Goal: Task Accomplishment & Management: Manage account settings

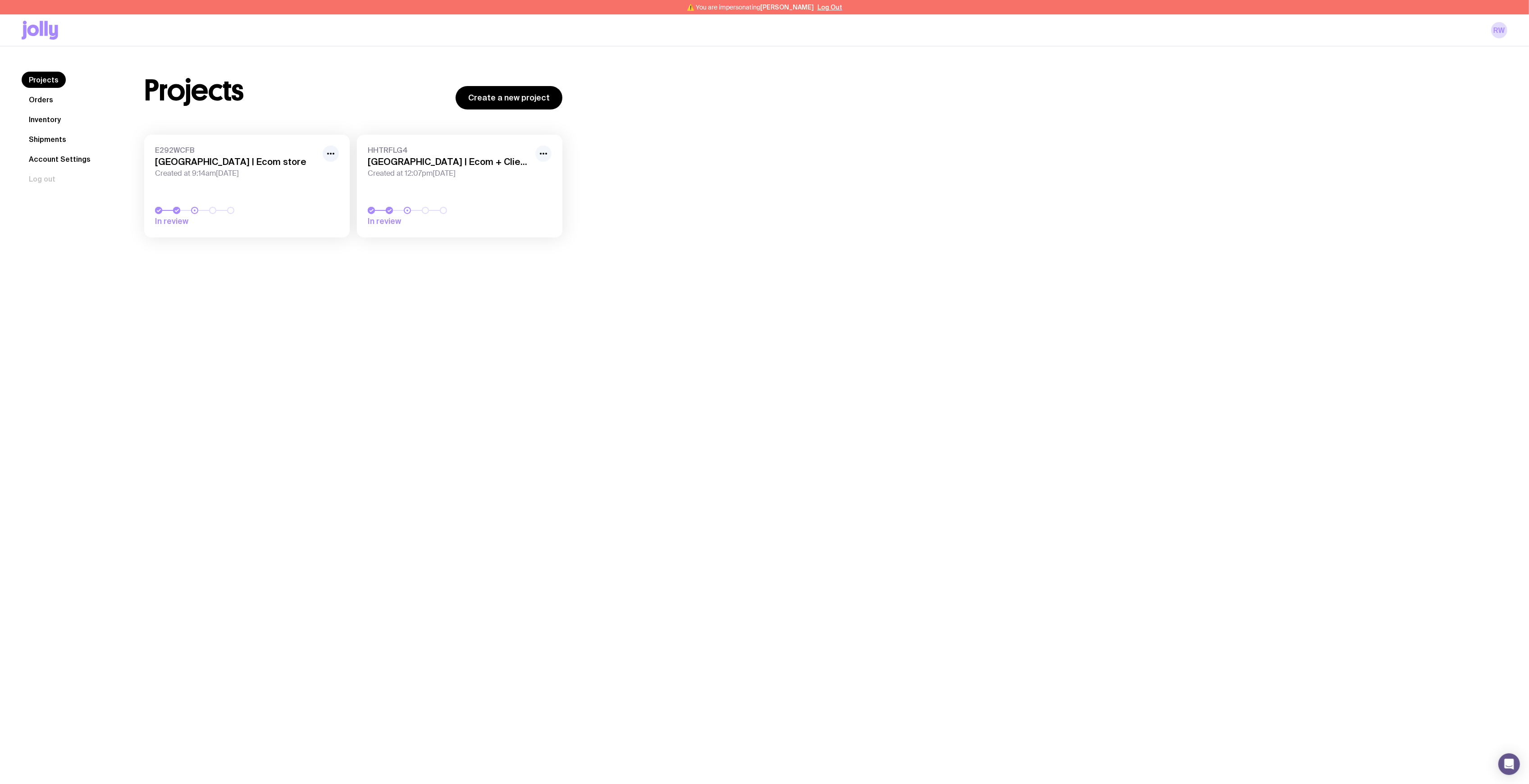
click at [550, 151] on div at bounding box center [544, 153] width 17 height 17
click at [542, 152] on icon "button" at bounding box center [543, 153] width 11 height 11
click at [527, 176] on button "Rename" at bounding box center [523, 173] width 43 height 9
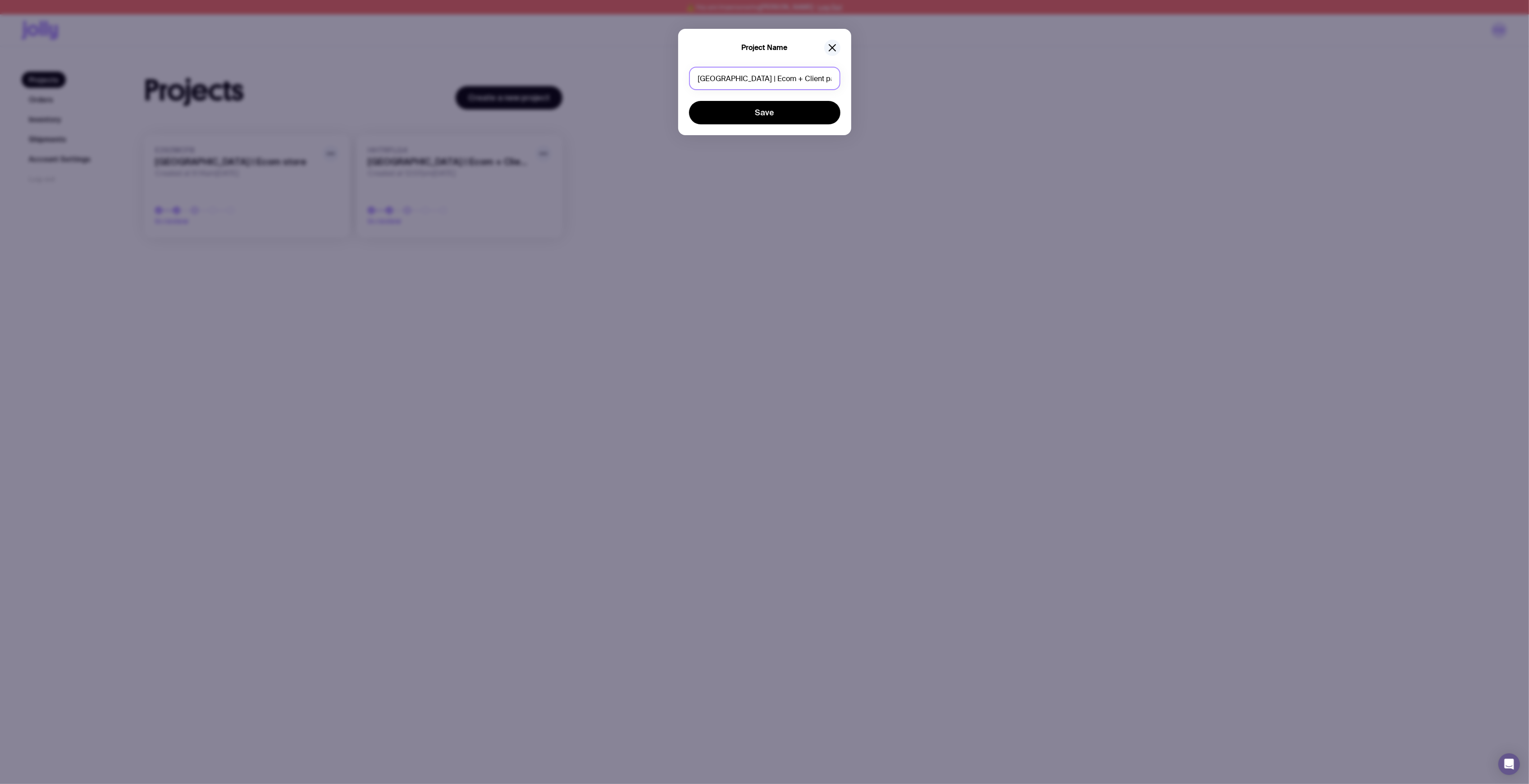
click at [744, 78] on input "Saltwater Bay | Ecom + Client packs" at bounding box center [764, 78] width 152 height 23
click at [779, 77] on input "Saltwater Bay Services | Ecom + Client packs" at bounding box center [764, 78] width 152 height 23
drag, startPoint x: 778, startPoint y: 77, endPoint x: 843, endPoint y: 77, distance: 65.0
click at [843, 77] on div "Project Name Saltwater Bay Services | Ecom + Client packs Save" at bounding box center [764, 82] width 173 height 107
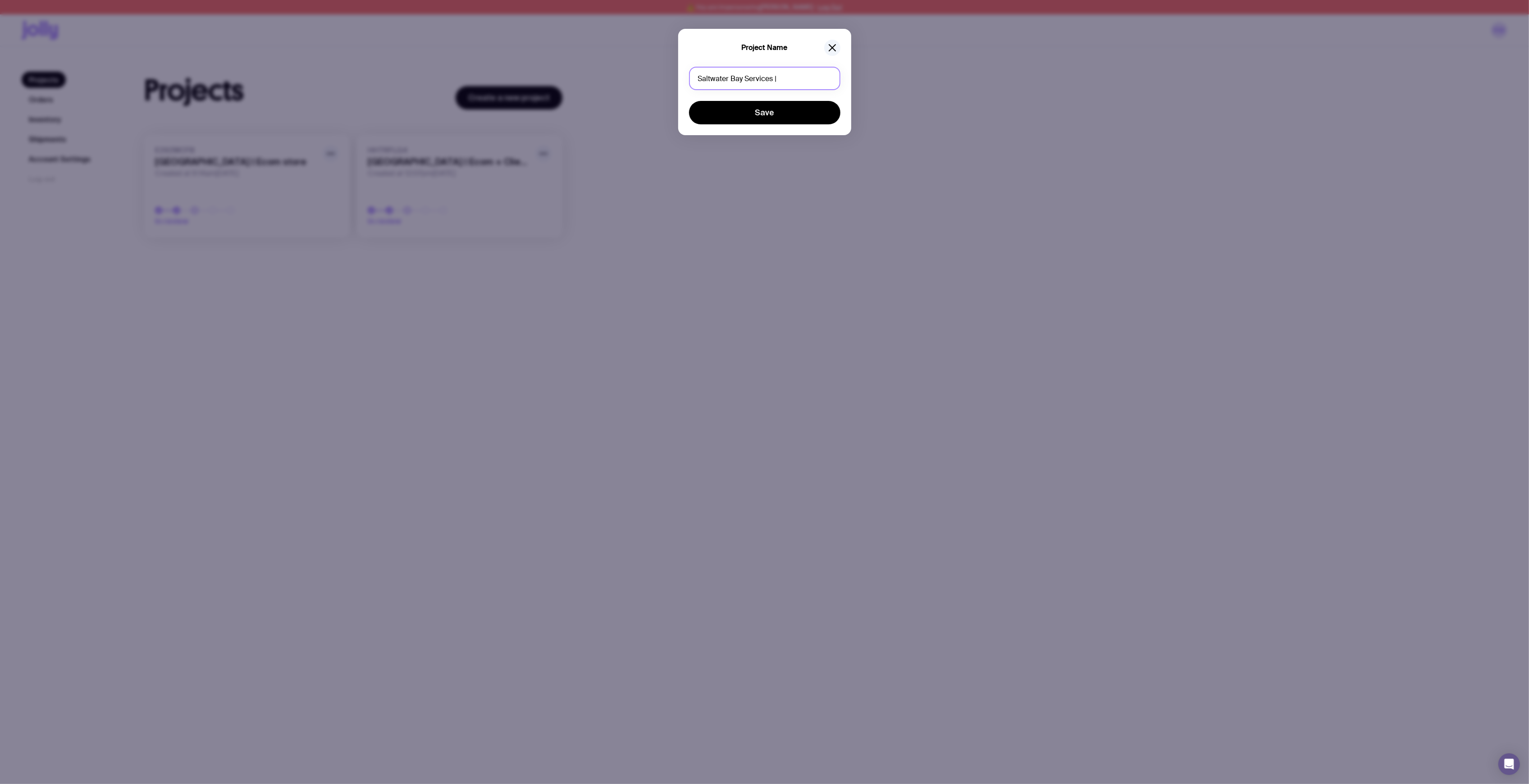
scroll to position [0, 0]
type input "Saltwater Bay Services | Swag"
click at [759, 110] on button "Save" at bounding box center [764, 112] width 152 height 23
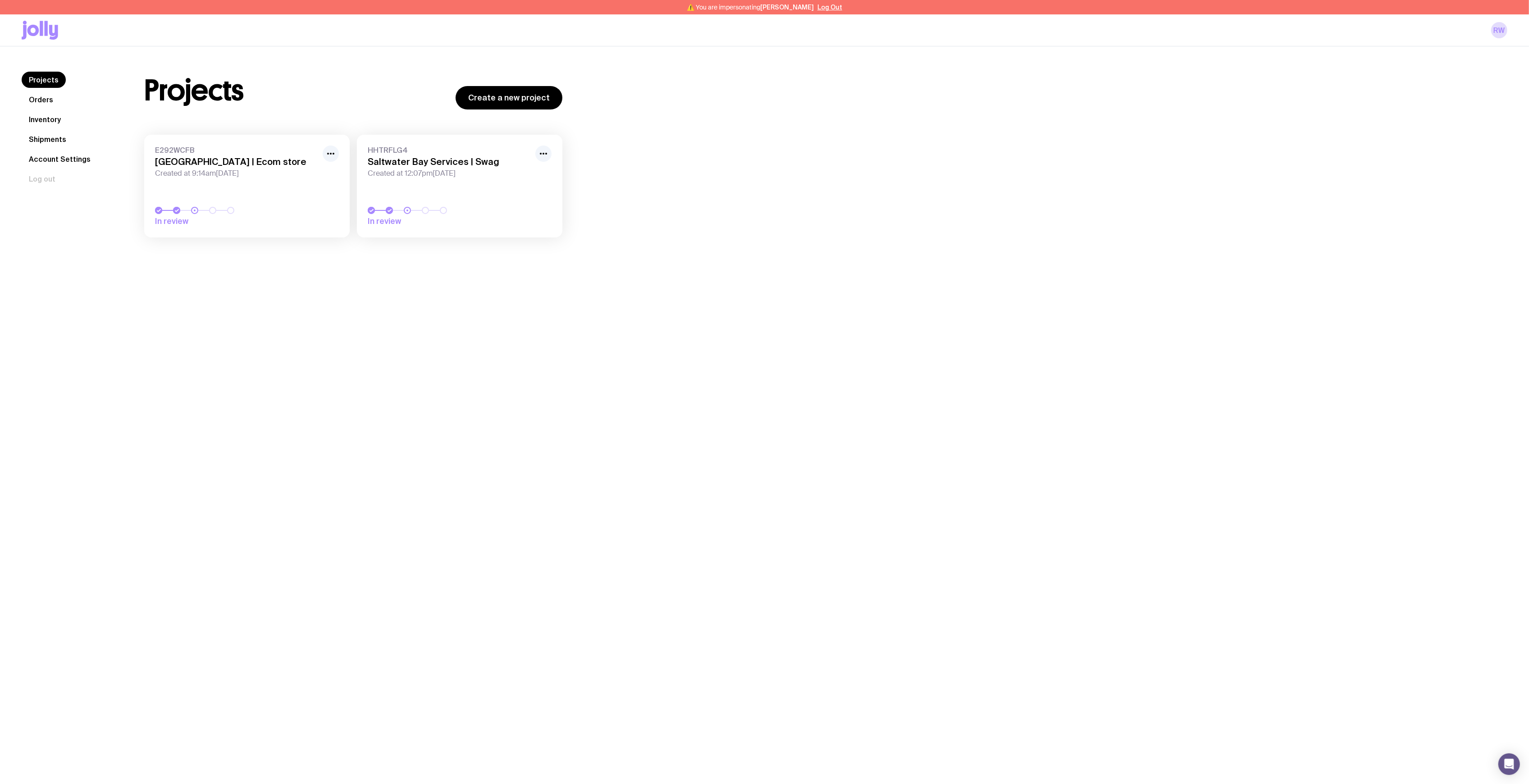
click at [422, 200] on link "HHTRFLG4 Saltwater Bay Services | Swag Created at 12:07pm, Fri 12th Sep 2025 In…" at bounding box center [459, 186] width 205 height 103
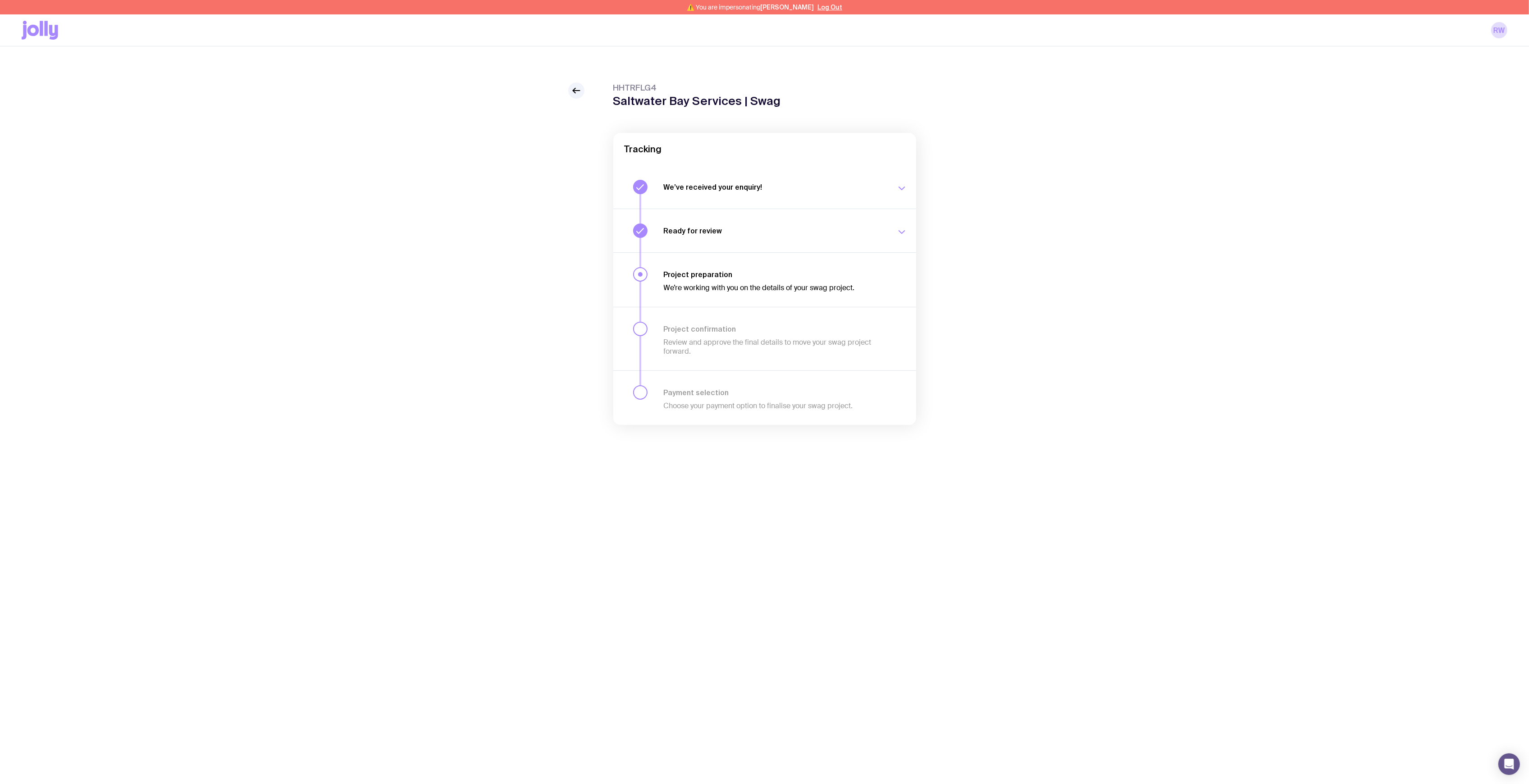
click at [829, 11] on p "⚠️ You are impersonating Renae Winston Log Out" at bounding box center [764, 7] width 155 height 7
click at [817, 13] on div "⚠️ You are impersonating Renae Winston Log Out" at bounding box center [764, 7] width 1529 height 15
click at [824, 7] on button "Log Out" at bounding box center [829, 7] width 24 height 7
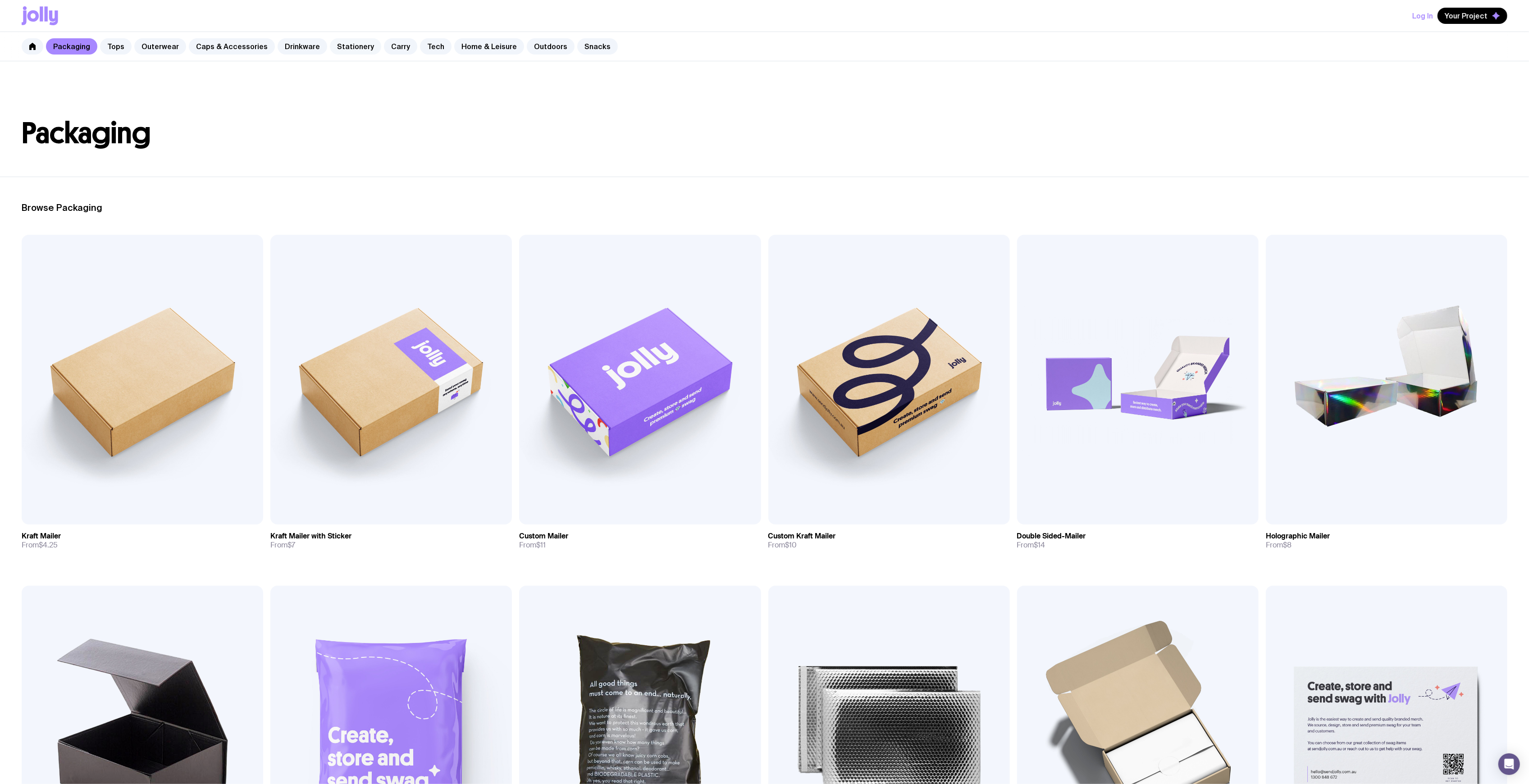
click at [350, 39] on link "Stationery" at bounding box center [355, 46] width 52 height 17
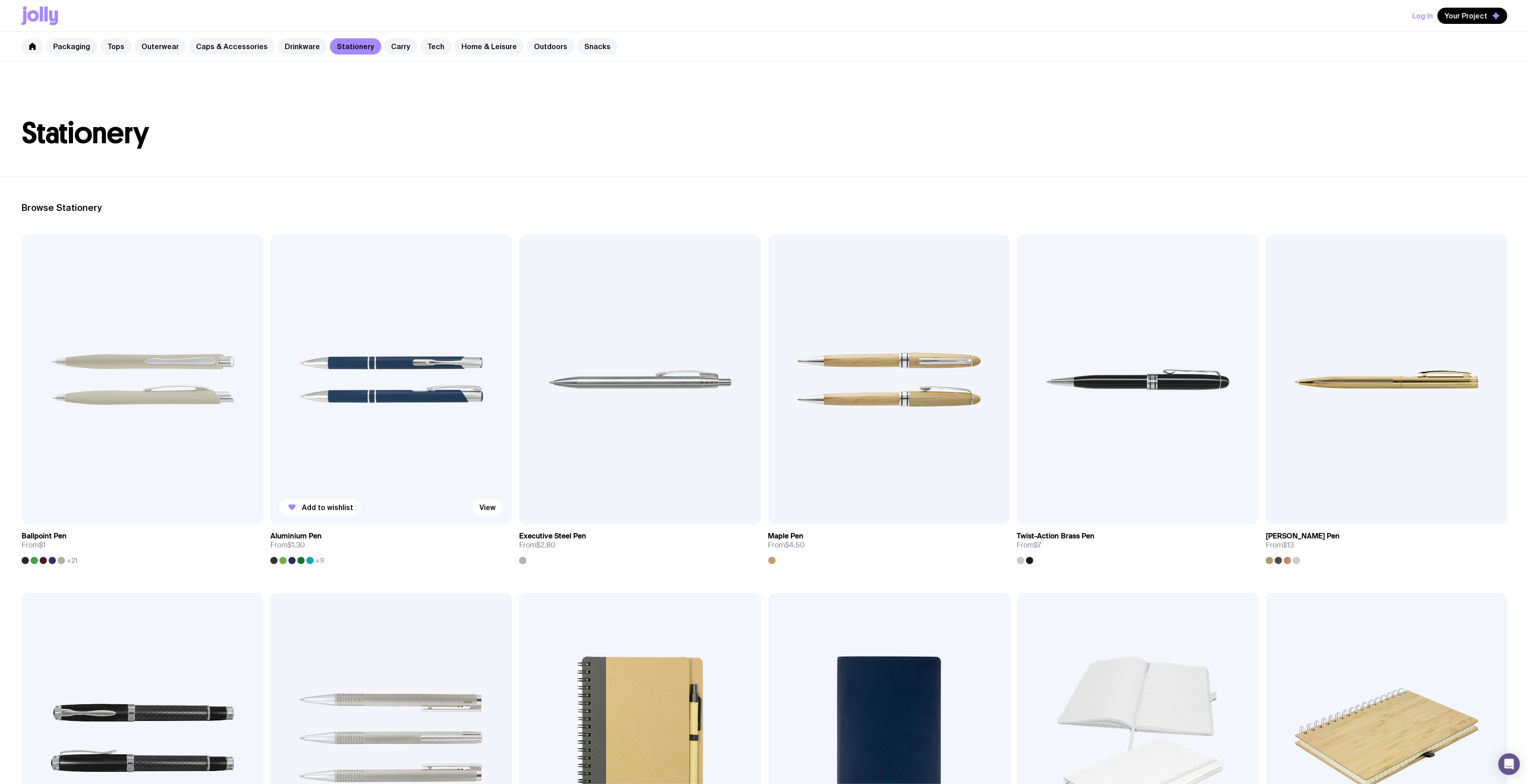
click at [386, 328] on img at bounding box center [391, 379] width 241 height 289
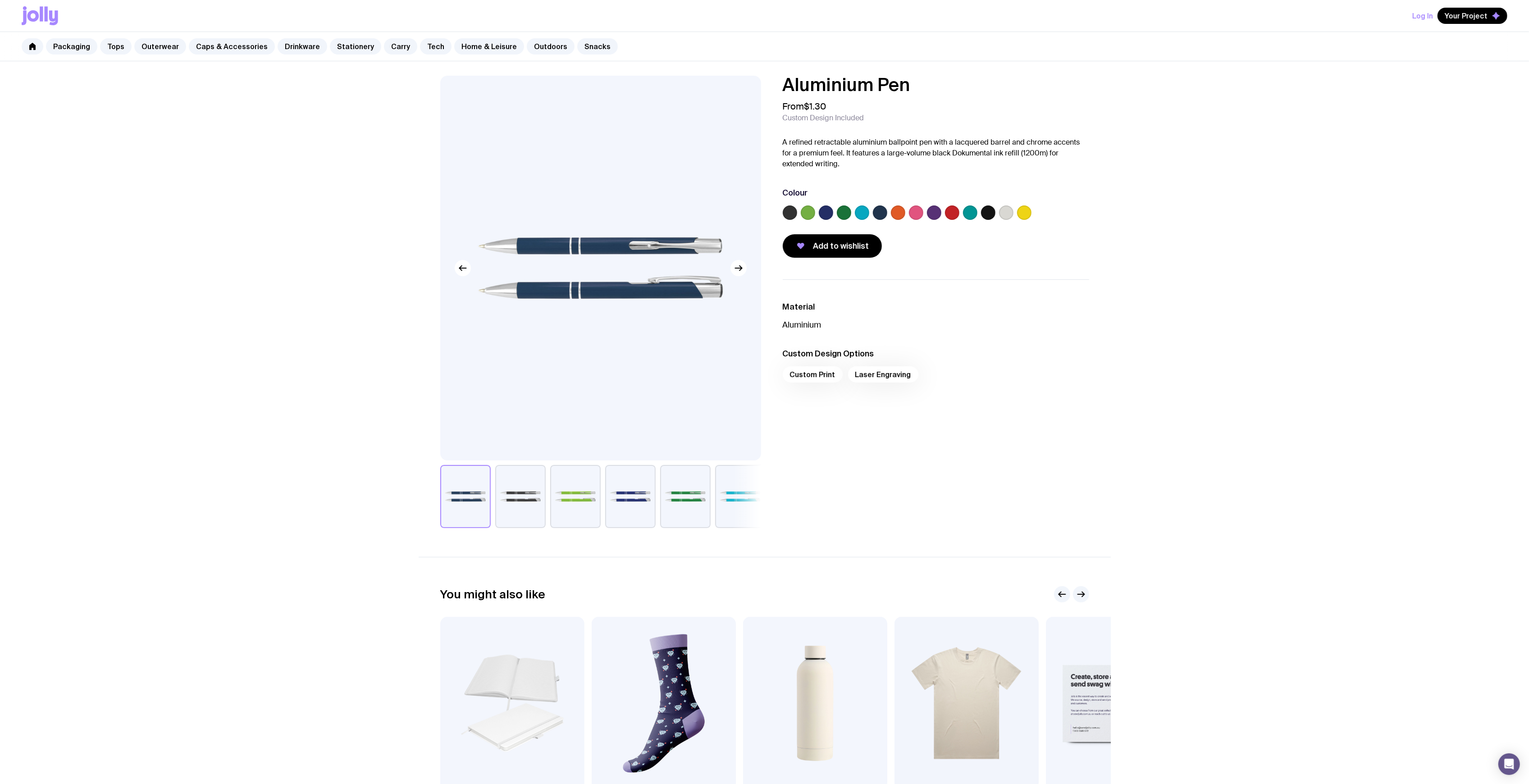
click at [859, 213] on label at bounding box center [861, 212] width 15 height 15
click at [0, 0] on input "radio" at bounding box center [0, 0] width 0 height 0
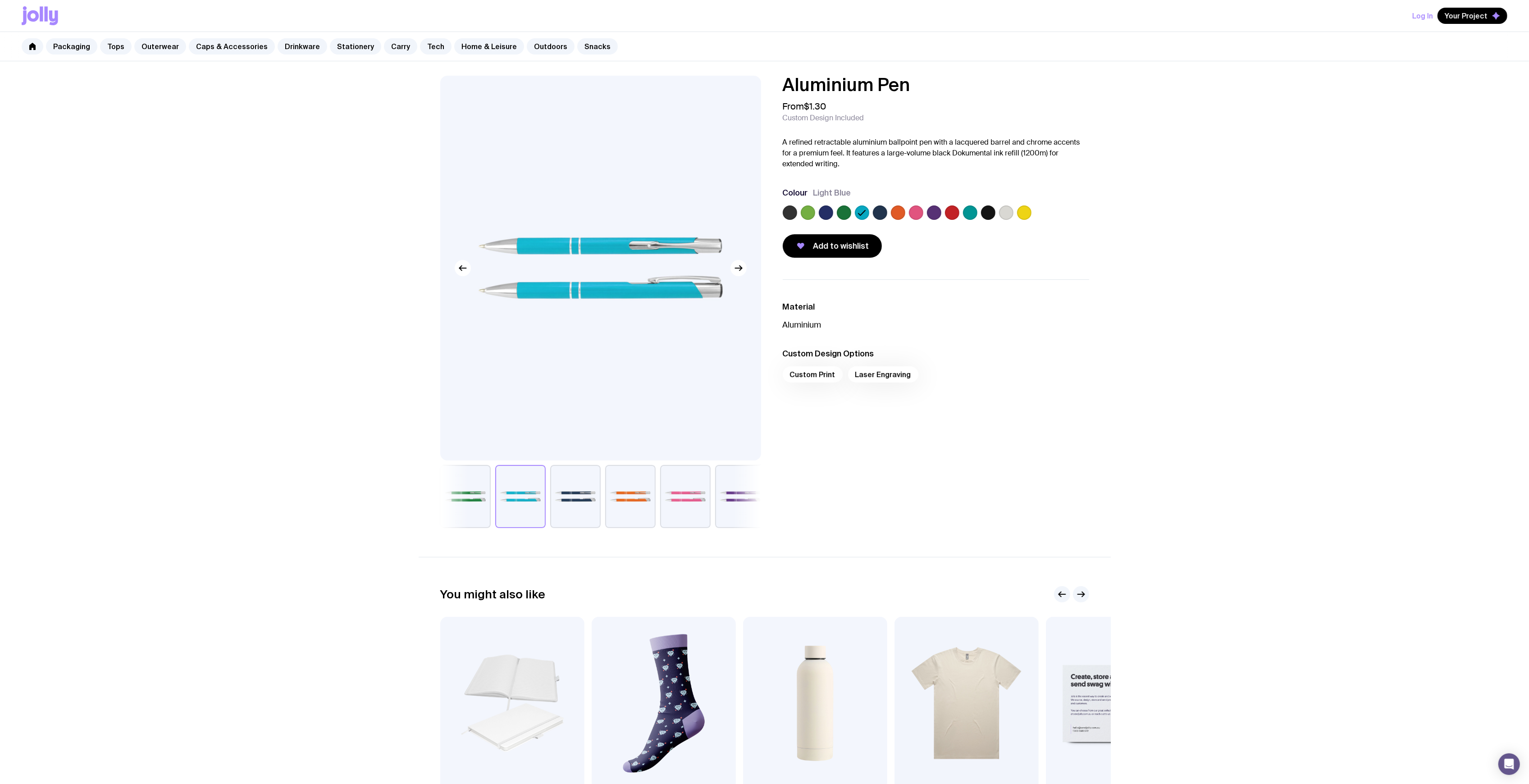
click at [1208, 240] on div "Aluminium Pen From $1.30 Custom Design Included A refined retractable aluminium…" at bounding box center [764, 467] width 1529 height 811
click at [153, 46] on link "Outerwear" at bounding box center [159, 46] width 52 height 17
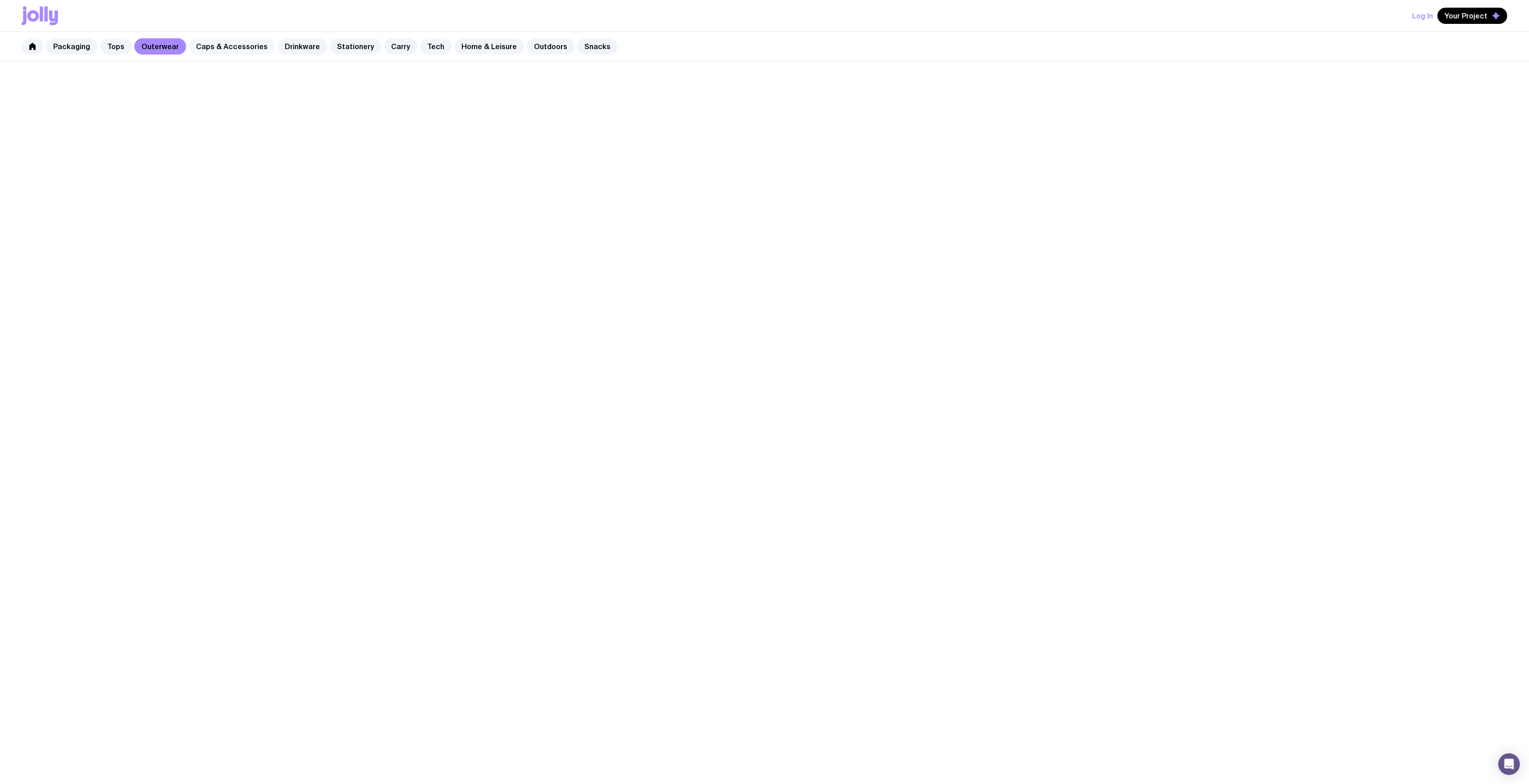
click at [211, 47] on link "Caps & Accessories" at bounding box center [232, 46] width 86 height 17
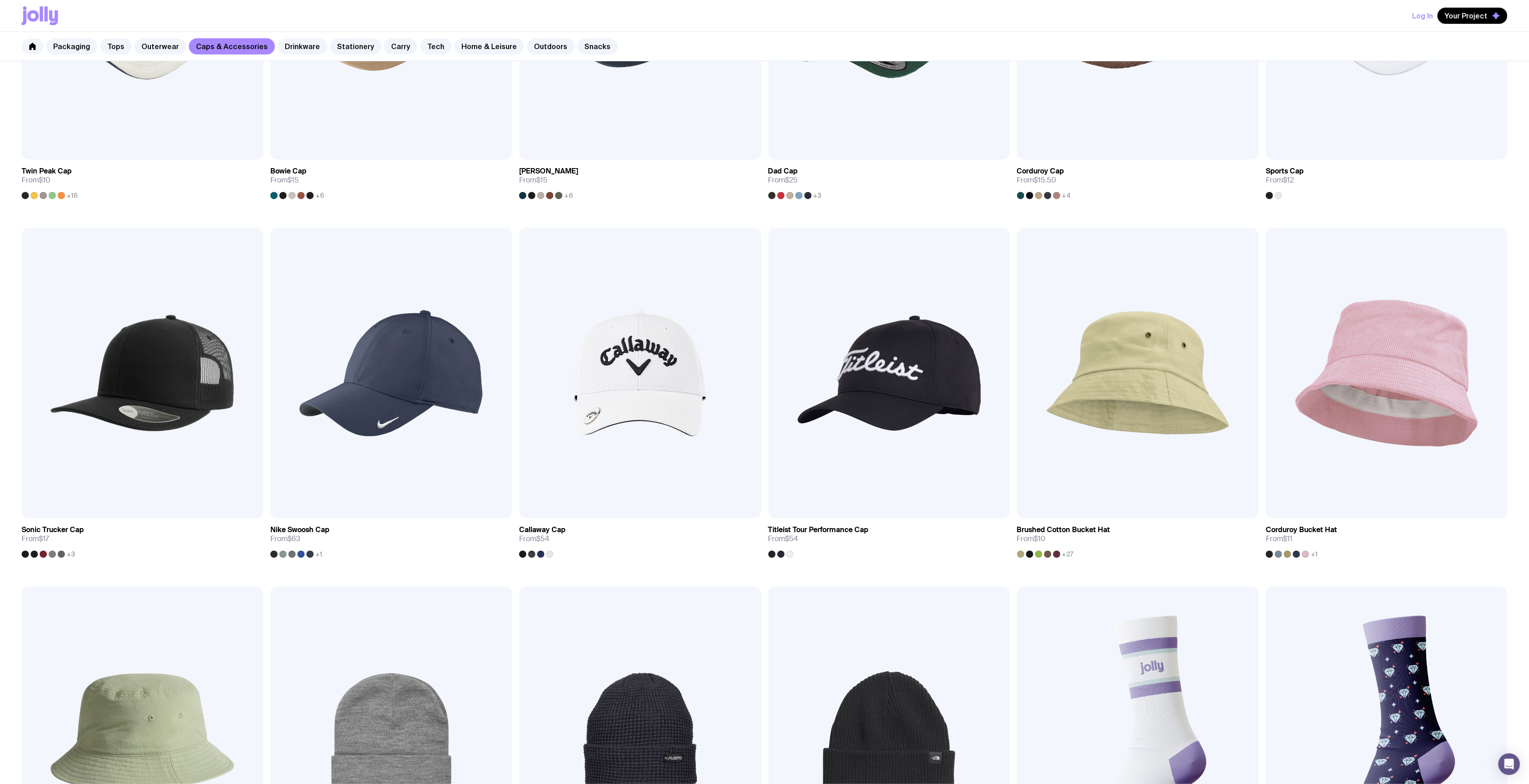
scroll to position [661, 0]
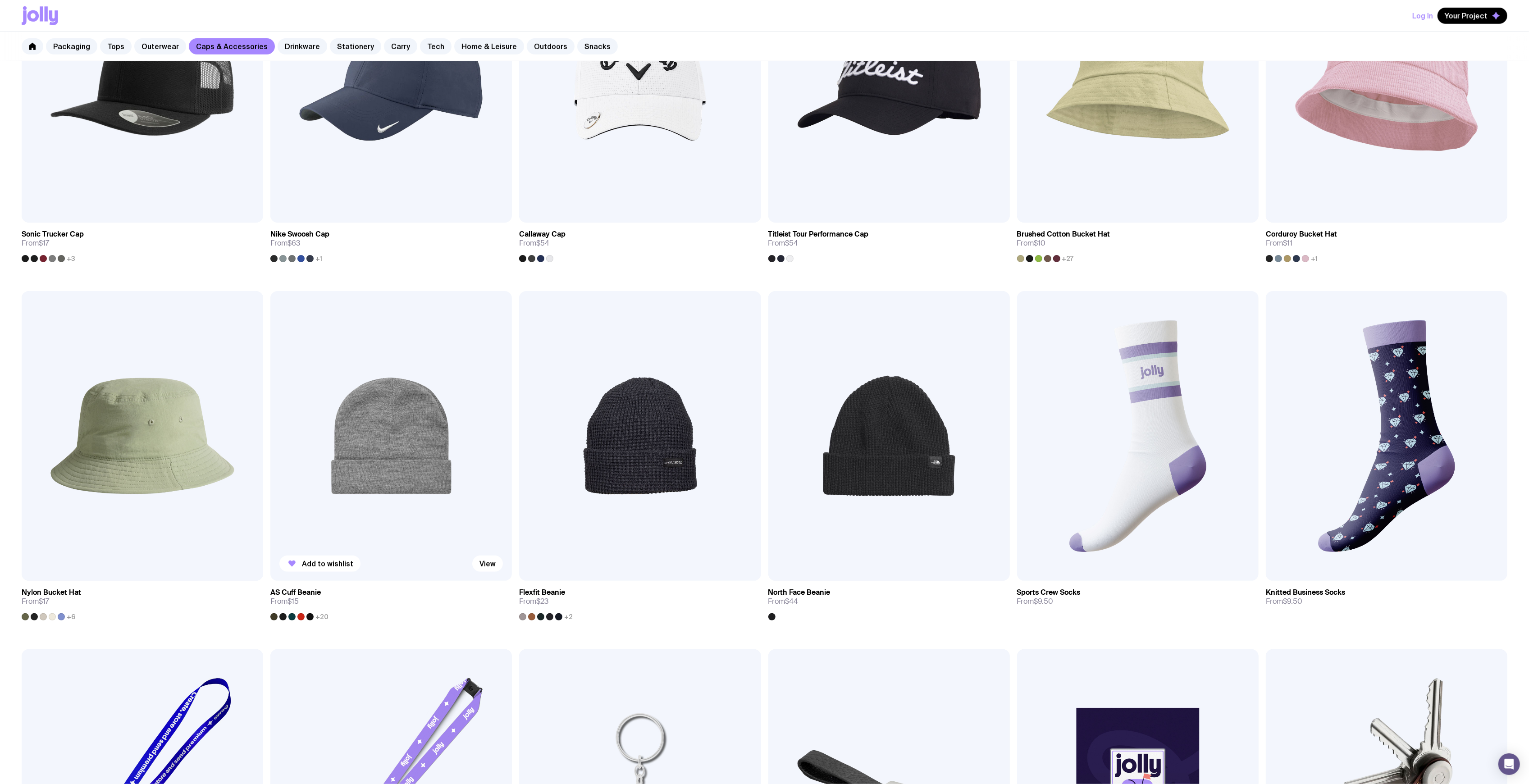
click at [336, 442] on img at bounding box center [391, 436] width 241 height 289
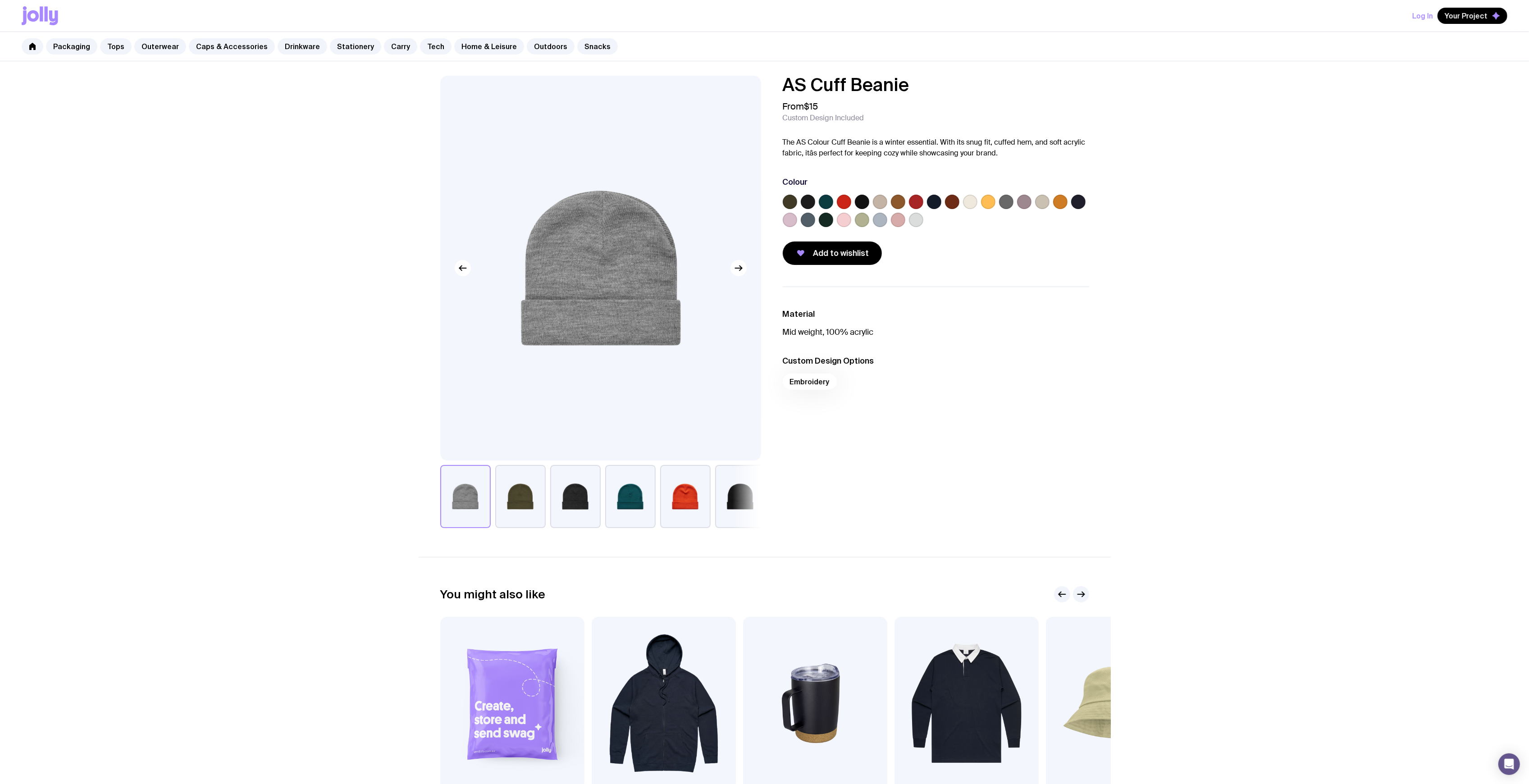
click at [975, 207] on label at bounding box center [970, 201] width 15 height 15
click at [0, 0] on input "radio" at bounding box center [0, 0] width 0 height 0
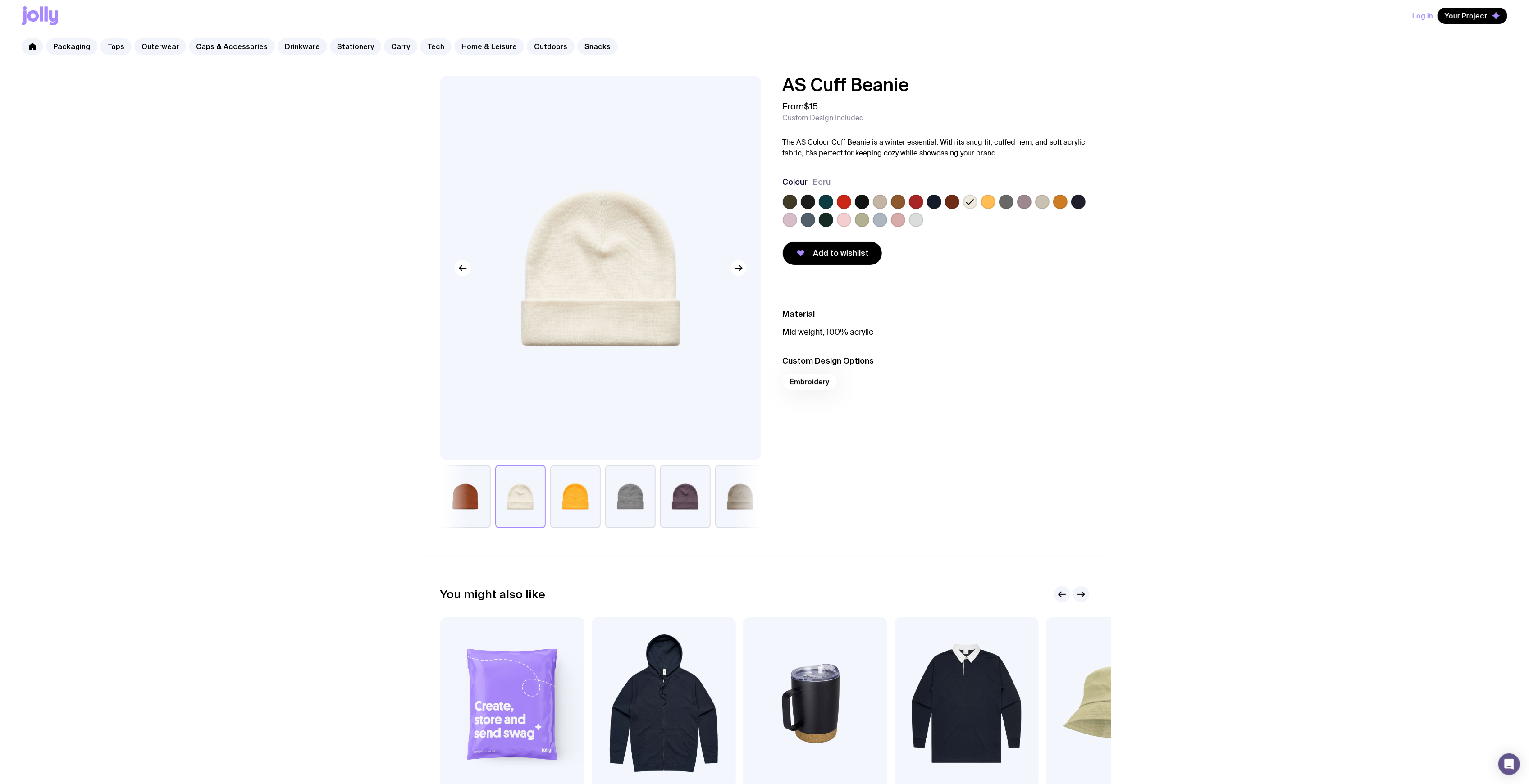
click at [927, 215] on div at bounding box center [936, 212] width 306 height 36
click at [920, 220] on label at bounding box center [916, 220] width 15 height 15
click at [0, 0] on input "radio" at bounding box center [0, 0] width 0 height 0
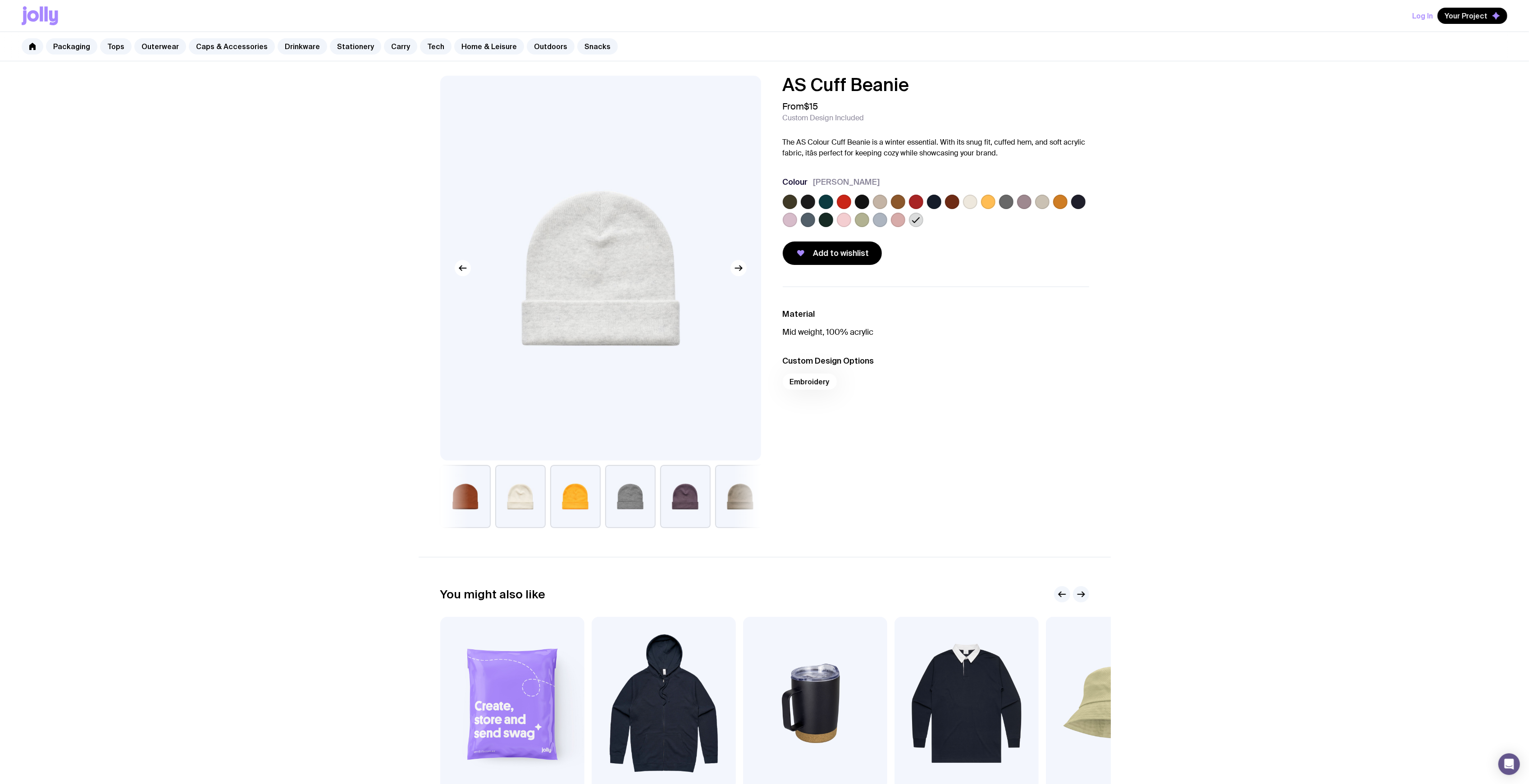
click at [857, 222] on label at bounding box center [861, 220] width 15 height 15
click at [0, 0] on input "radio" at bounding box center [0, 0] width 0 height 0
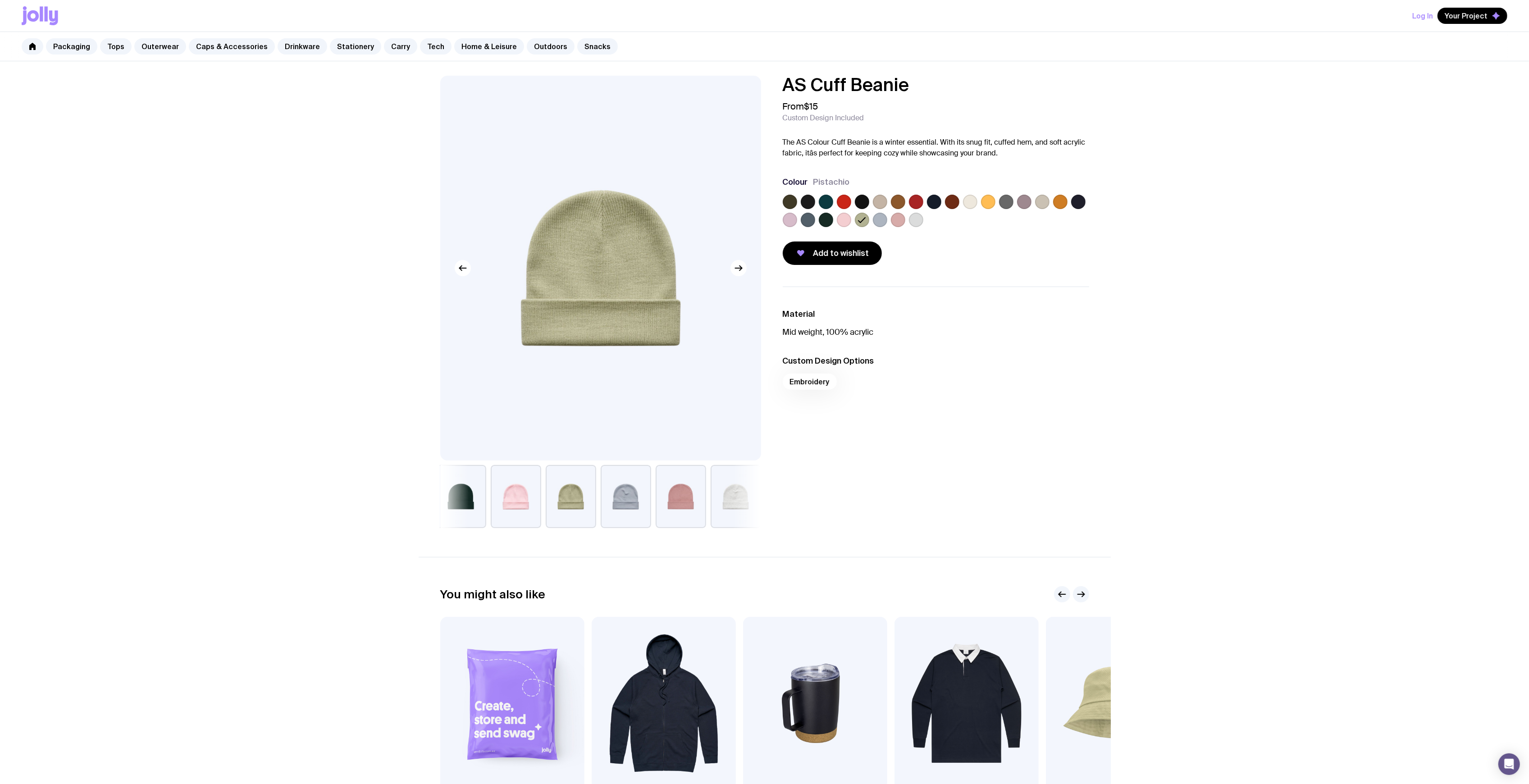
click at [812, 223] on label at bounding box center [808, 220] width 15 height 15
click at [0, 0] on input "radio" at bounding box center [0, 0] width 0 height 0
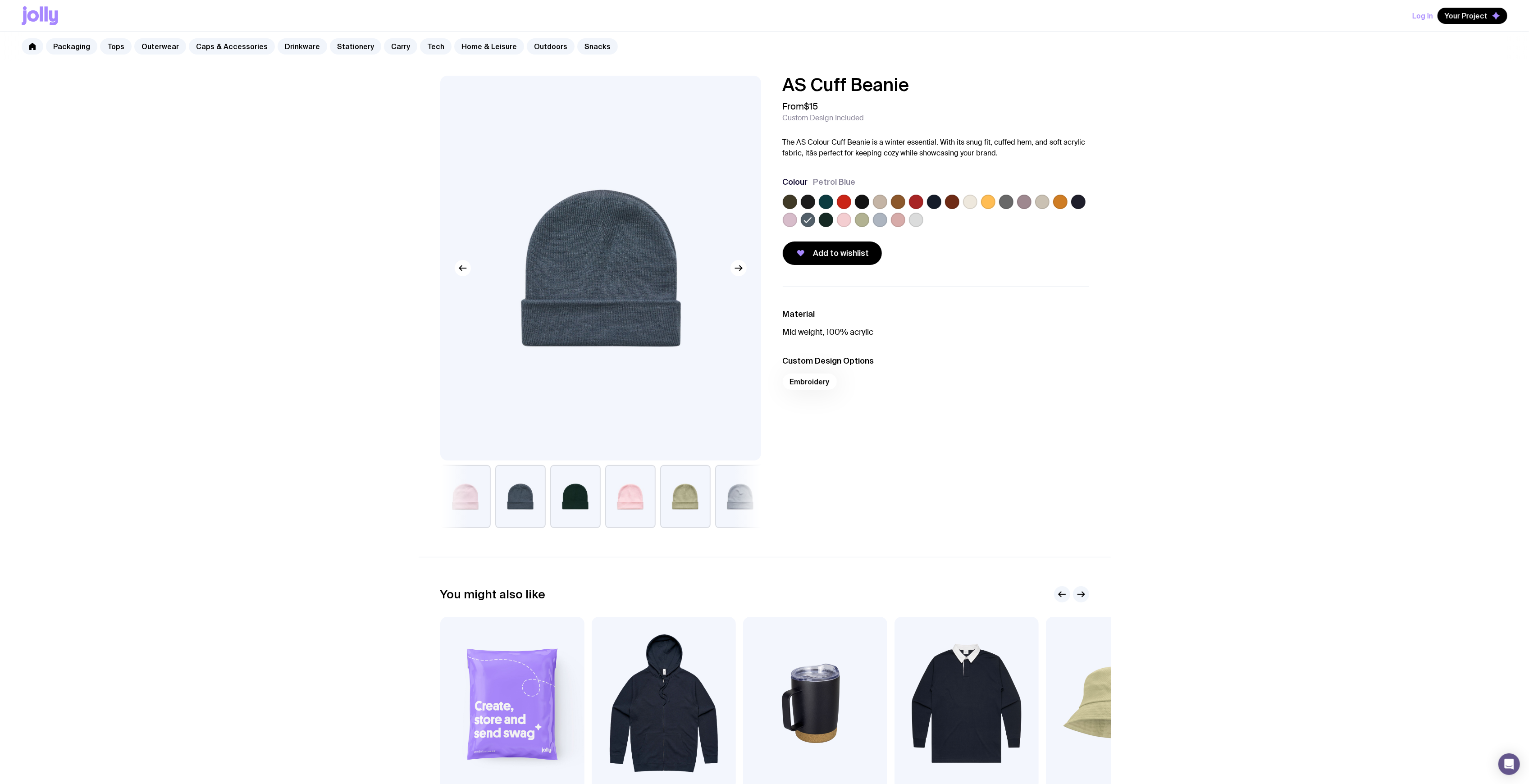
click at [914, 224] on label at bounding box center [916, 220] width 15 height 15
click at [0, 0] on input "radio" at bounding box center [0, 0] width 0 height 0
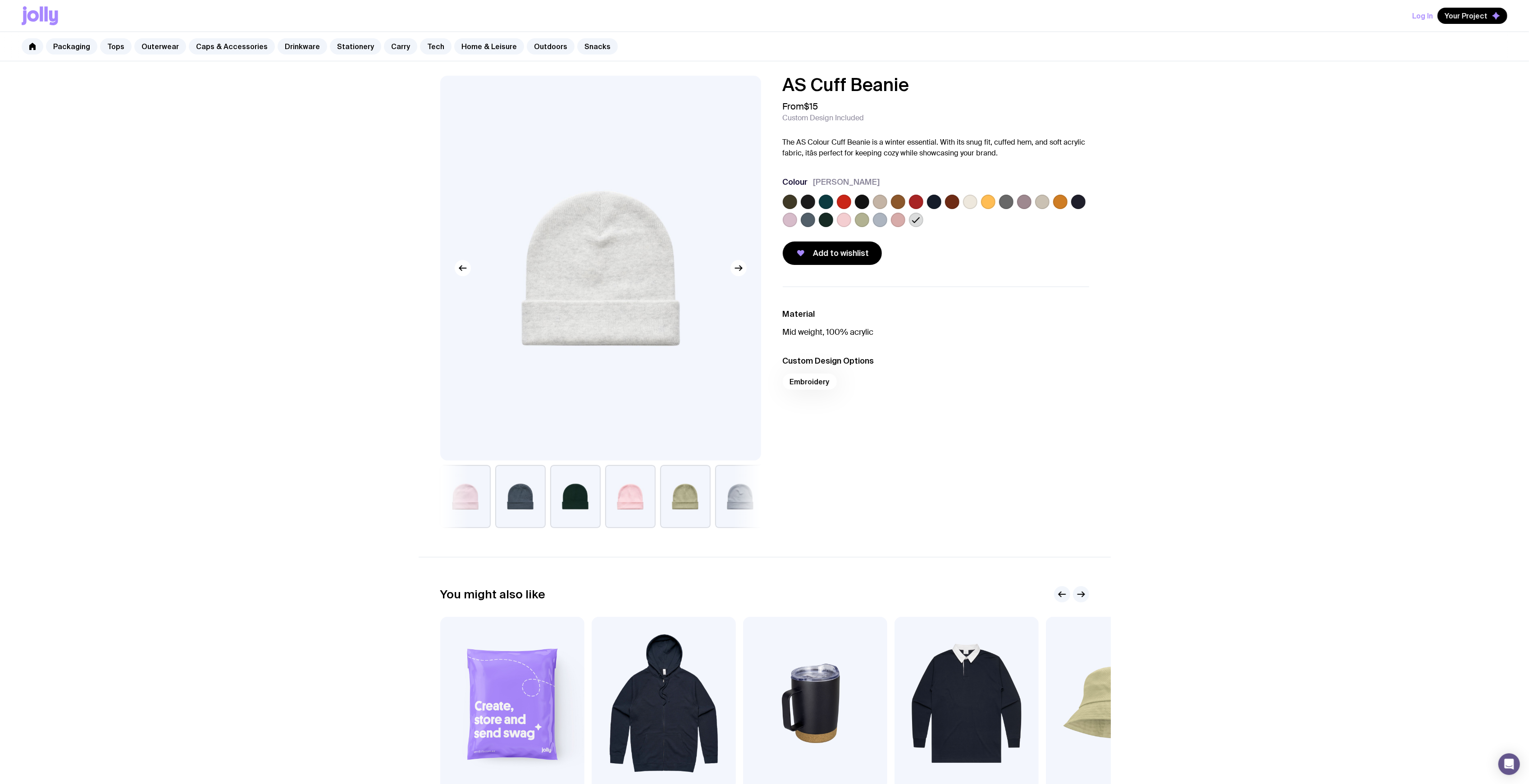
click at [865, 199] on label at bounding box center [861, 201] width 15 height 15
click at [0, 0] on input "radio" at bounding box center [0, 0] width 0 height 0
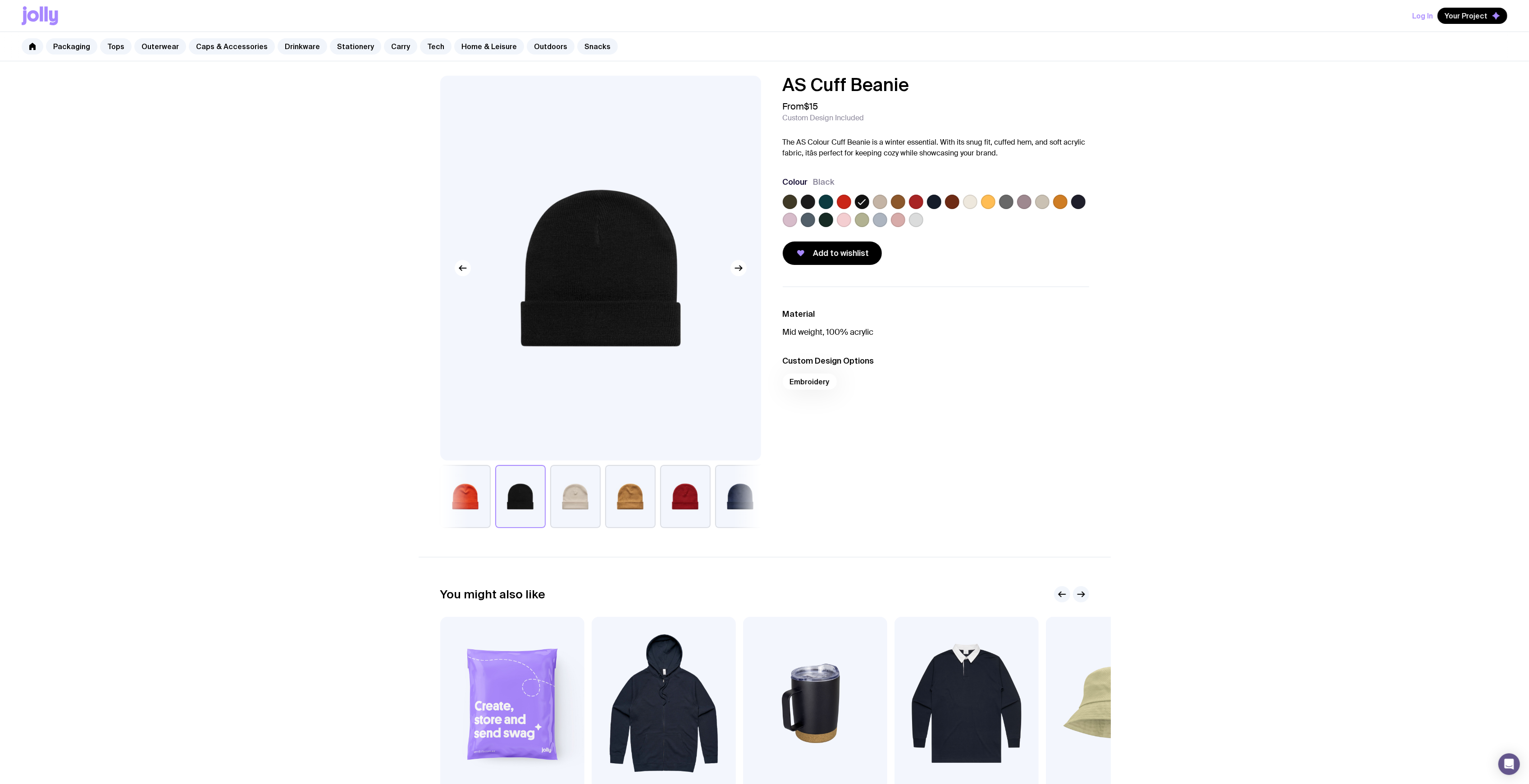
click at [820, 224] on label at bounding box center [826, 220] width 15 height 15
click at [0, 0] on input "radio" at bounding box center [0, 0] width 0 height 0
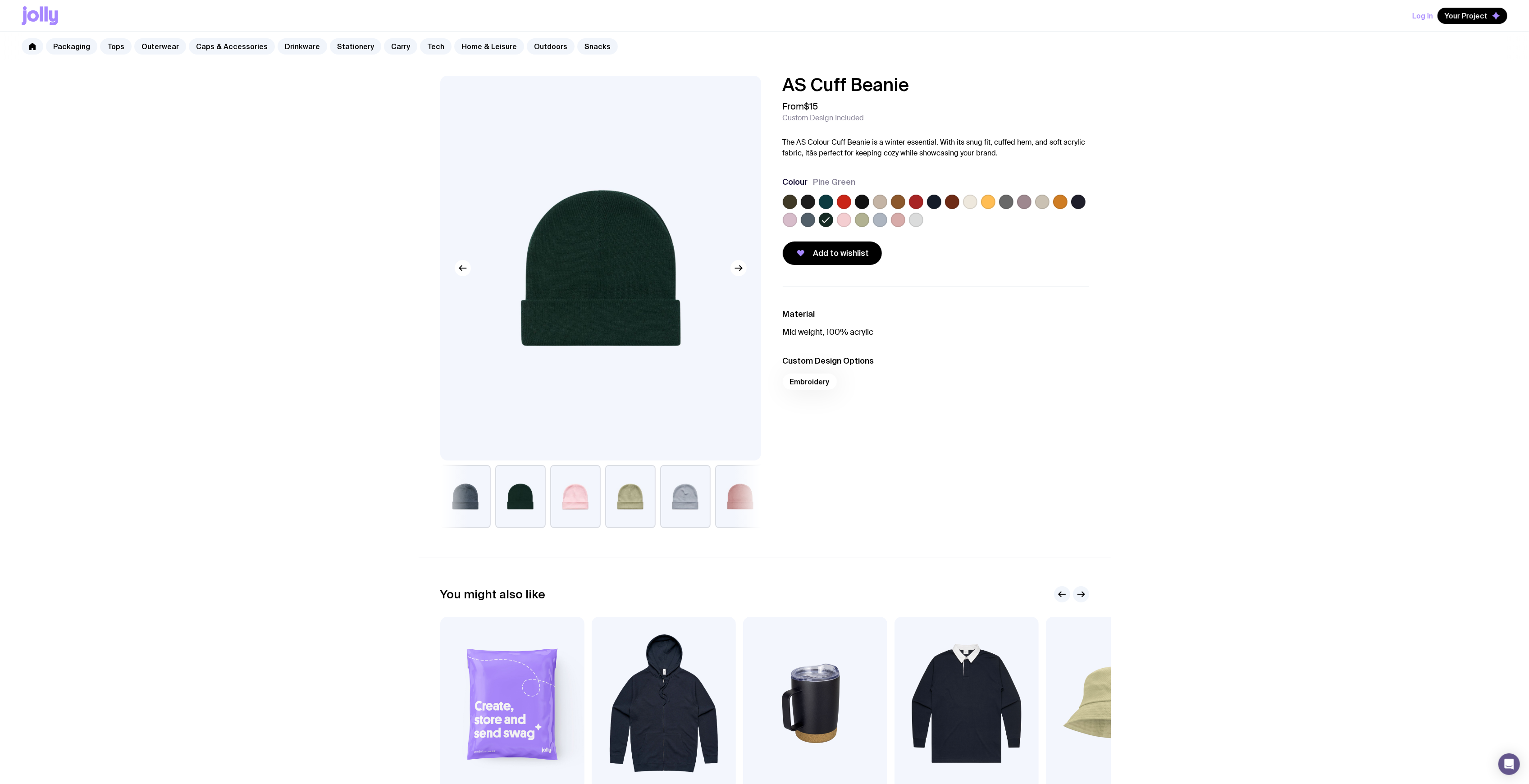
click at [938, 198] on label at bounding box center [934, 201] width 15 height 15
click at [0, 0] on input "radio" at bounding box center [0, 0] width 0 height 0
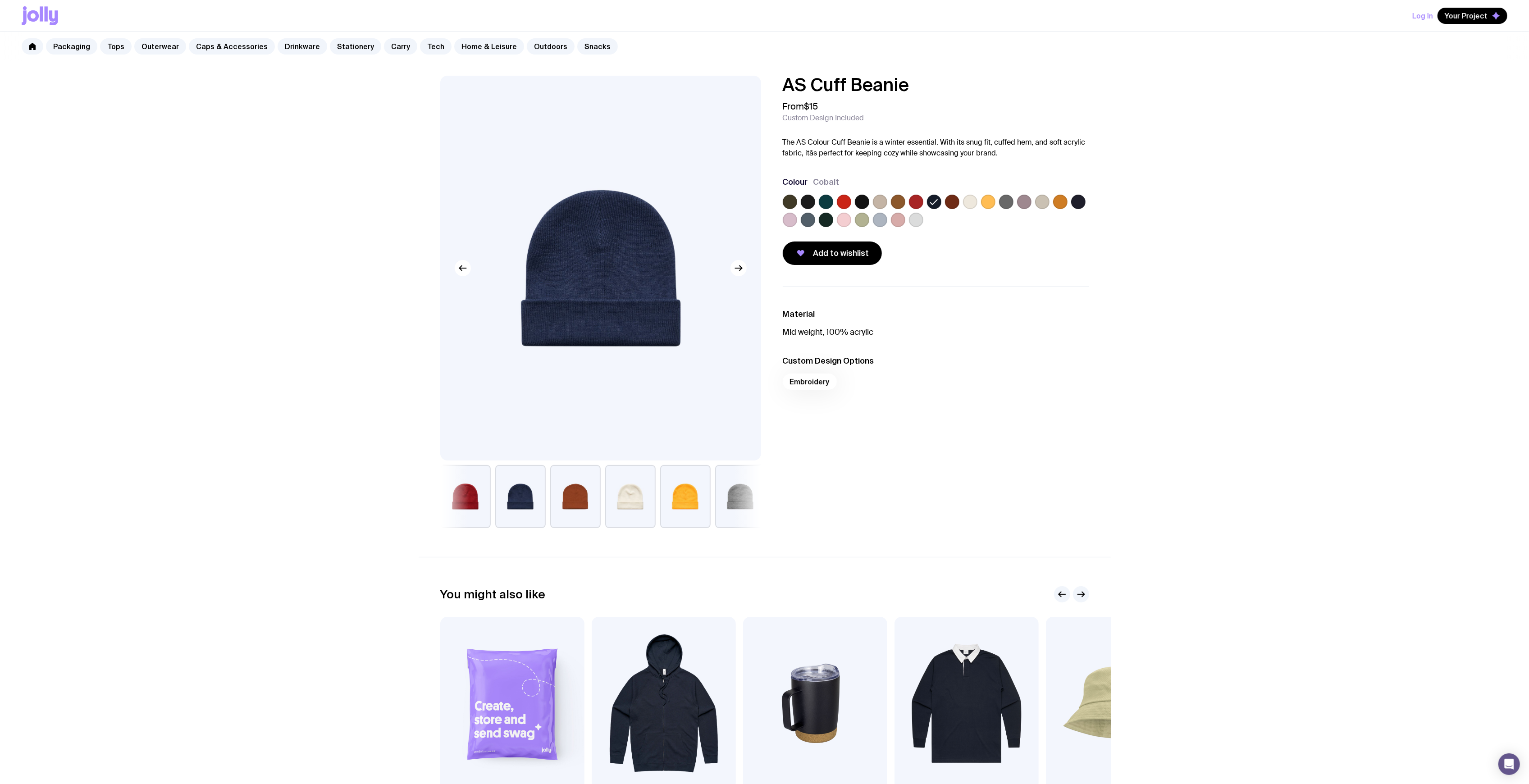
click at [808, 200] on label at bounding box center [808, 201] width 15 height 15
click at [0, 0] on input "radio" at bounding box center [0, 0] width 0 height 0
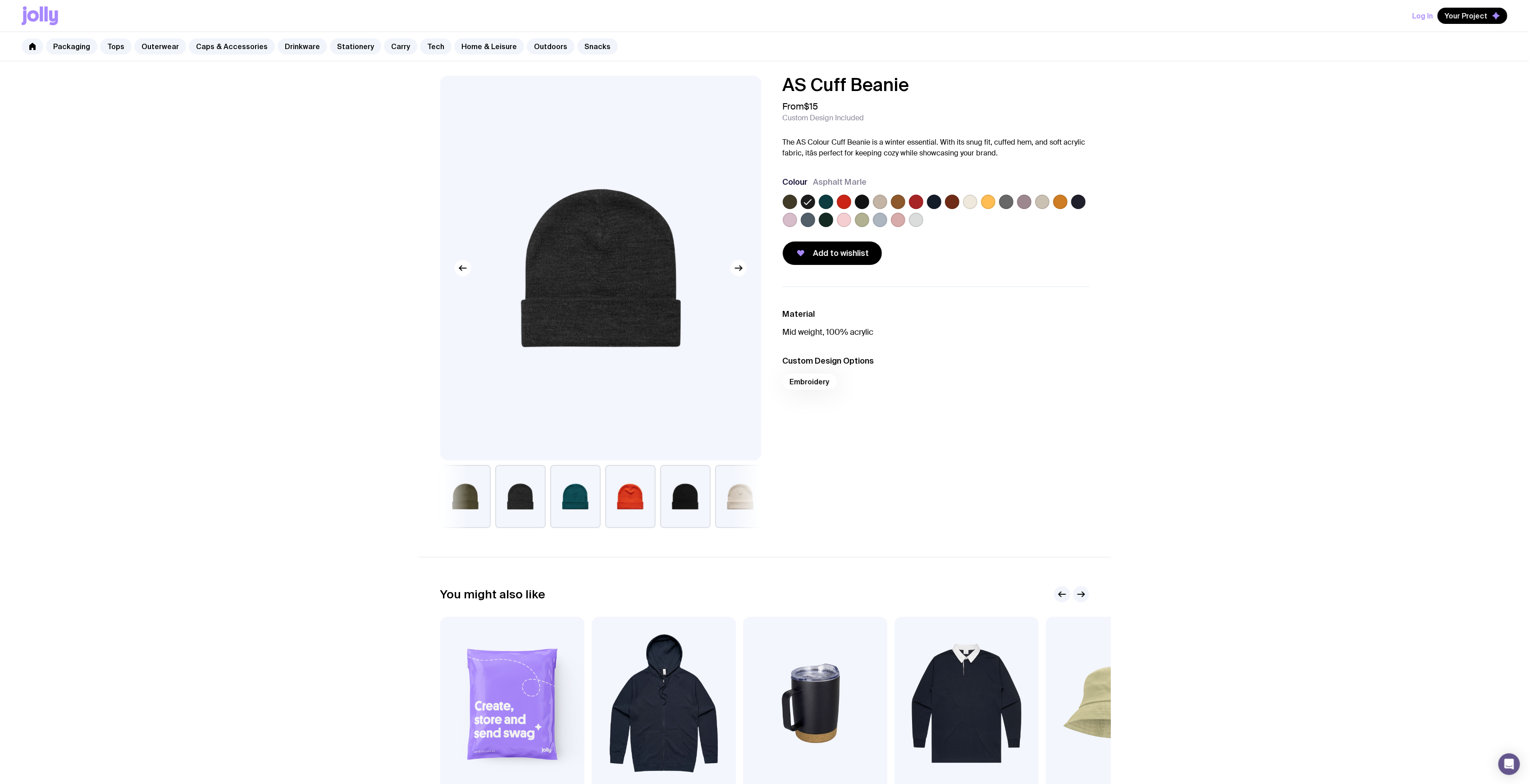
click at [788, 200] on label at bounding box center [790, 201] width 15 height 15
click at [0, 0] on input "radio" at bounding box center [0, 0] width 0 height 0
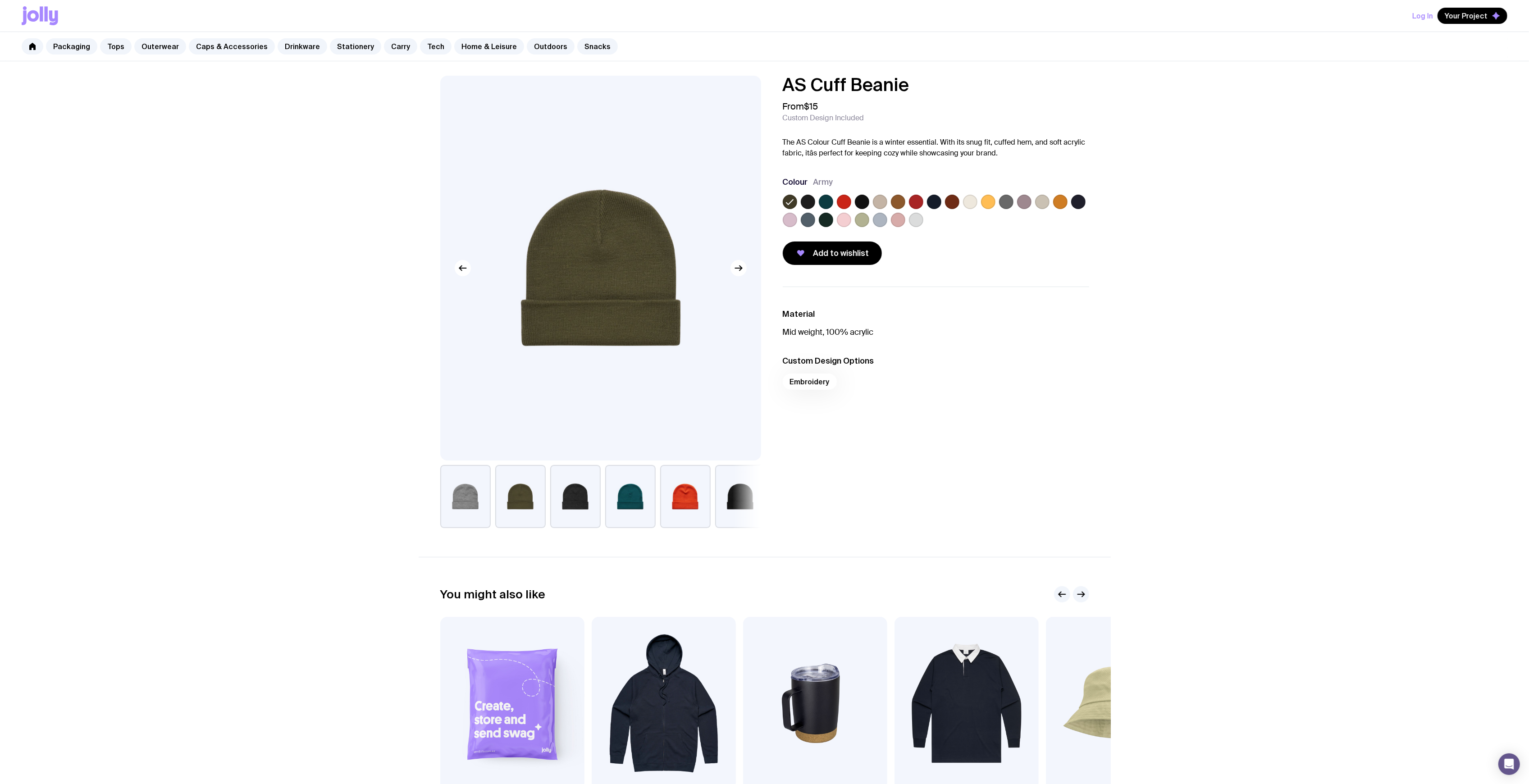
click at [938, 200] on div at bounding box center [936, 212] width 306 height 36
click at [936, 200] on label at bounding box center [934, 201] width 15 height 15
click at [0, 0] on input "radio" at bounding box center [0, 0] width 0 height 0
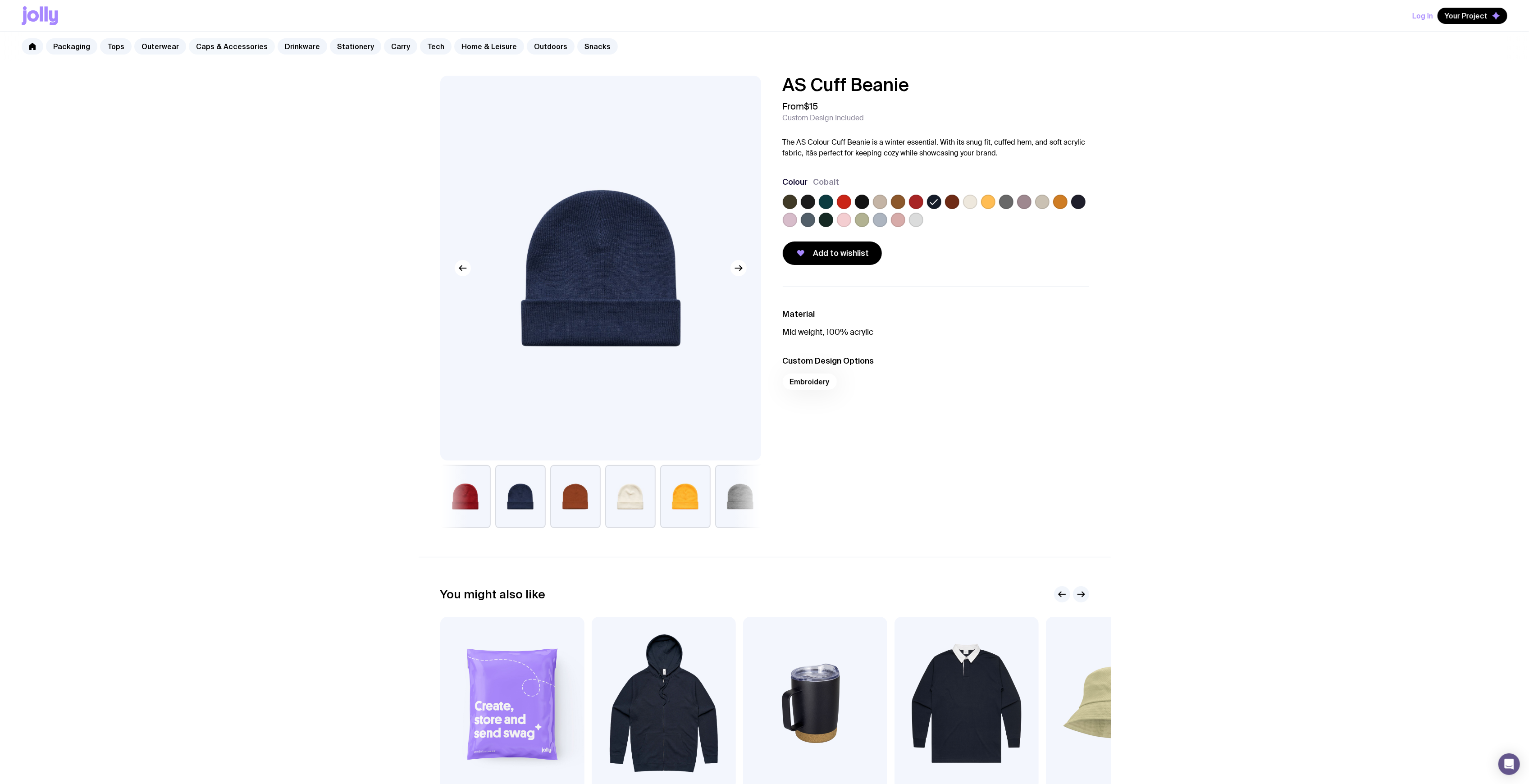
click at [213, 49] on link "Caps & Accessories" at bounding box center [232, 46] width 86 height 17
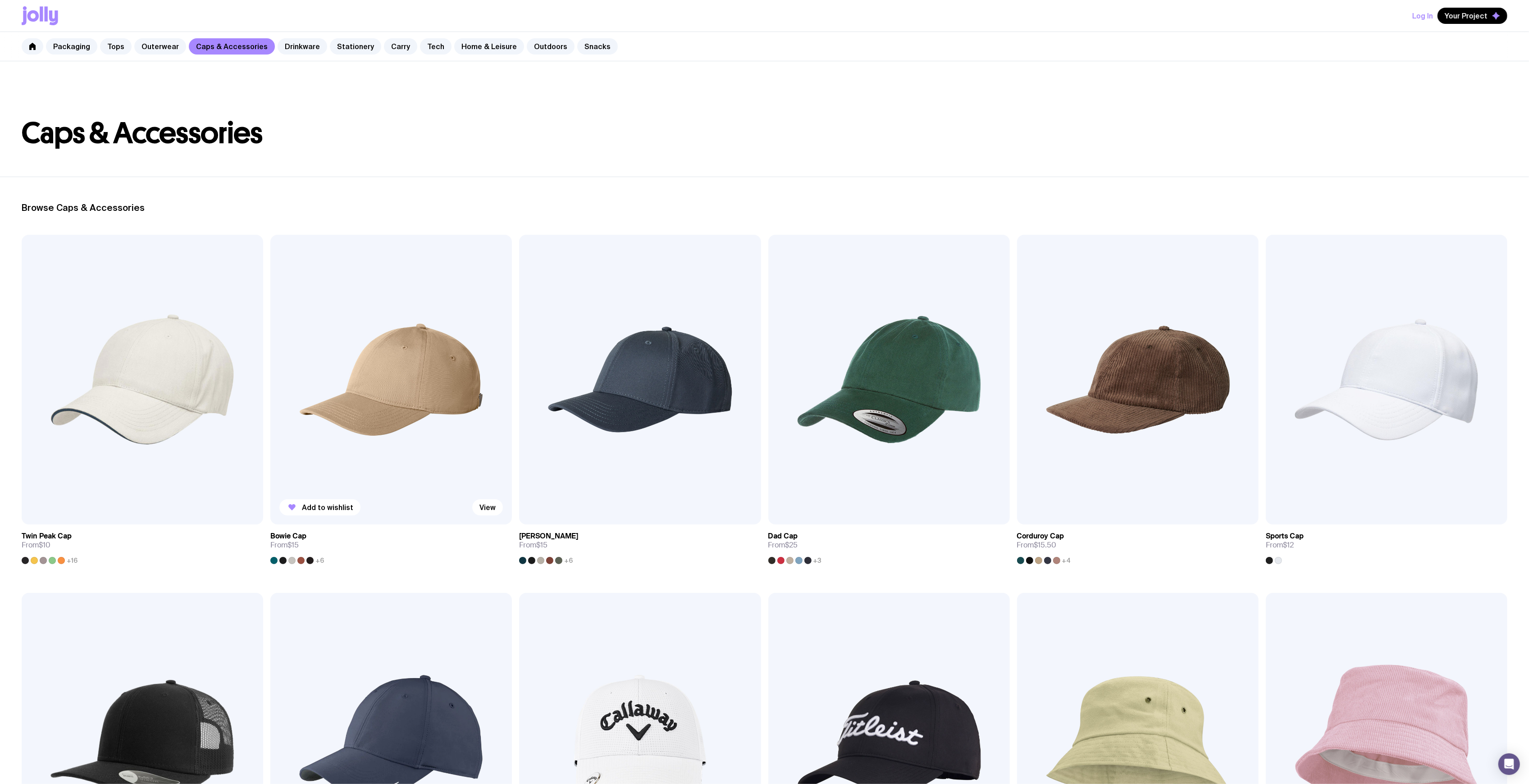
click at [416, 391] on img at bounding box center [391, 379] width 241 height 289
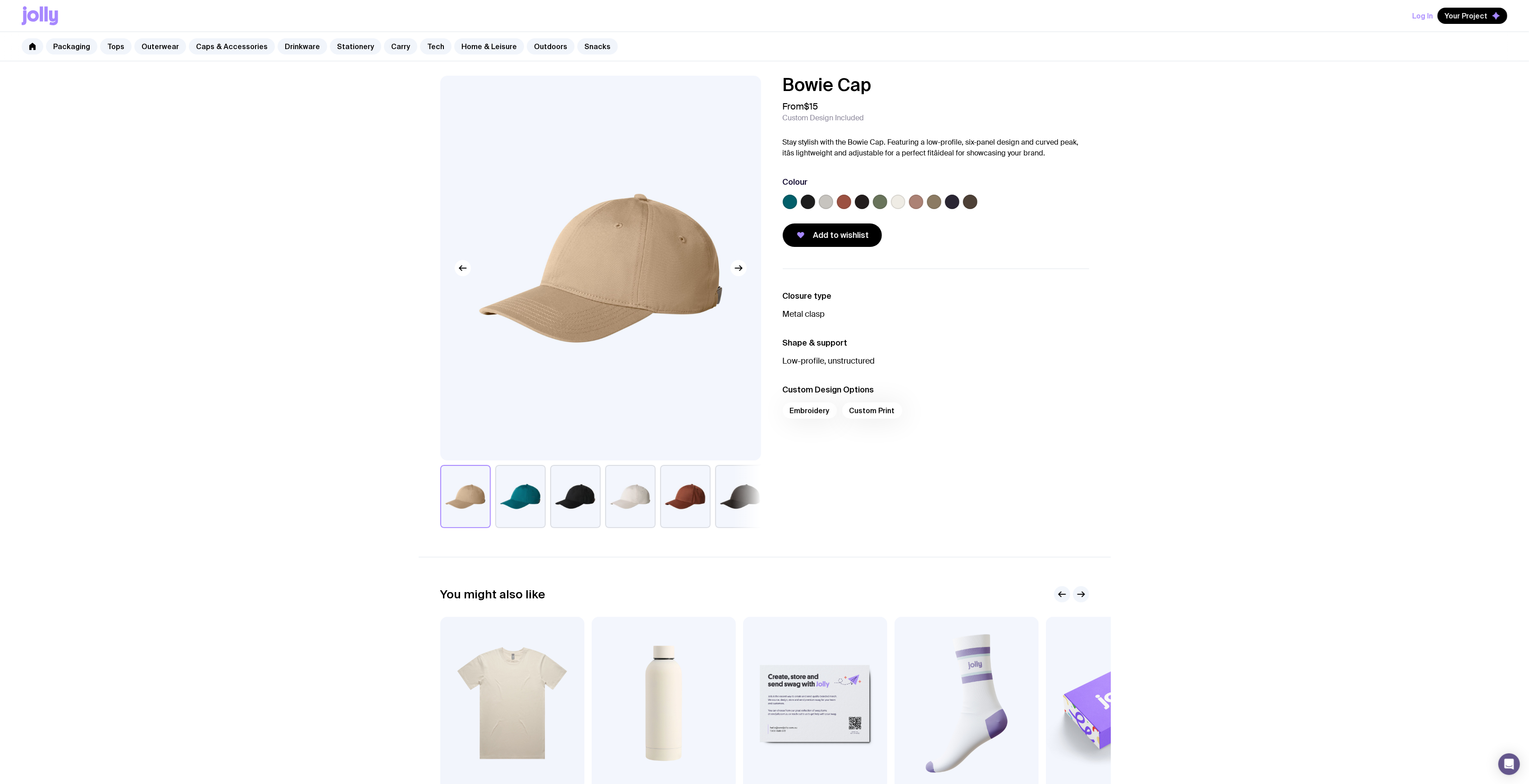
click at [973, 200] on label at bounding box center [970, 201] width 15 height 15
click at [0, 0] on input "radio" at bounding box center [0, 0] width 0 height 0
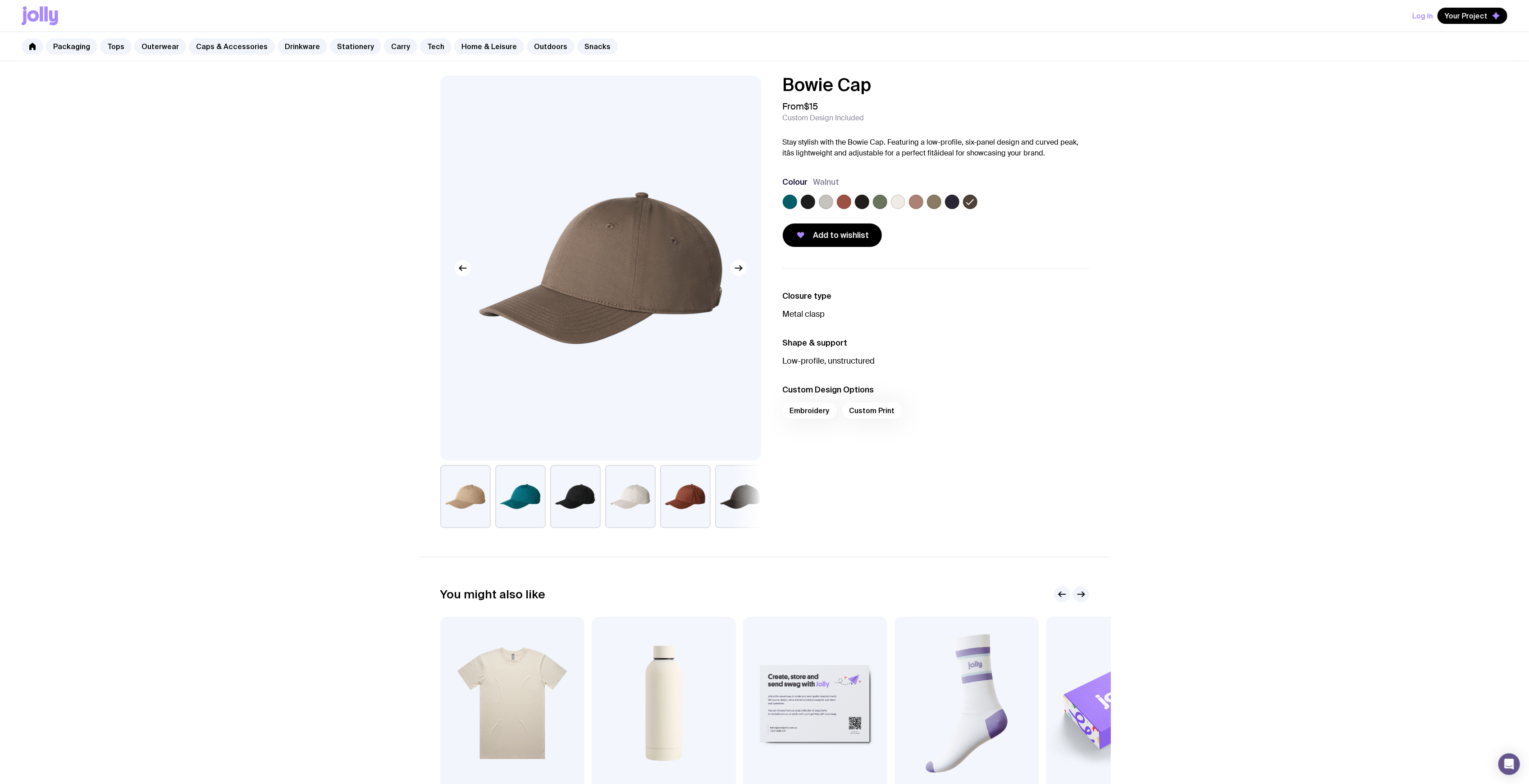
click at [807, 202] on label at bounding box center [808, 201] width 15 height 15
click at [0, 0] on input "radio" at bounding box center [0, 0] width 0 height 0
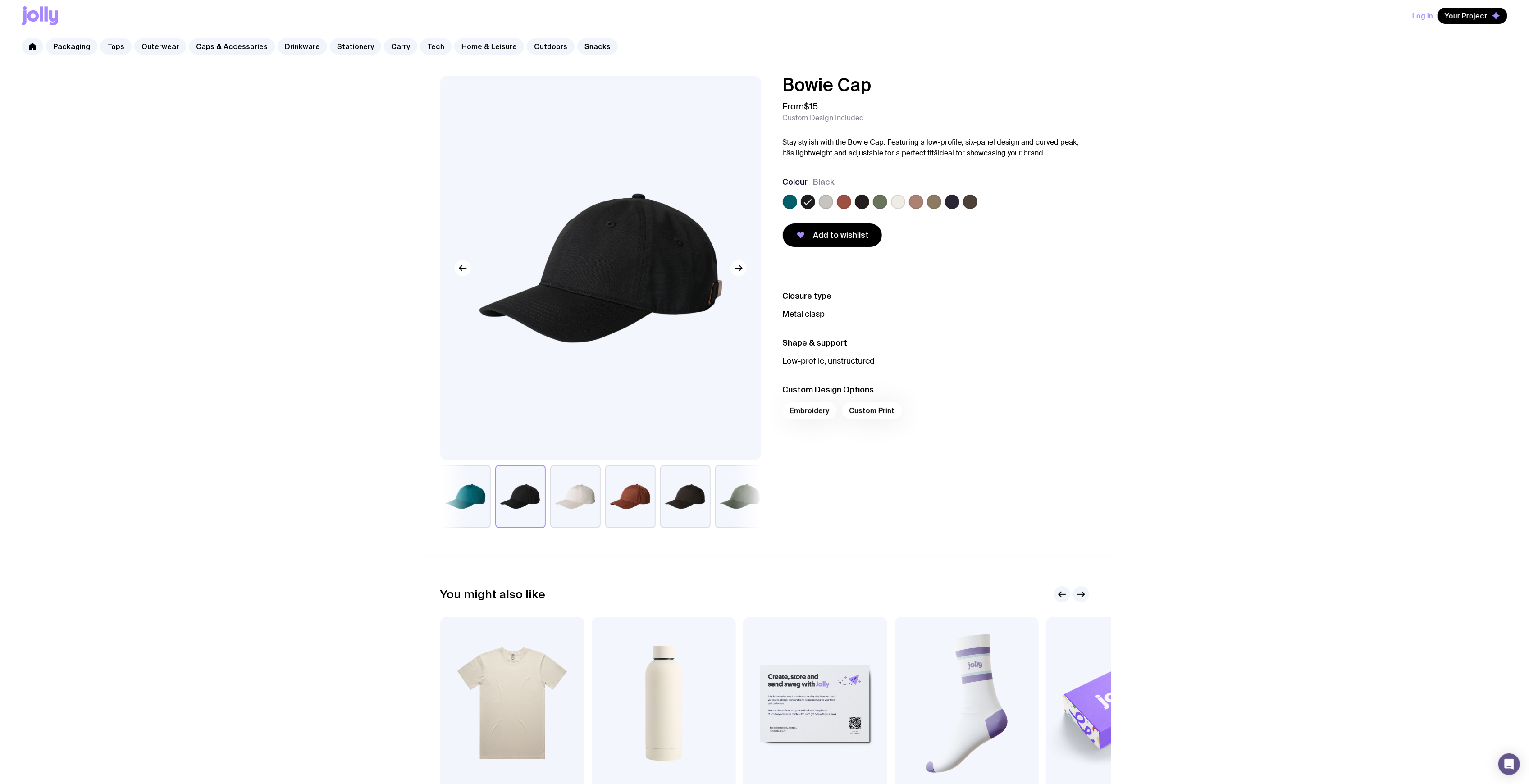
click at [858, 202] on label at bounding box center [861, 201] width 15 height 15
click at [0, 0] on input "radio" at bounding box center [0, 0] width 0 height 0
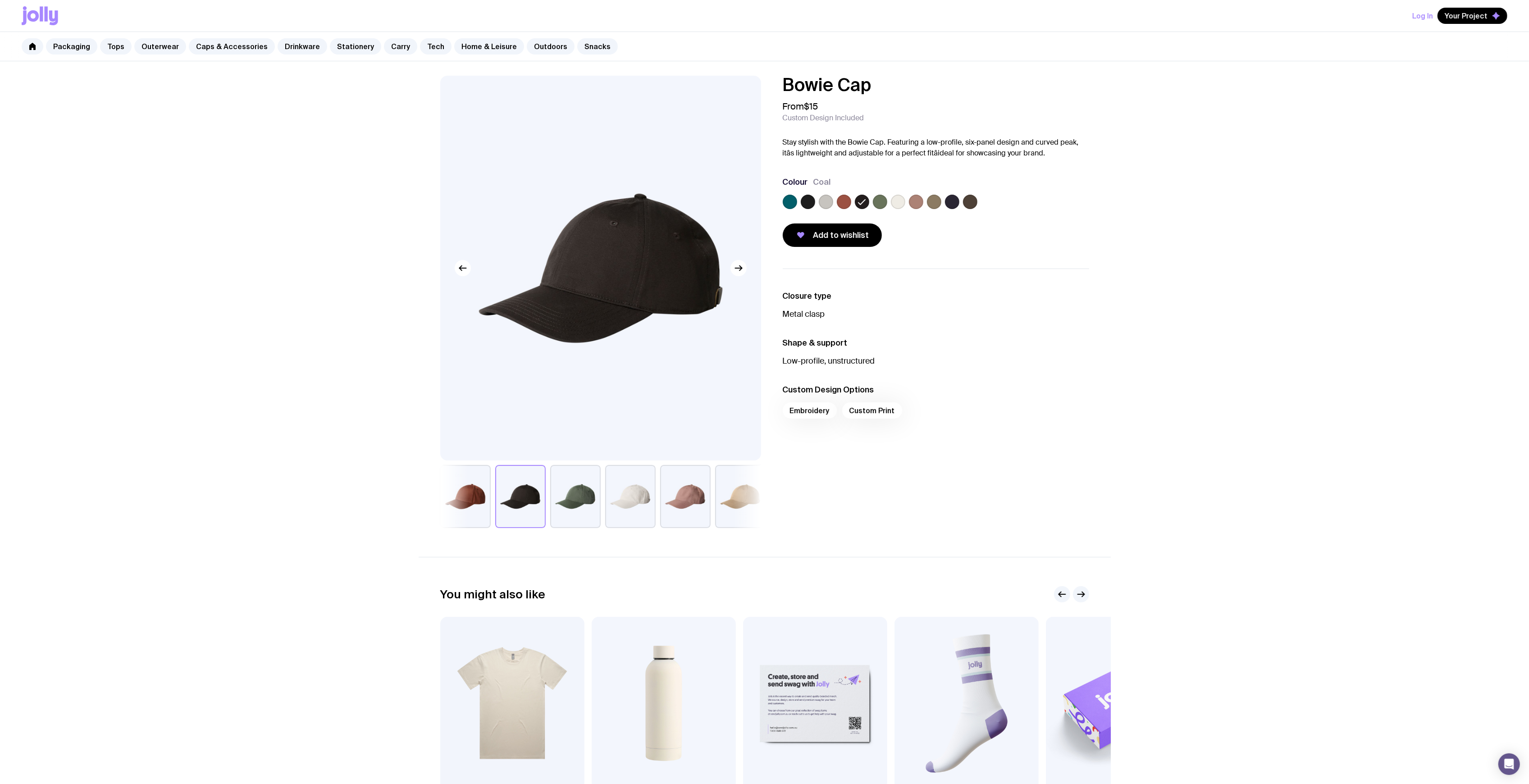
click at [954, 204] on label at bounding box center [952, 201] width 15 height 15
click at [0, 0] on input "radio" at bounding box center [0, 0] width 0 height 0
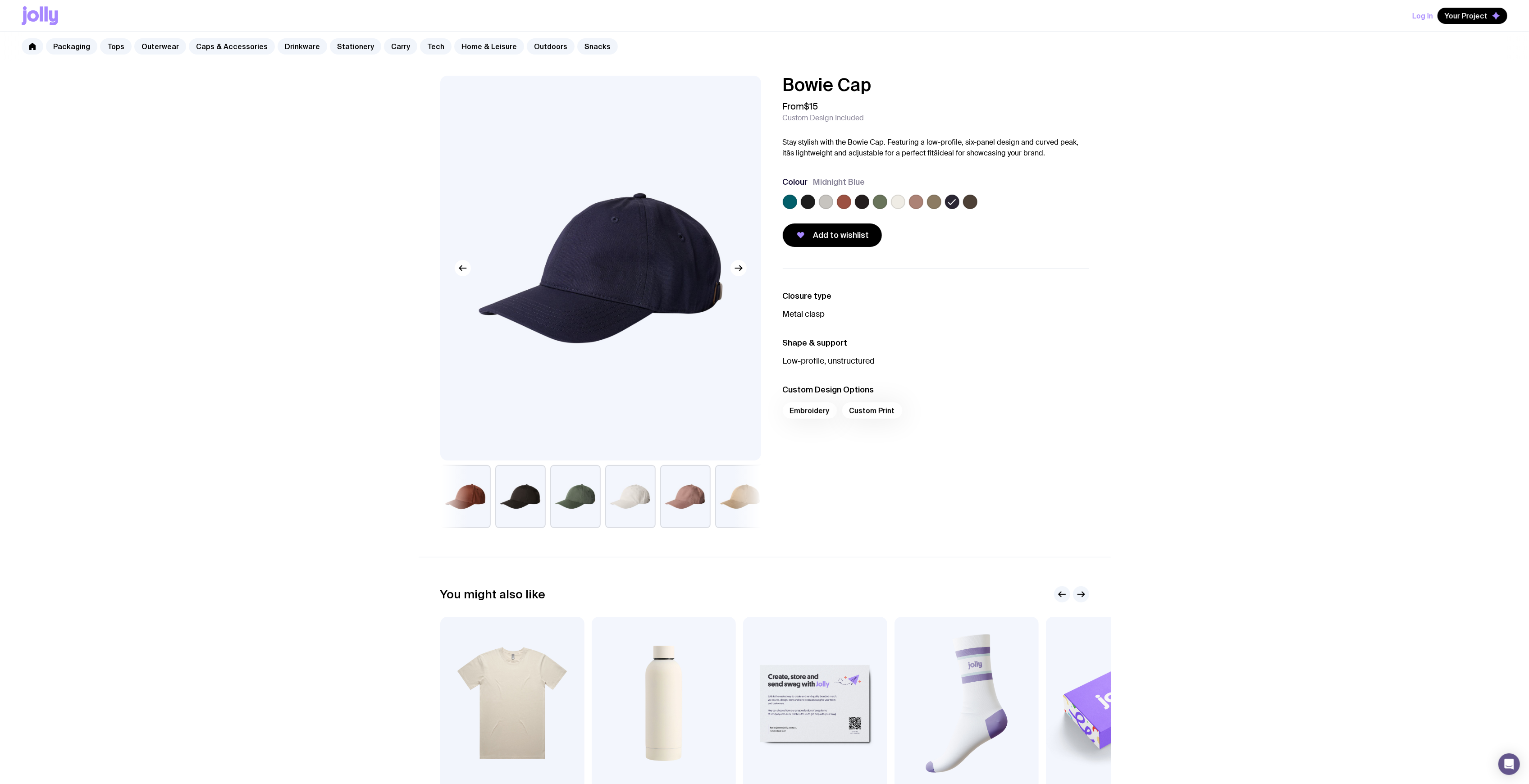
click at [976, 204] on label at bounding box center [970, 201] width 15 height 15
click at [0, 0] on input "radio" at bounding box center [0, 0] width 0 height 0
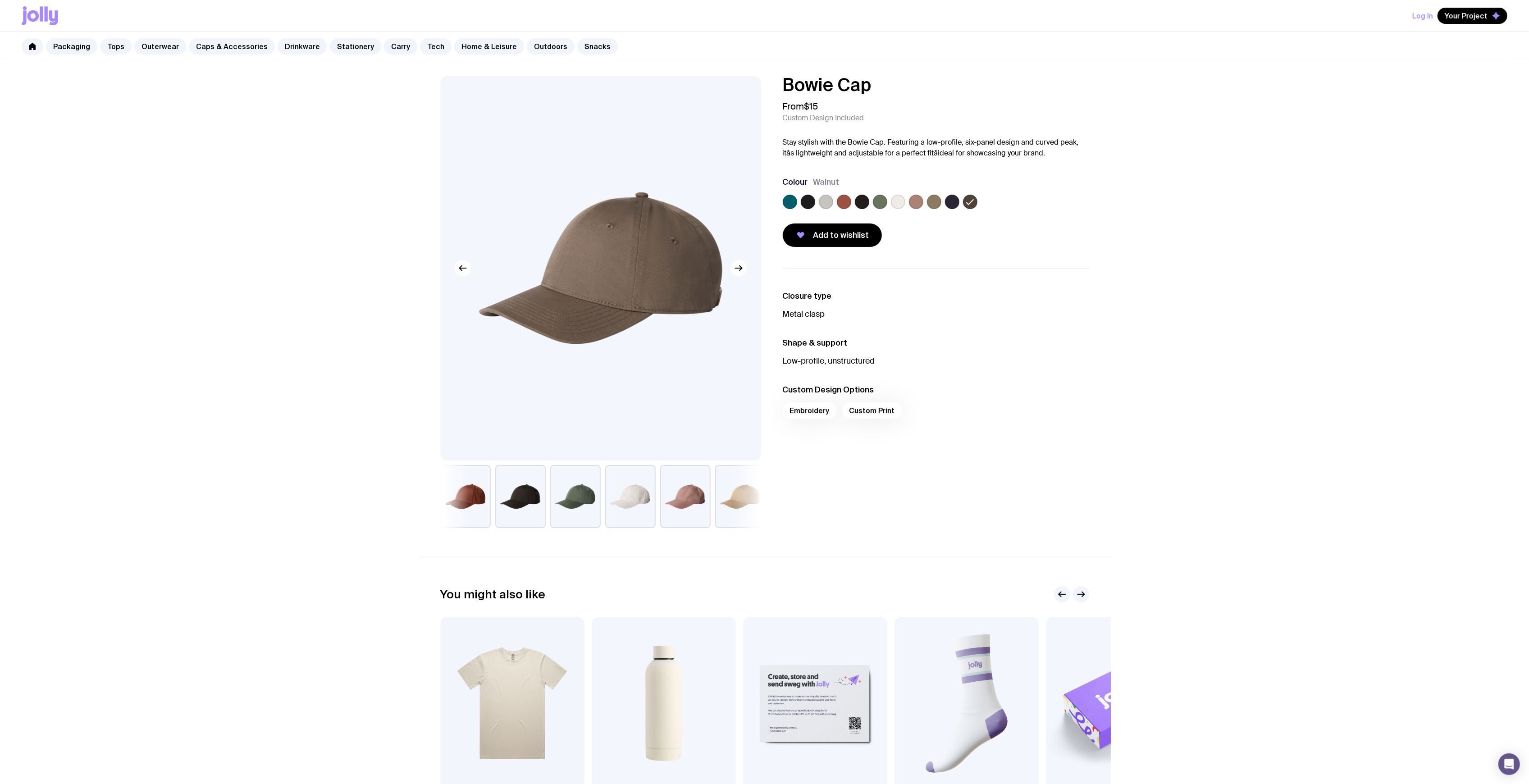
click at [932, 200] on label at bounding box center [934, 201] width 15 height 15
click at [0, 0] on input "radio" at bounding box center [0, 0] width 0 height 0
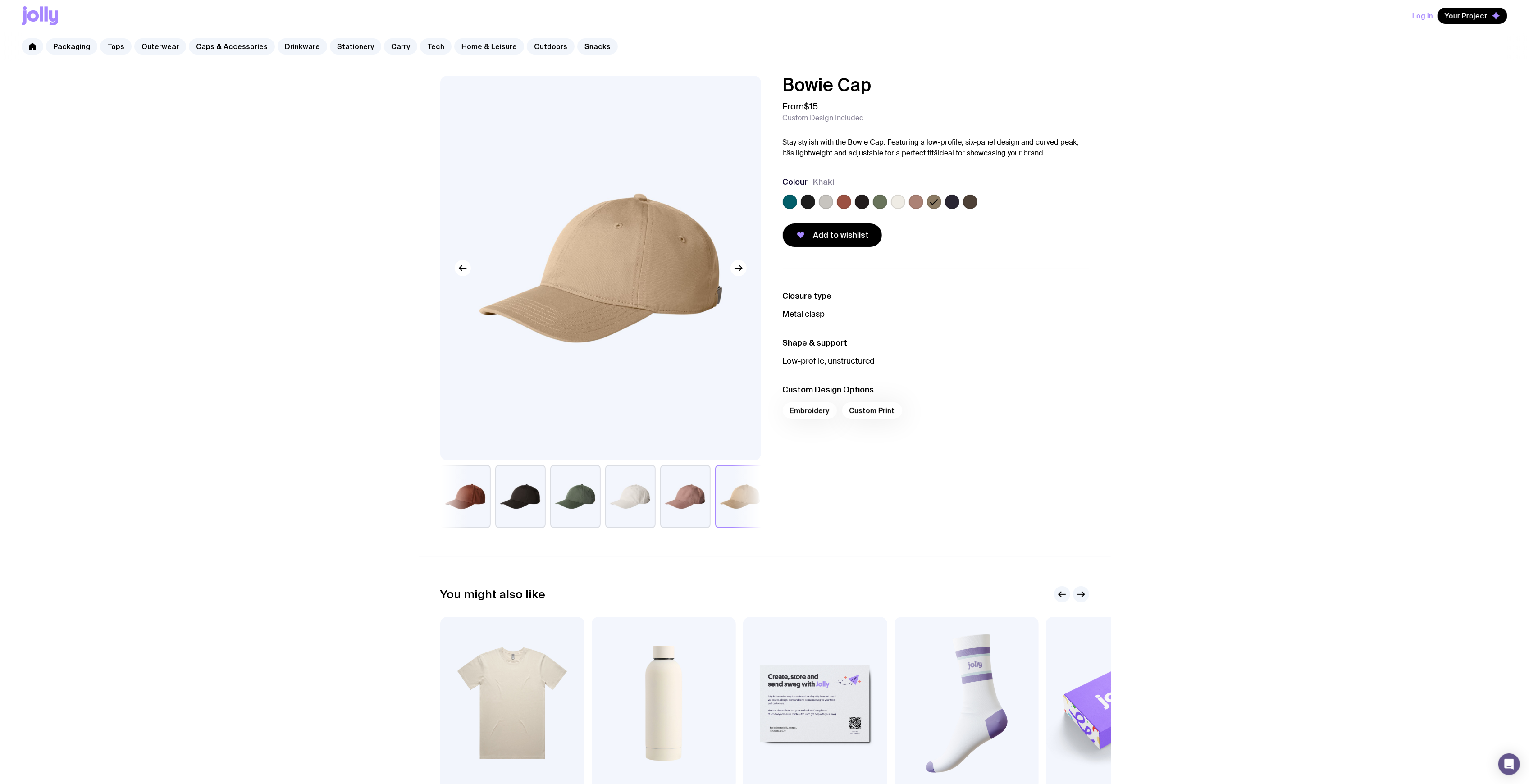
click at [974, 202] on label at bounding box center [970, 201] width 15 height 15
click at [0, 0] on input "radio" at bounding box center [0, 0] width 0 height 0
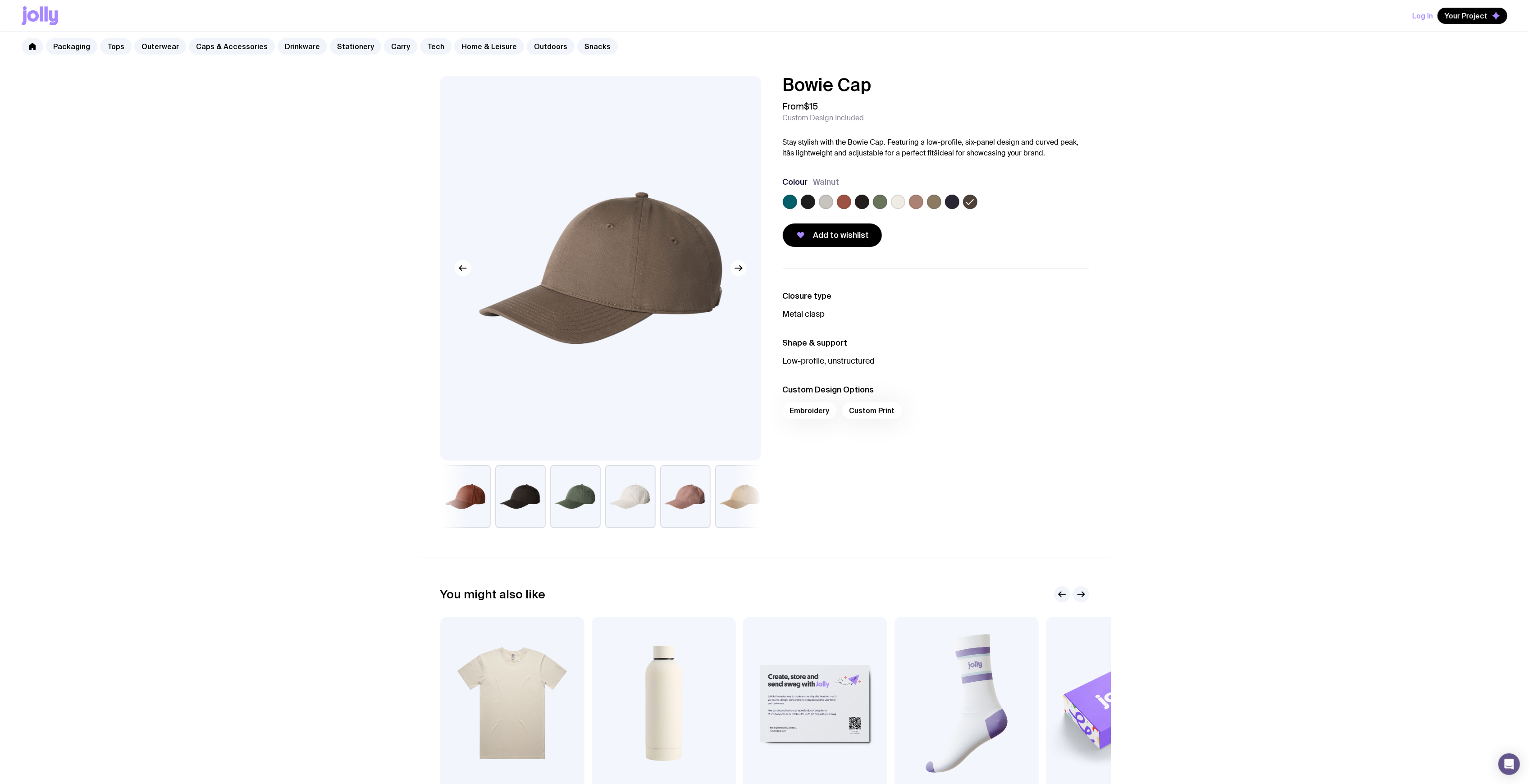
click at [811, 203] on label at bounding box center [808, 201] width 15 height 15
click at [0, 0] on input "radio" at bounding box center [0, 0] width 0 height 0
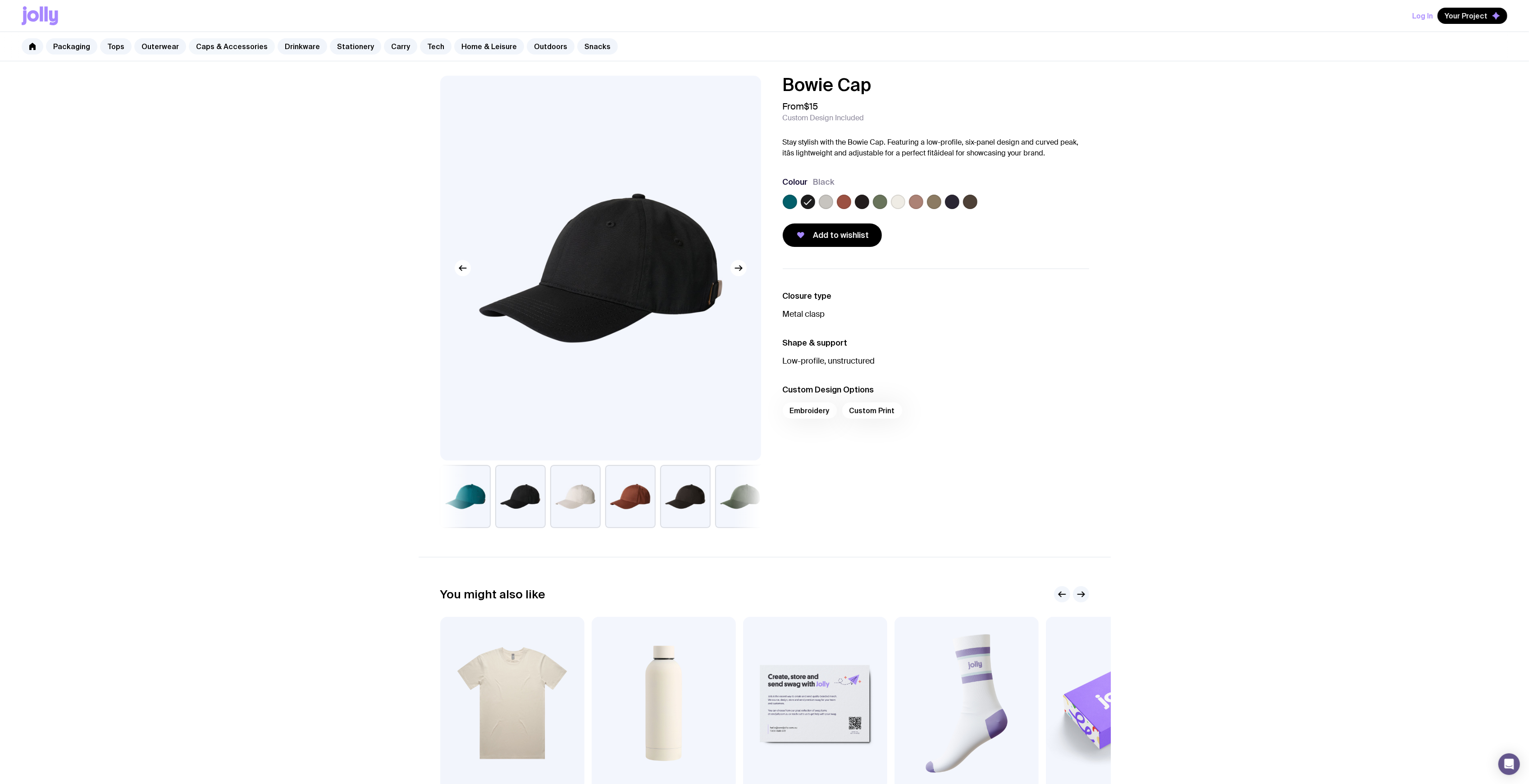
click at [222, 49] on link "Caps & Accessories" at bounding box center [232, 46] width 86 height 17
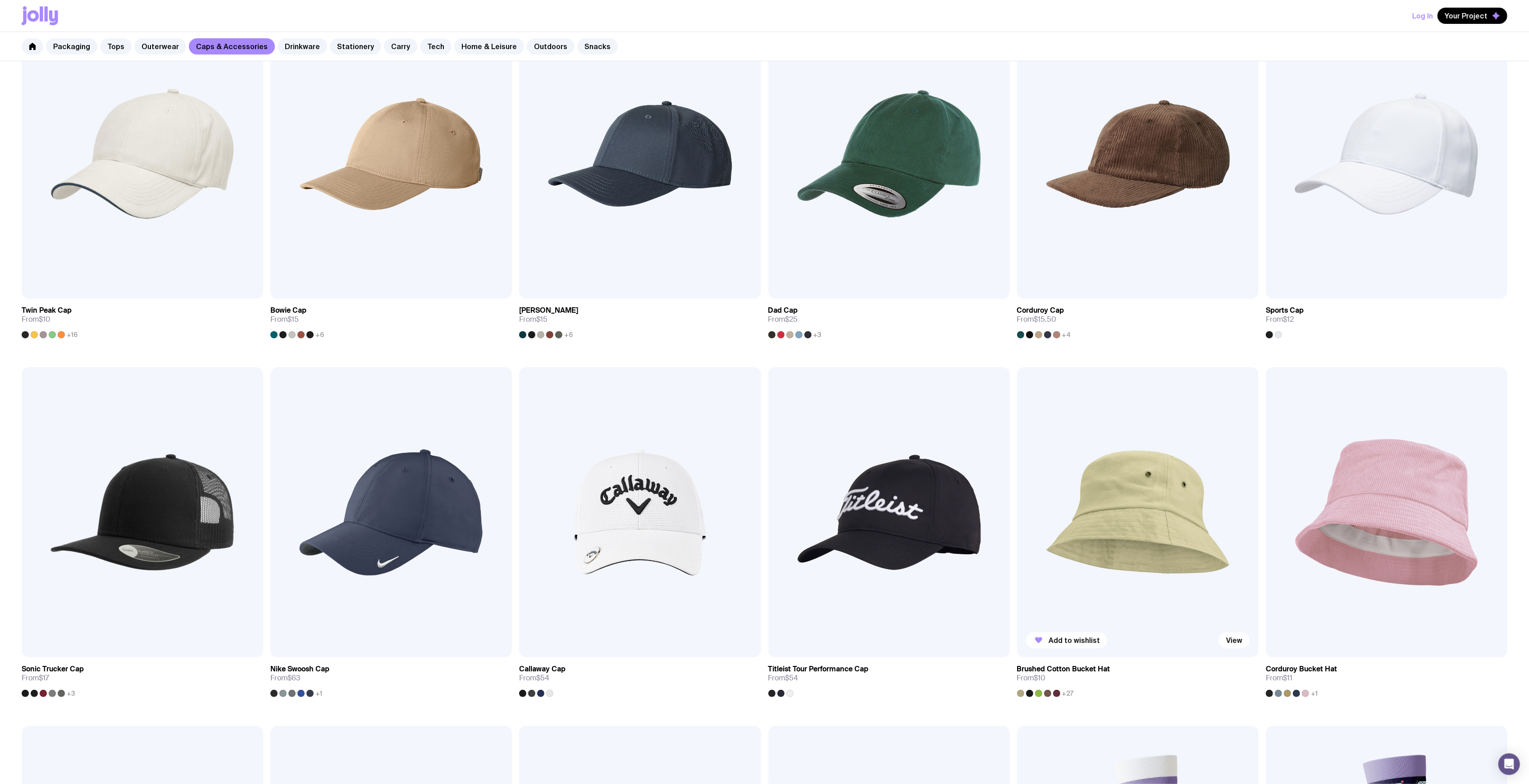
scroll to position [240, 0]
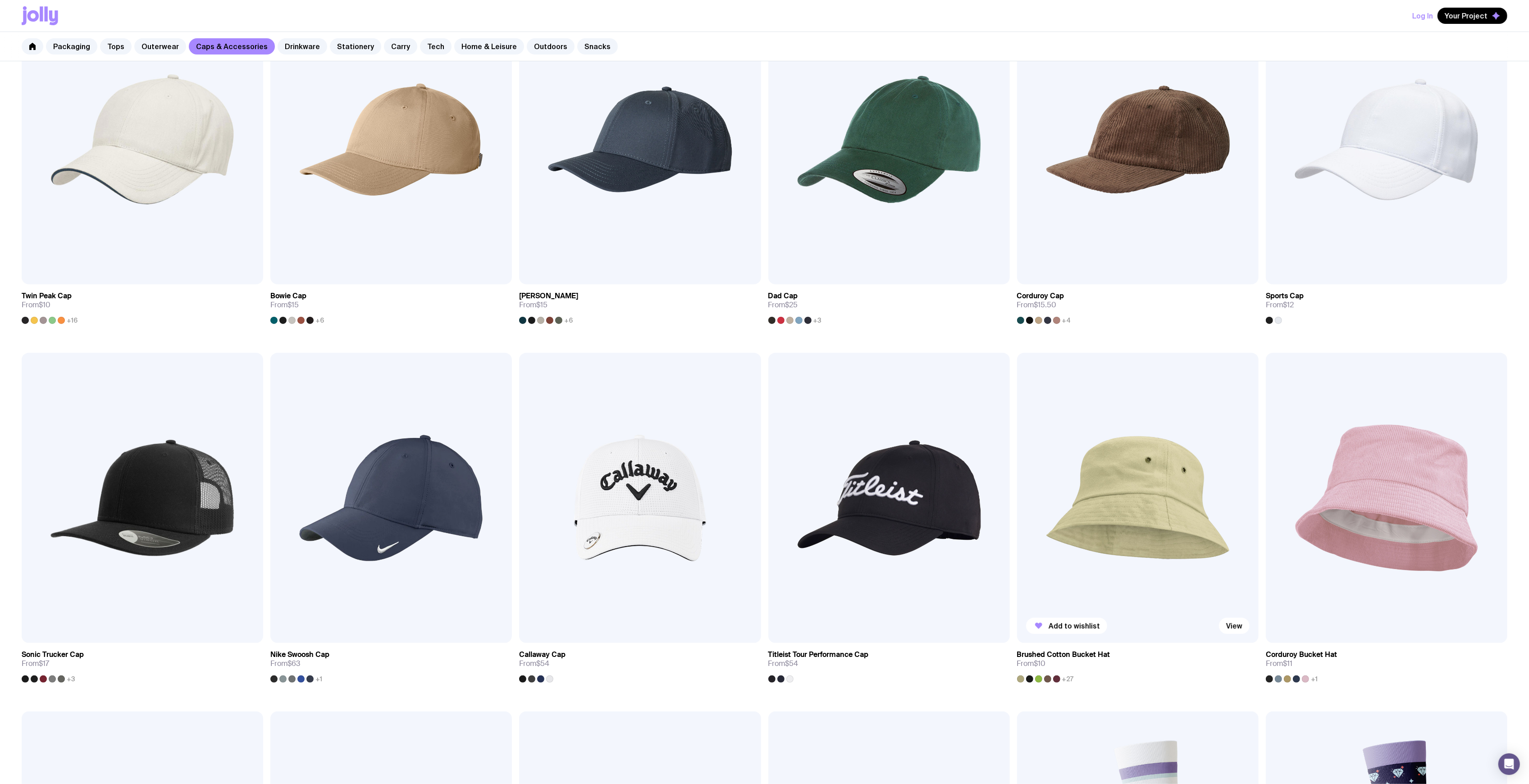
click at [1111, 489] on img at bounding box center [1137, 498] width 241 height 289
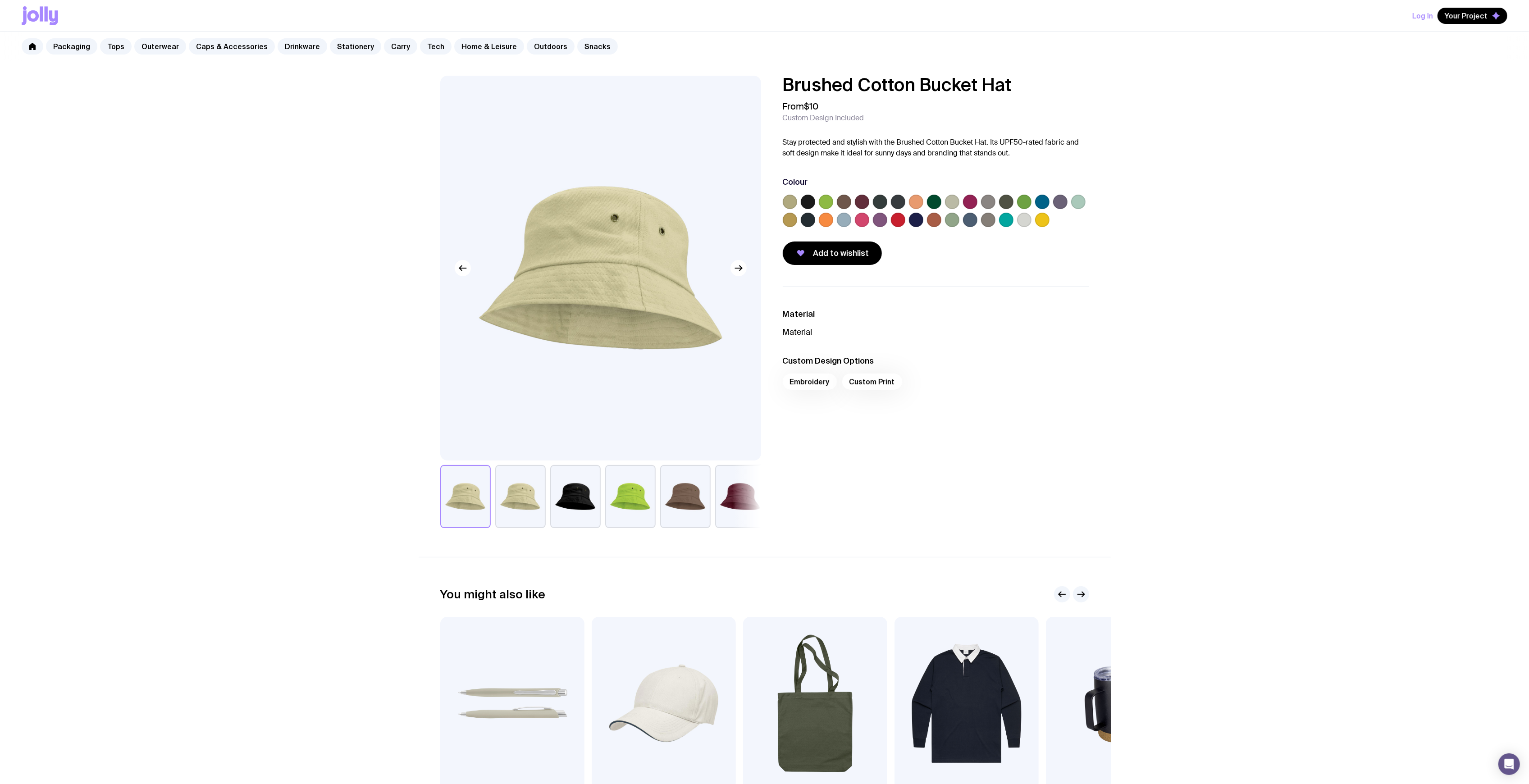
click at [1026, 219] on label at bounding box center [1024, 220] width 15 height 15
click at [0, 0] on input "radio" at bounding box center [0, 0] width 0 height 0
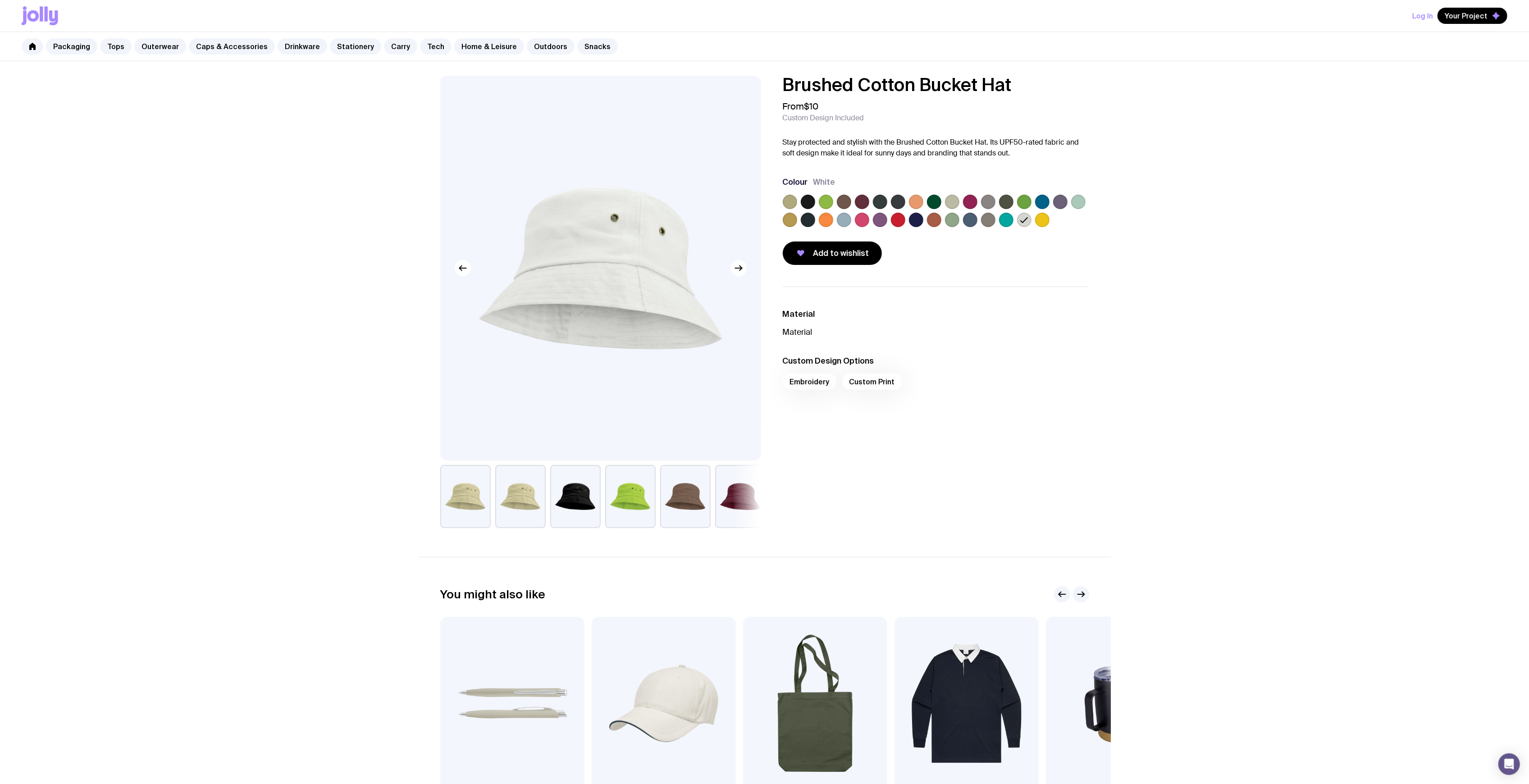
click at [805, 219] on label at bounding box center [808, 220] width 15 height 15
click at [0, 0] on input "radio" at bounding box center [0, 0] width 0 height 0
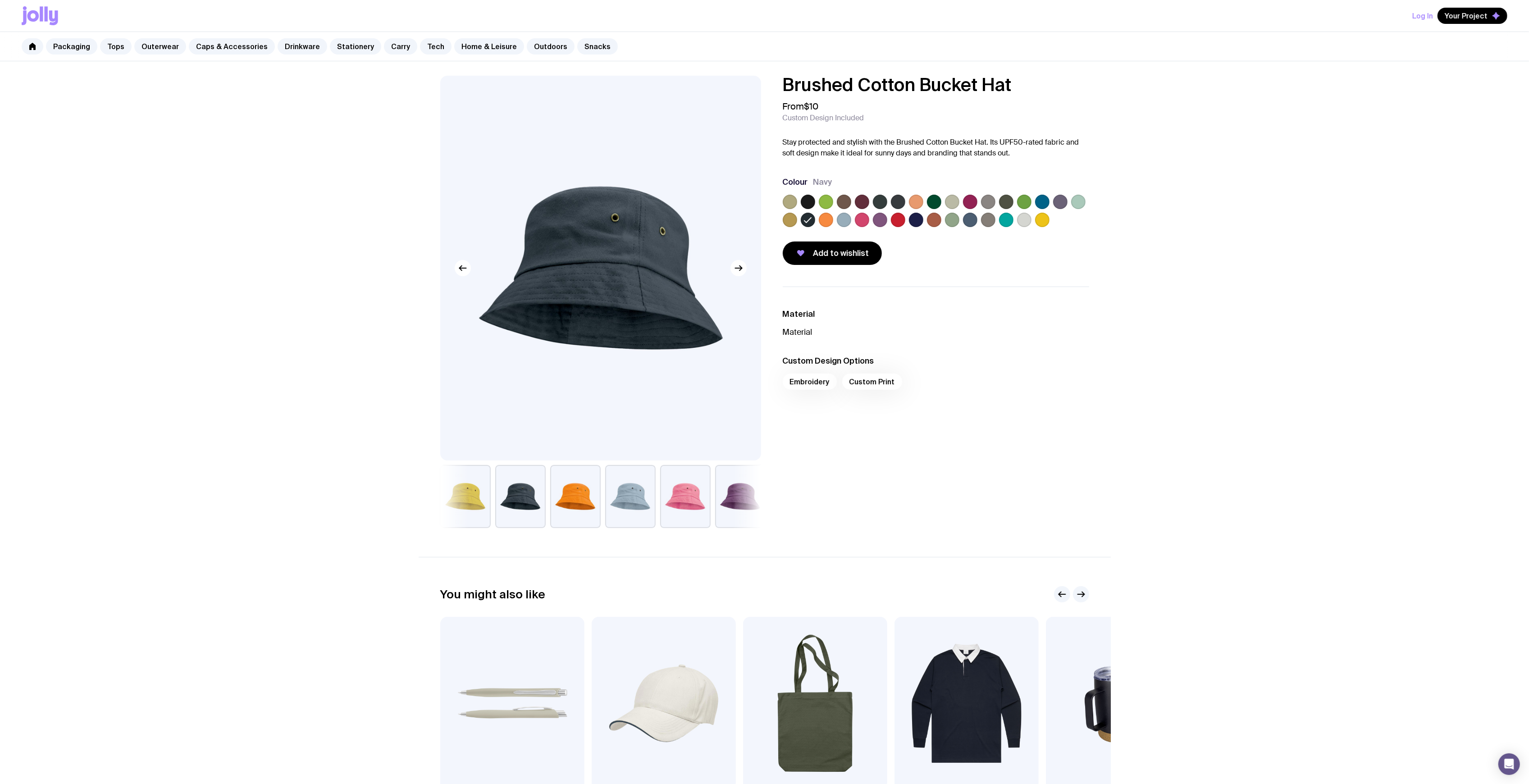
click at [810, 206] on label at bounding box center [808, 201] width 15 height 15
click at [0, 0] on input "radio" at bounding box center [0, 0] width 0 height 0
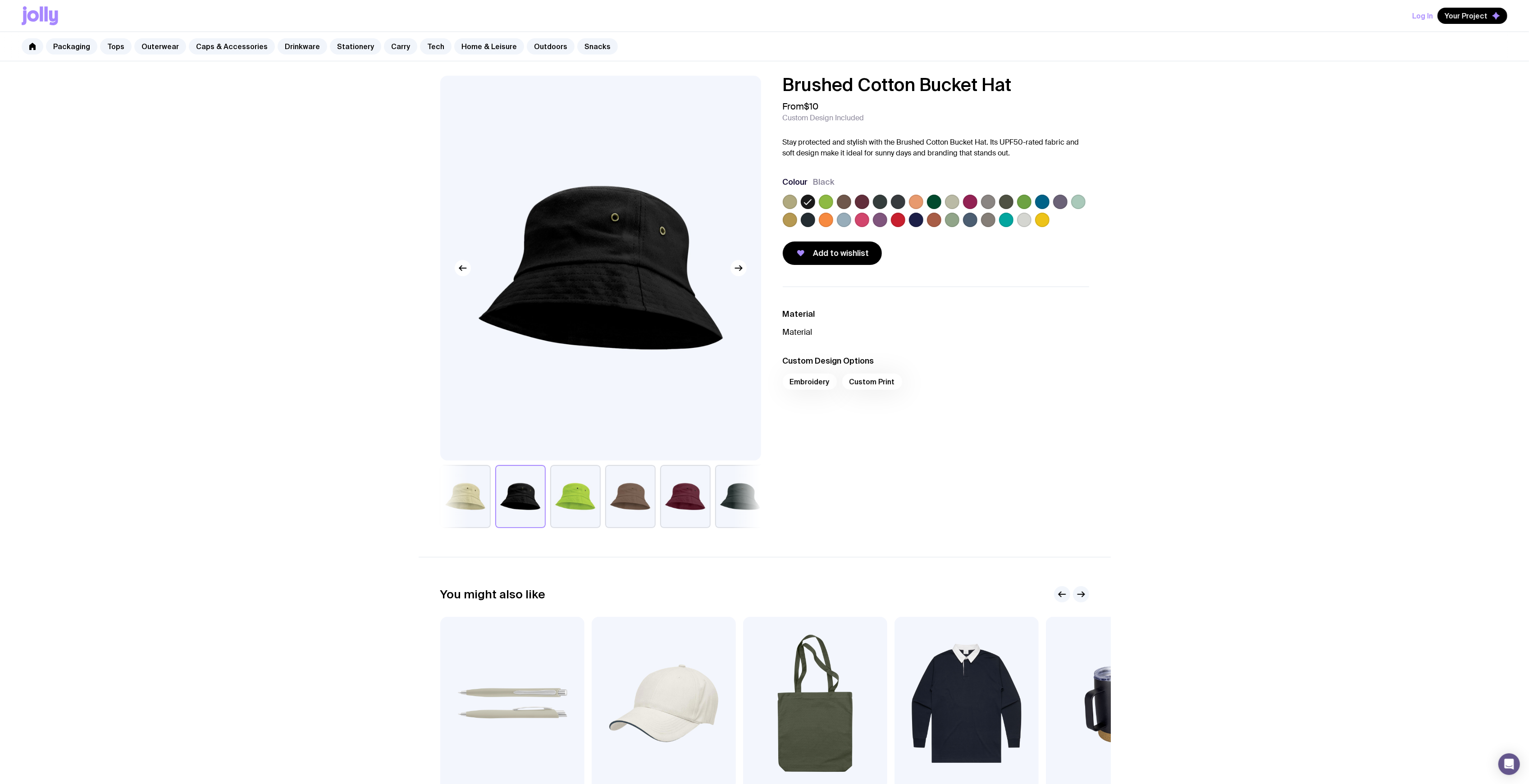
click at [1007, 216] on label at bounding box center [1006, 220] width 15 height 15
click at [0, 0] on input "radio" at bounding box center [0, 0] width 0 height 0
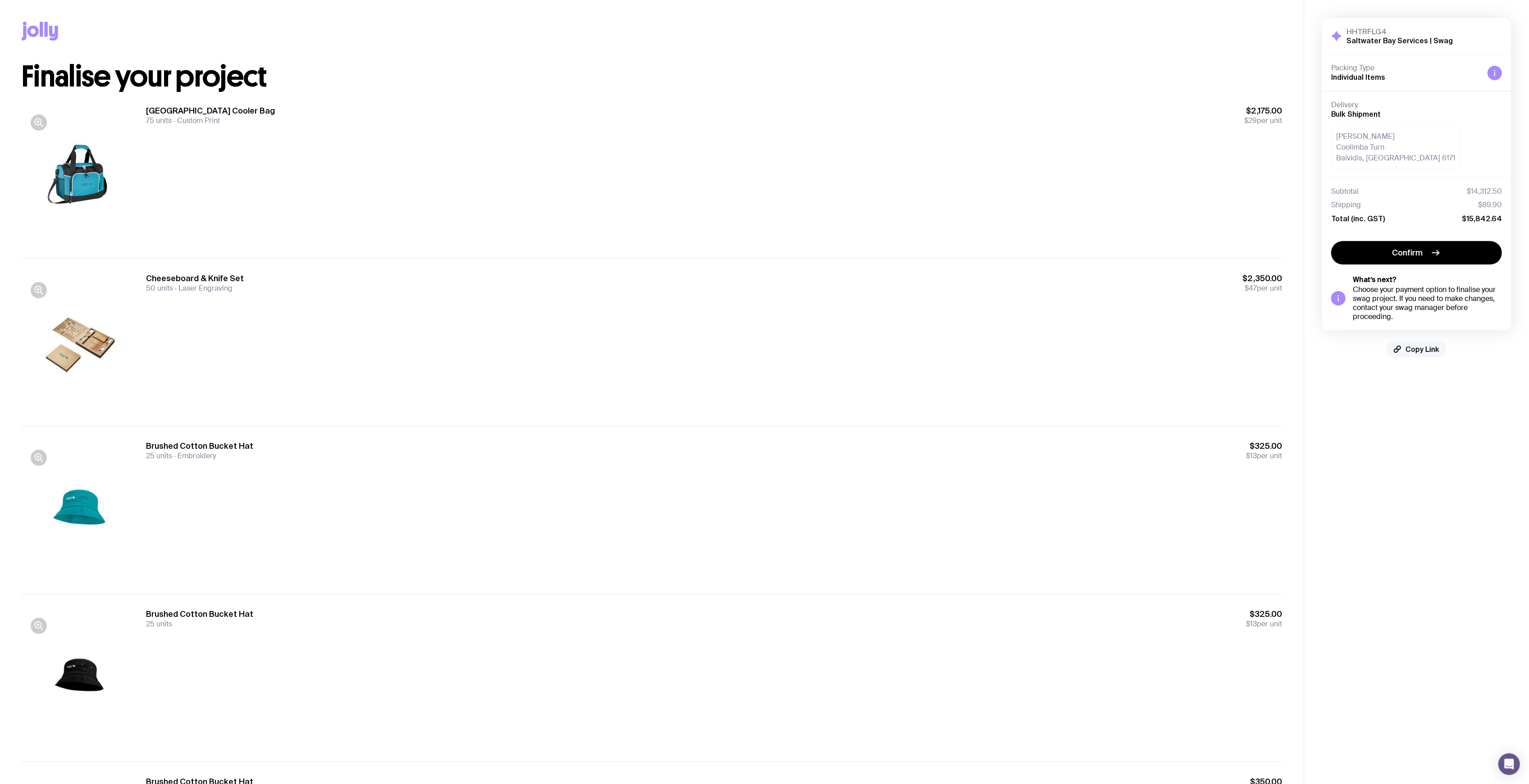
click at [1401, 346] on button "Copy Link" at bounding box center [1416, 349] width 60 height 17
click at [506, 194] on div "Antarctica Cooler Bag 75 units Custom Print $2,175.00 $29 per unit" at bounding box center [714, 175] width 1136 height 139
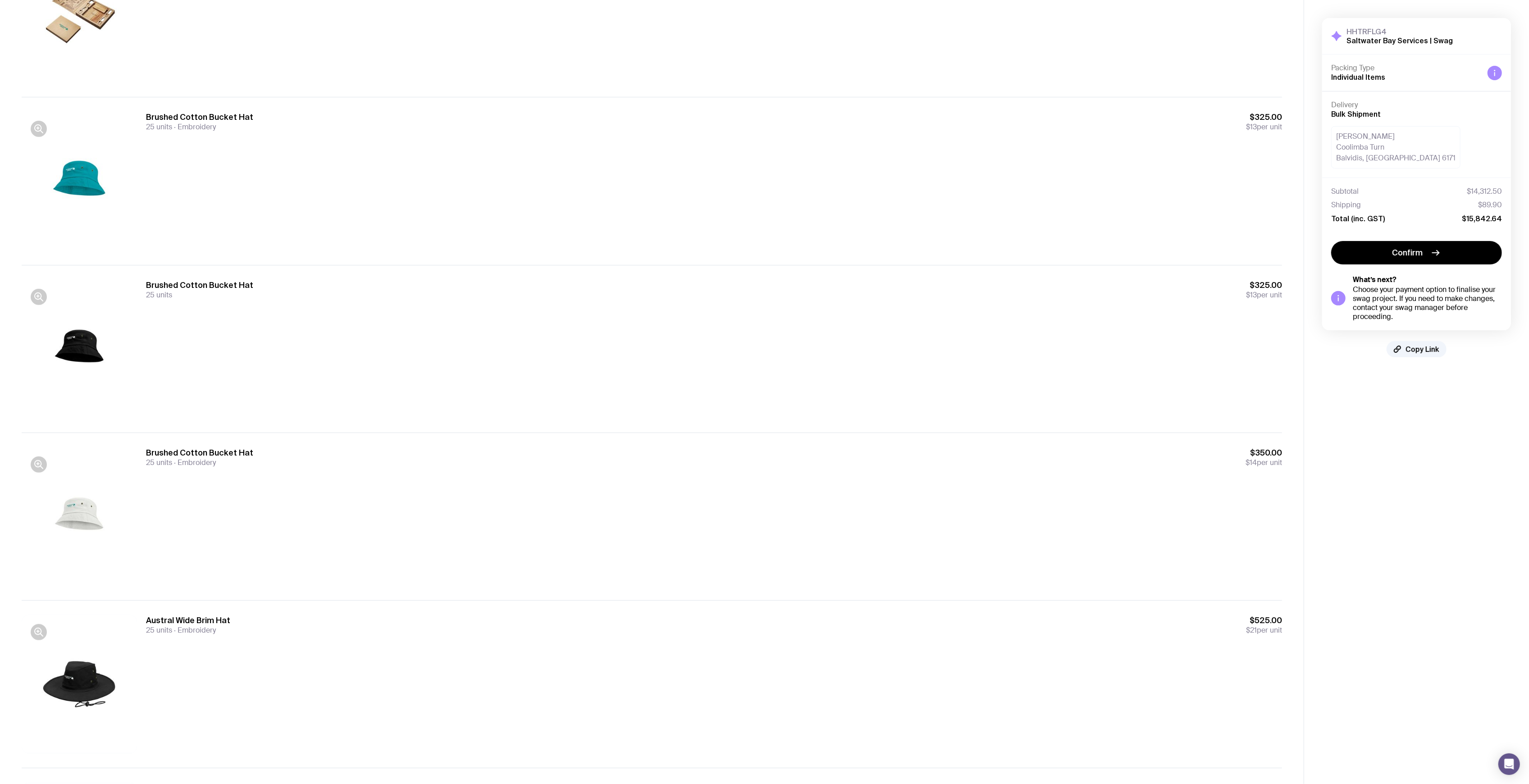
scroll to position [316, 0]
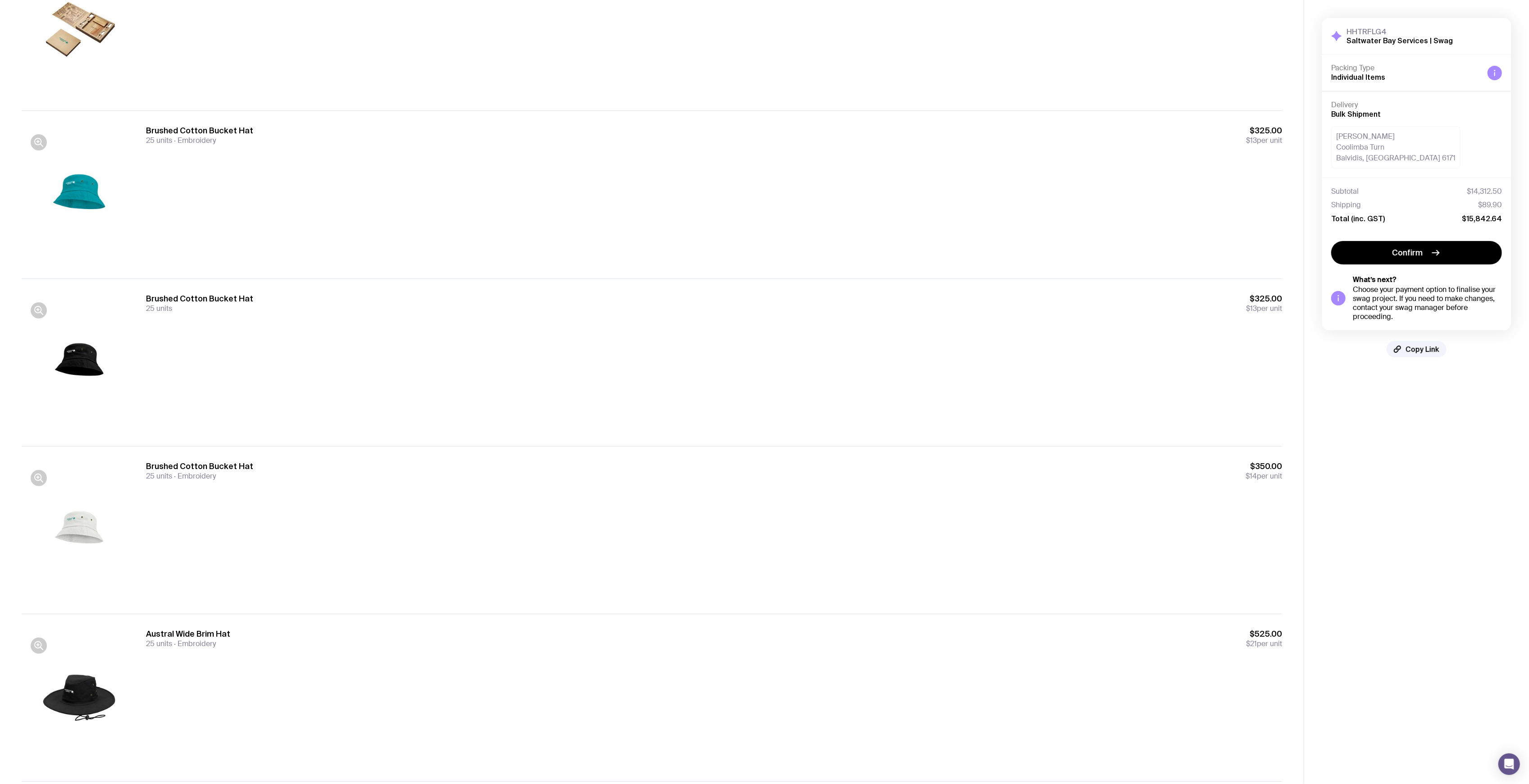
click at [226, 219] on div "Brushed Cotton Bucket Hat 25 units Embroidery $325.00 $13 per unit" at bounding box center [714, 195] width 1136 height 139
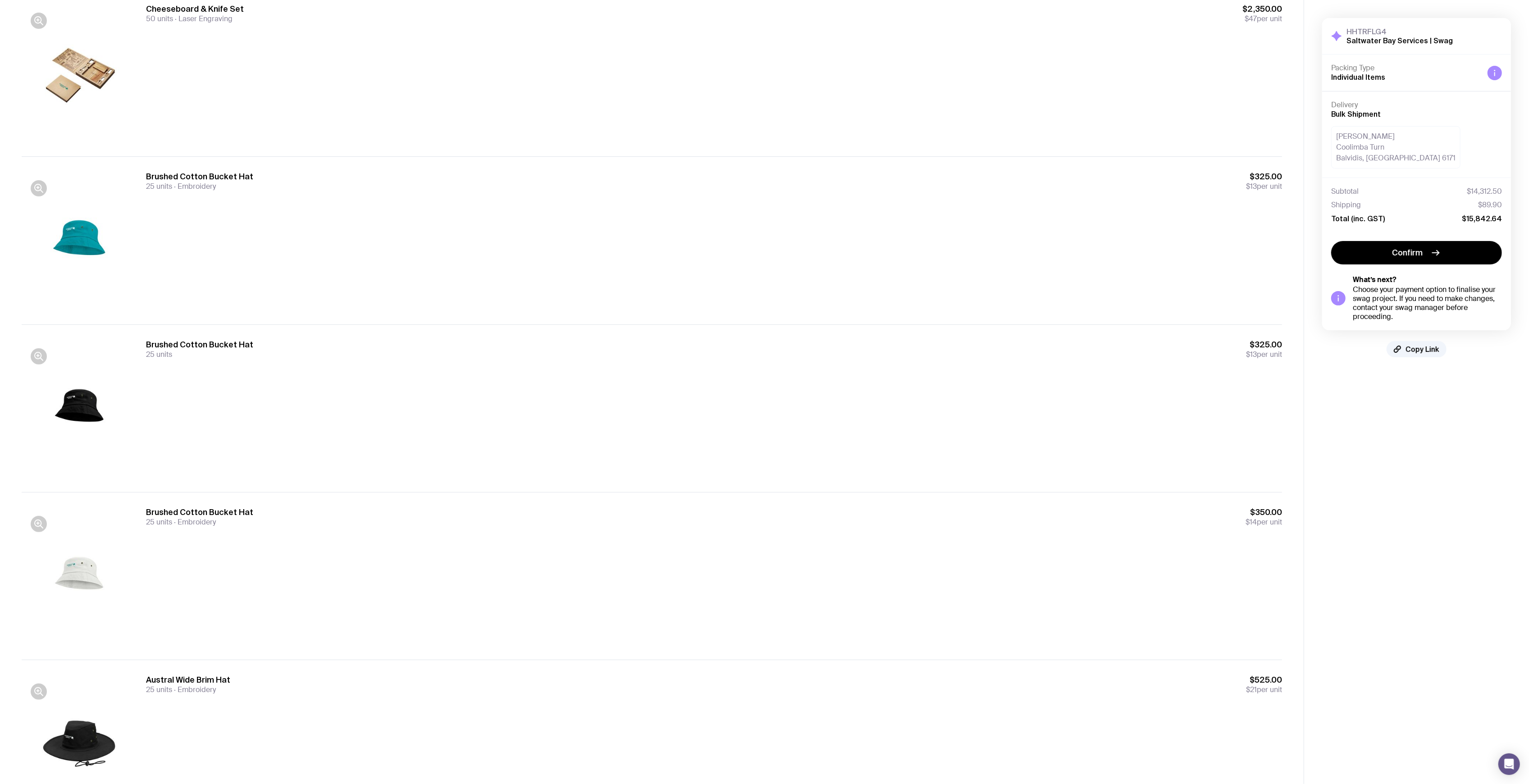
scroll to position [135, 0]
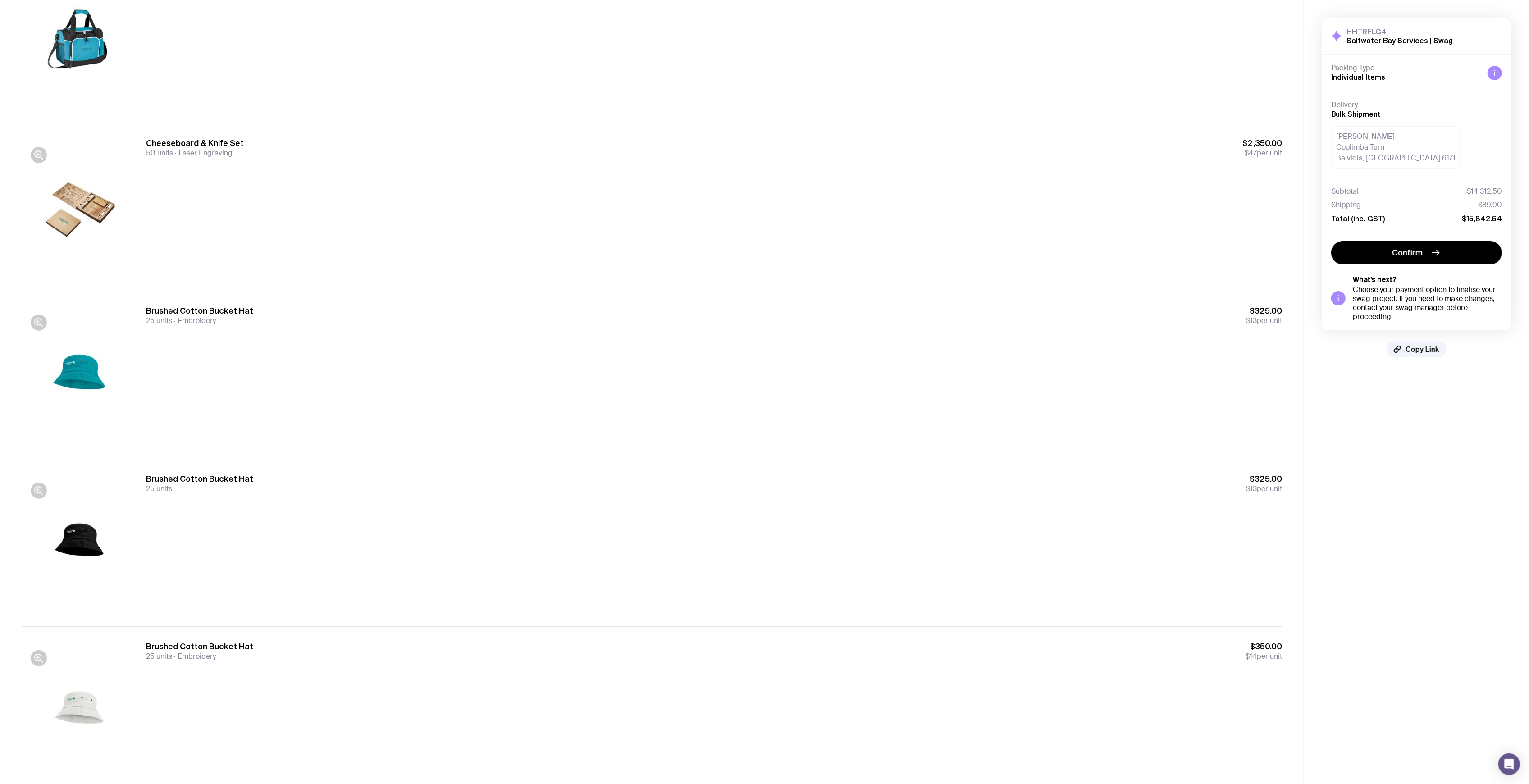
click at [229, 240] on div "Cheeseboard & Knife Set 50 units Laser Engraving $2,350.00 $47 per unit" at bounding box center [714, 207] width 1136 height 139
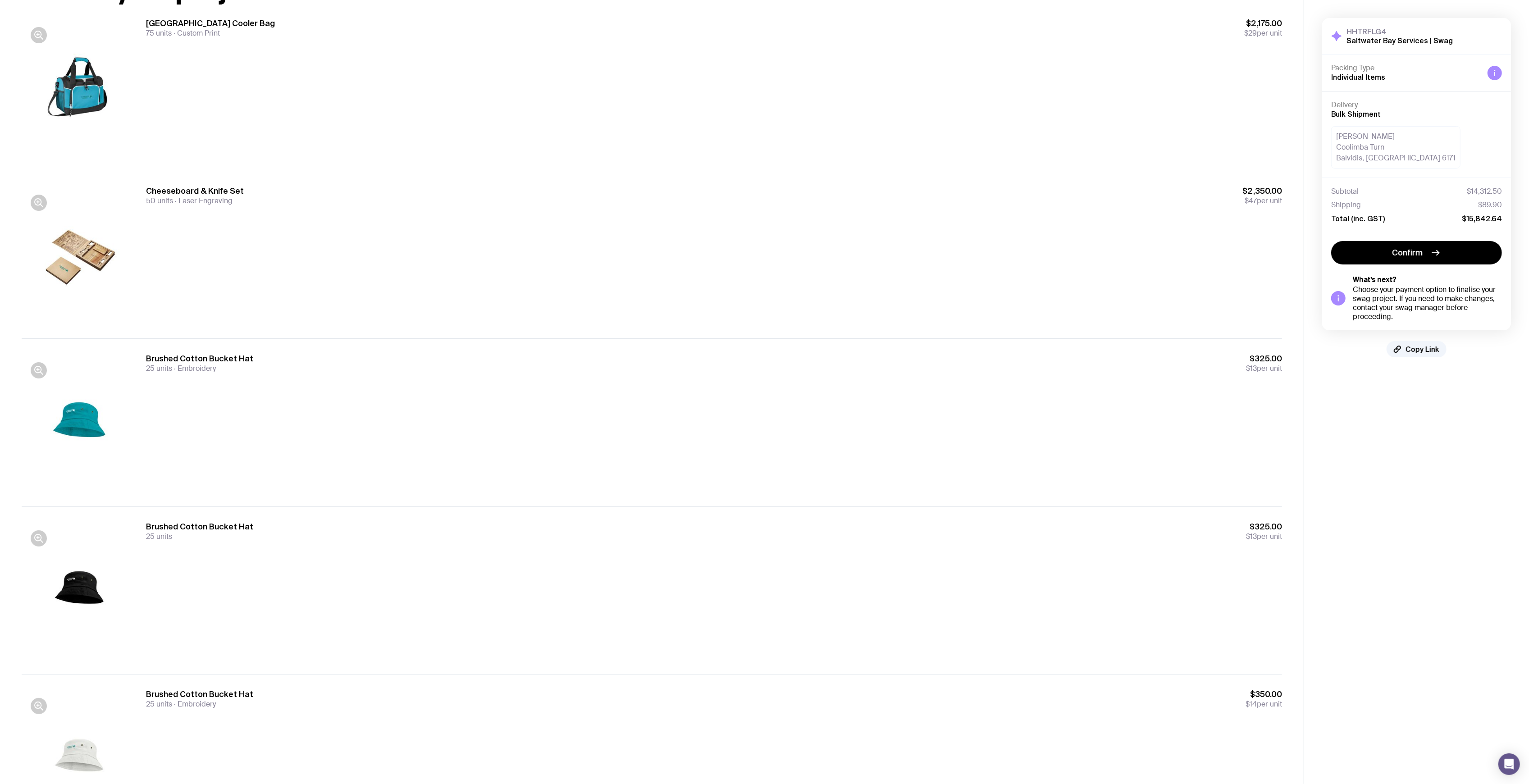
scroll to position [15, 0]
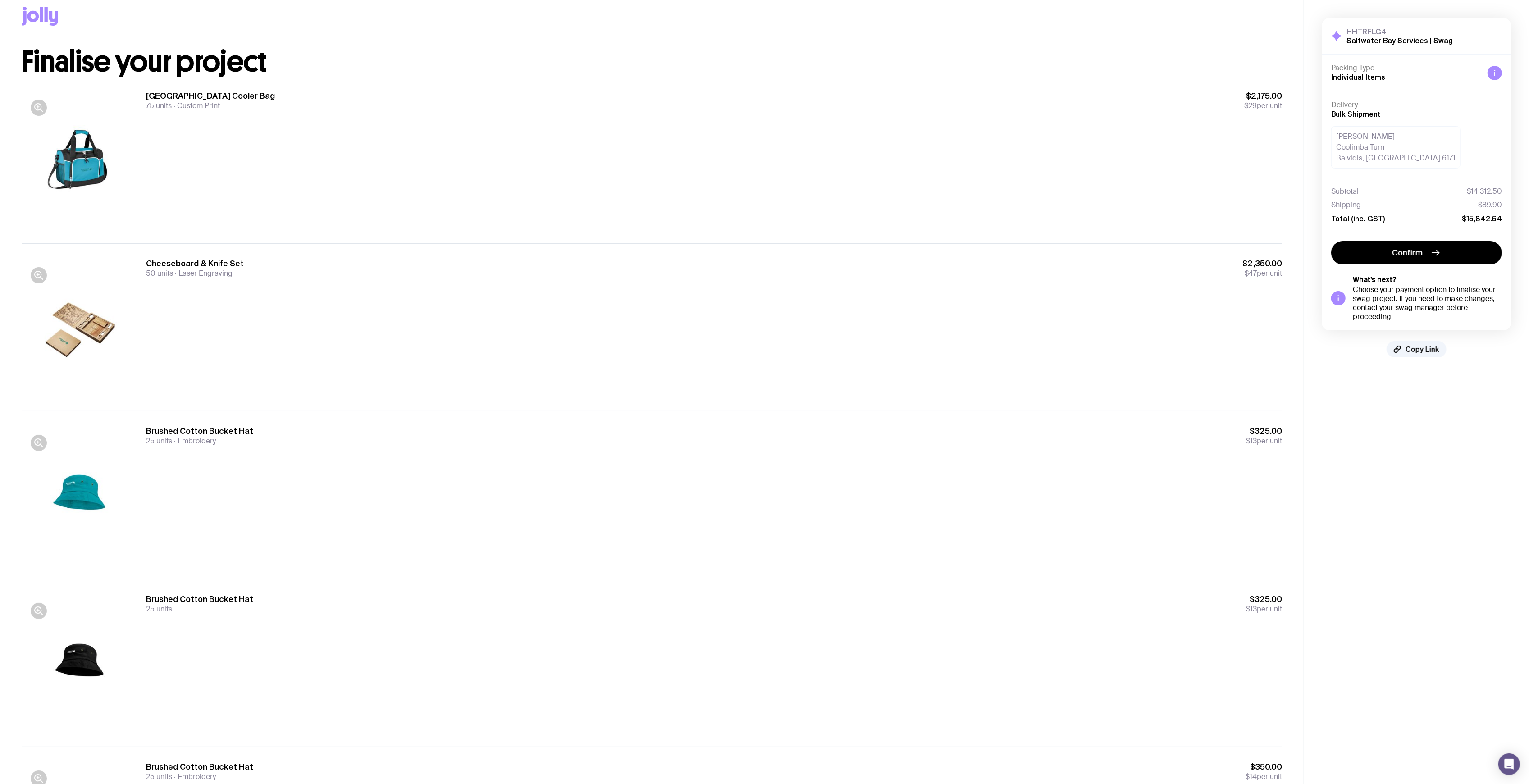
click at [246, 226] on div "Antarctica Cooler Bag 75 units Custom Print $2,175.00 $29 per unit" at bounding box center [714, 160] width 1136 height 139
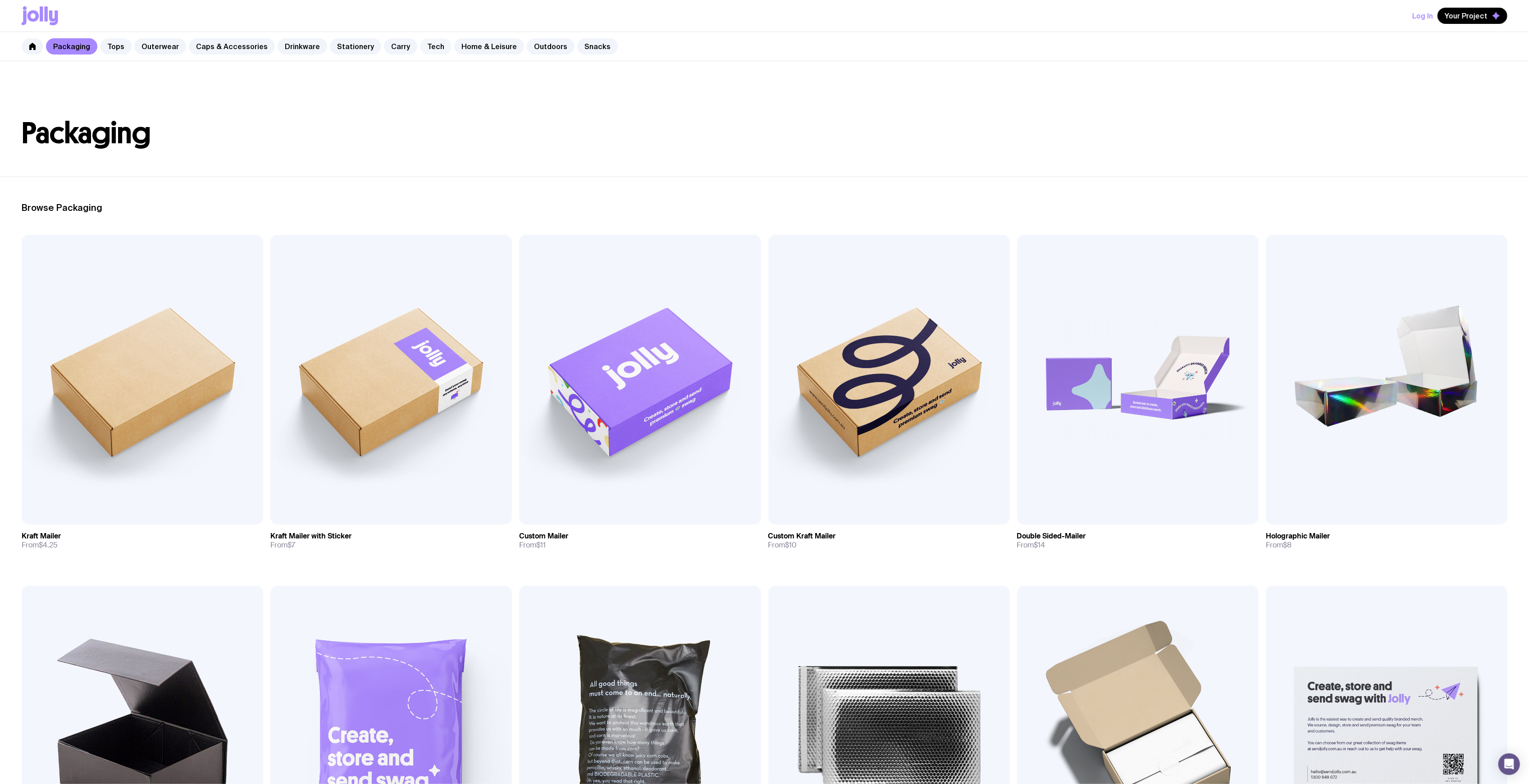
click at [421, 41] on link "Tech" at bounding box center [436, 46] width 31 height 17
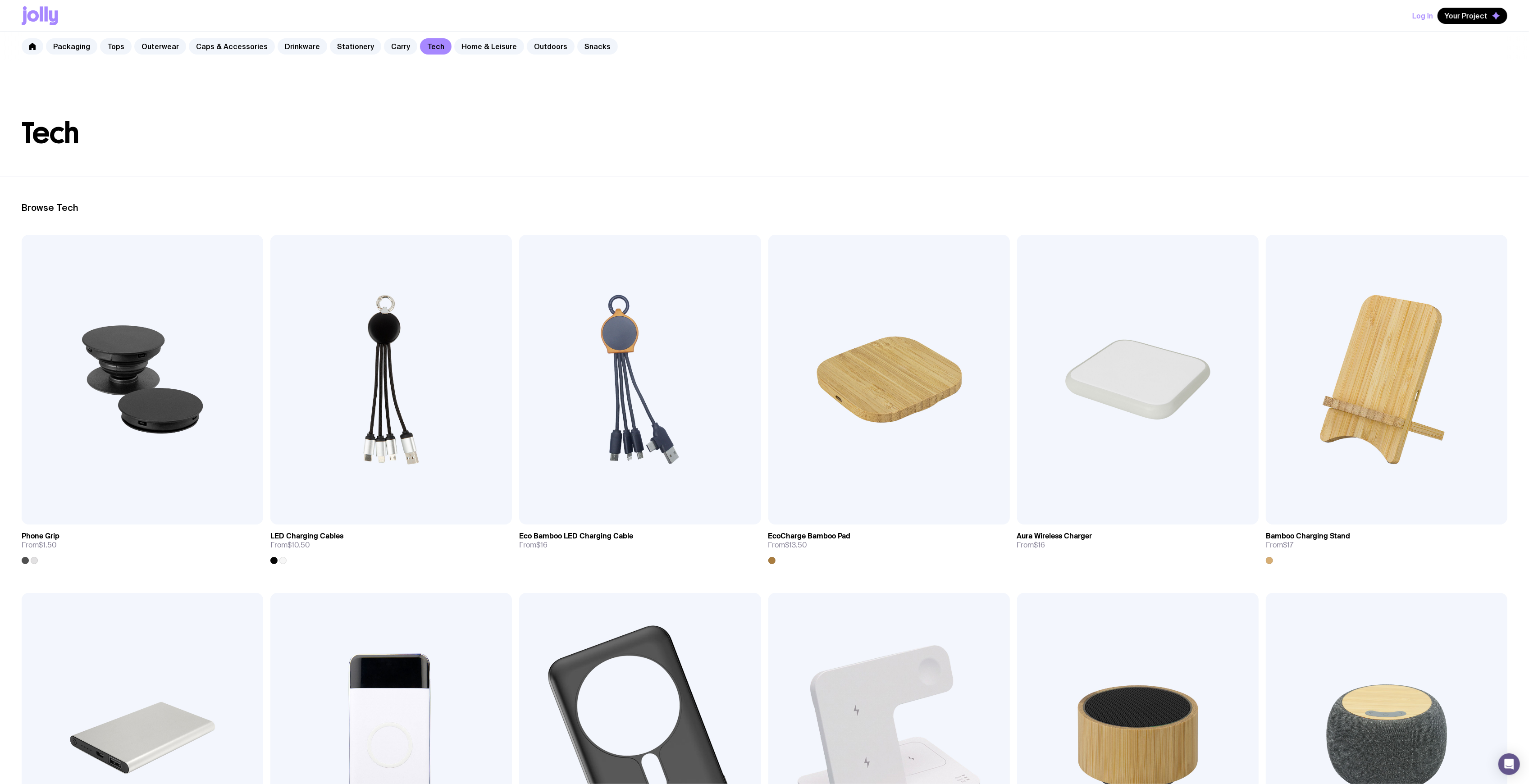
click at [529, 34] on div "Packaging Tops Outerwear Caps & Accessories Drinkware Stationery Carry Tech Hom…" at bounding box center [764, 47] width 1529 height 29
click at [531, 42] on link "Outdoors" at bounding box center [550, 46] width 48 height 17
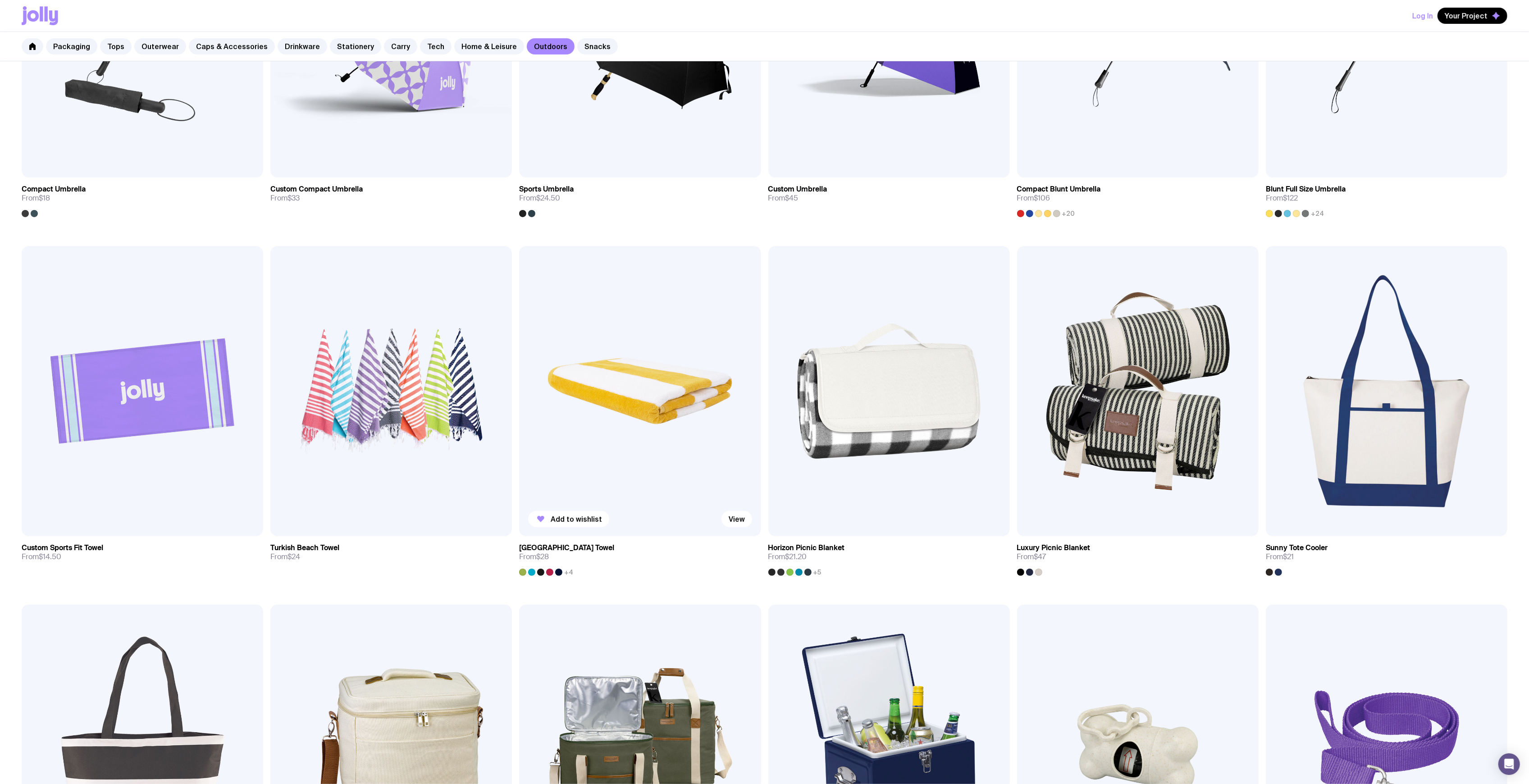
scroll to position [361, 0]
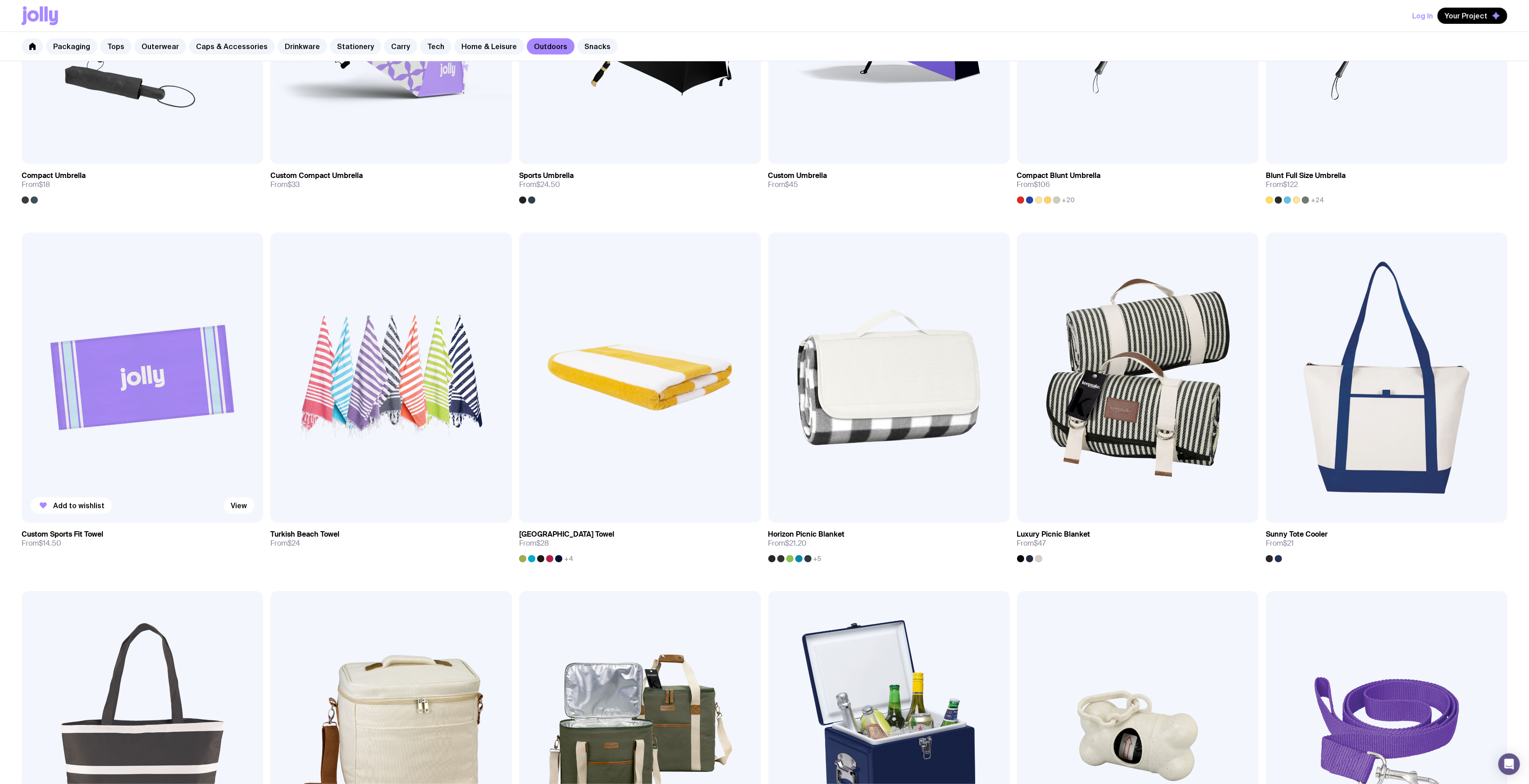
click at [180, 327] on img at bounding box center [142, 377] width 241 height 289
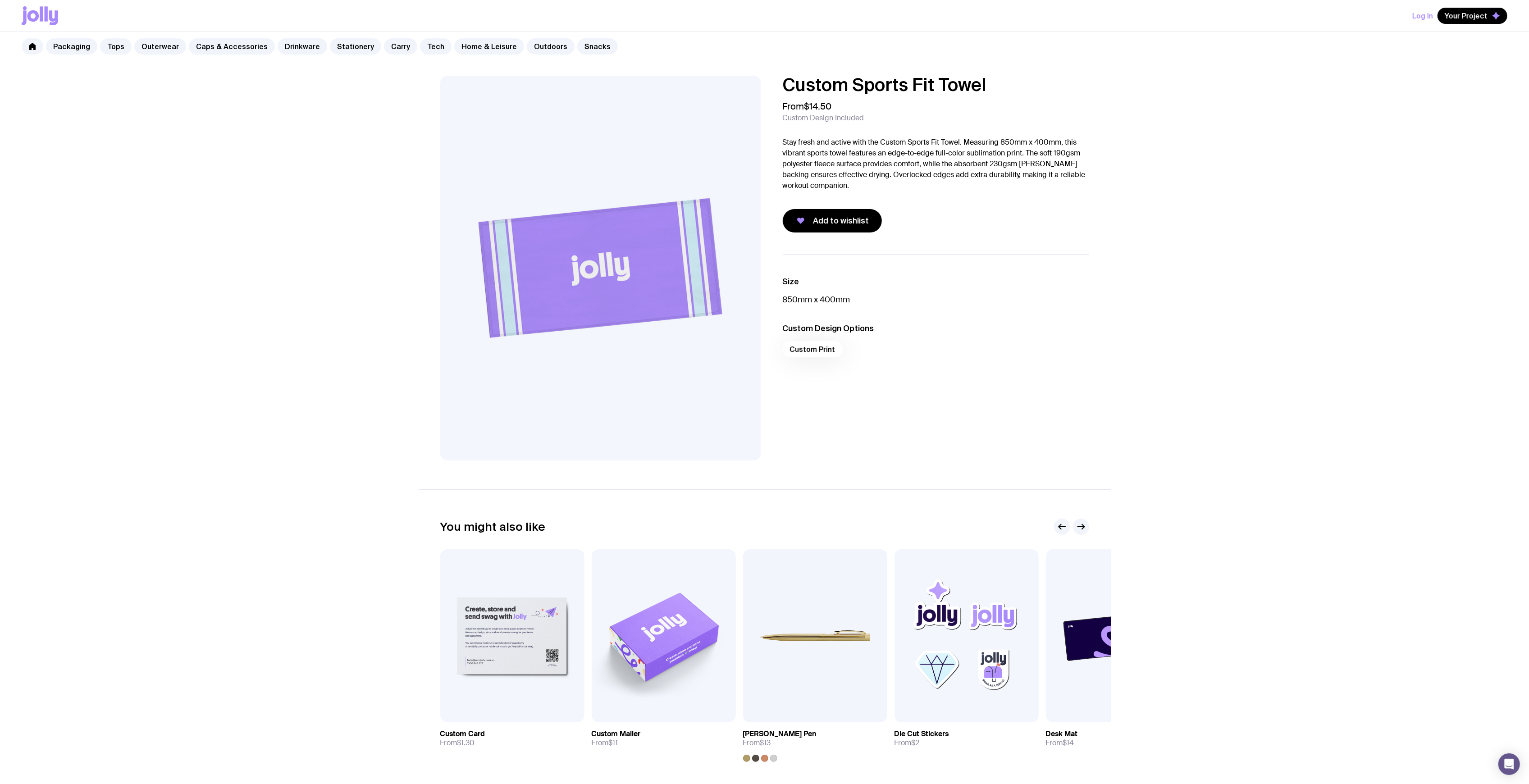
click at [903, 141] on p "Stay fresh and active with the Custom Sports Fit Towel. Measuring 850mm x 400mm…" at bounding box center [936, 163] width 306 height 54
click at [891, 109] on div "From $14.50 Custom Design Included" at bounding box center [936, 111] width 306 height 22
click at [681, 233] on img at bounding box center [600, 268] width 321 height 385
click at [561, 161] on img at bounding box center [600, 268] width 321 height 385
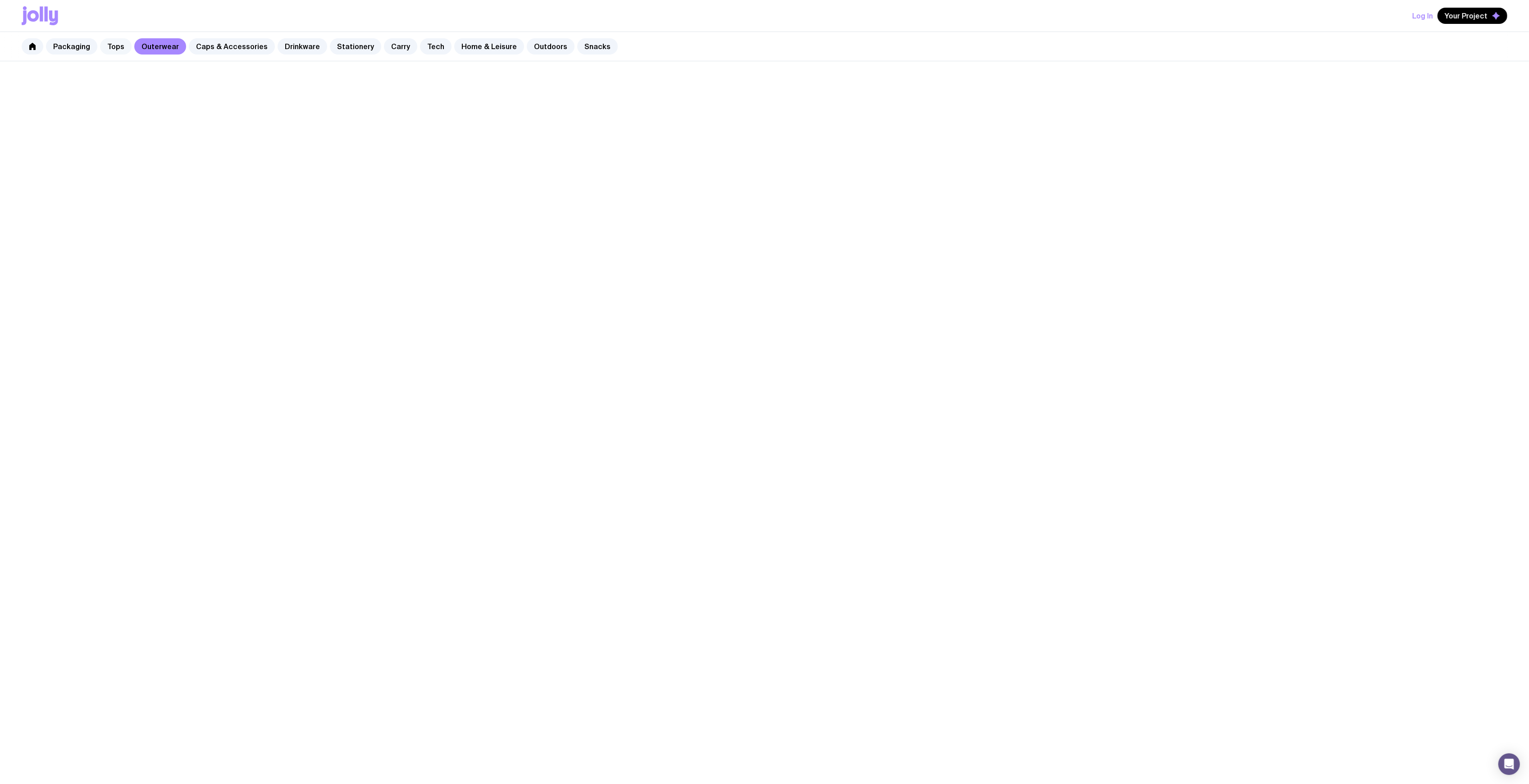
drag, startPoint x: 0, startPoint y: 0, endPoint x: 118, endPoint y: 47, distance: 127.0
click at [118, 47] on link "Tops" at bounding box center [115, 46] width 31 height 17
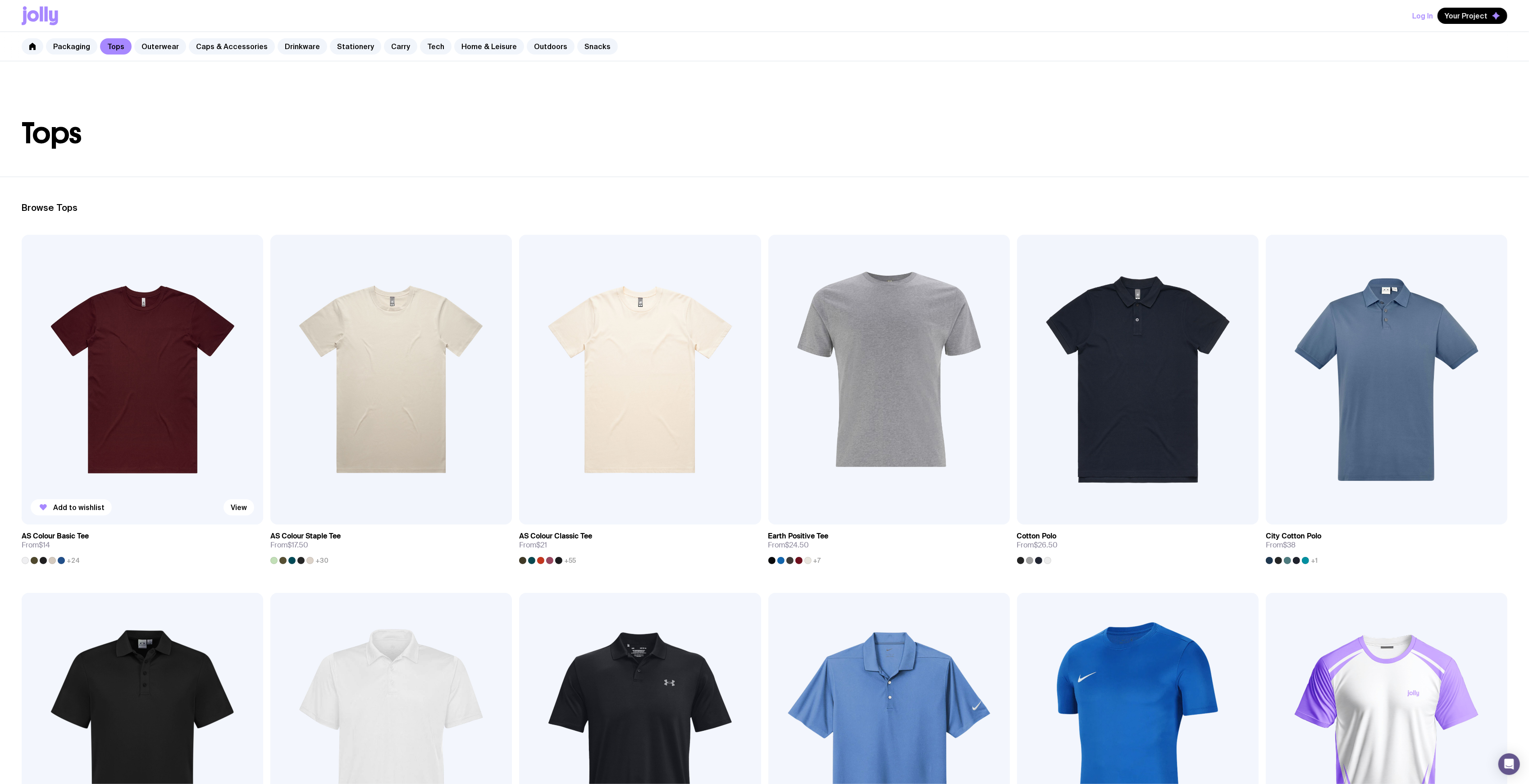
click at [135, 366] on img at bounding box center [142, 379] width 241 height 289
click at [380, 339] on img at bounding box center [391, 379] width 241 height 289
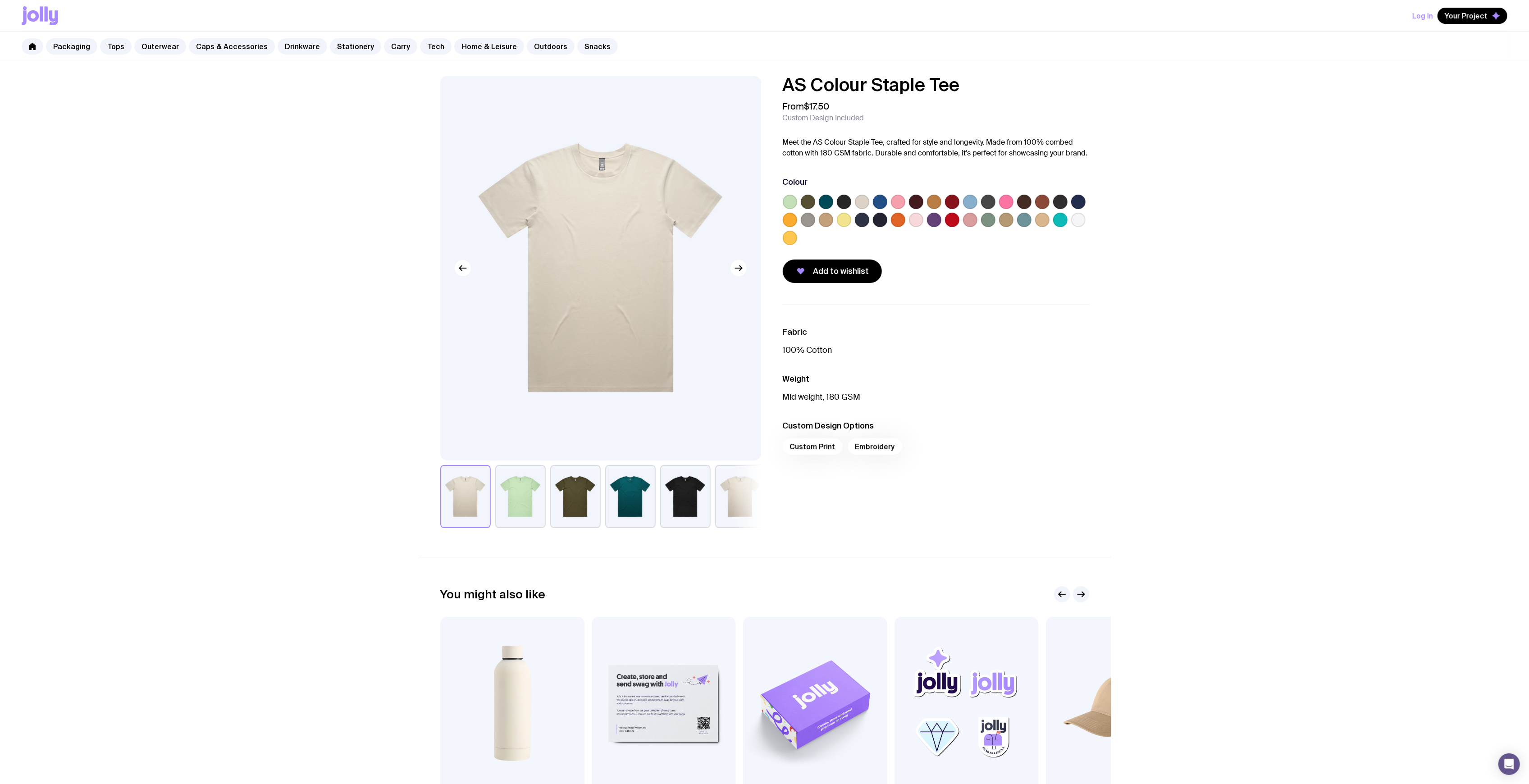
click at [834, 198] on div at bounding box center [936, 221] width 306 height 54
click at [830, 207] on label at bounding box center [826, 201] width 15 height 15
click at [0, 0] on input "radio" at bounding box center [0, 0] width 0 height 0
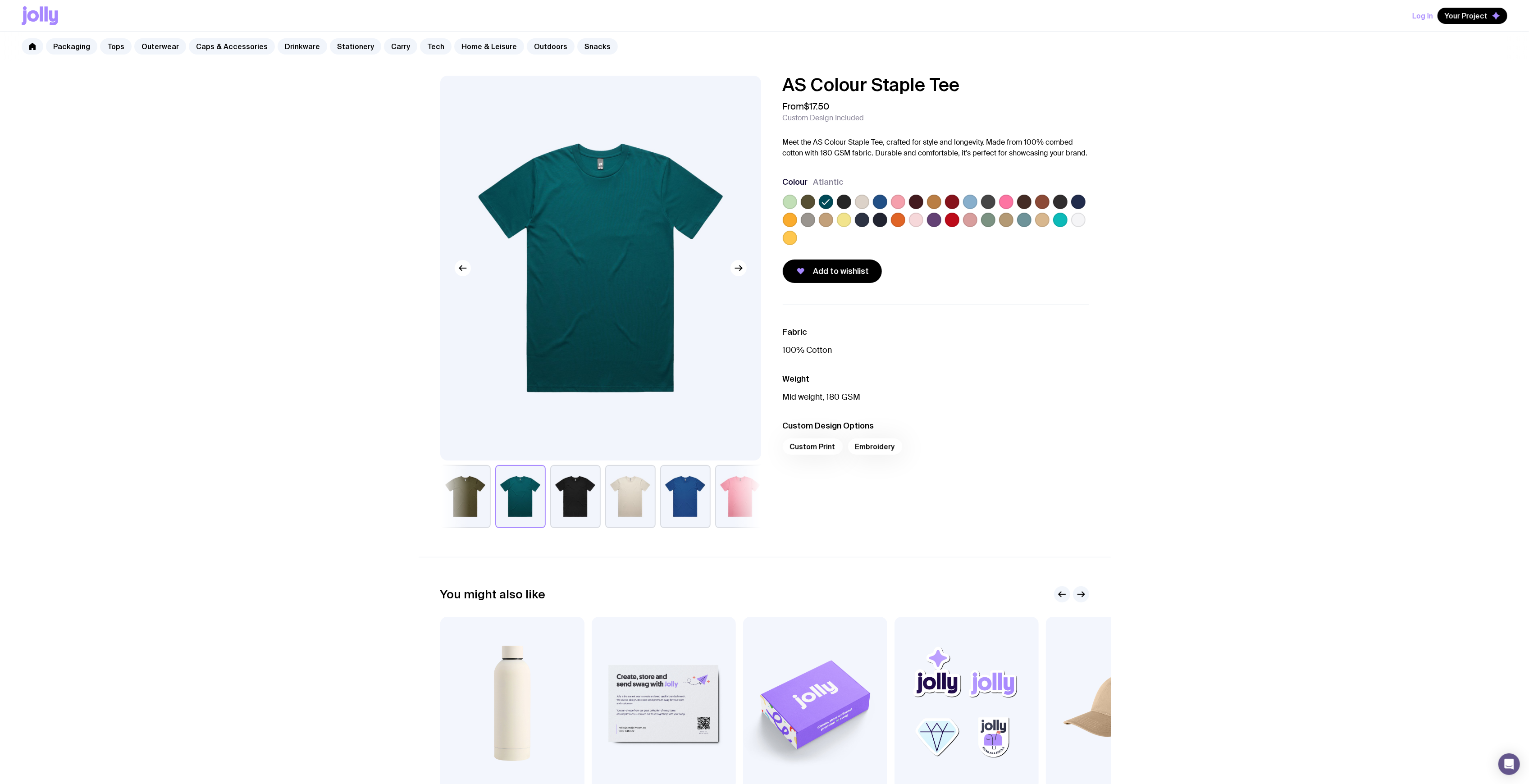
click at [884, 200] on label at bounding box center [880, 201] width 15 height 15
click at [0, 0] on input "radio" at bounding box center [0, 0] width 0 height 0
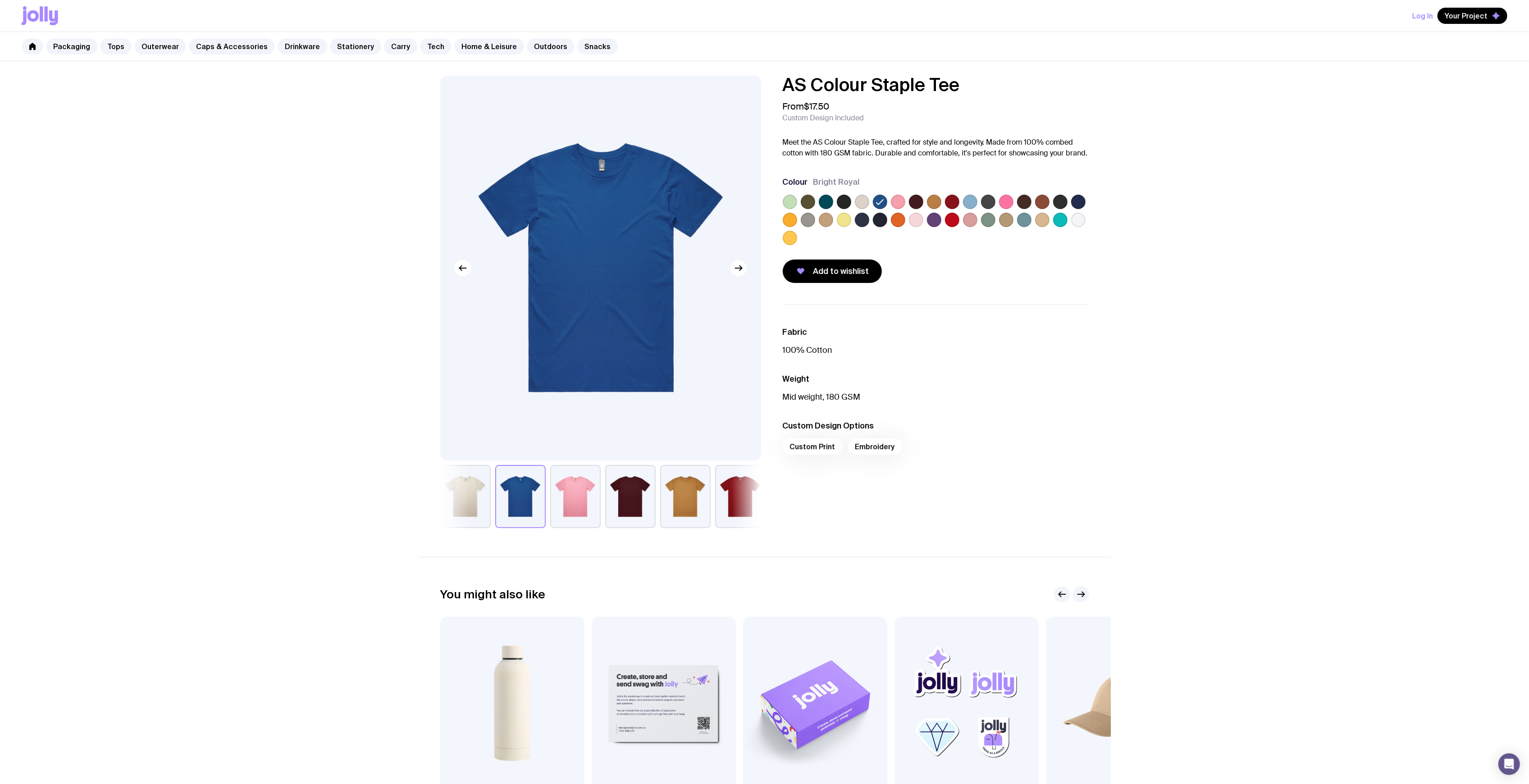
click at [882, 226] on label at bounding box center [880, 220] width 15 height 15
click at [0, 0] on input "radio" at bounding box center [0, 0] width 0 height 0
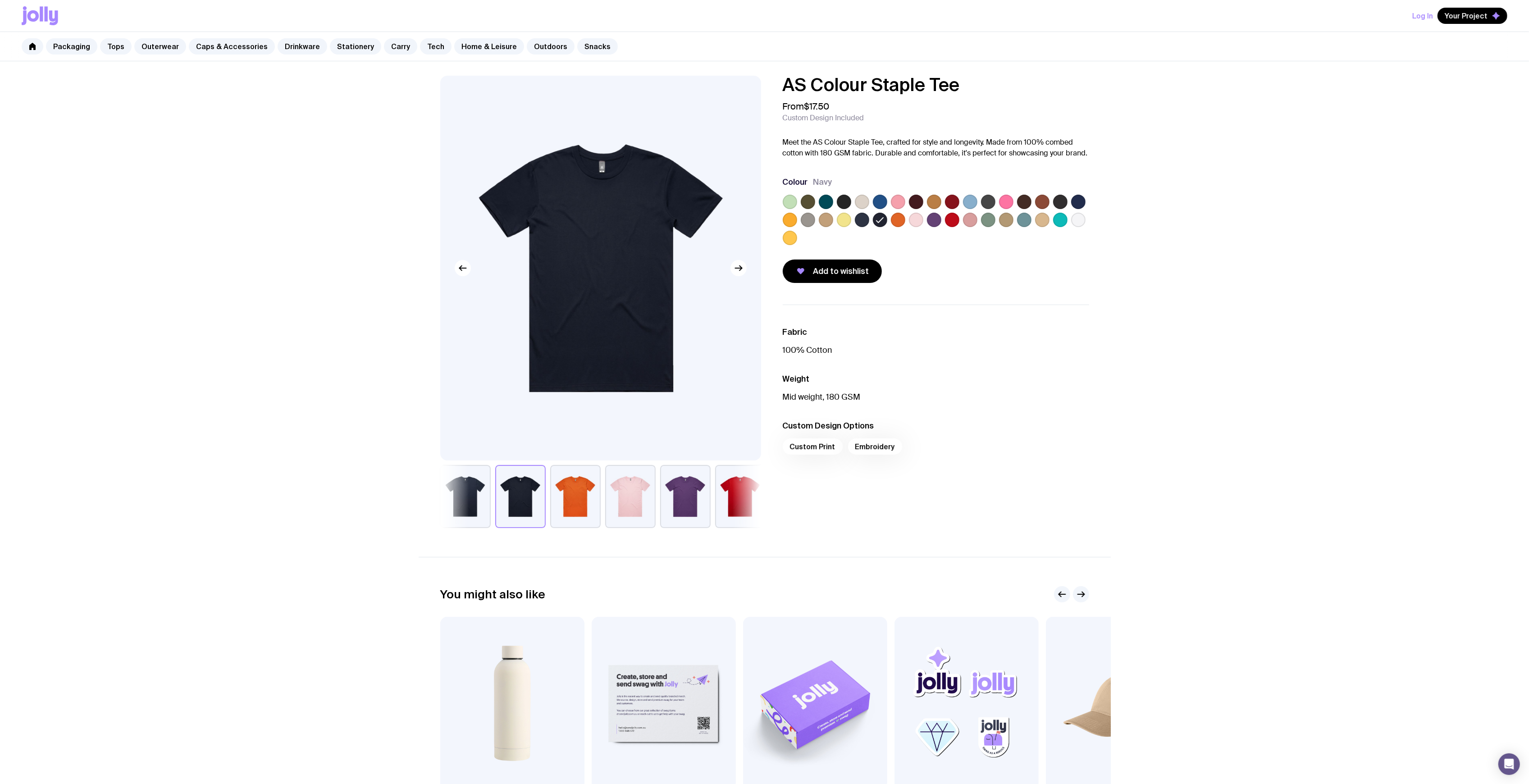
click at [859, 221] on label at bounding box center [861, 220] width 15 height 15
click at [0, 0] on input "radio" at bounding box center [0, 0] width 0 height 0
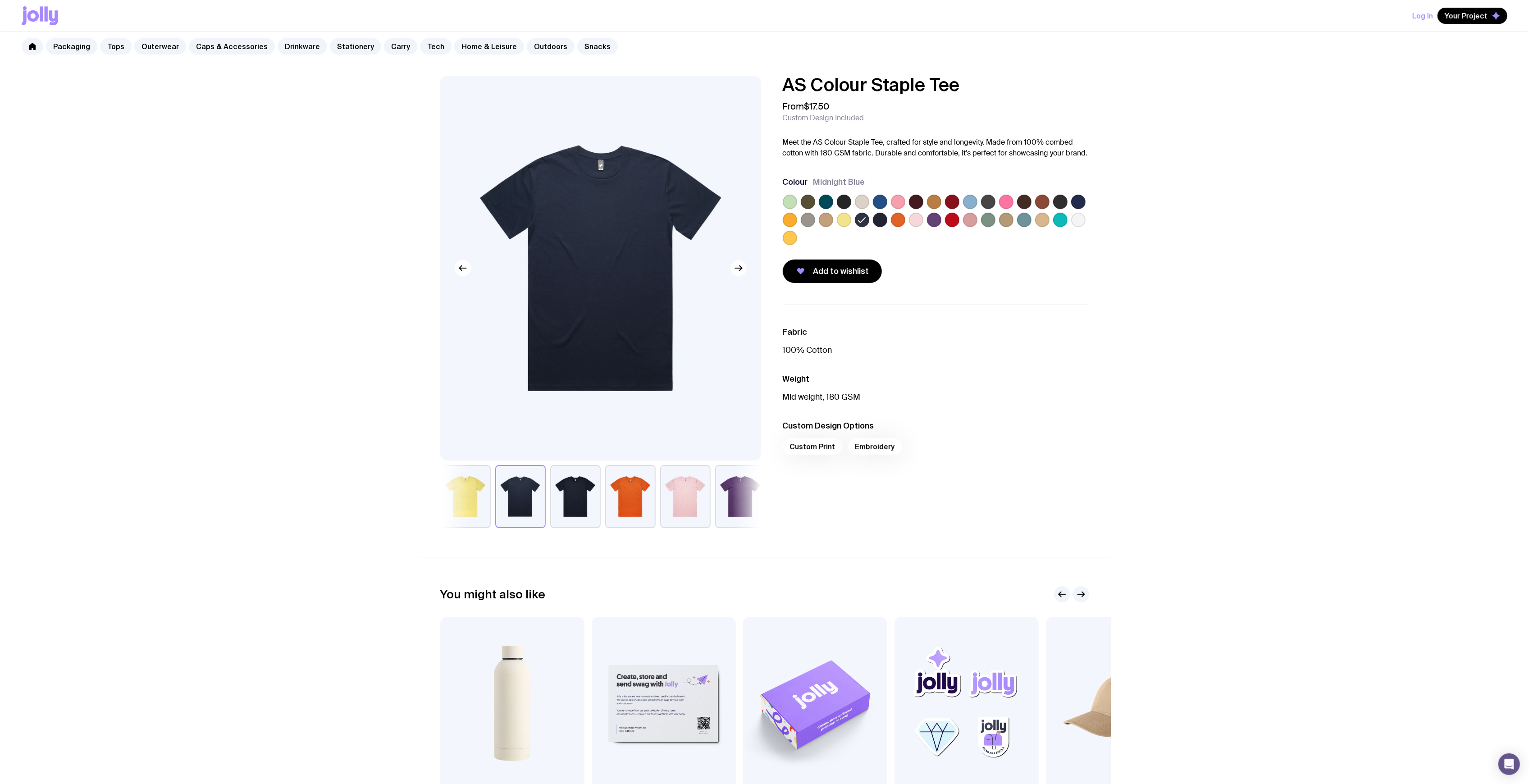
click at [835, 202] on div at bounding box center [936, 221] width 306 height 54
click at [831, 202] on label at bounding box center [826, 201] width 15 height 15
click at [0, 0] on input "radio" at bounding box center [0, 0] width 0 height 0
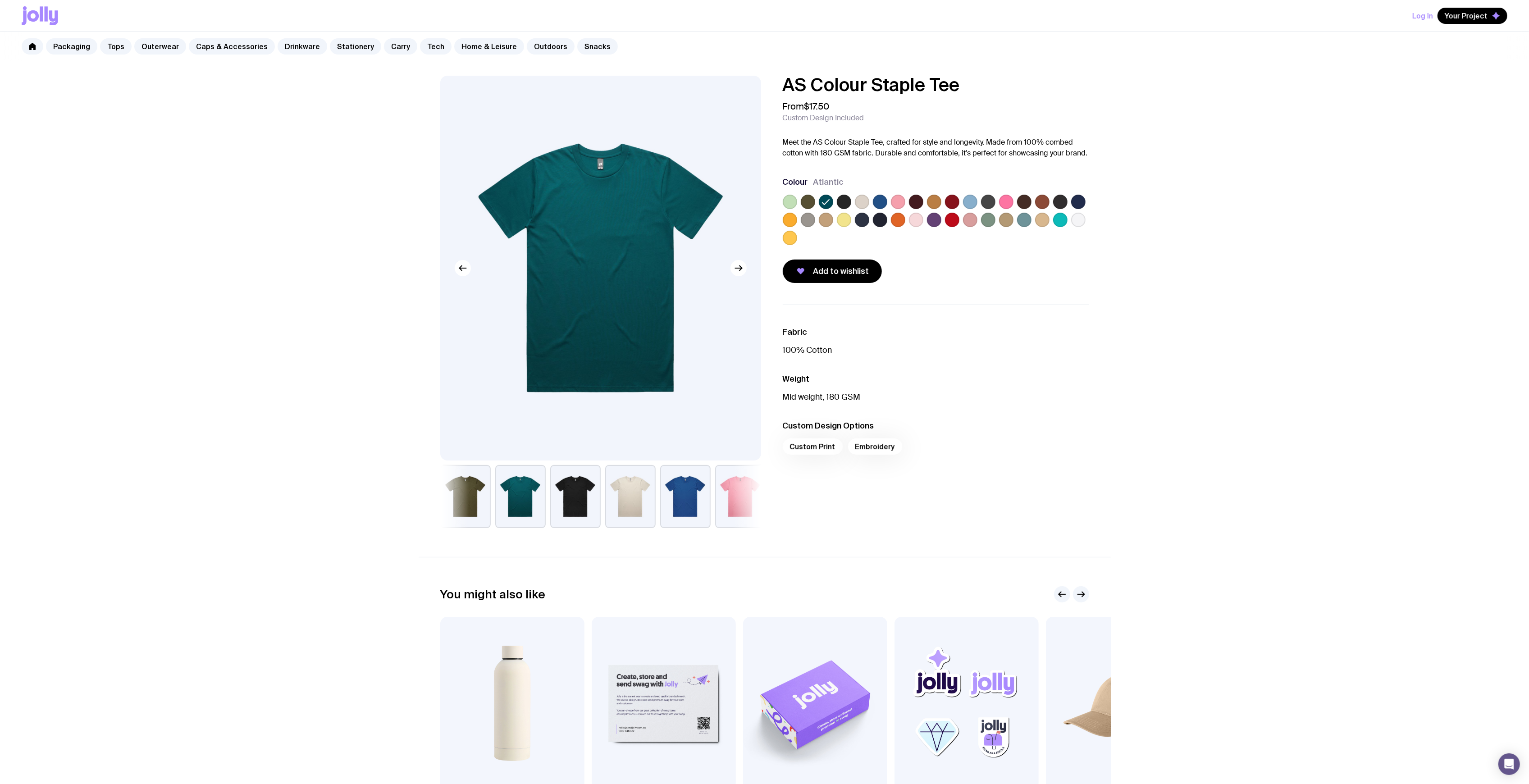
click at [844, 204] on label at bounding box center [844, 201] width 15 height 15
click at [0, 0] on input "radio" at bounding box center [0, 0] width 0 height 0
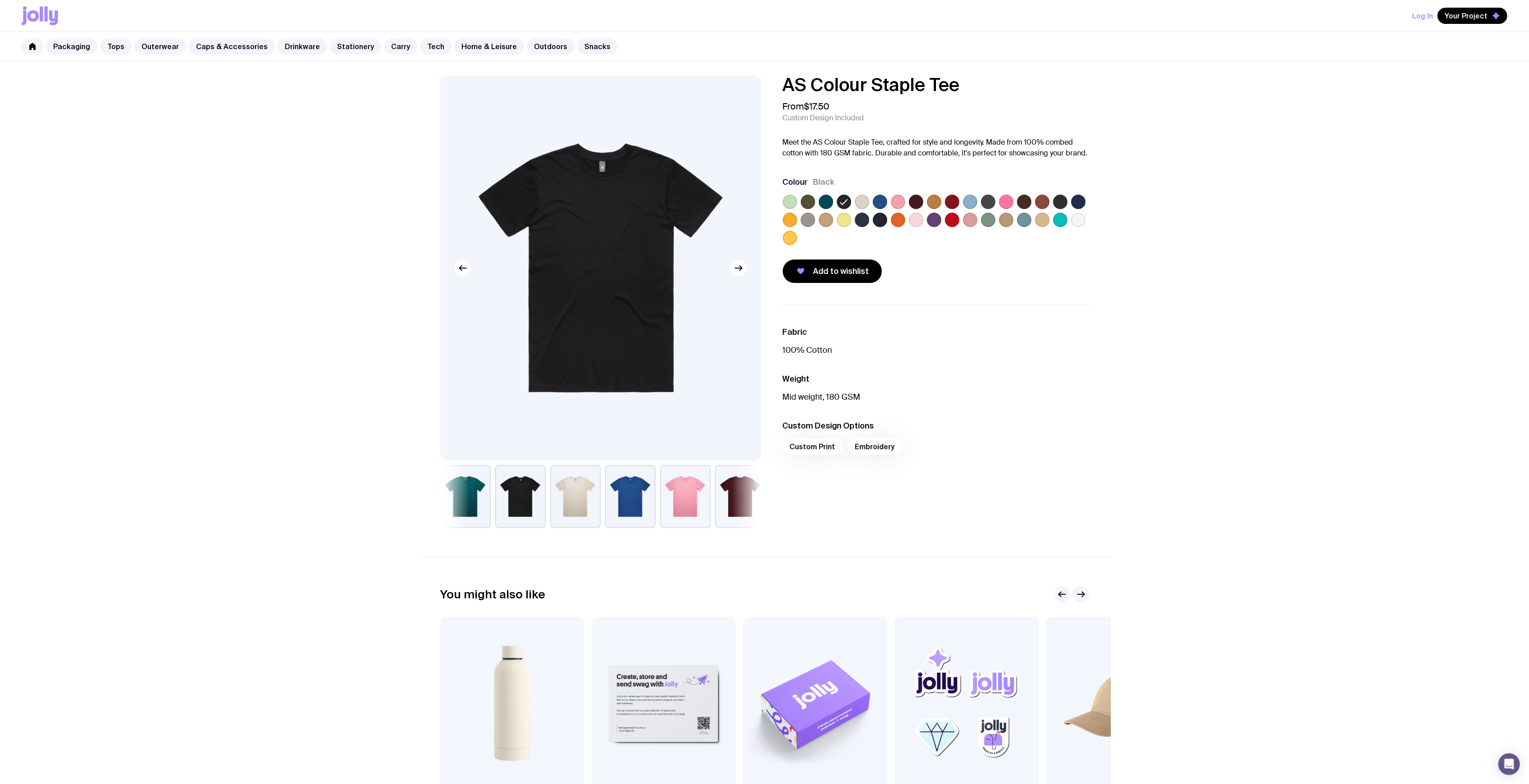
click at [870, 226] on div at bounding box center [936, 221] width 306 height 54
click at [863, 220] on label at bounding box center [861, 220] width 15 height 15
click at [0, 0] on input "radio" at bounding box center [0, 0] width 0 height 0
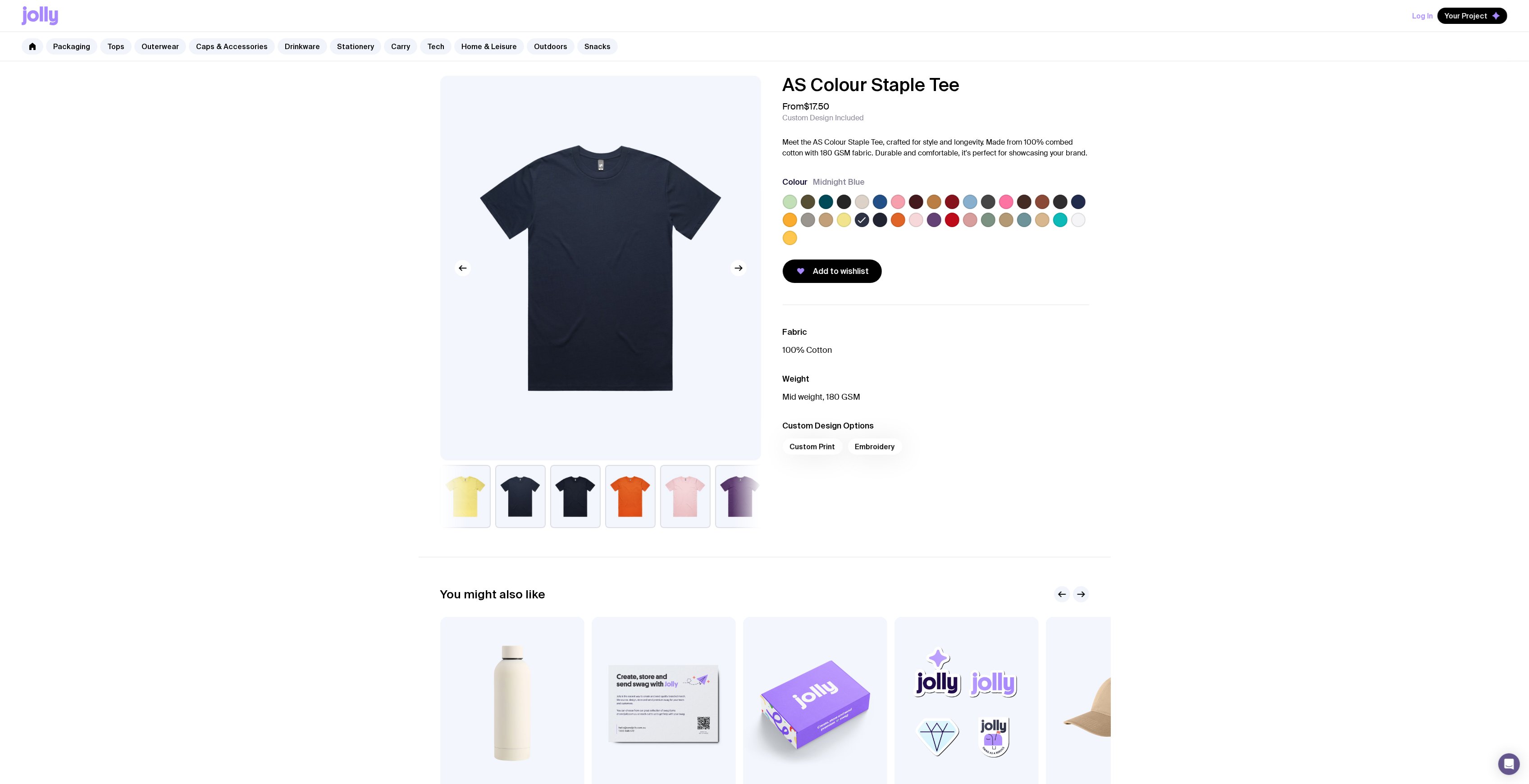
click at [296, 283] on div "AS Colour Staple Tee From $17.50 Custom Design Included Meet the AS Colour Stap…" at bounding box center [764, 467] width 1529 height 811
click at [302, 265] on div "AS Colour Staple Tee From $17.50 Custom Design Included Meet the AS Colour Stap…" at bounding box center [764, 467] width 1529 height 811
drag, startPoint x: 348, startPoint y: 43, endPoint x: 353, endPoint y: 44, distance: 5.1
click at [348, 43] on link "Stationery" at bounding box center [355, 46] width 52 height 17
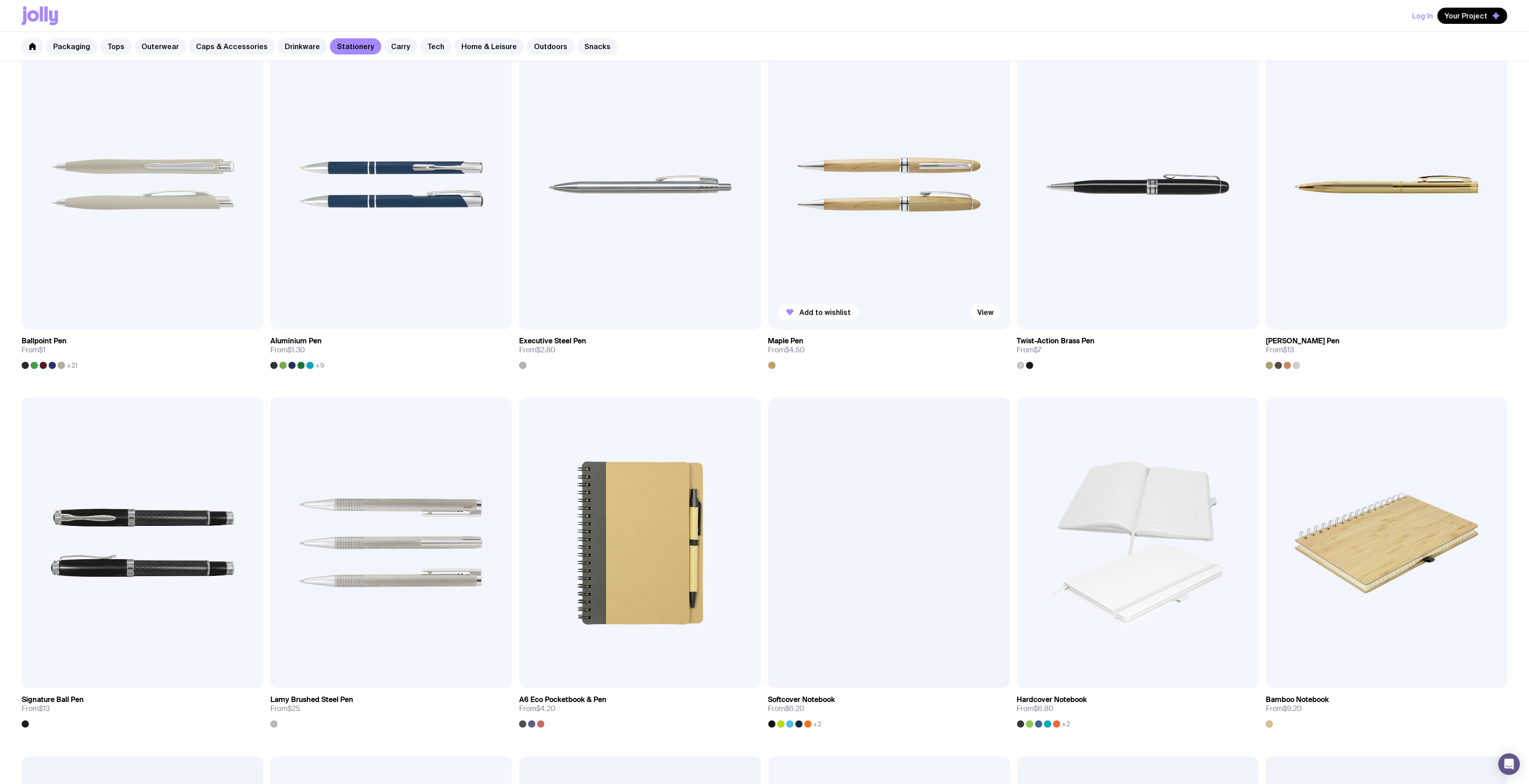
scroll to position [240, 0]
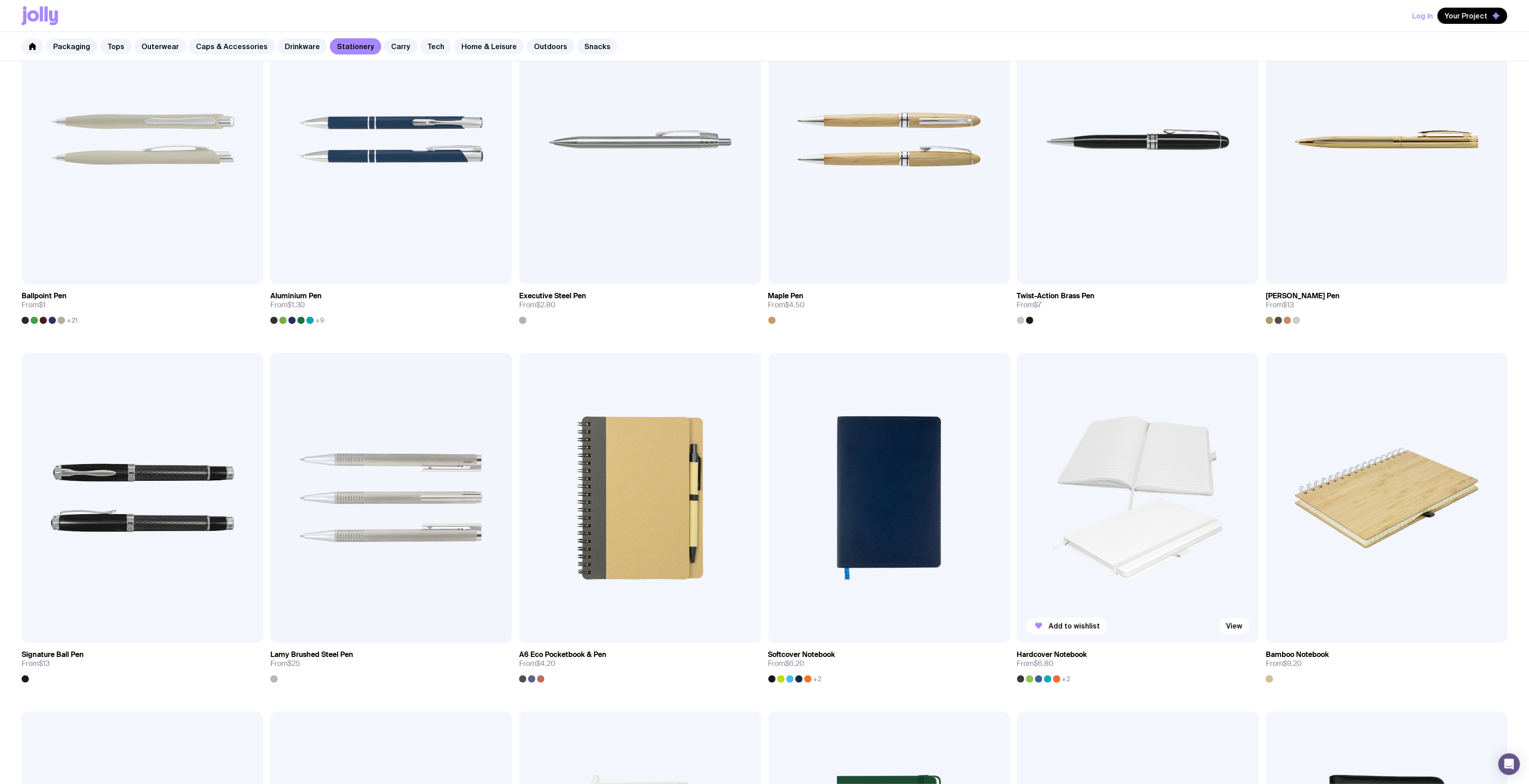
click at [1143, 482] on img at bounding box center [1137, 498] width 241 height 289
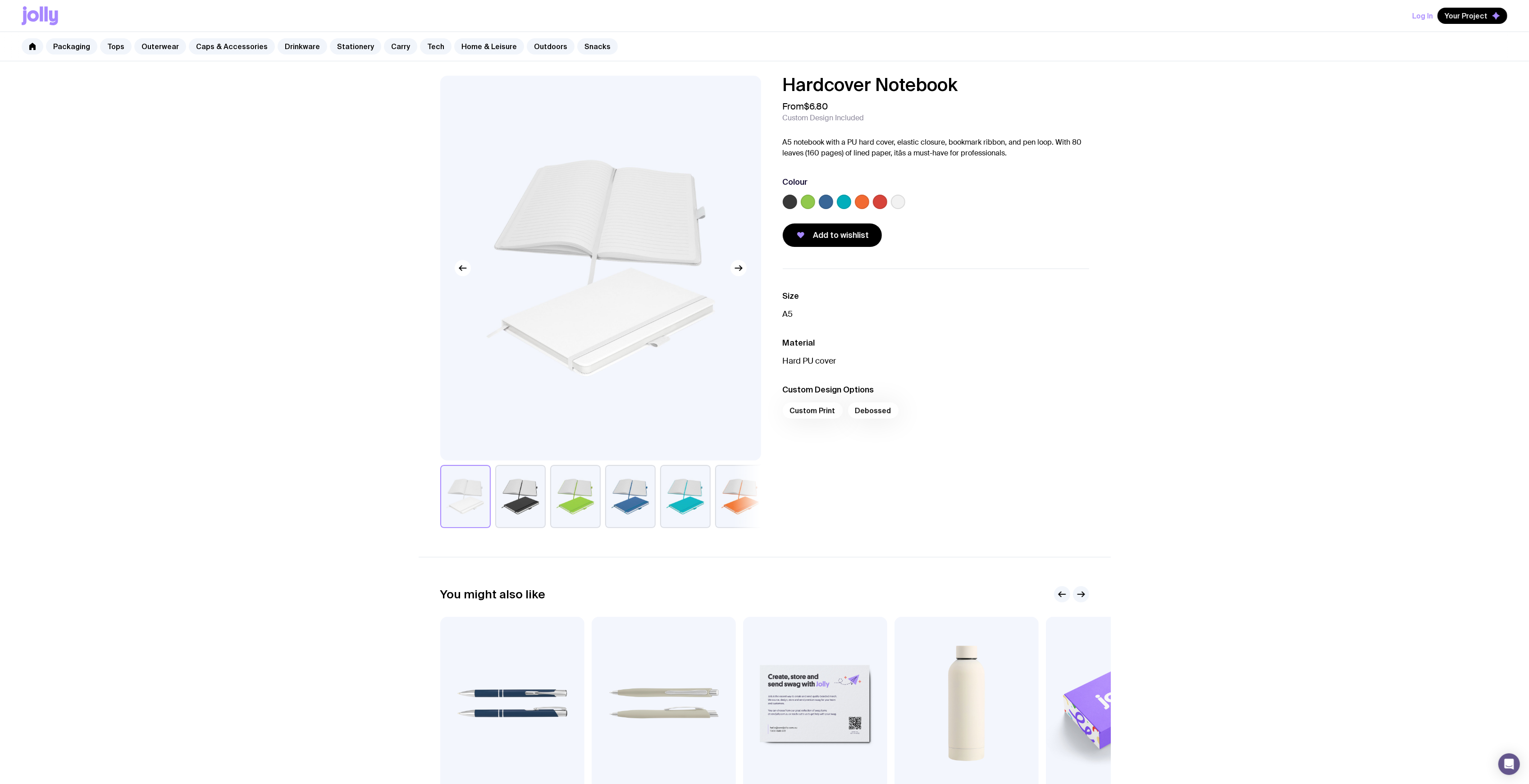
click at [721, 494] on button "button" at bounding box center [741, 497] width 51 height 64
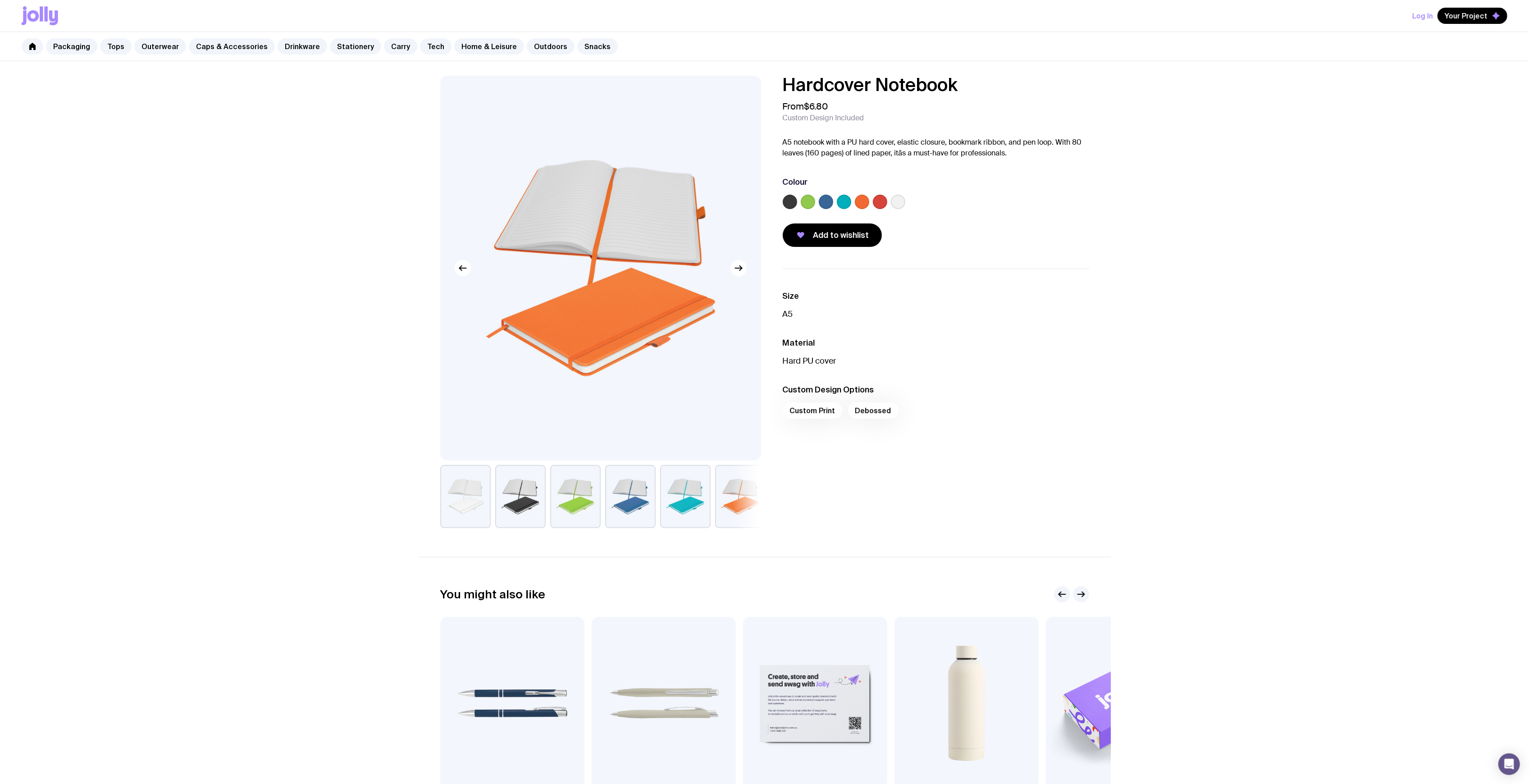
click at [514, 492] on button "button" at bounding box center [521, 497] width 51 height 64
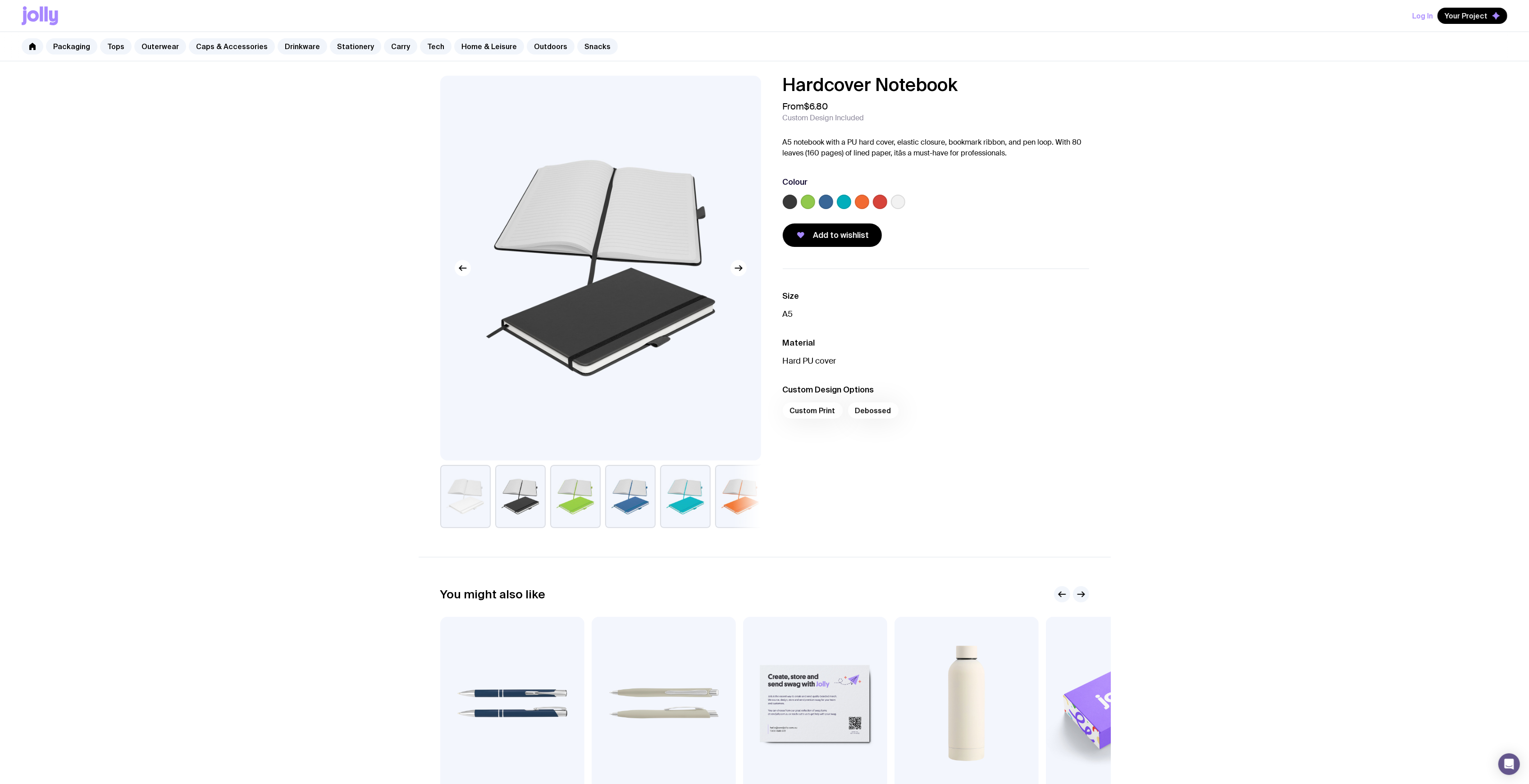
click at [463, 497] on button "button" at bounding box center [465, 497] width 51 height 64
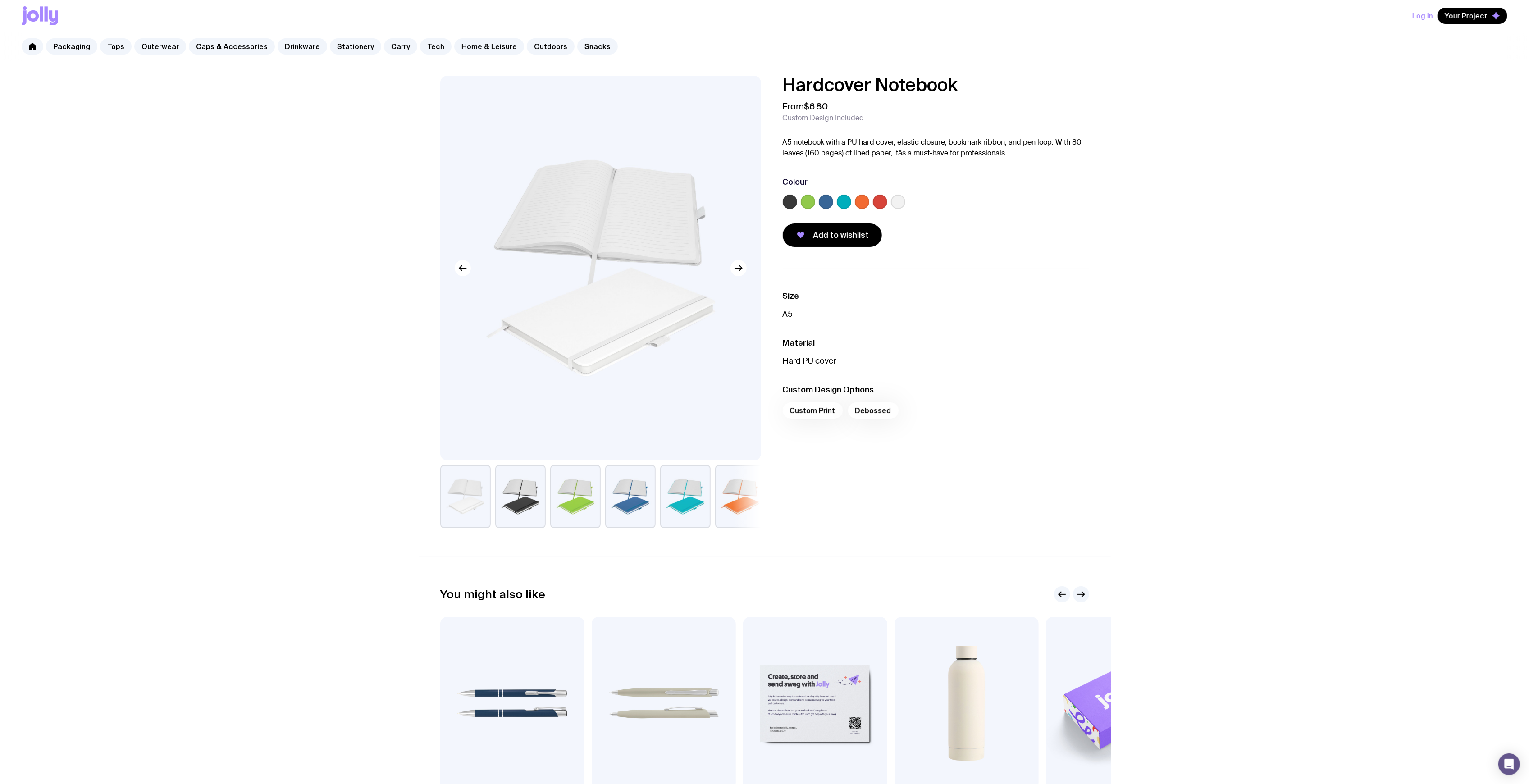
click at [590, 502] on button "button" at bounding box center [576, 497] width 51 height 64
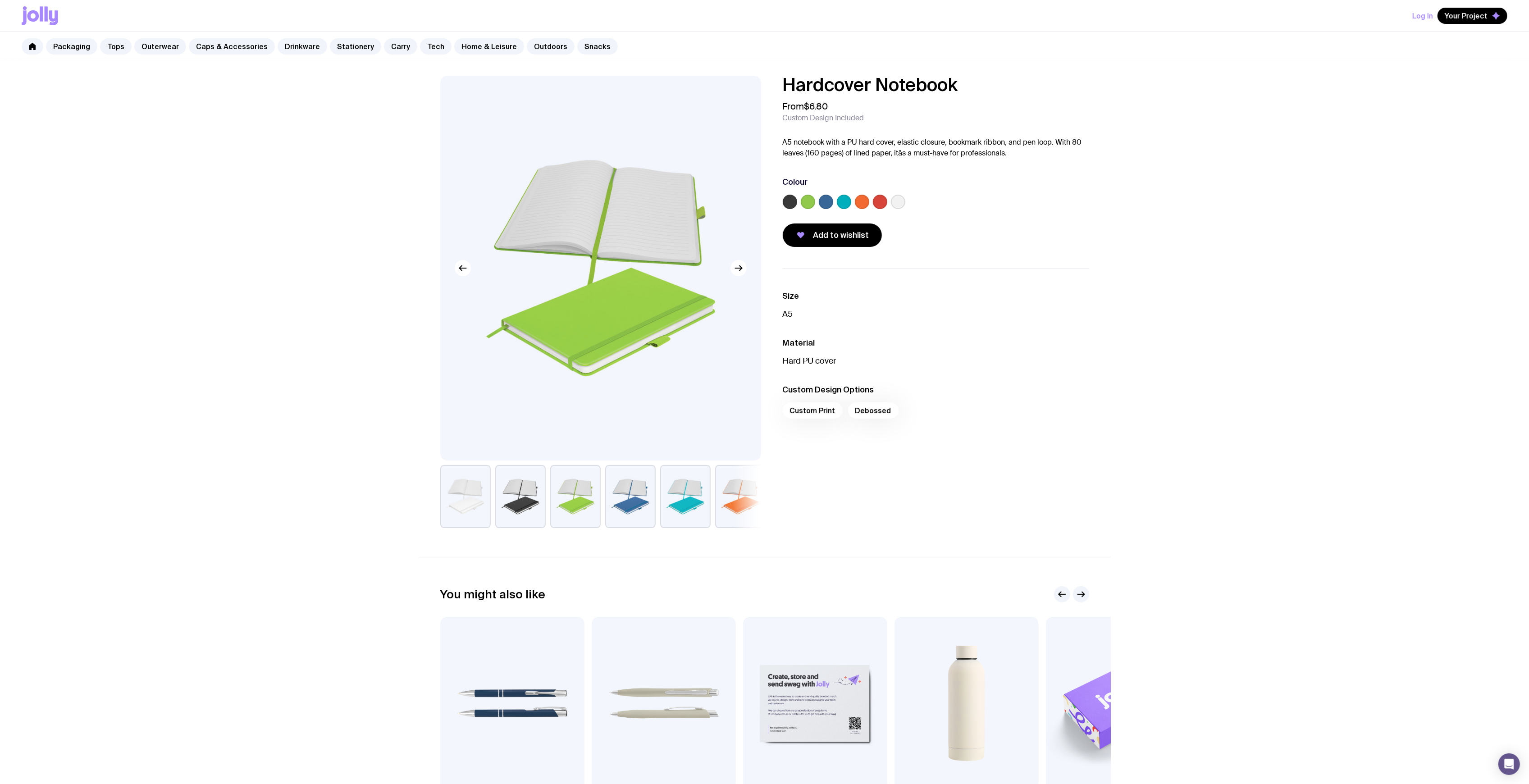
click at [640, 496] on button "button" at bounding box center [631, 497] width 51 height 64
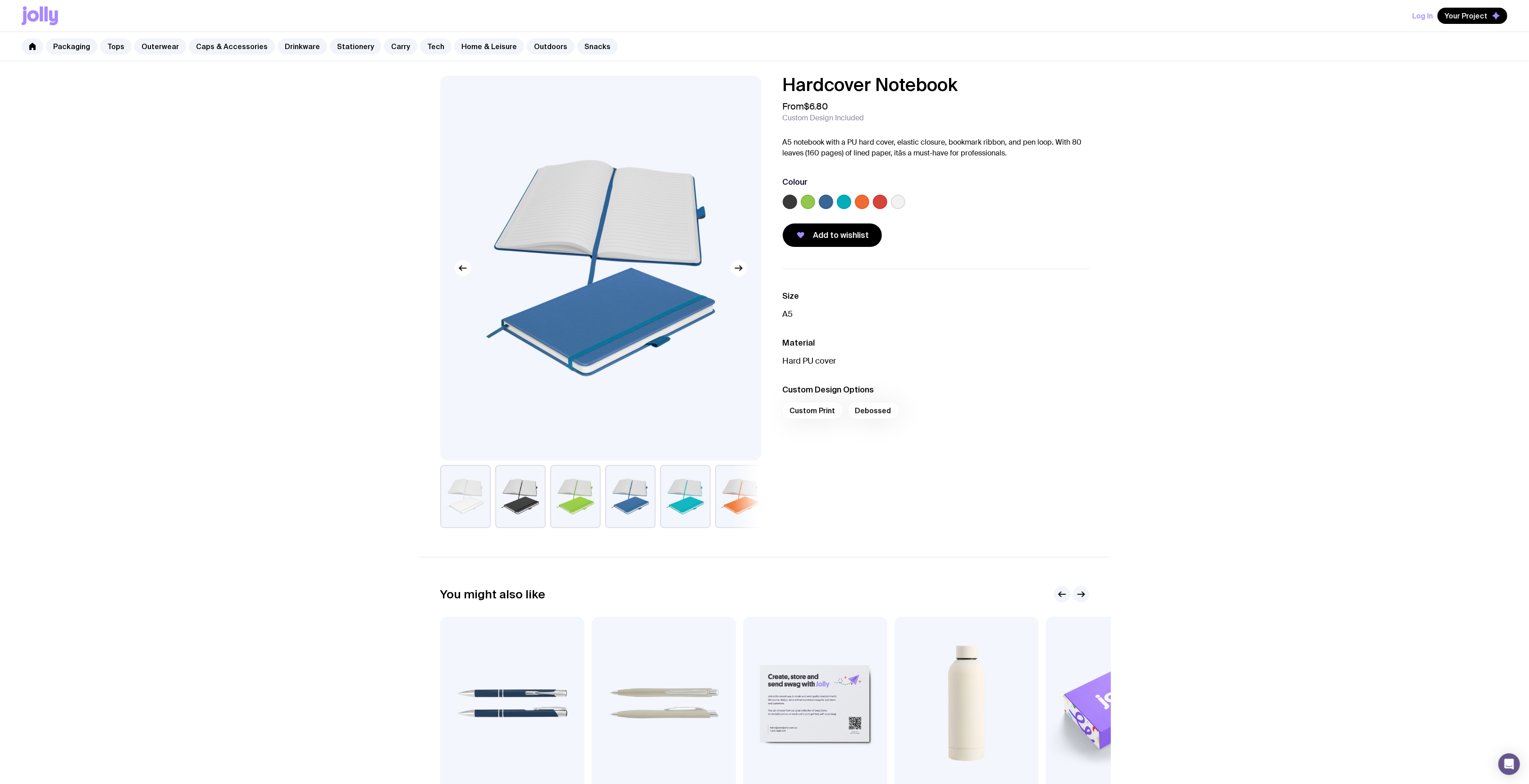
click at [705, 497] on button "button" at bounding box center [685, 497] width 51 height 64
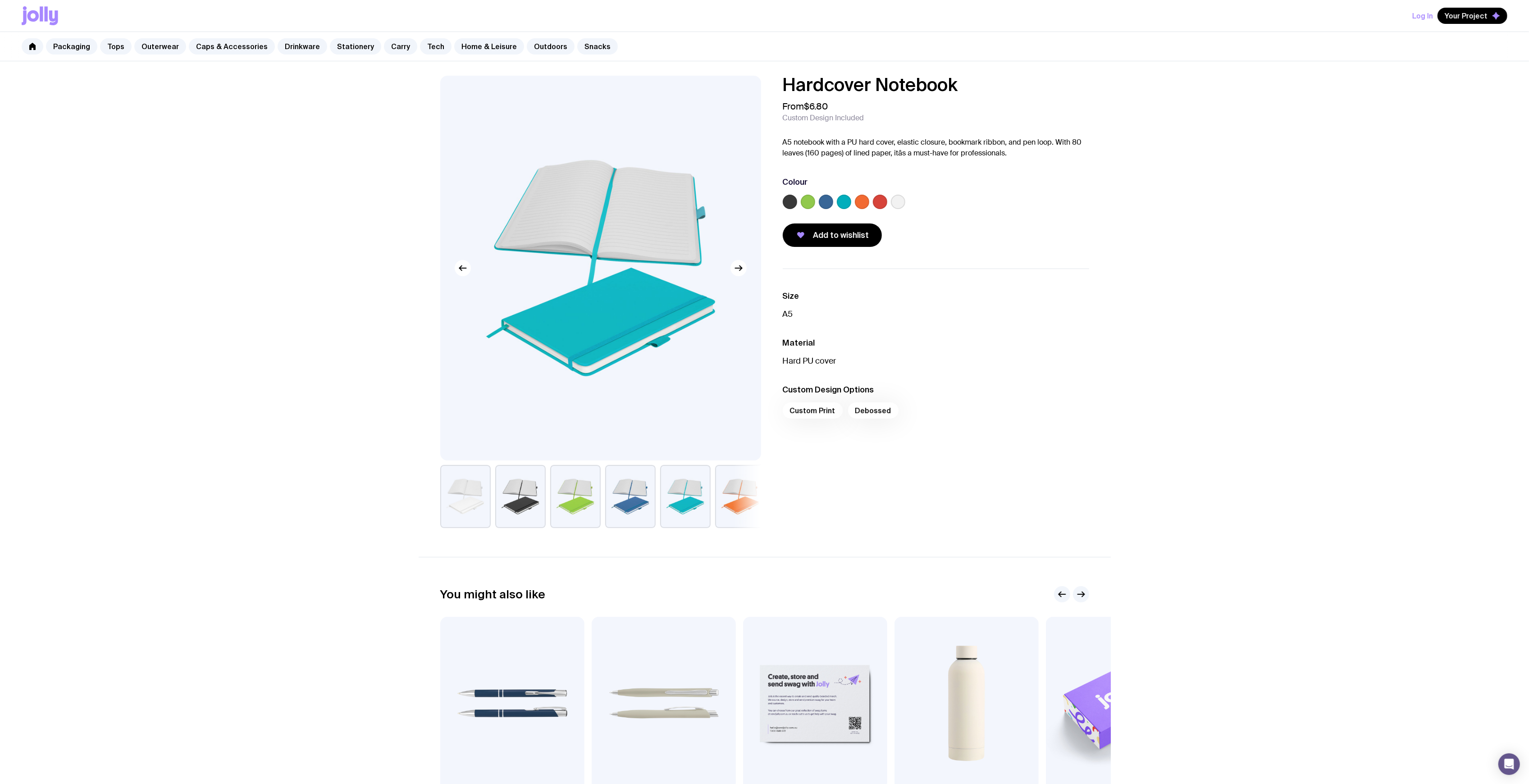
click at [744, 275] on img at bounding box center [600, 268] width 321 height 385
click at [740, 269] on icon "button" at bounding box center [738, 268] width 11 height 11
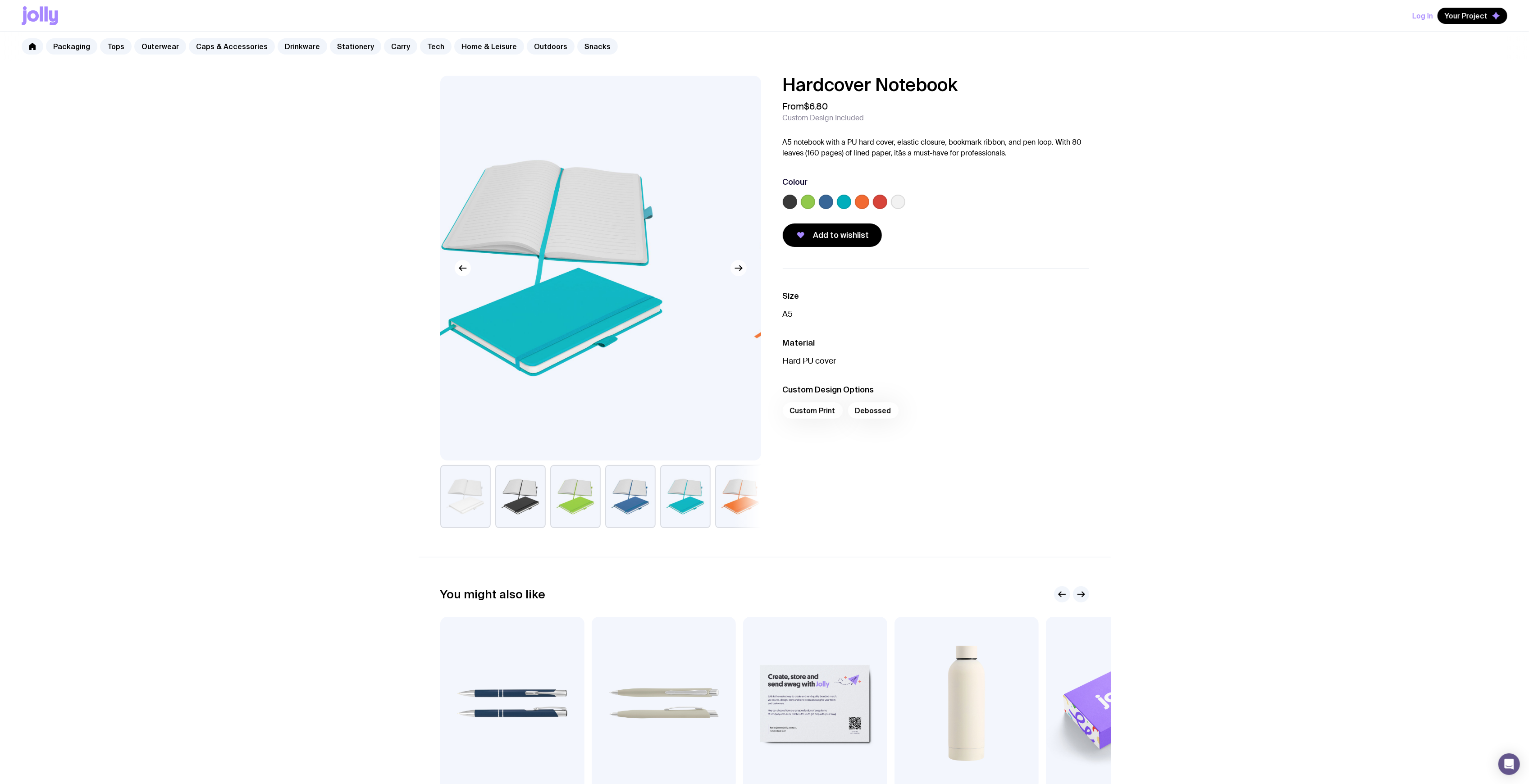
click at [739, 267] on icon "button" at bounding box center [738, 268] width 11 height 11
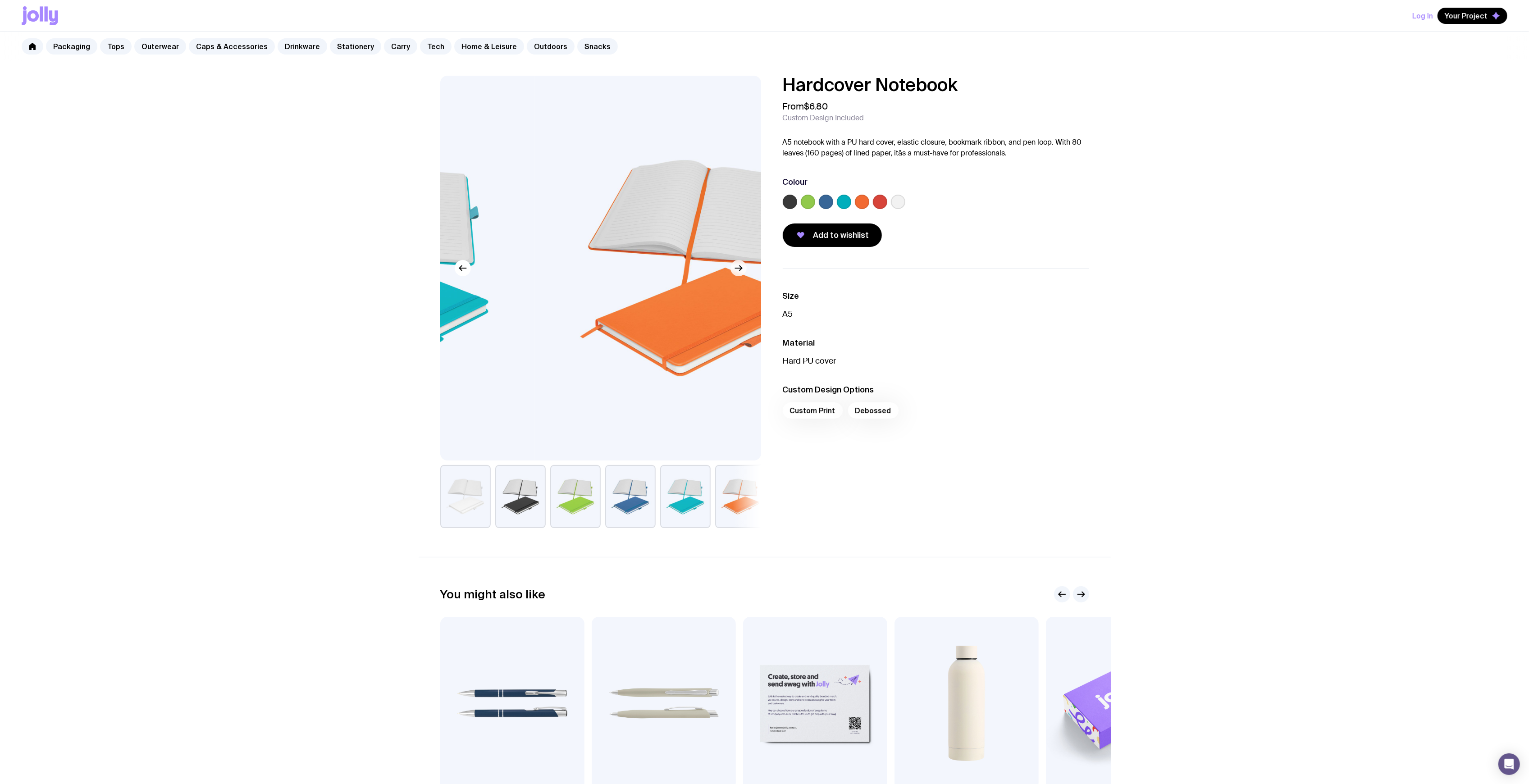
click at [739, 267] on icon "button" at bounding box center [738, 268] width 11 height 11
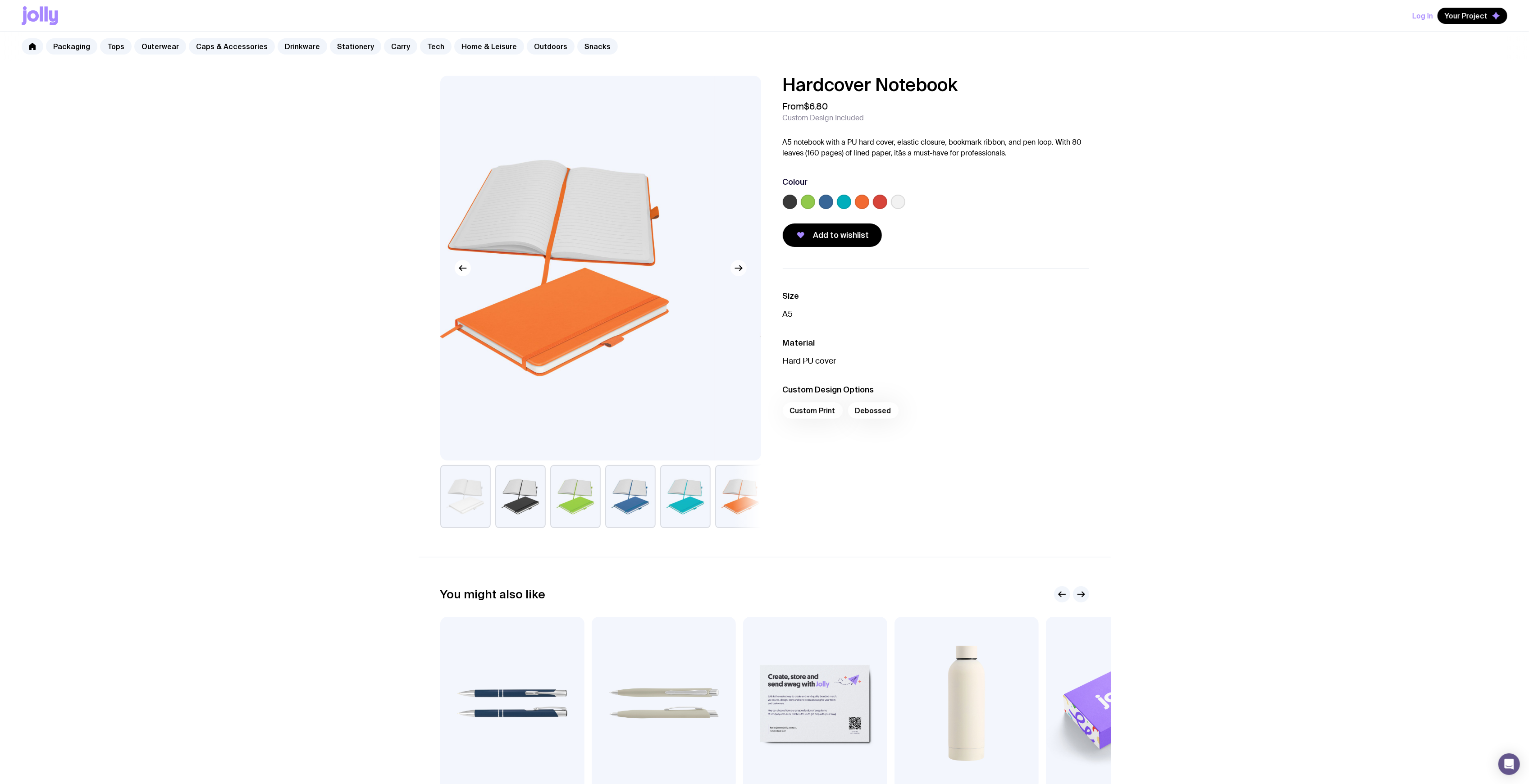
click at [739, 267] on icon "button" at bounding box center [738, 268] width 11 height 11
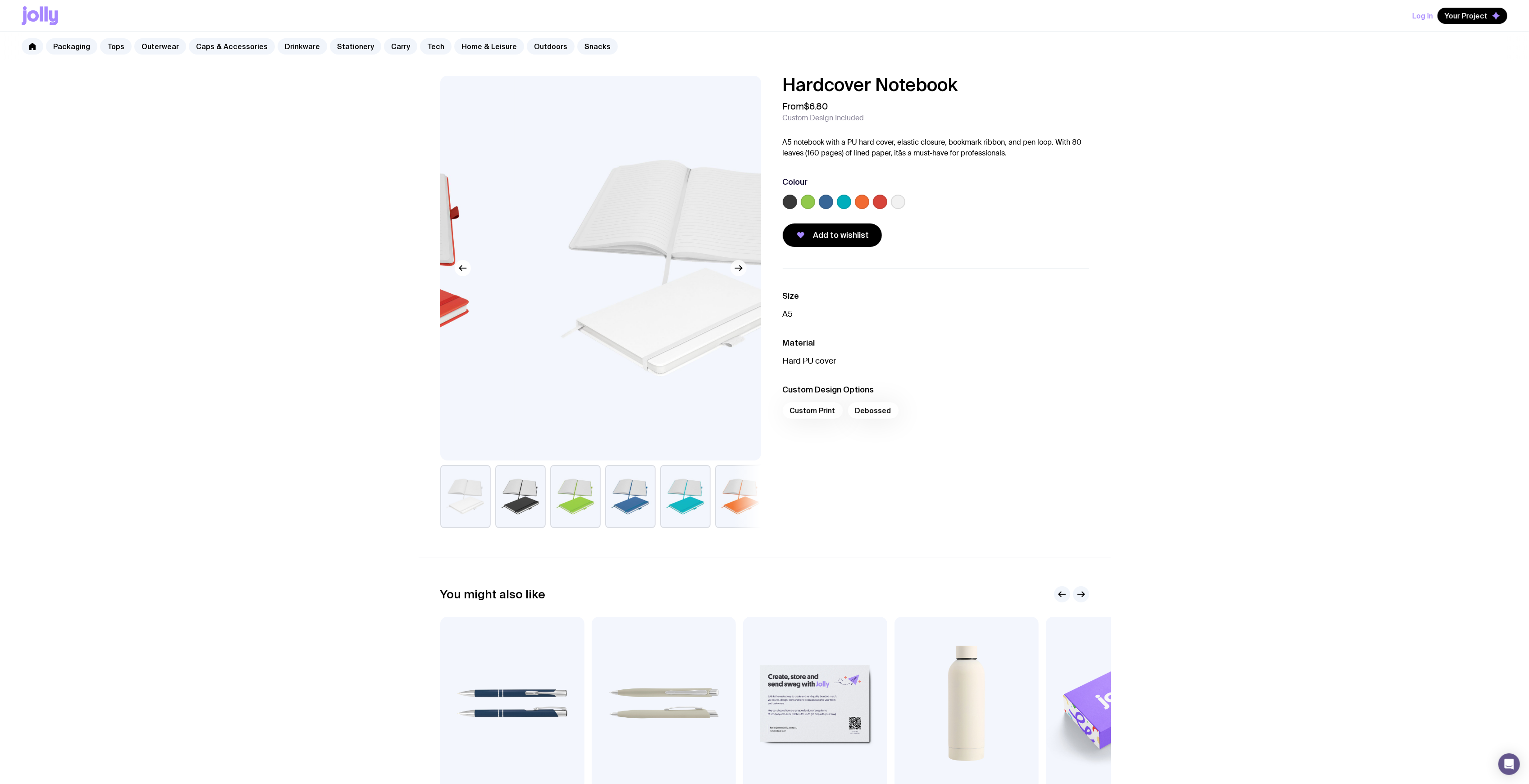
click at [738, 269] on icon "button" at bounding box center [738, 268] width 11 height 11
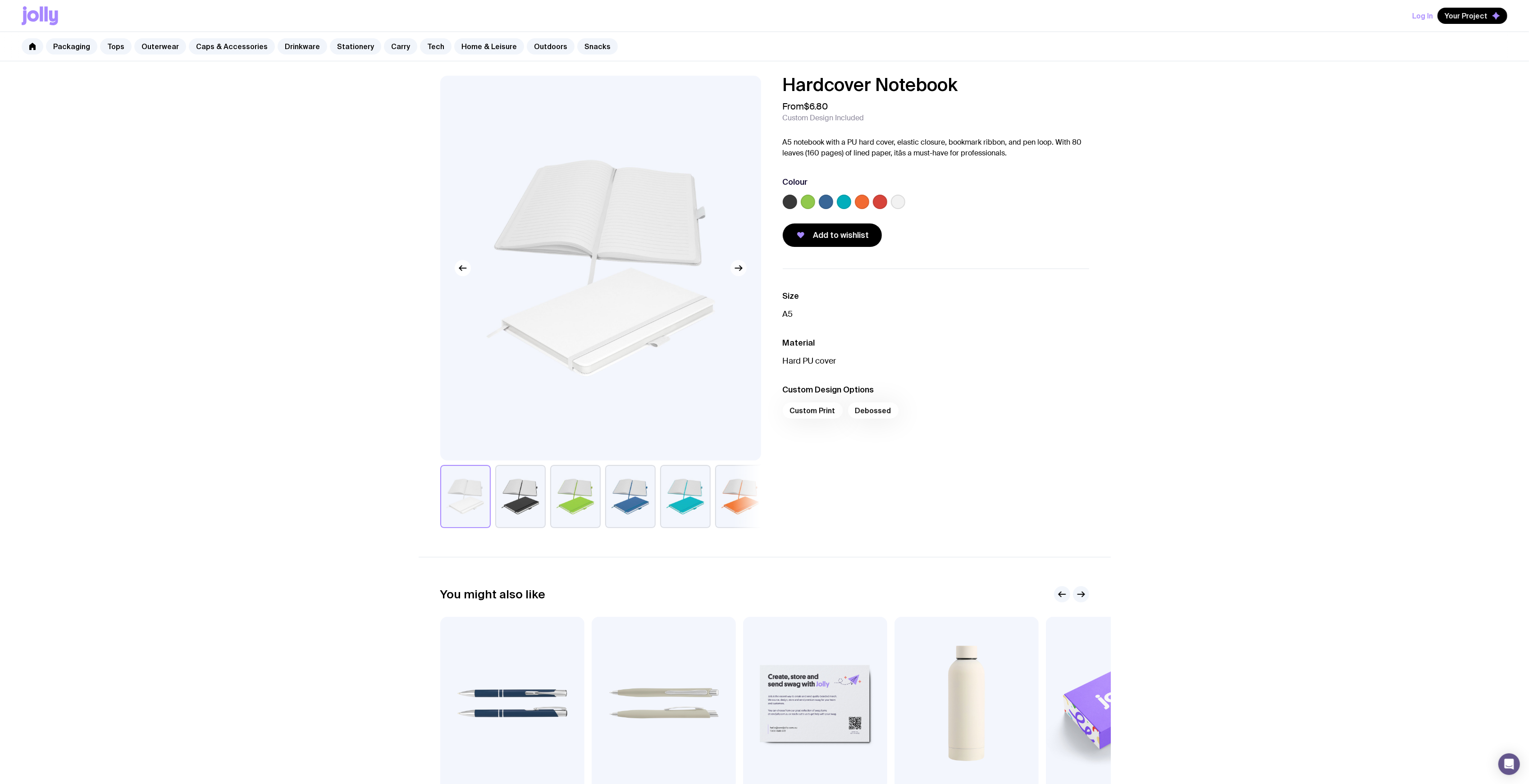
click at [738, 269] on icon "button" at bounding box center [738, 268] width 11 height 11
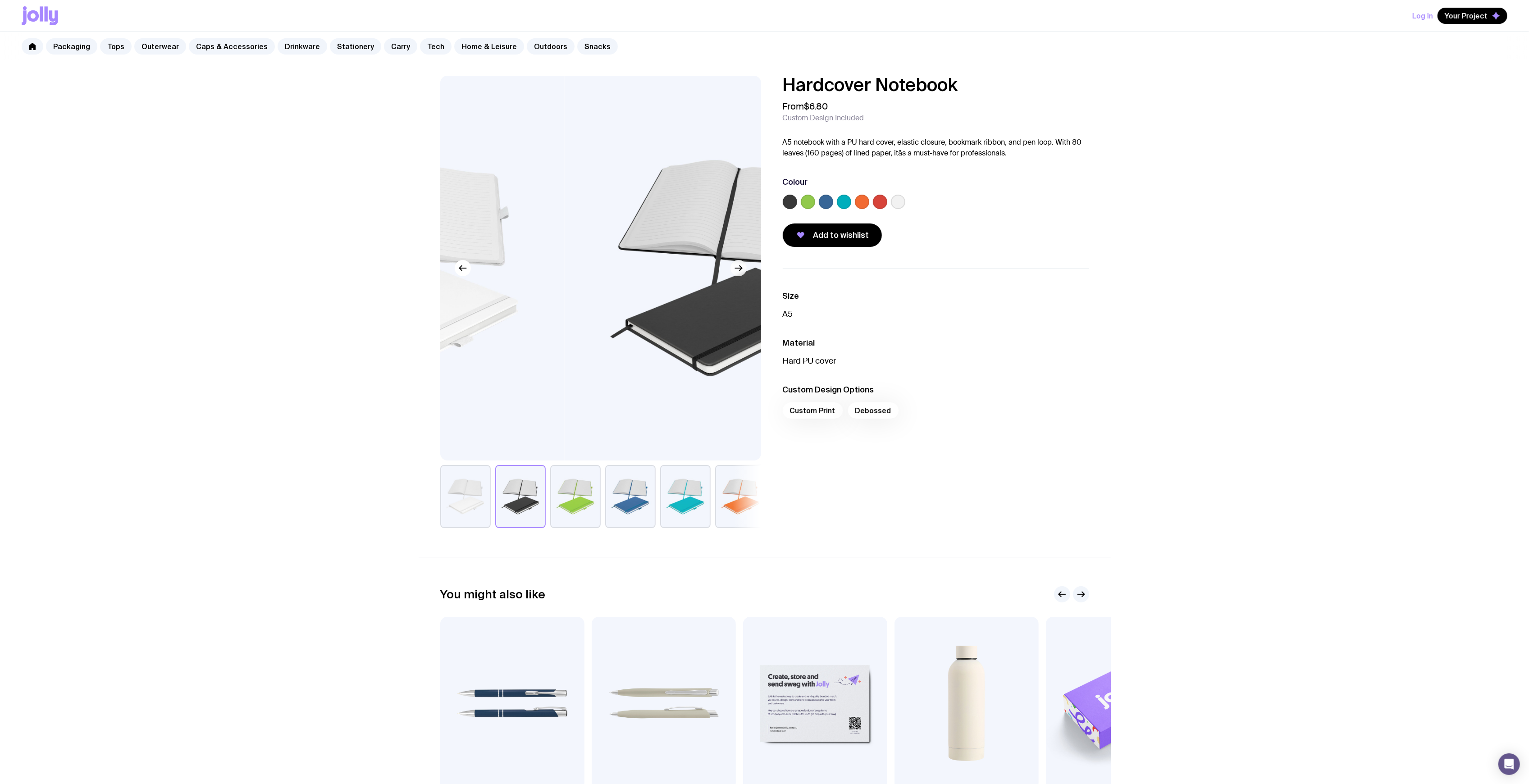
click at [738, 269] on icon "button" at bounding box center [738, 268] width 11 height 11
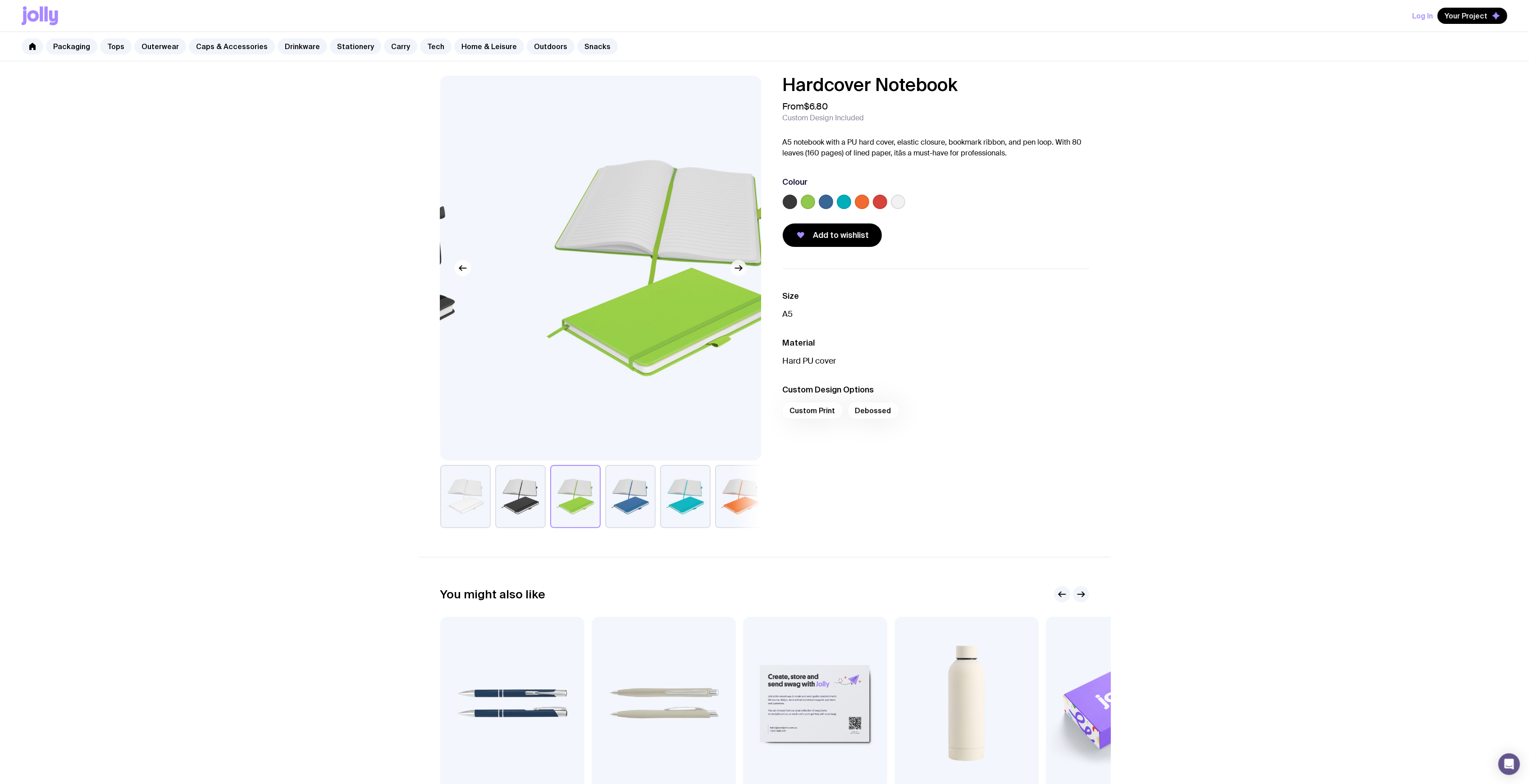
click at [738, 269] on icon "button" at bounding box center [738, 268] width 11 height 11
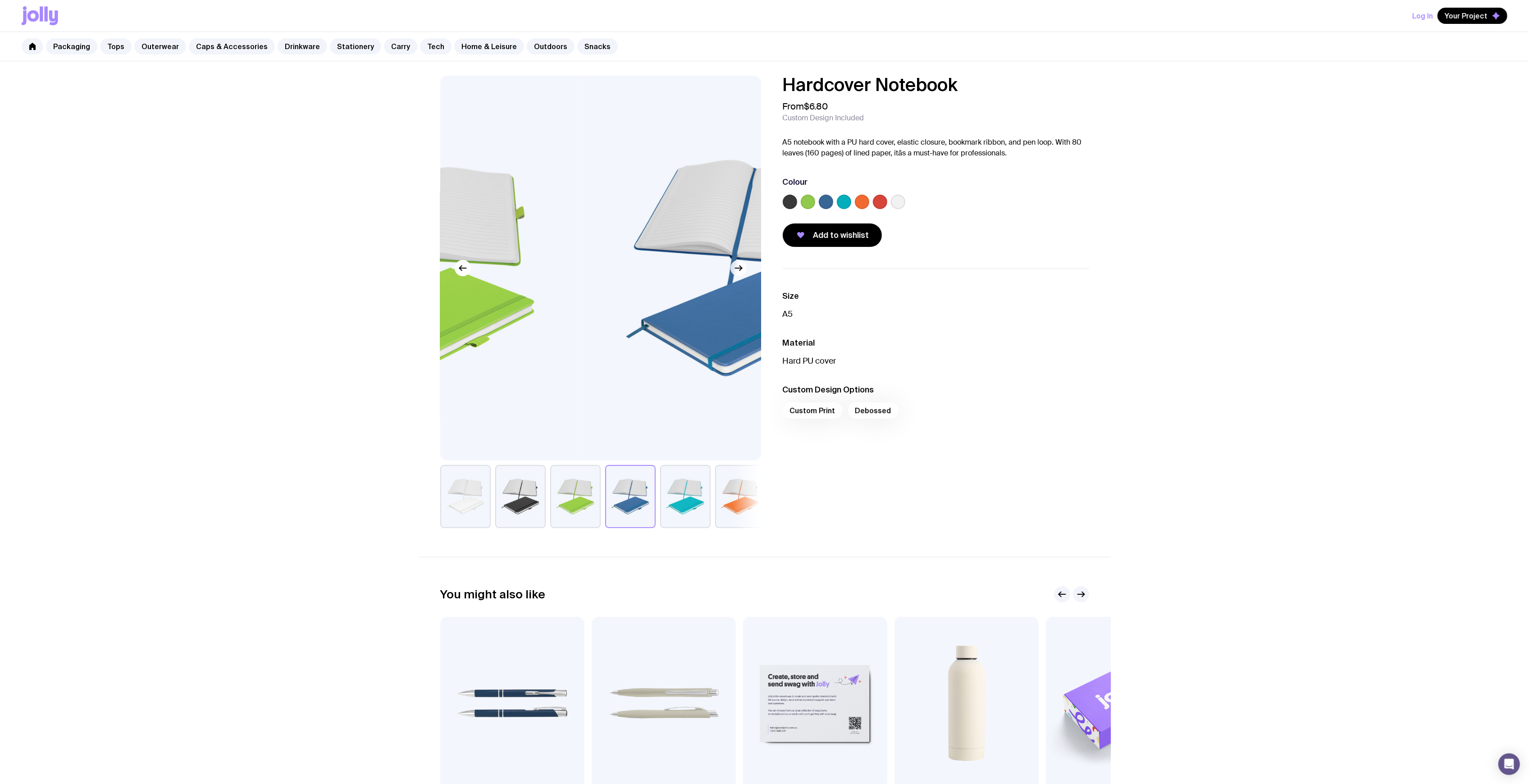
click at [738, 269] on icon "button" at bounding box center [738, 268] width 11 height 11
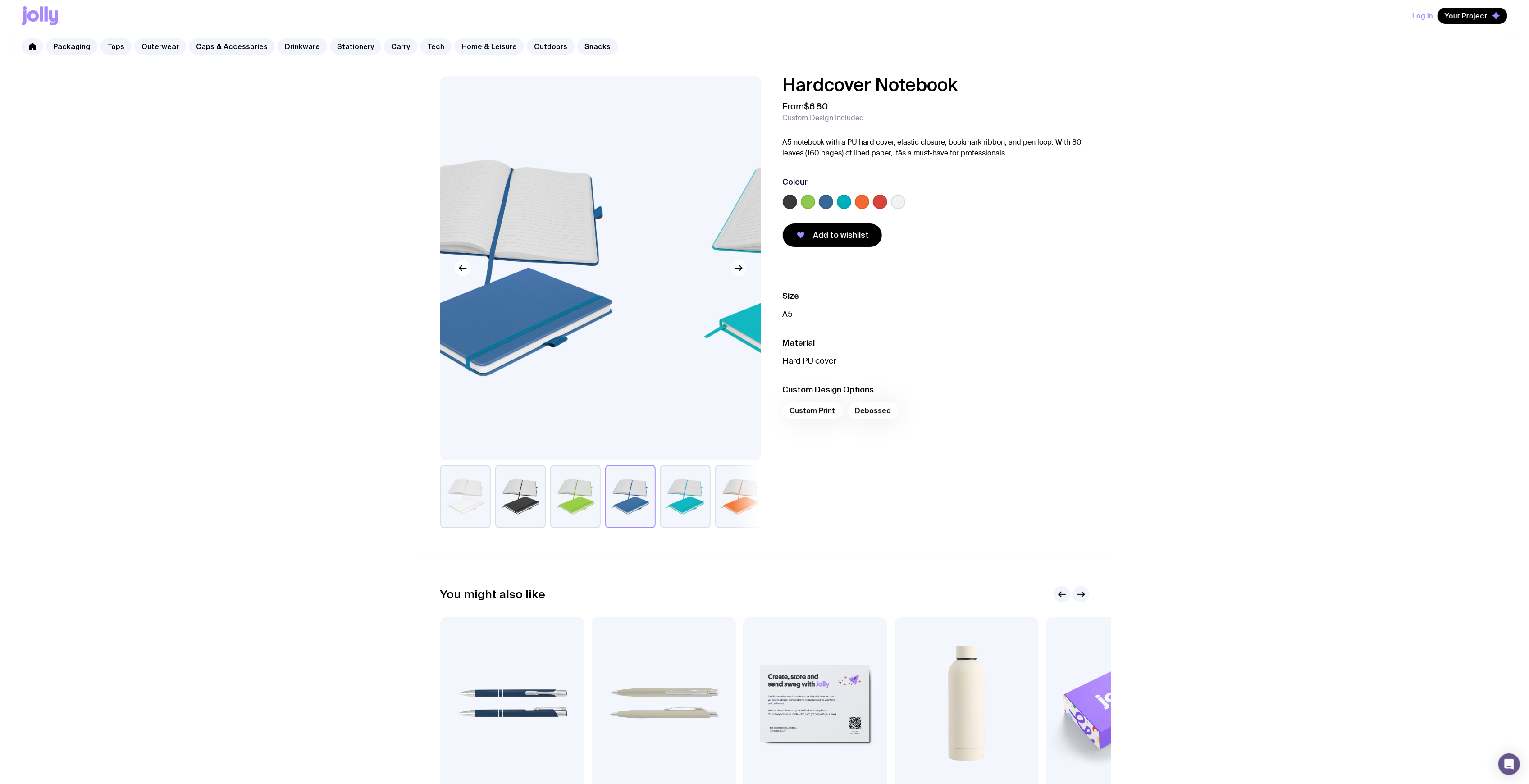
click at [738, 269] on icon "button" at bounding box center [738, 268] width 11 height 11
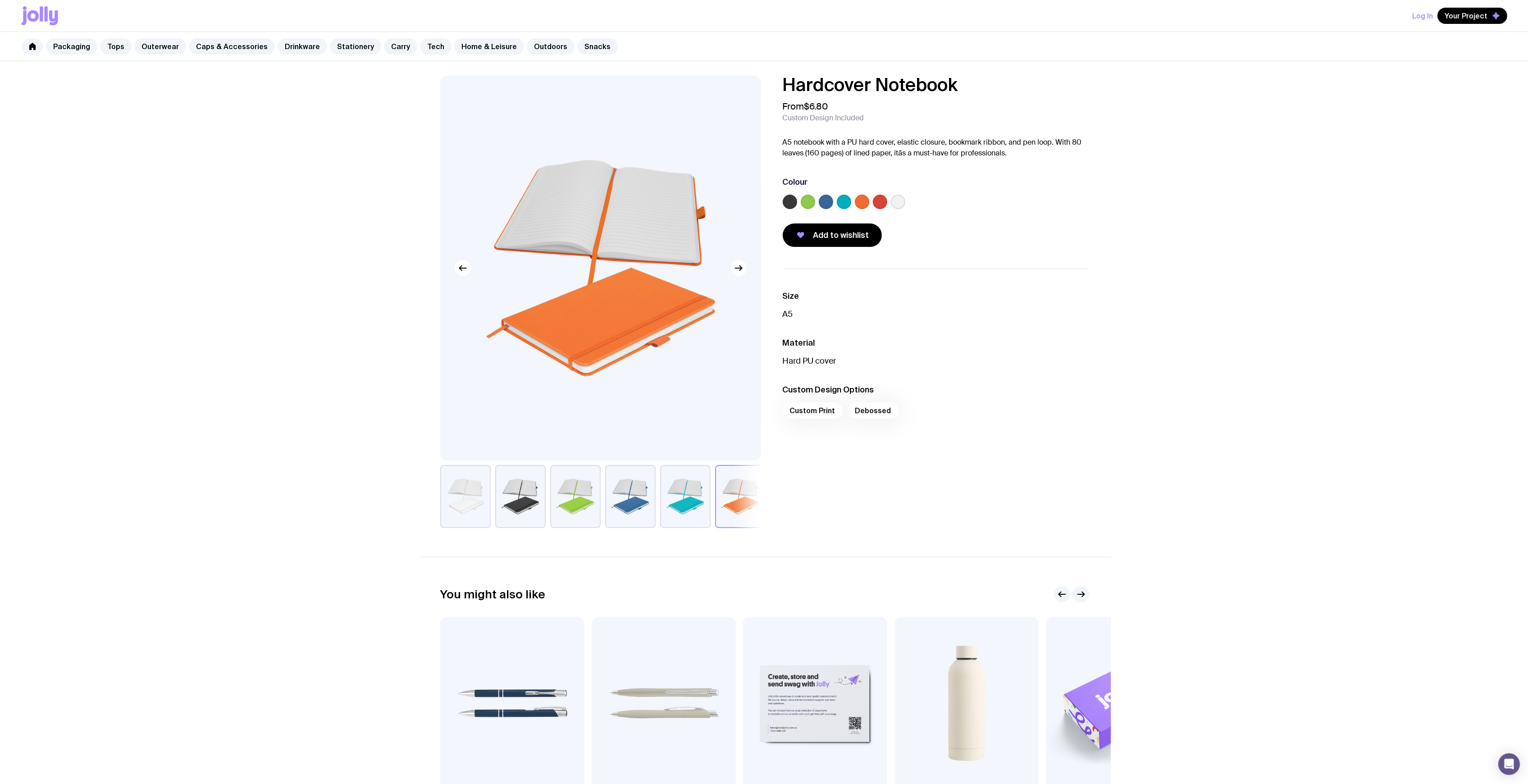
click at [604, 512] on div at bounding box center [600, 497] width 321 height 64
click at [636, 497] on button "button" at bounding box center [631, 497] width 51 height 64
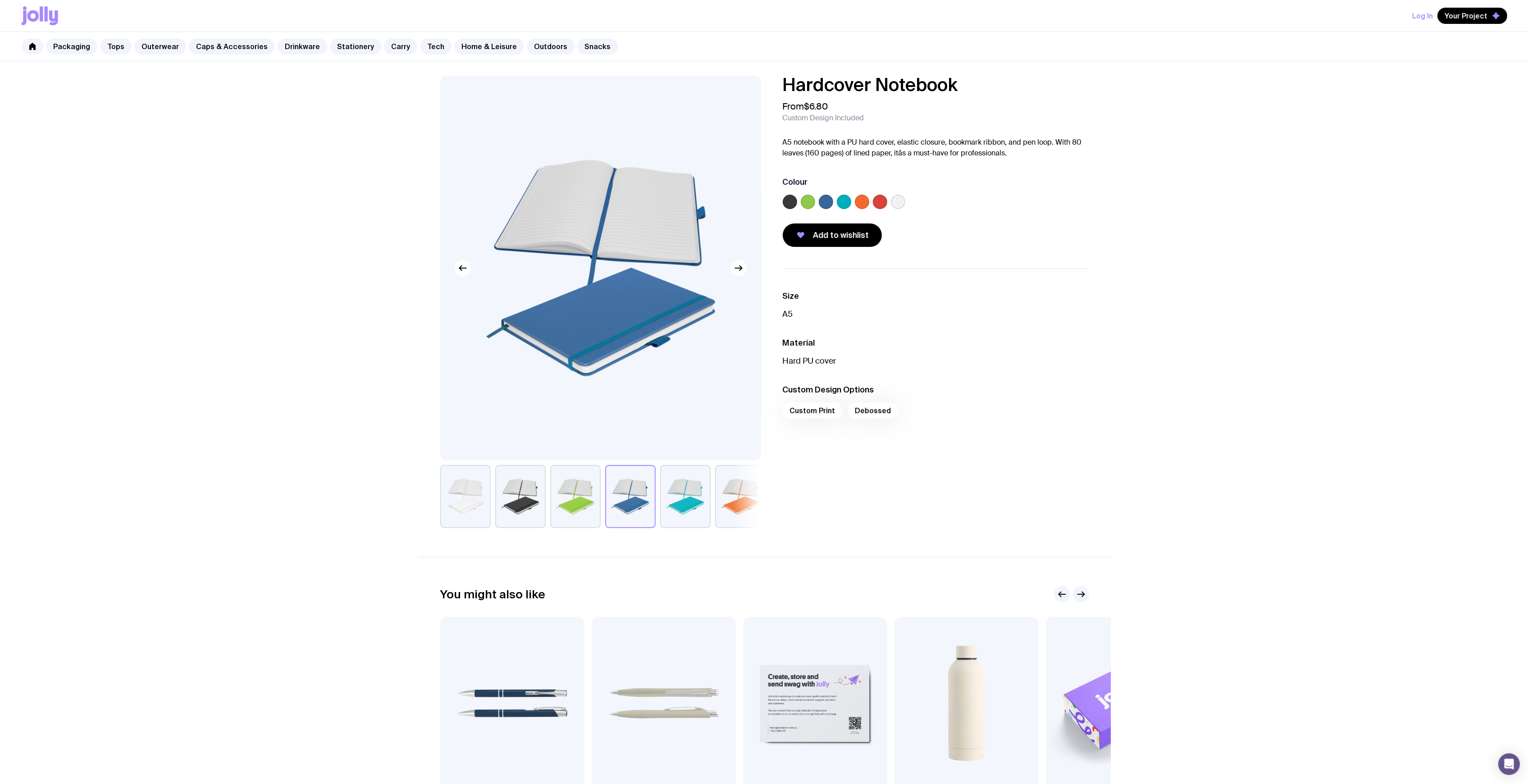
click at [687, 497] on button "button" at bounding box center [685, 497] width 51 height 64
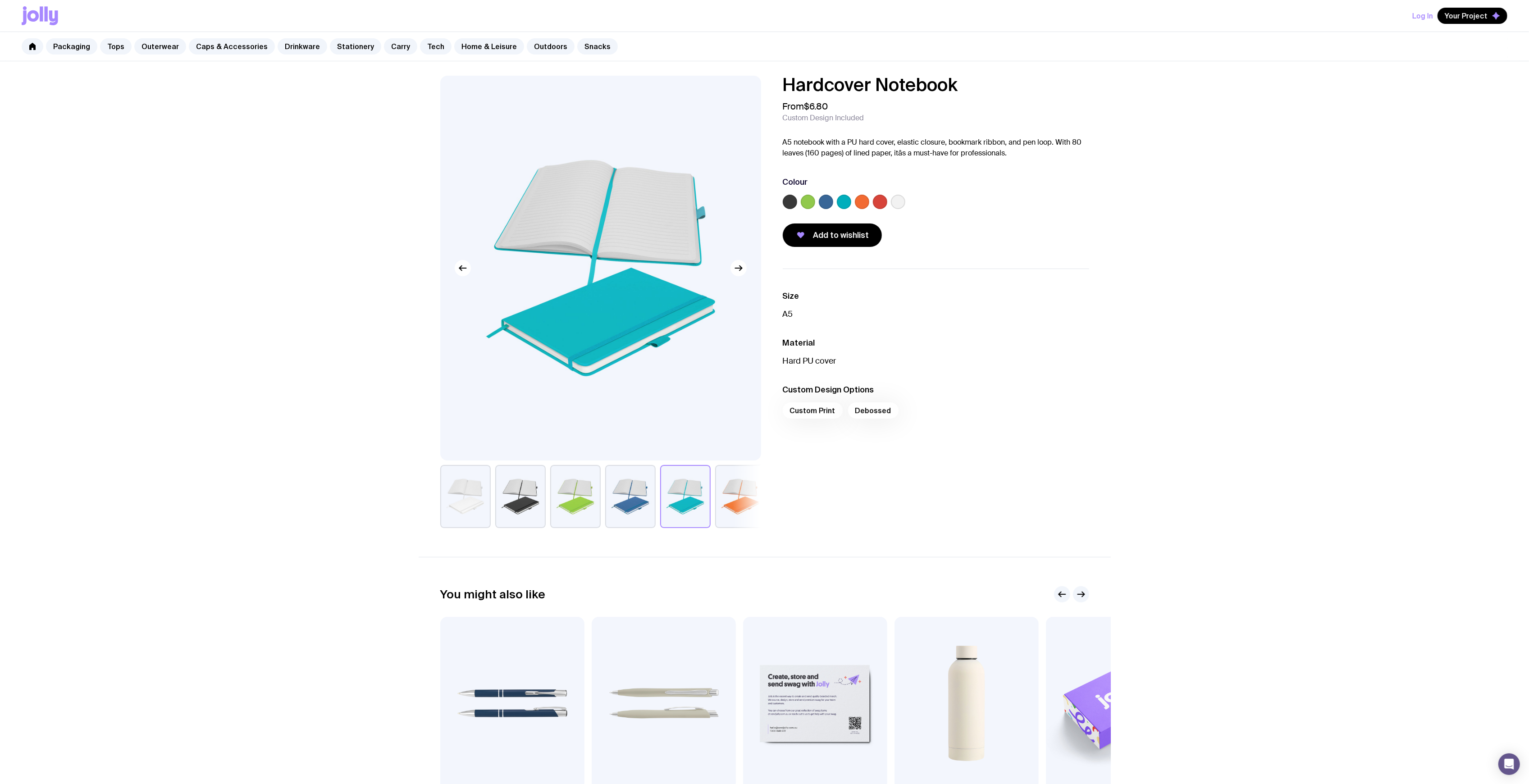
click at [431, 490] on div "Hardcover Notebook From $6.80 Custom Design Included A5 notebook with a PU hard…" at bounding box center [764, 301] width 692 height 453
click at [474, 493] on button "button" at bounding box center [465, 497] width 51 height 64
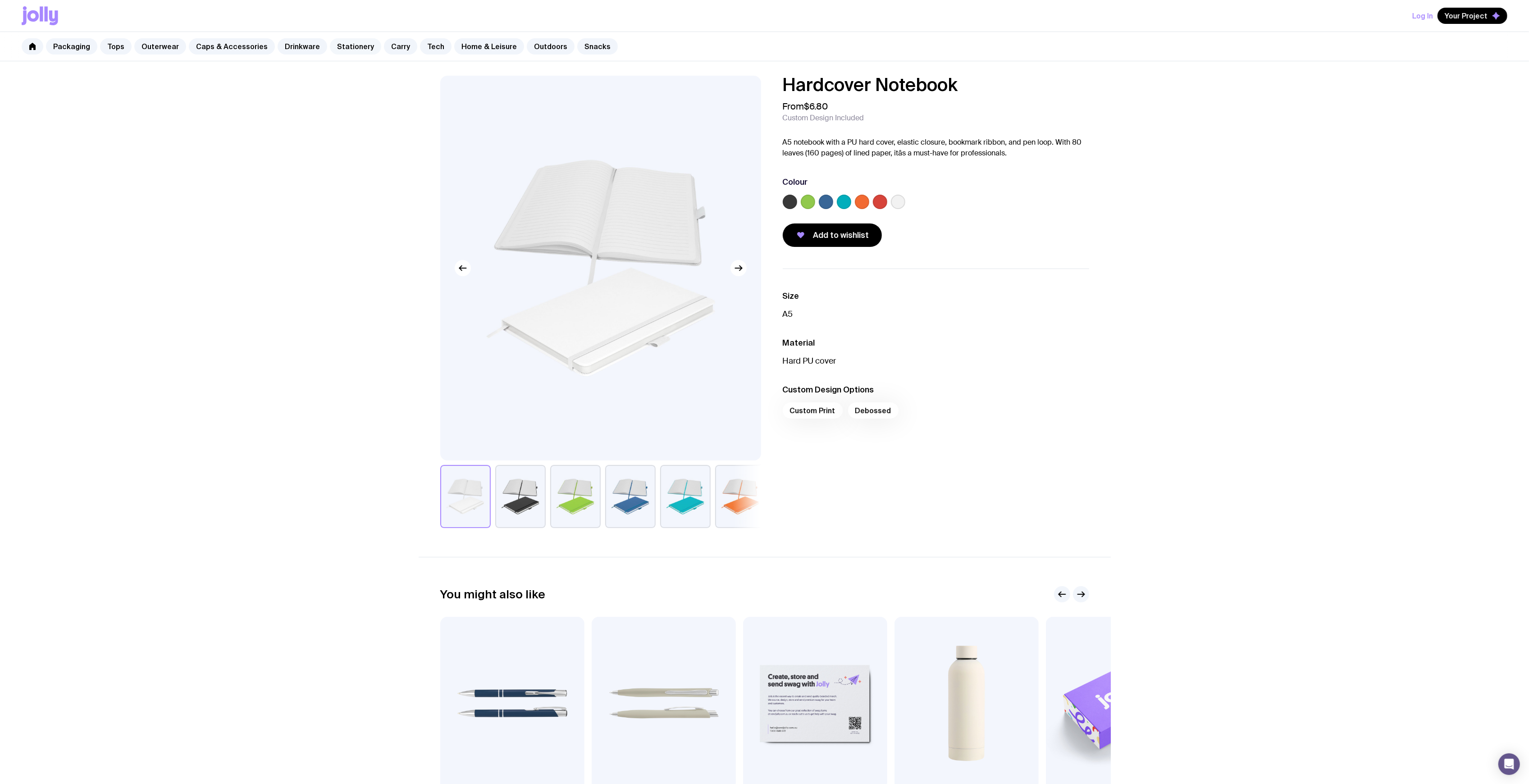
click at [330, 47] on link "Stationery" at bounding box center [355, 46] width 52 height 17
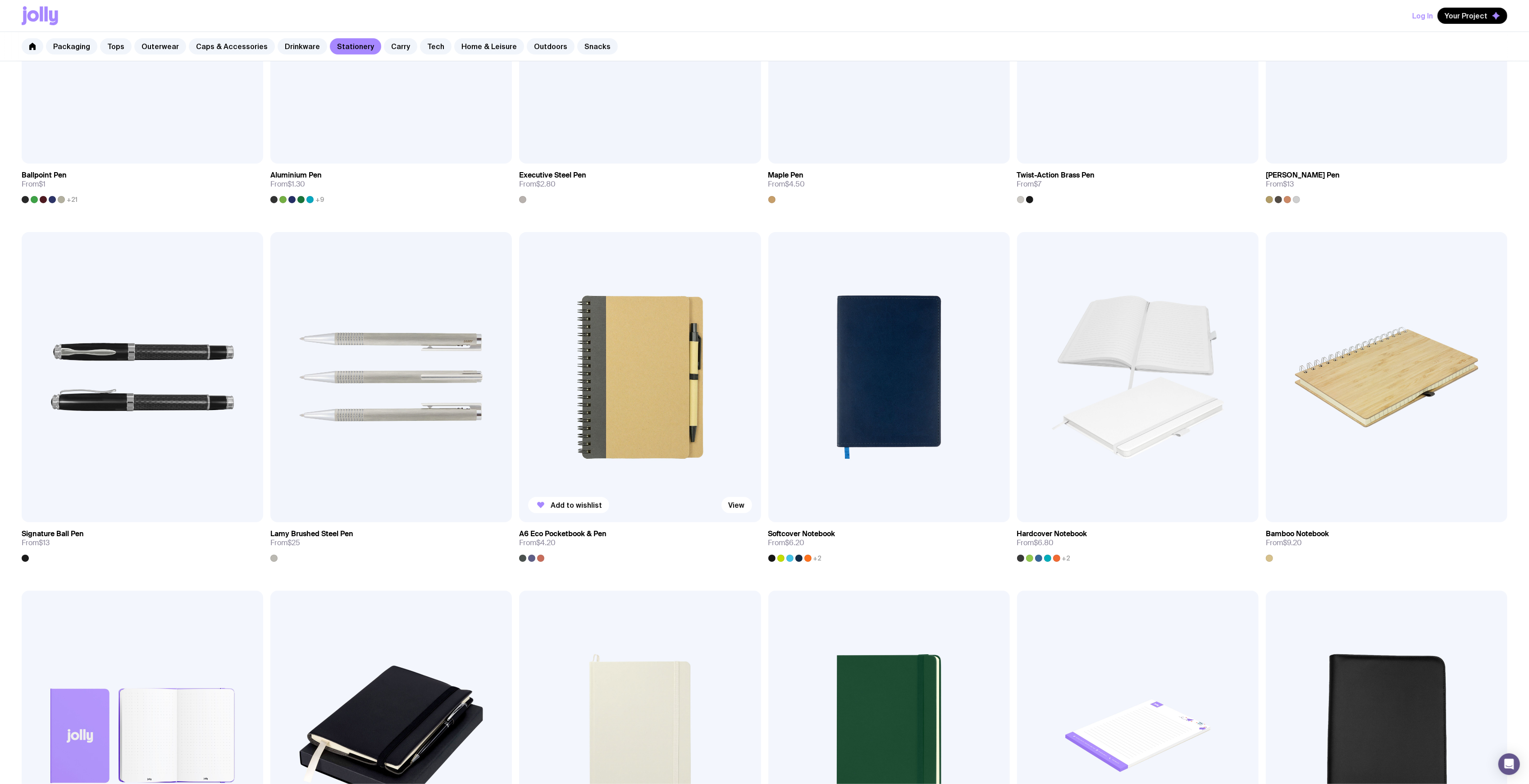
scroll to position [361, 0]
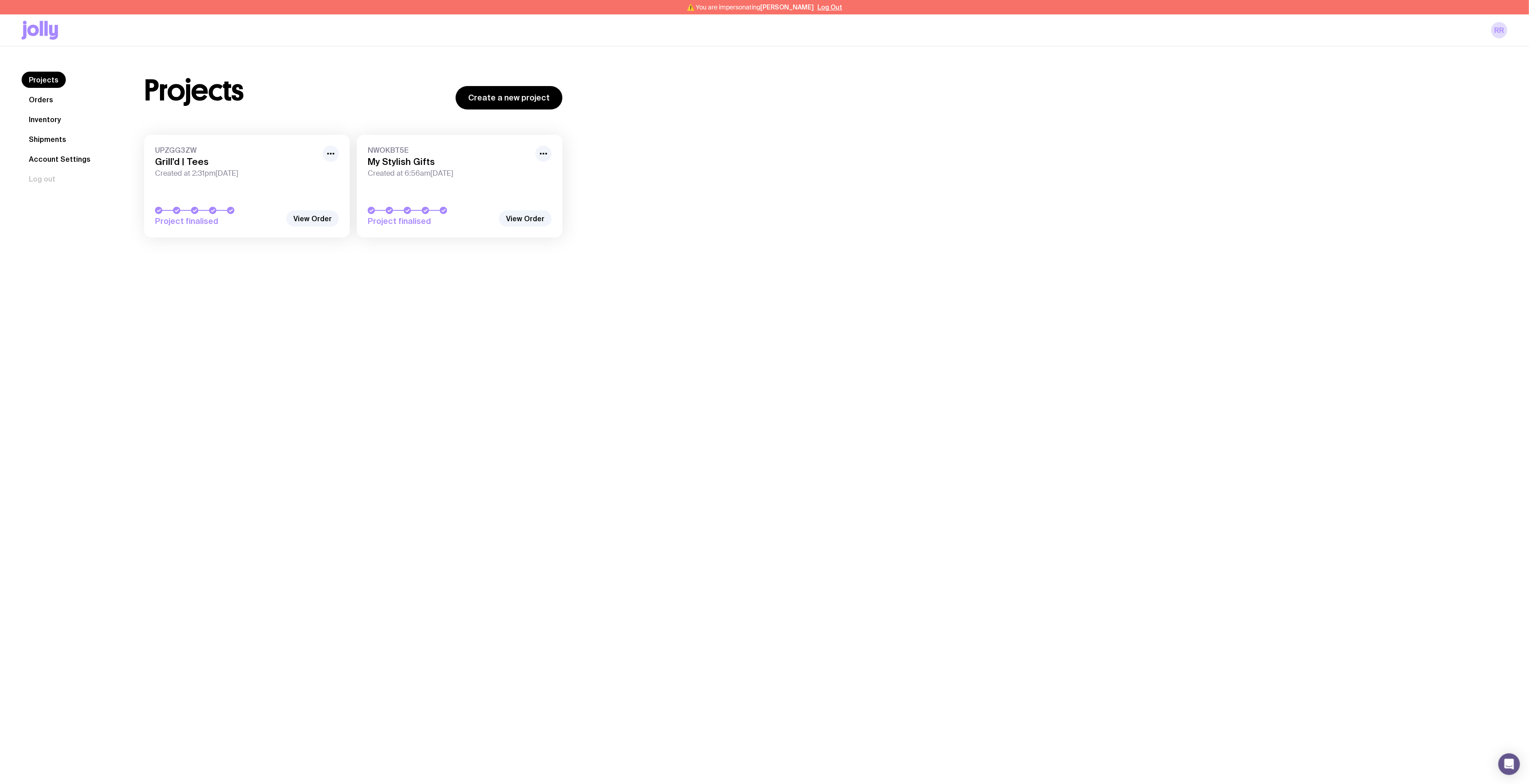
click at [215, 207] on icon at bounding box center [212, 210] width 7 height 7
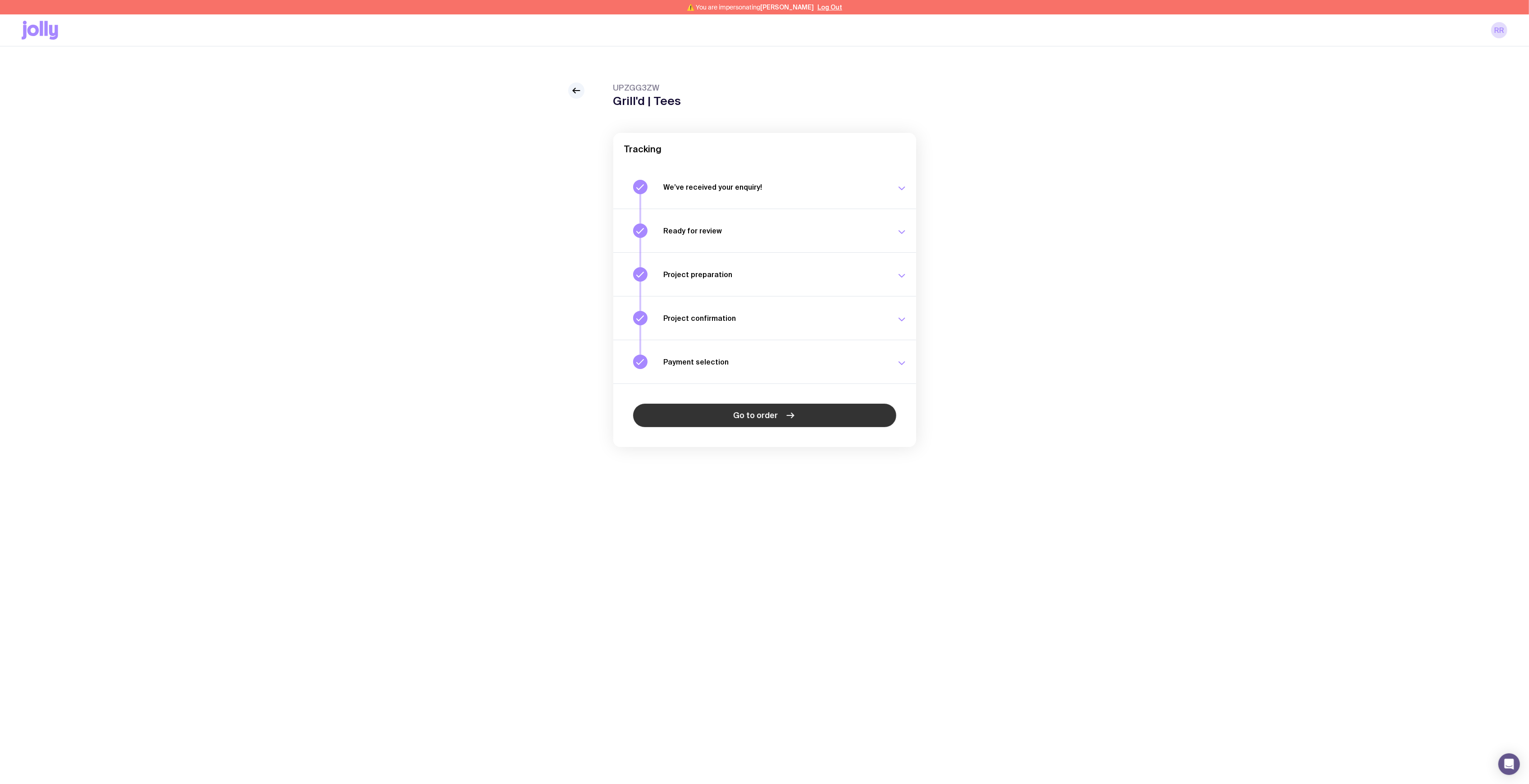
click at [779, 420] on link "Go to order" at bounding box center [764, 415] width 263 height 23
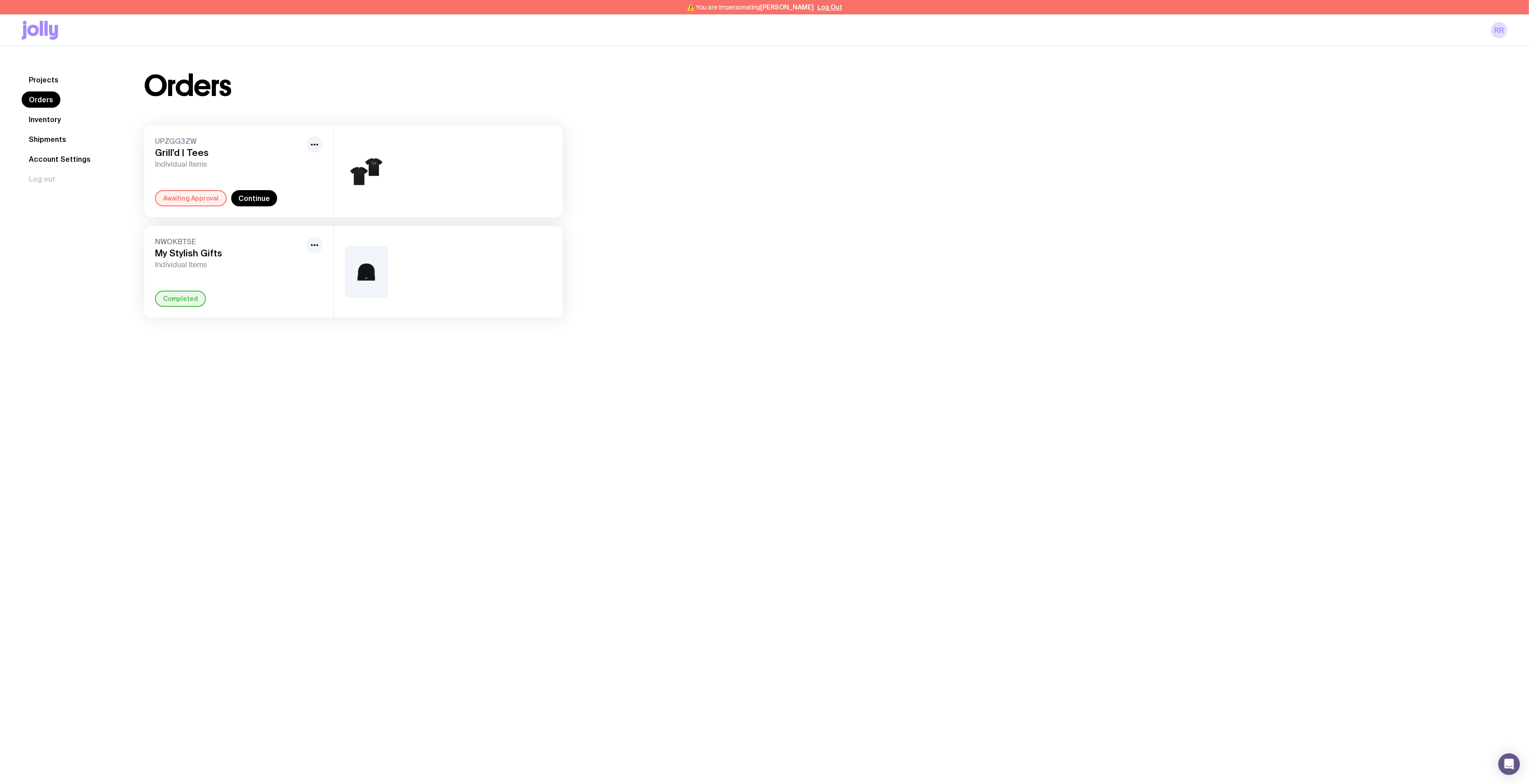
click at [238, 150] on h3 "Grill'd | Tees" at bounding box center [229, 152] width 148 height 11
click at [259, 196] on link "Continue" at bounding box center [253, 198] width 46 height 17
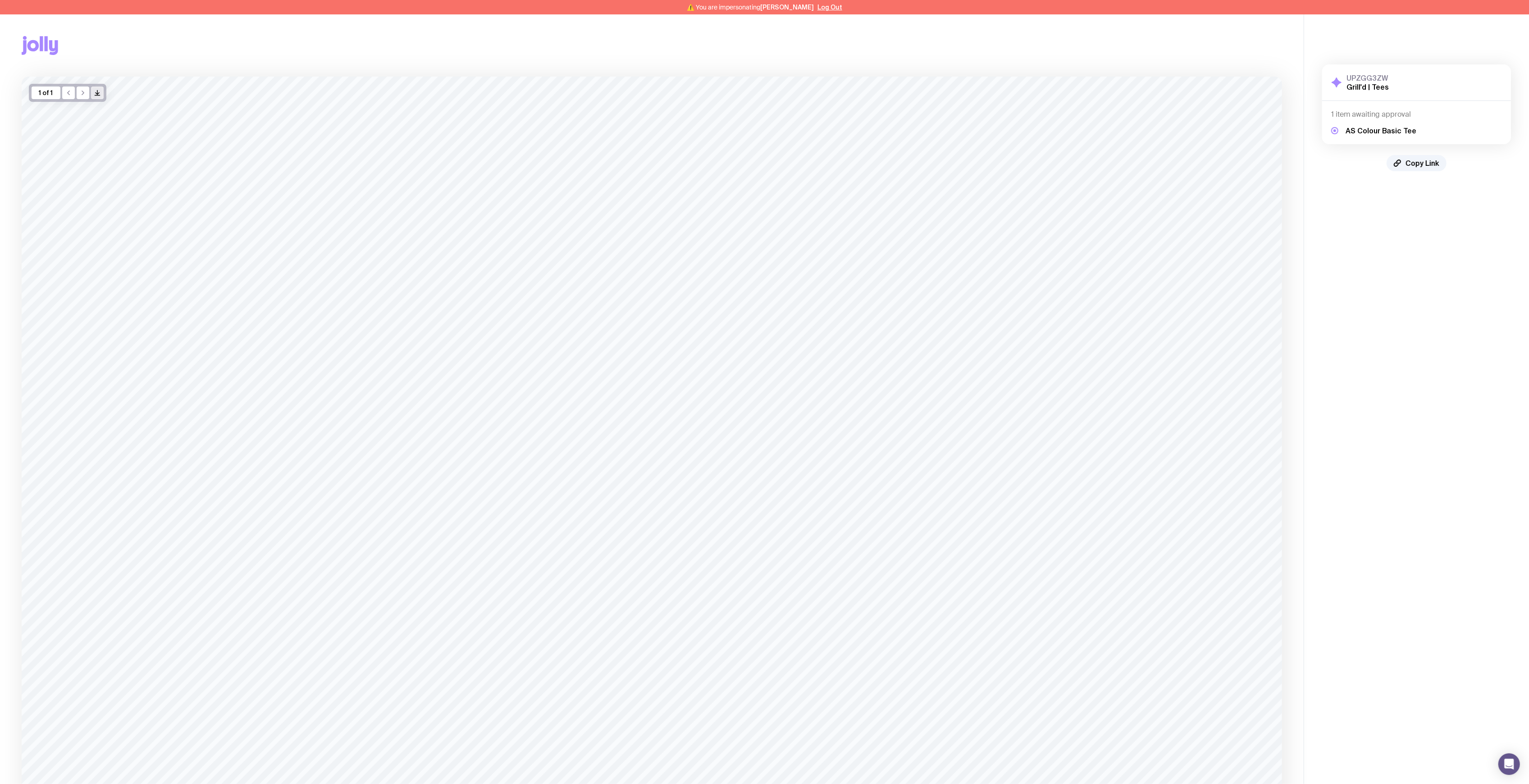
click at [96, 94] on icon "/> />" at bounding box center [97, 92] width 7 height 7
click at [817, 8] on button "Log Out" at bounding box center [829, 7] width 24 height 7
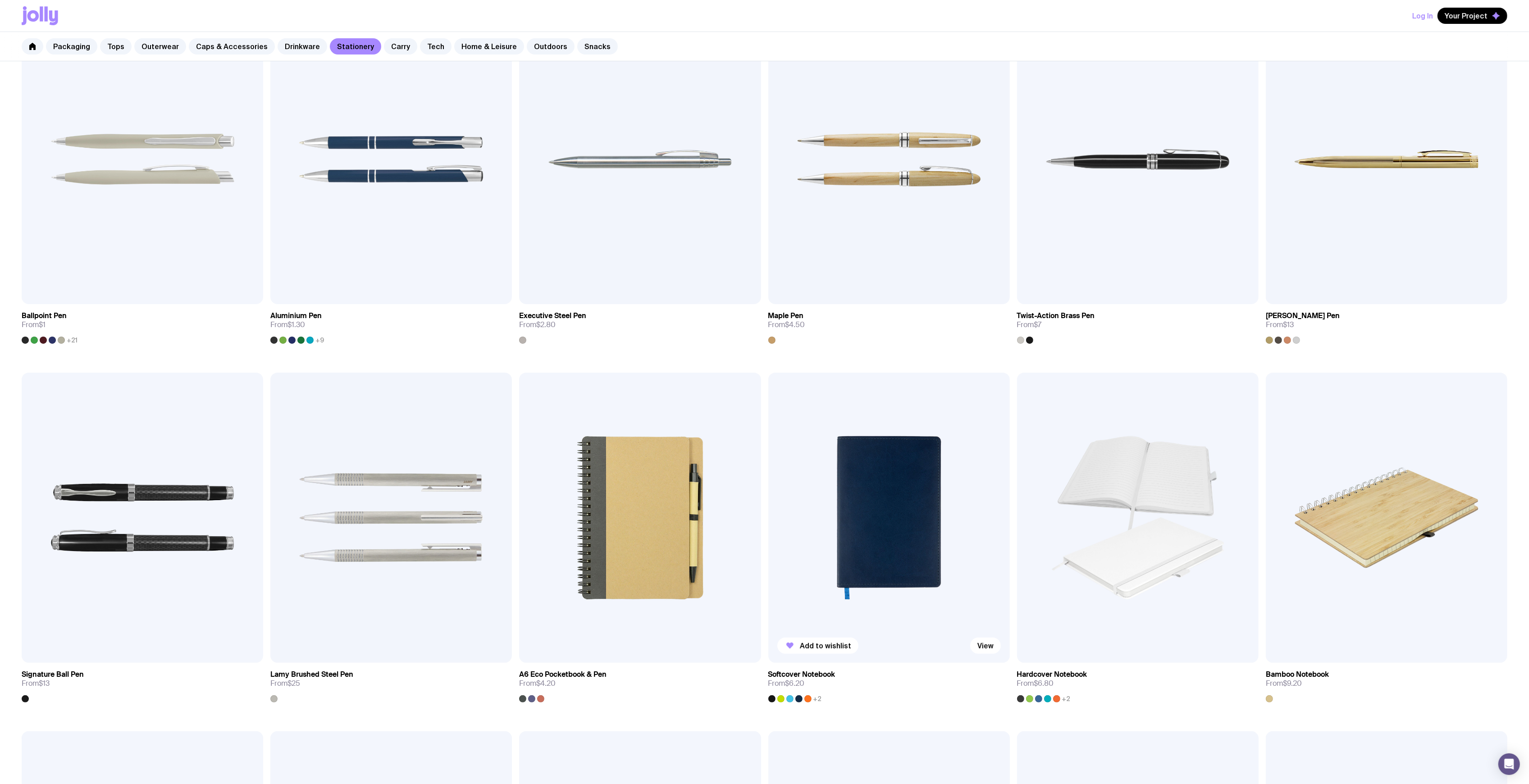
scroll to position [361, 0]
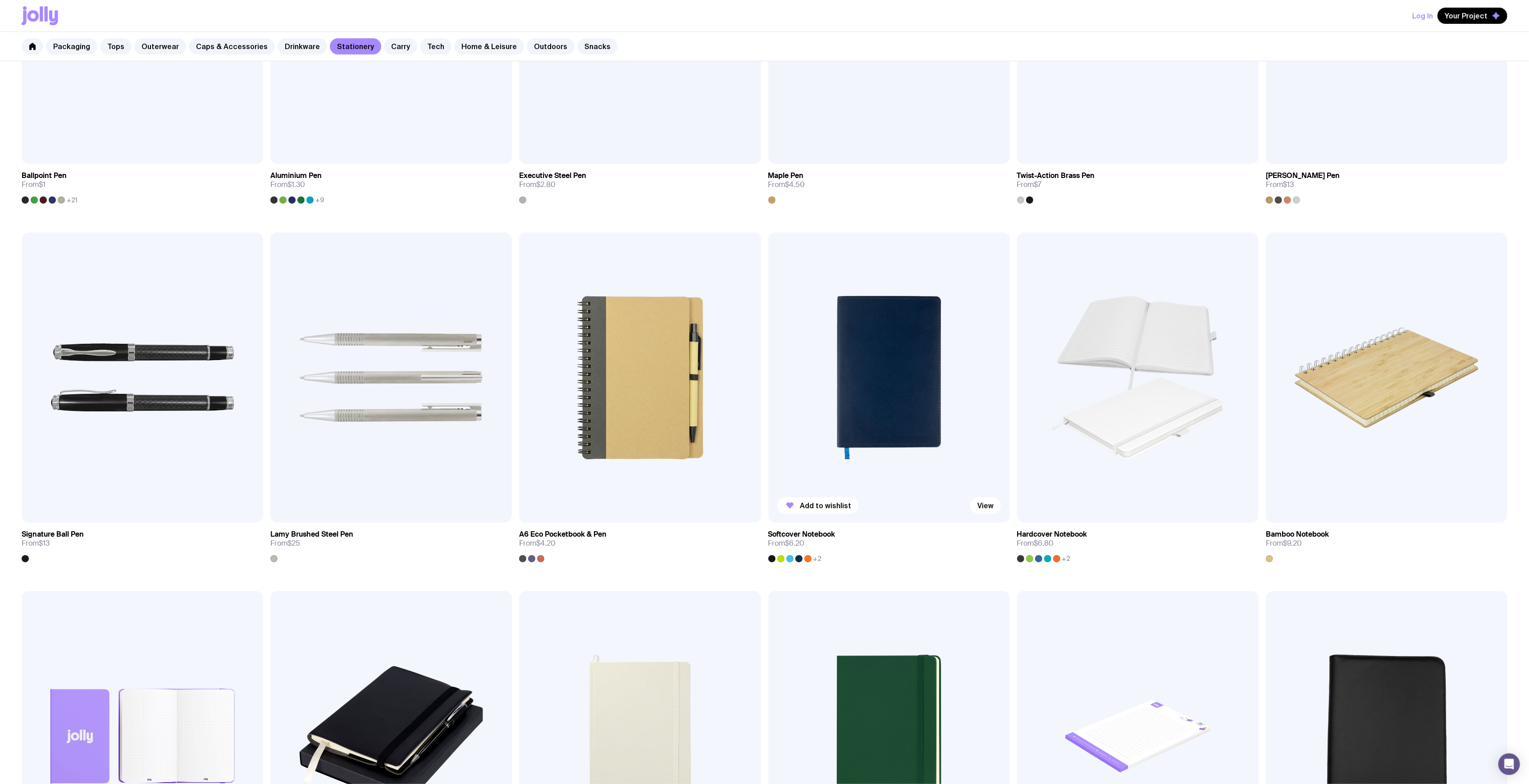
click at [847, 365] on img at bounding box center [889, 377] width 241 height 289
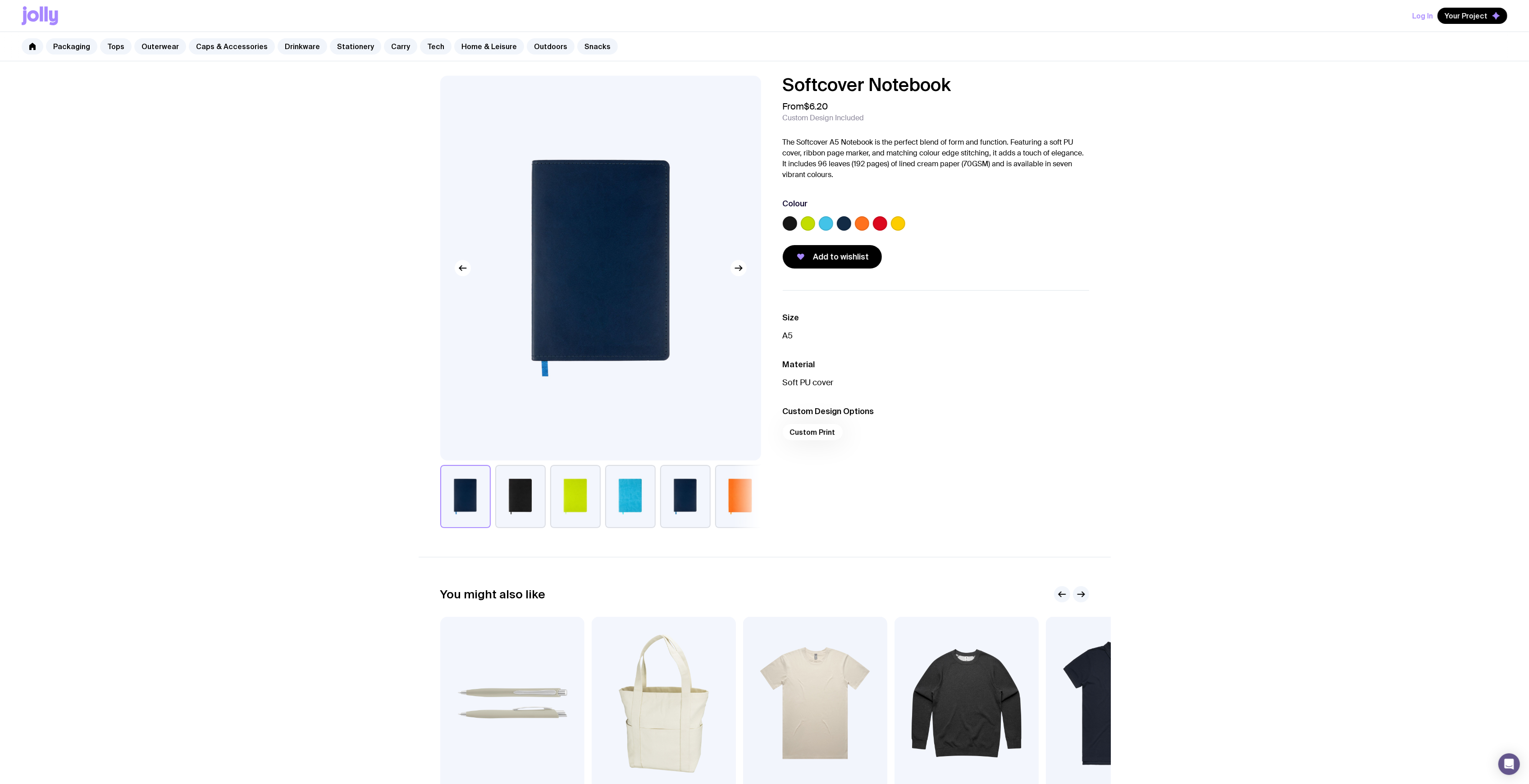
click at [626, 498] on button "button" at bounding box center [631, 497] width 51 height 64
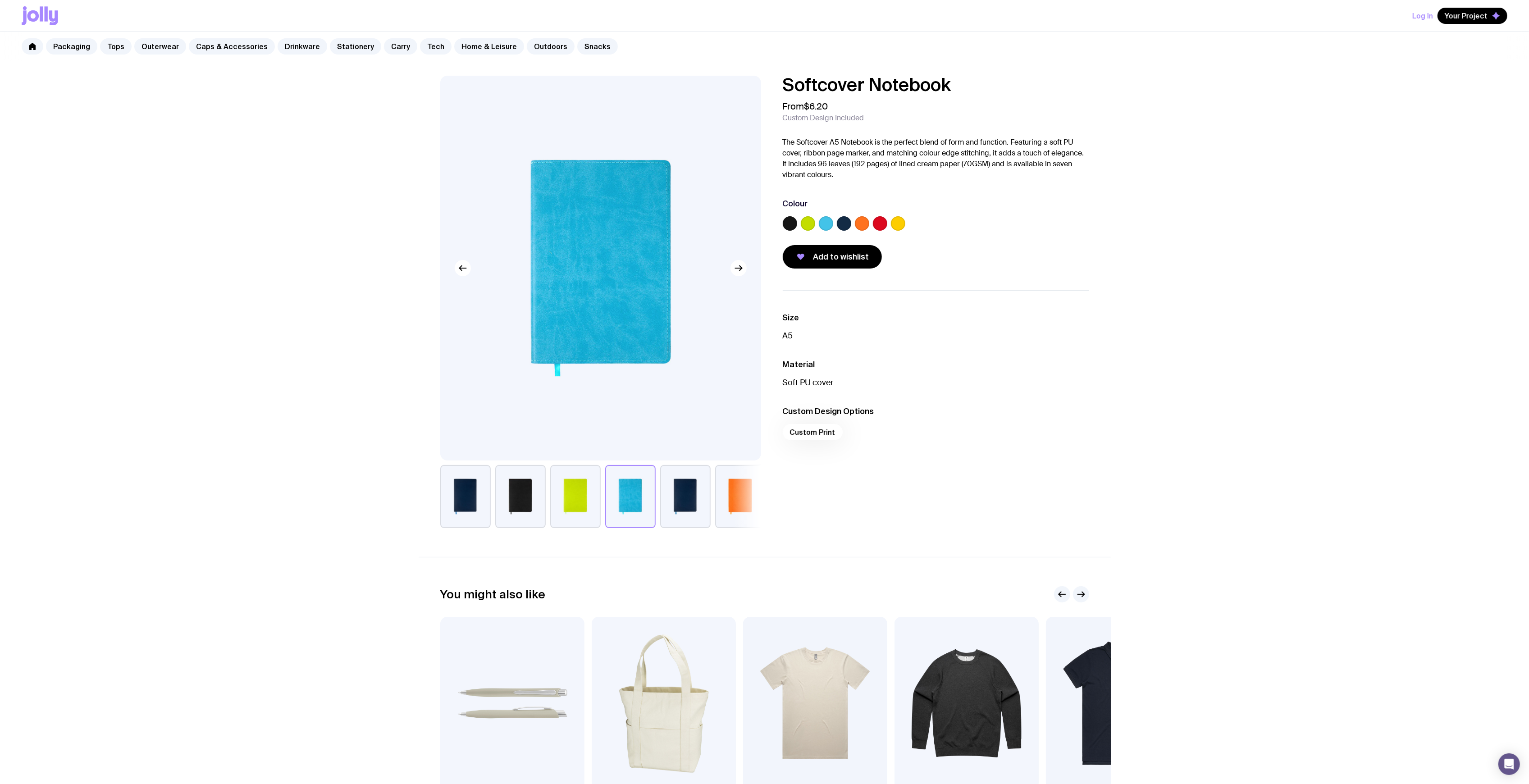
drag, startPoint x: 683, startPoint y: 500, endPoint x: 689, endPoint y: 499, distance: 6.1
click at [684, 499] on button "button" at bounding box center [685, 497] width 51 height 64
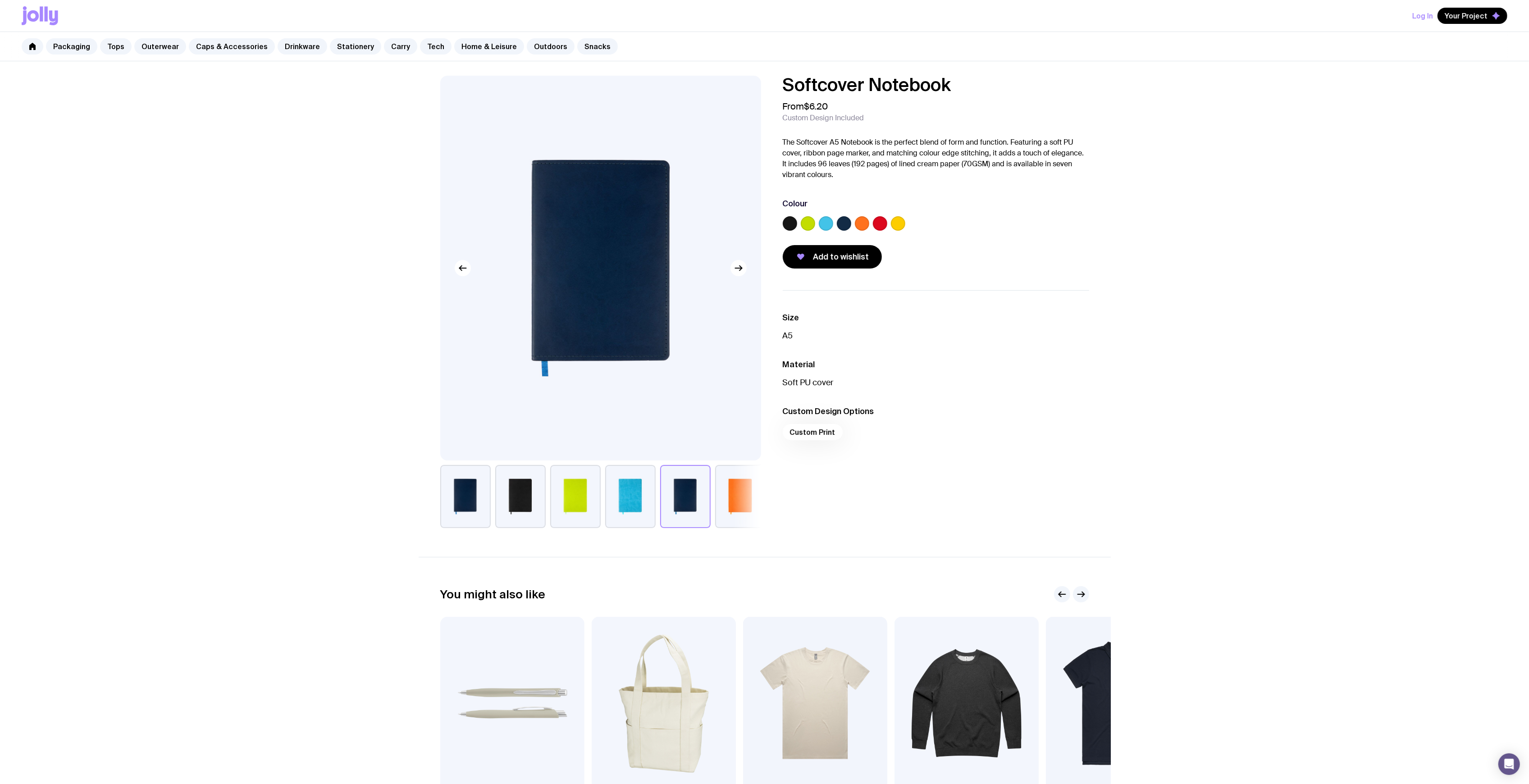
drag, startPoint x: 727, startPoint y: 497, endPoint x: 732, endPoint y: 496, distance: 5.1
click at [727, 496] on button "button" at bounding box center [741, 497] width 51 height 64
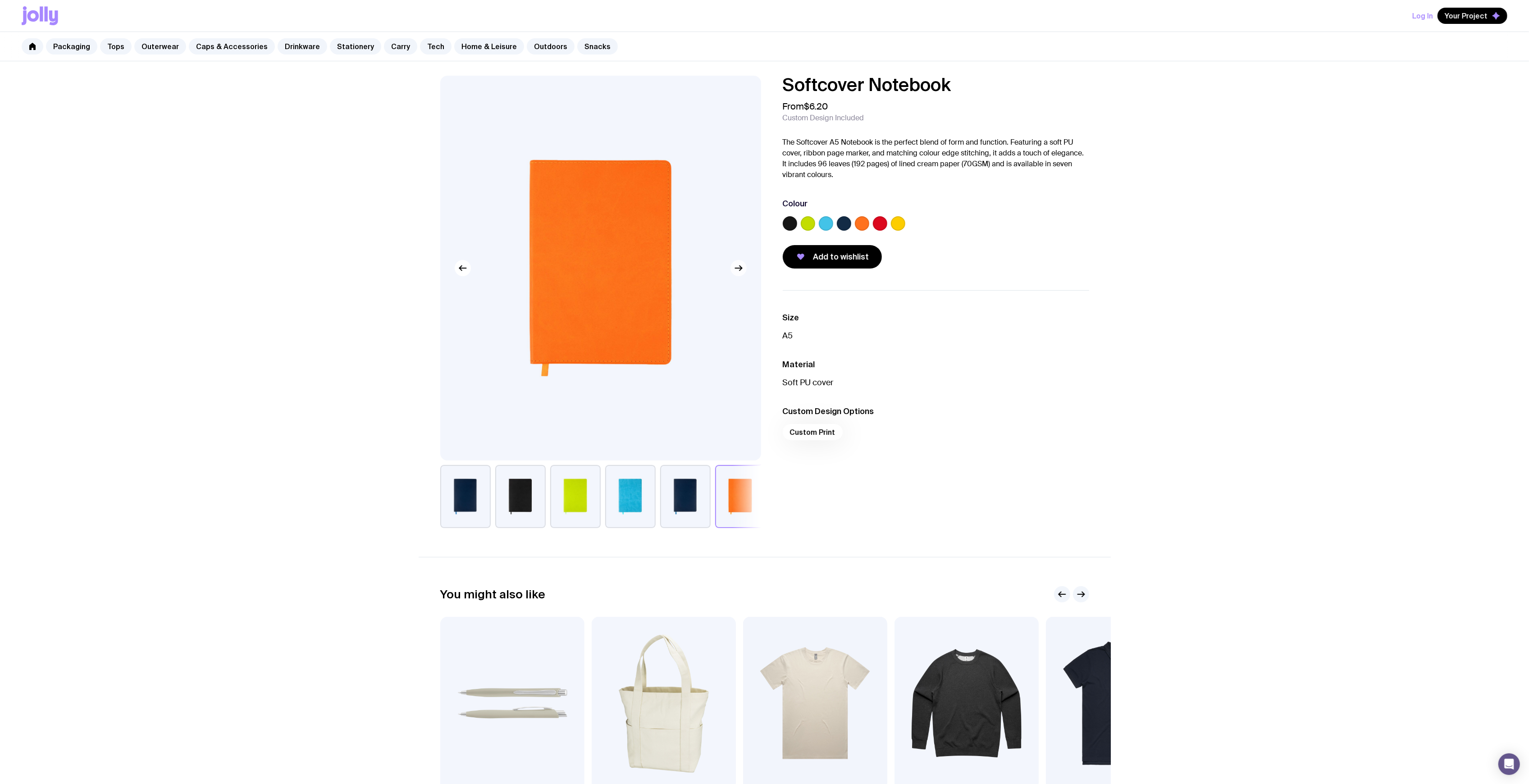
click at [743, 271] on icon "button" at bounding box center [738, 268] width 11 height 11
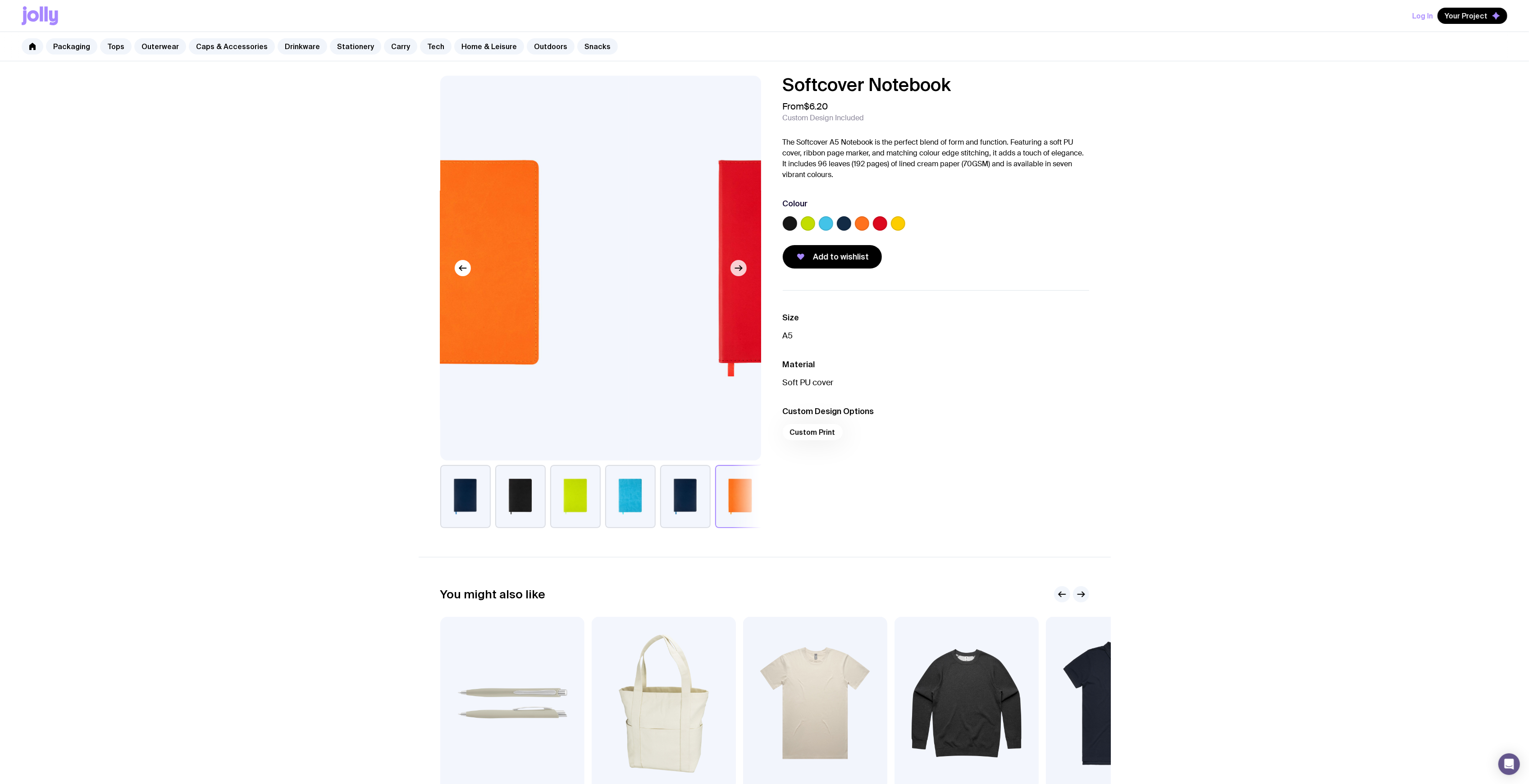
click at [743, 275] on div at bounding box center [600, 268] width 321 height 385
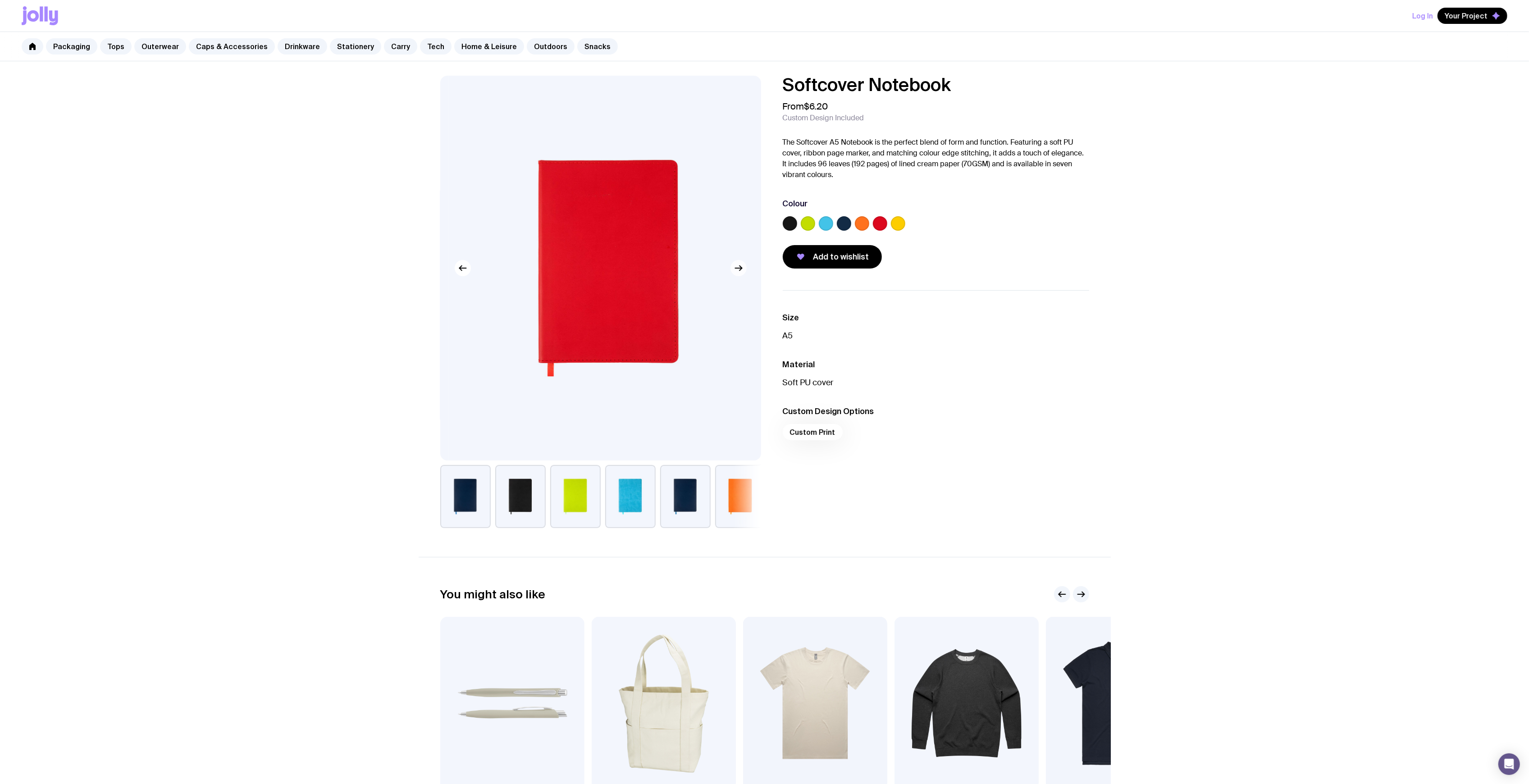
click at [743, 275] on div at bounding box center [600, 268] width 321 height 385
click at [743, 276] on img at bounding box center [600, 268] width 321 height 385
click at [743, 274] on button "button" at bounding box center [738, 268] width 17 height 17
click at [744, 273] on icon "button" at bounding box center [738, 268] width 11 height 11
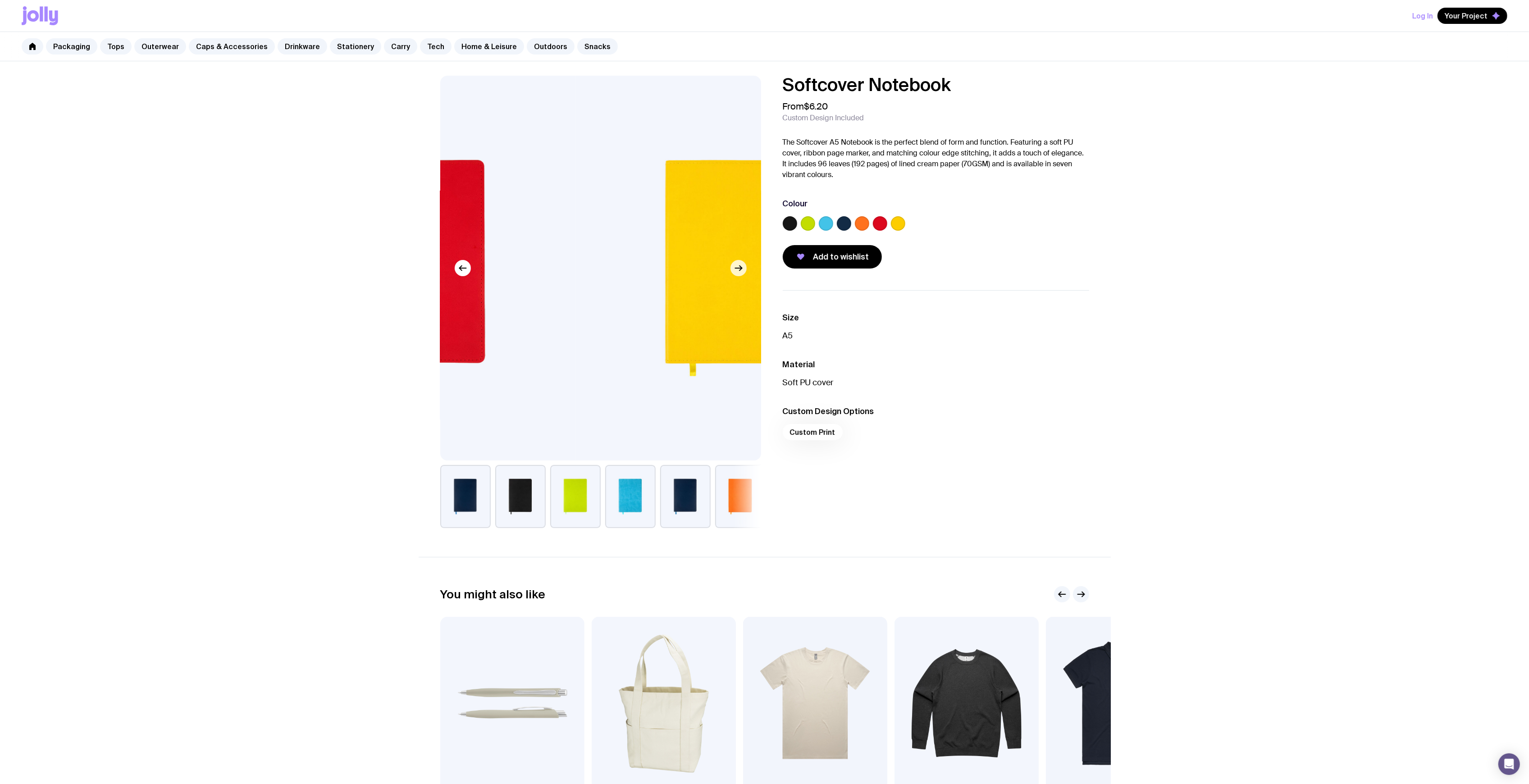
click at [741, 268] on icon "button" at bounding box center [738, 268] width 7 height 0
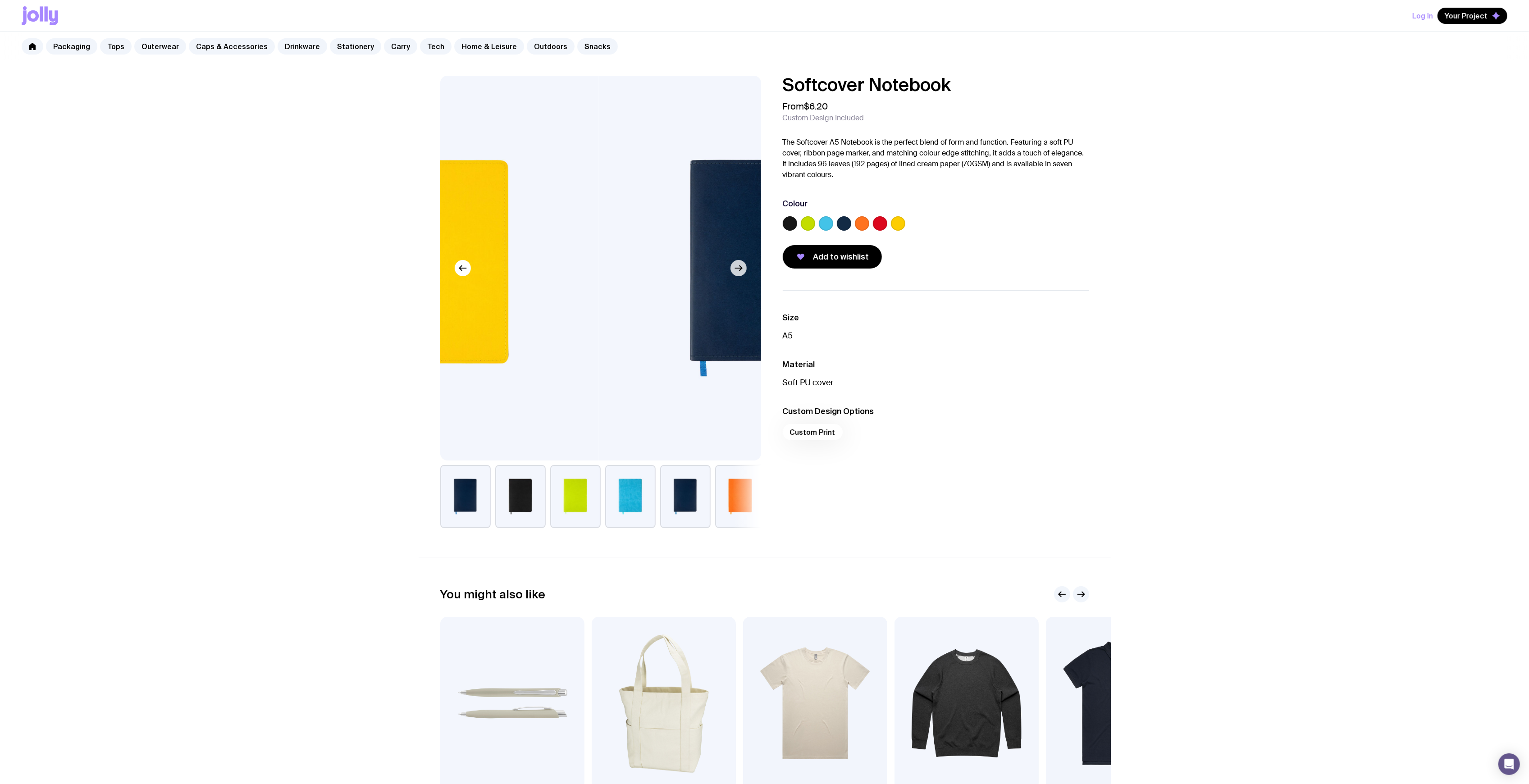
click at [741, 268] on icon "button" at bounding box center [738, 268] width 7 height 0
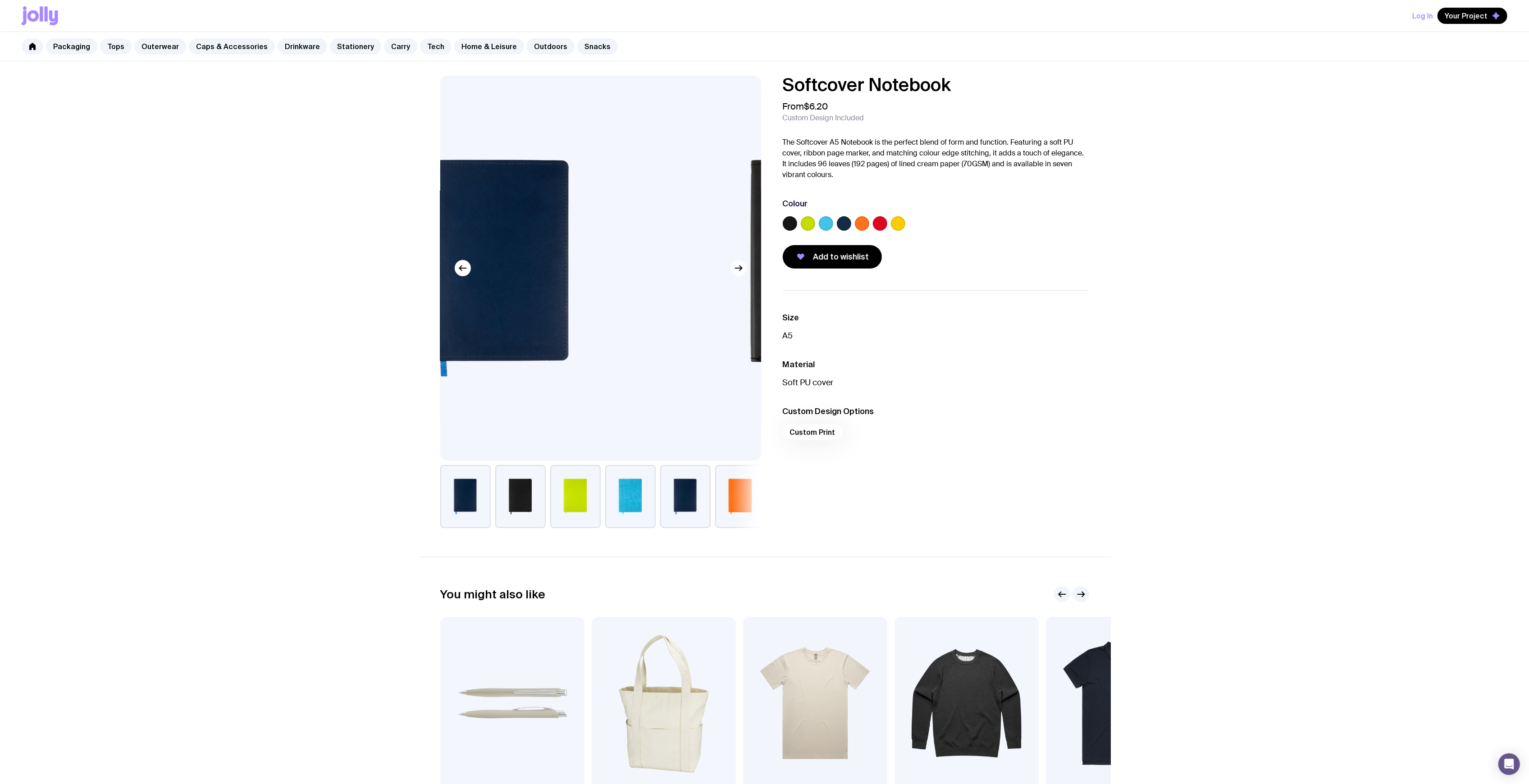
click at [741, 268] on icon "button" at bounding box center [738, 268] width 7 height 0
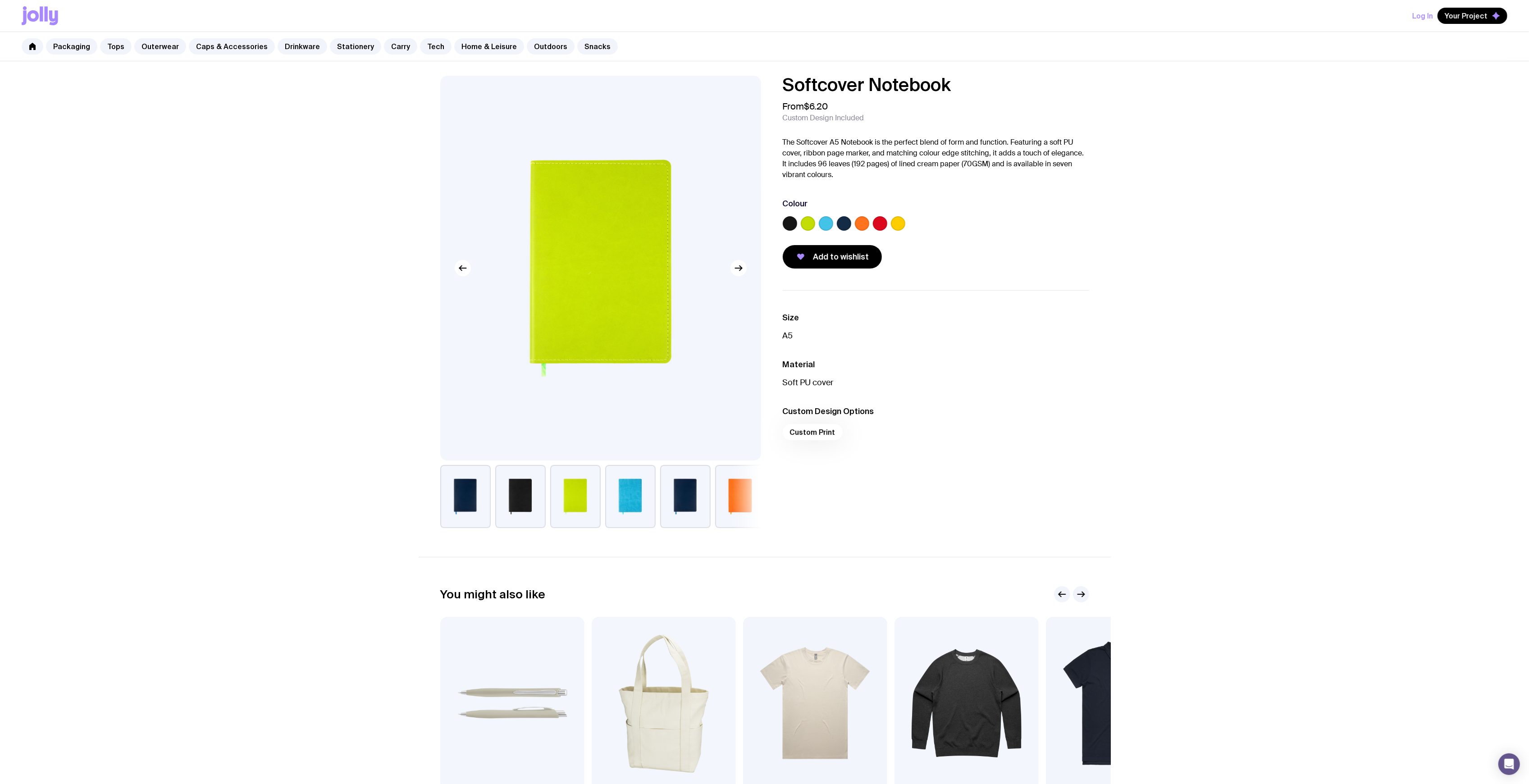
click at [338, 56] on div "Packaging Tops Outerwear Caps & Accessories Drinkware Stationery Carry Tech Hom…" at bounding box center [764, 47] width 1529 height 29
click at [340, 46] on link "Stationery" at bounding box center [355, 46] width 52 height 17
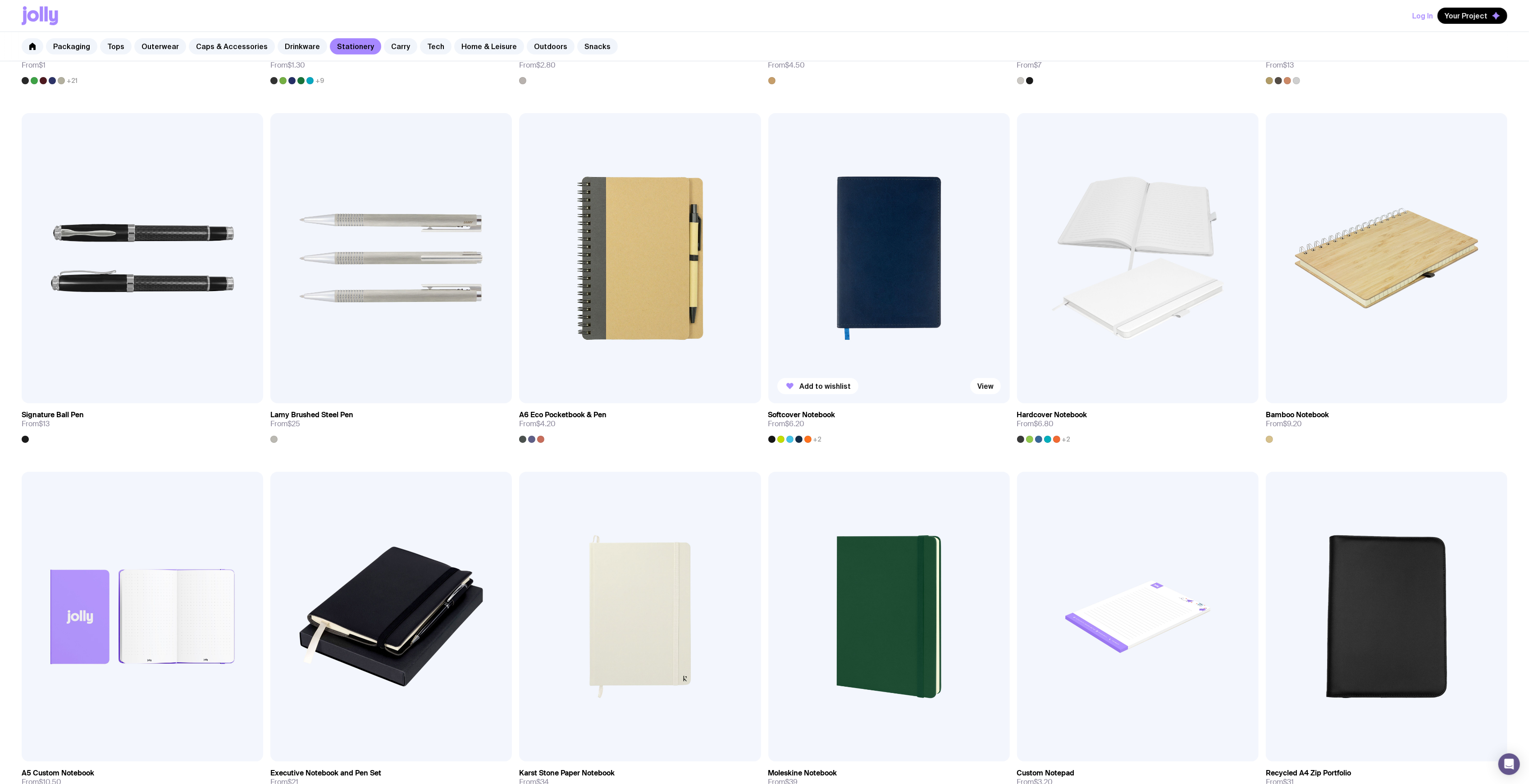
scroll to position [361, 0]
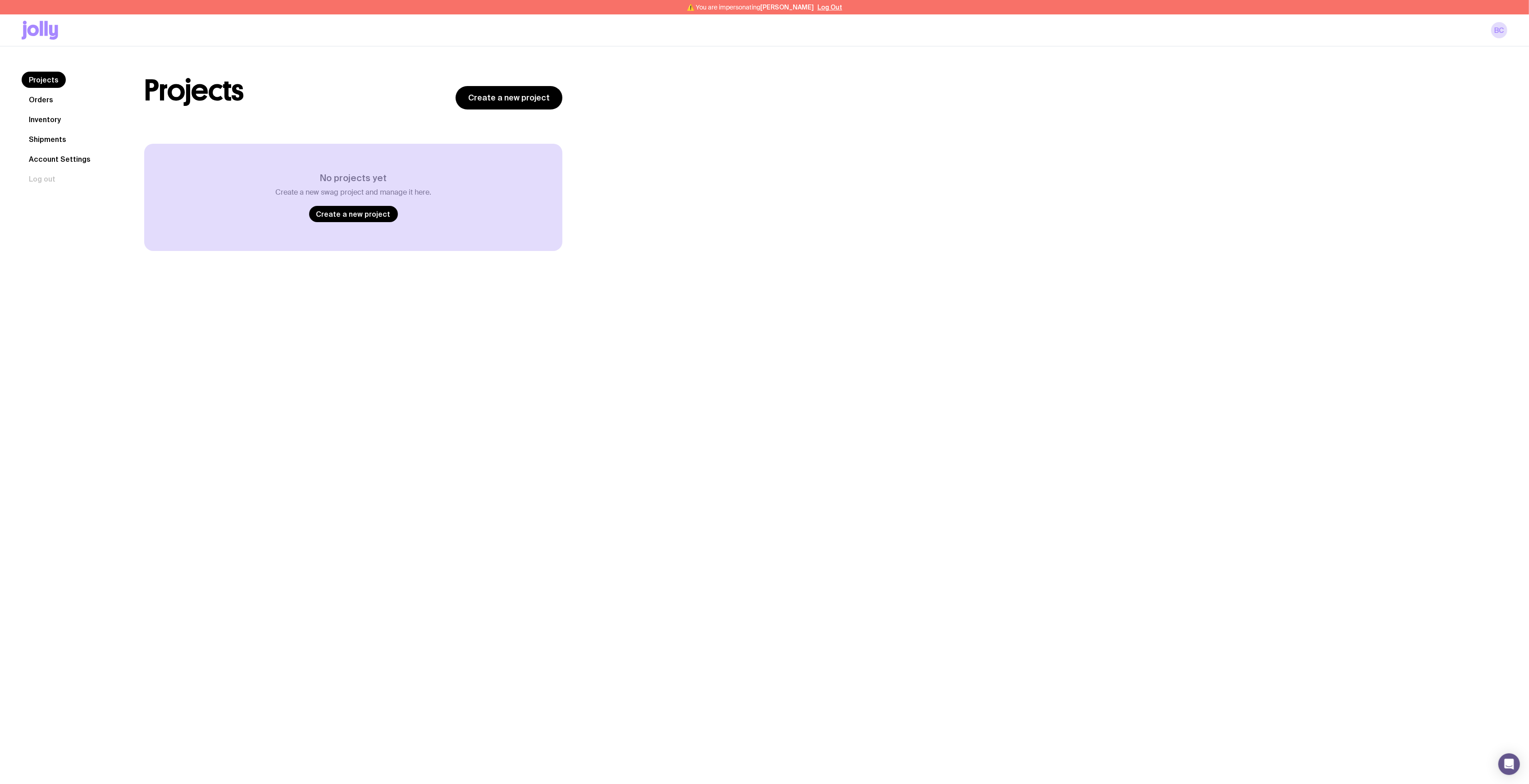
click at [40, 99] on link "Orders" at bounding box center [41, 100] width 39 height 17
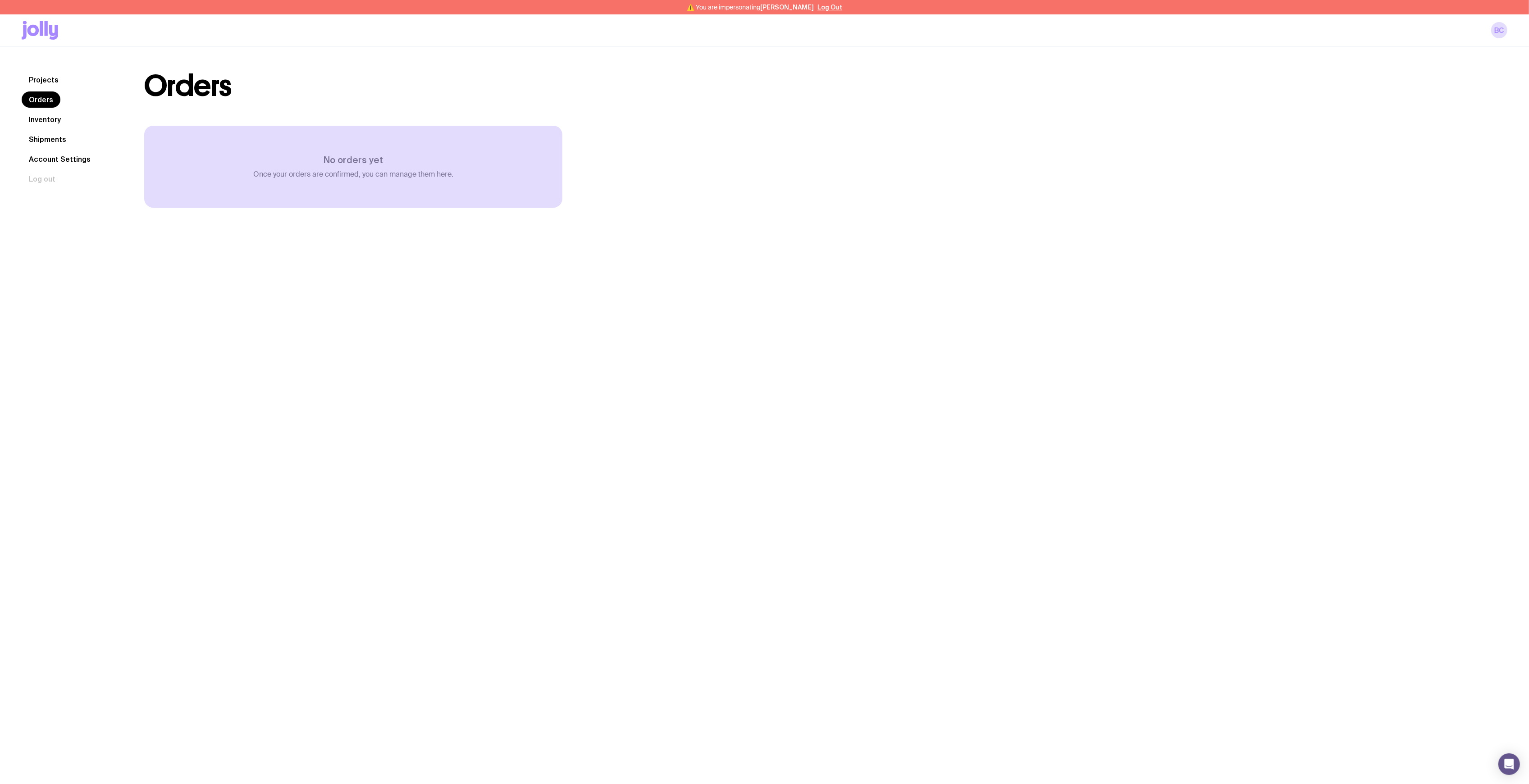
click at [31, 75] on link "Projects" at bounding box center [43, 79] width 44 height 17
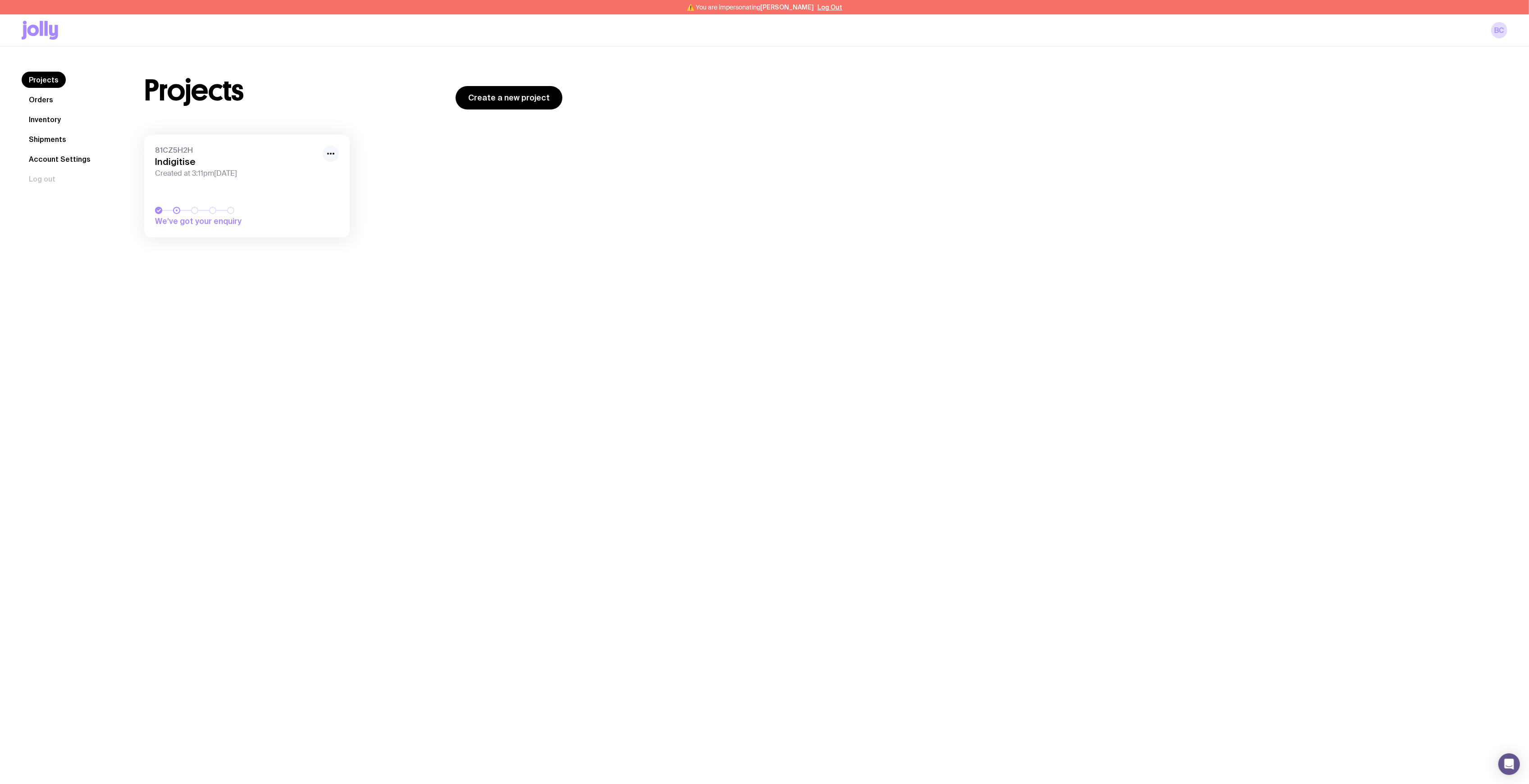
click at [331, 152] on icon "button" at bounding box center [330, 153] width 11 height 11
click at [323, 175] on button "Rename" at bounding box center [310, 173] width 43 height 9
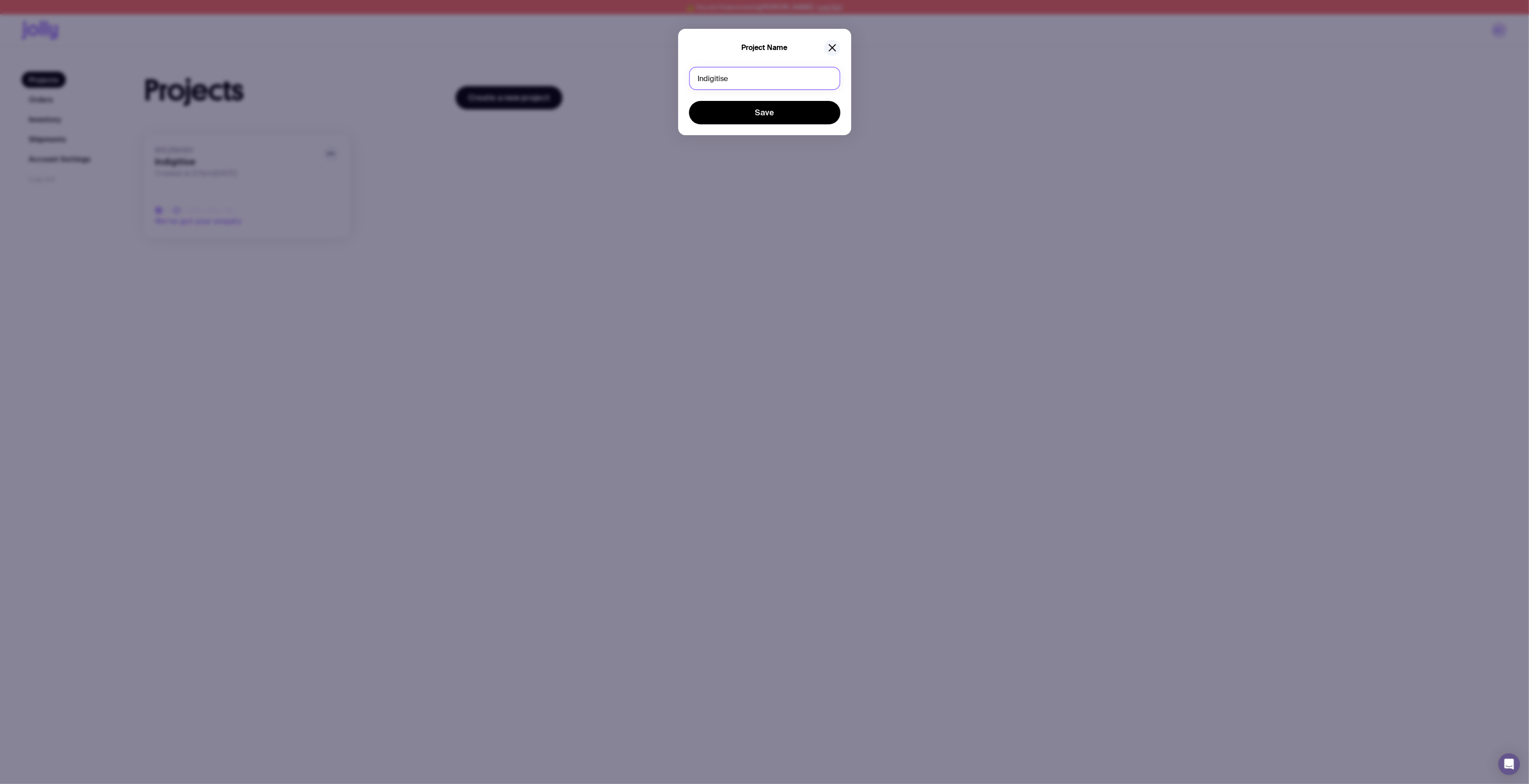
click at [744, 78] on input "Indigitise" at bounding box center [764, 78] width 152 height 23
type input "Indigitise | Contractor pack"
click at [777, 110] on button "Save" at bounding box center [764, 112] width 152 height 23
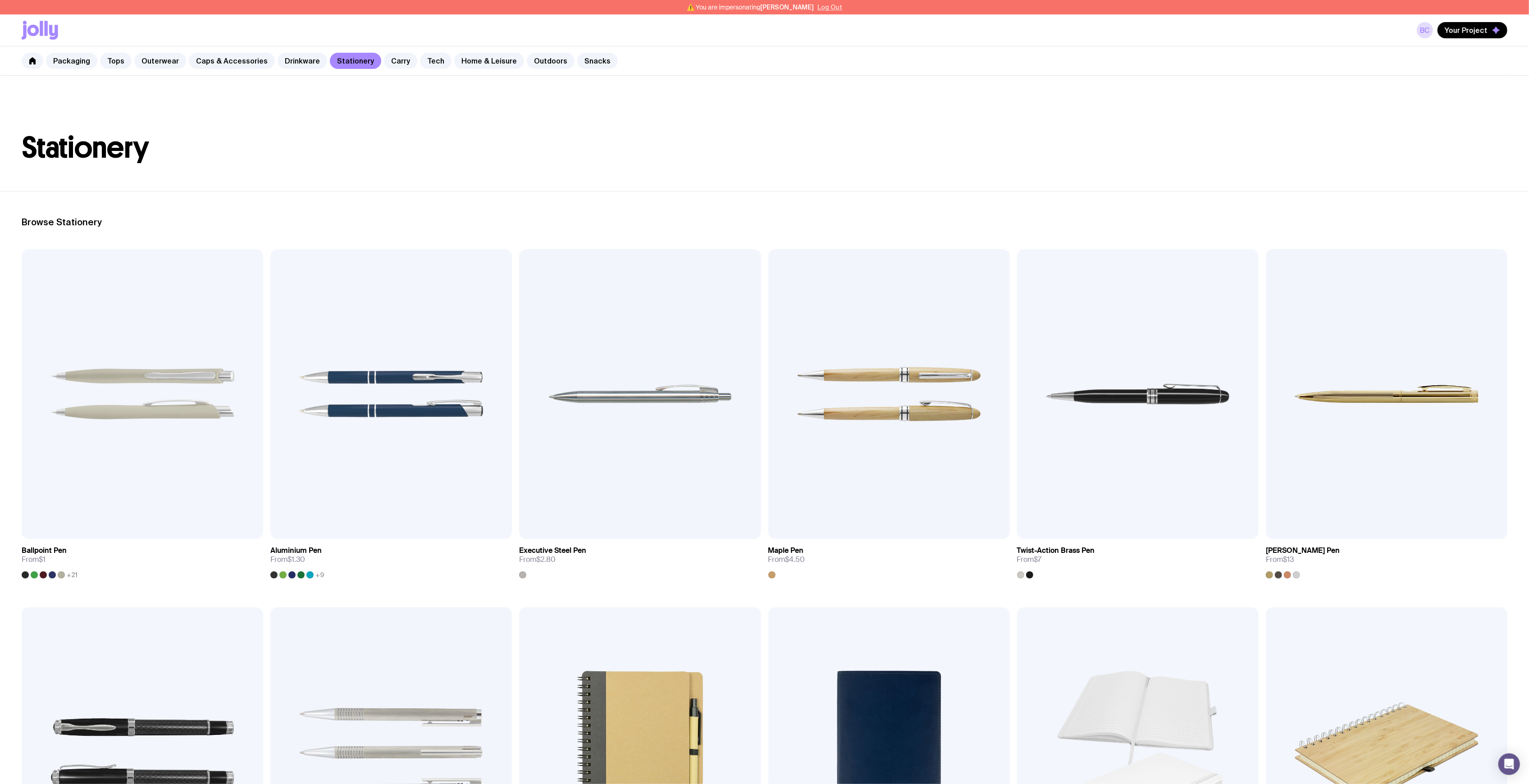
click at [818, 4] on button "Log Out" at bounding box center [829, 7] width 24 height 7
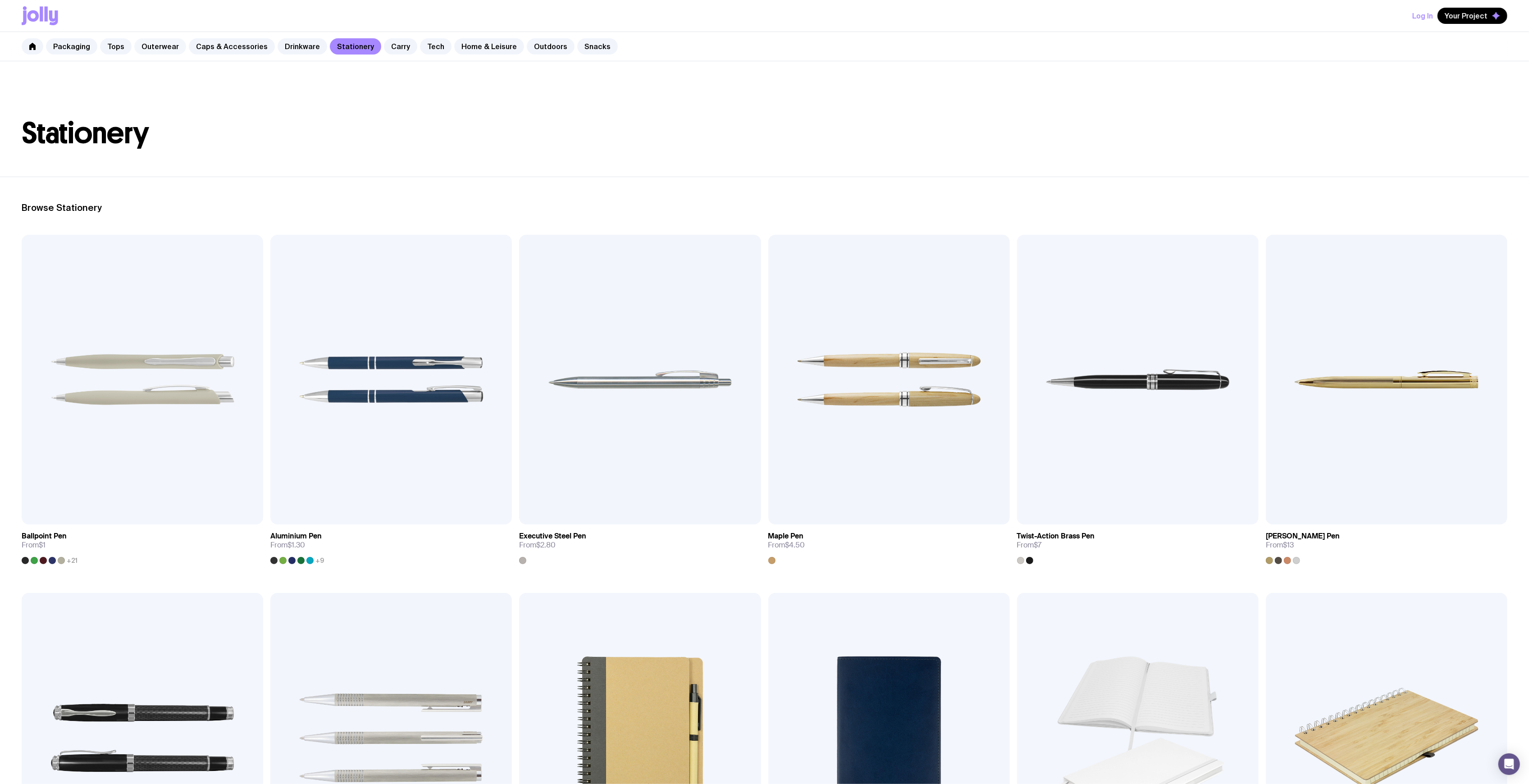
click at [150, 49] on link "Outerwear" at bounding box center [159, 46] width 52 height 17
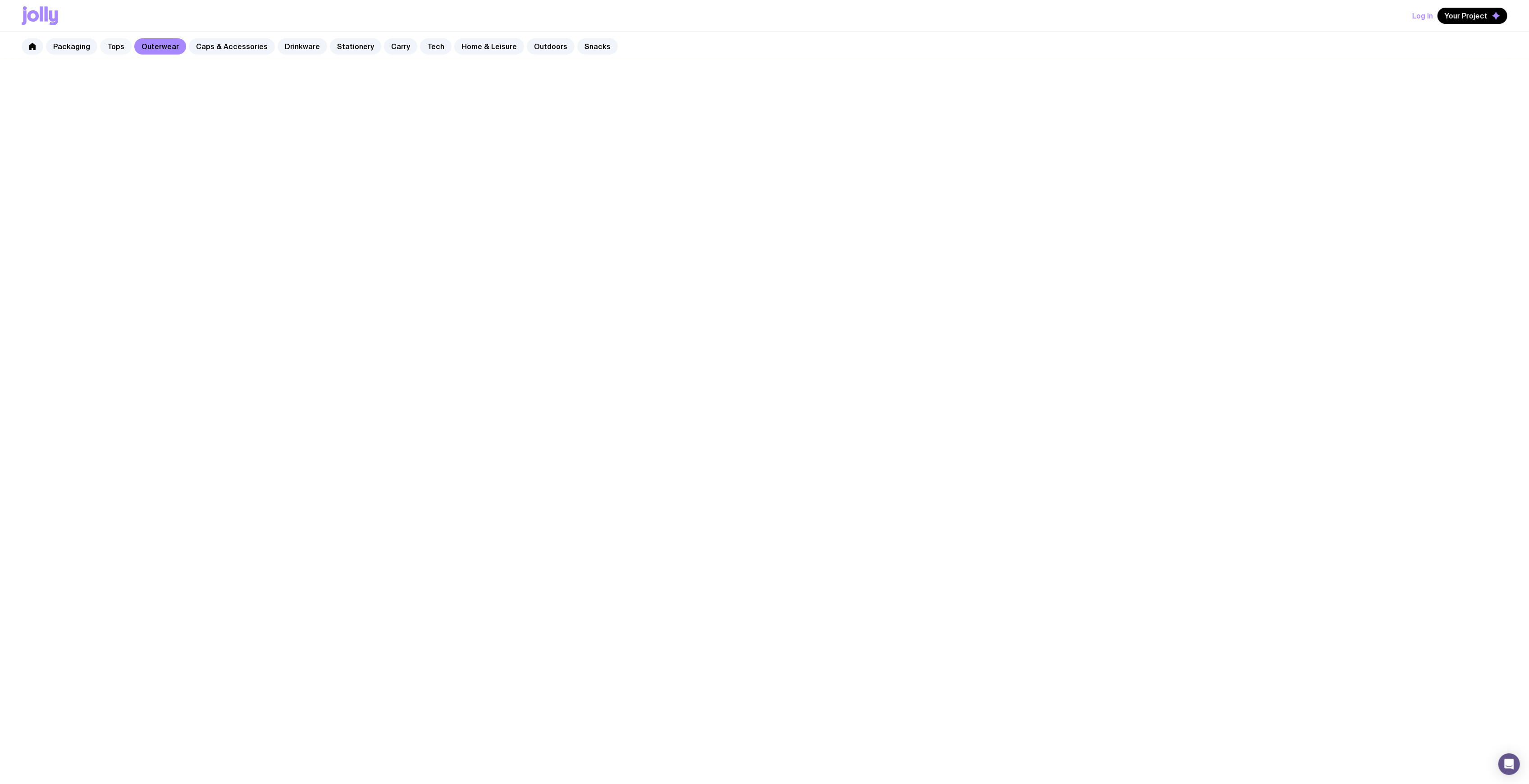
click at [110, 49] on link "Tops" at bounding box center [115, 46] width 31 height 17
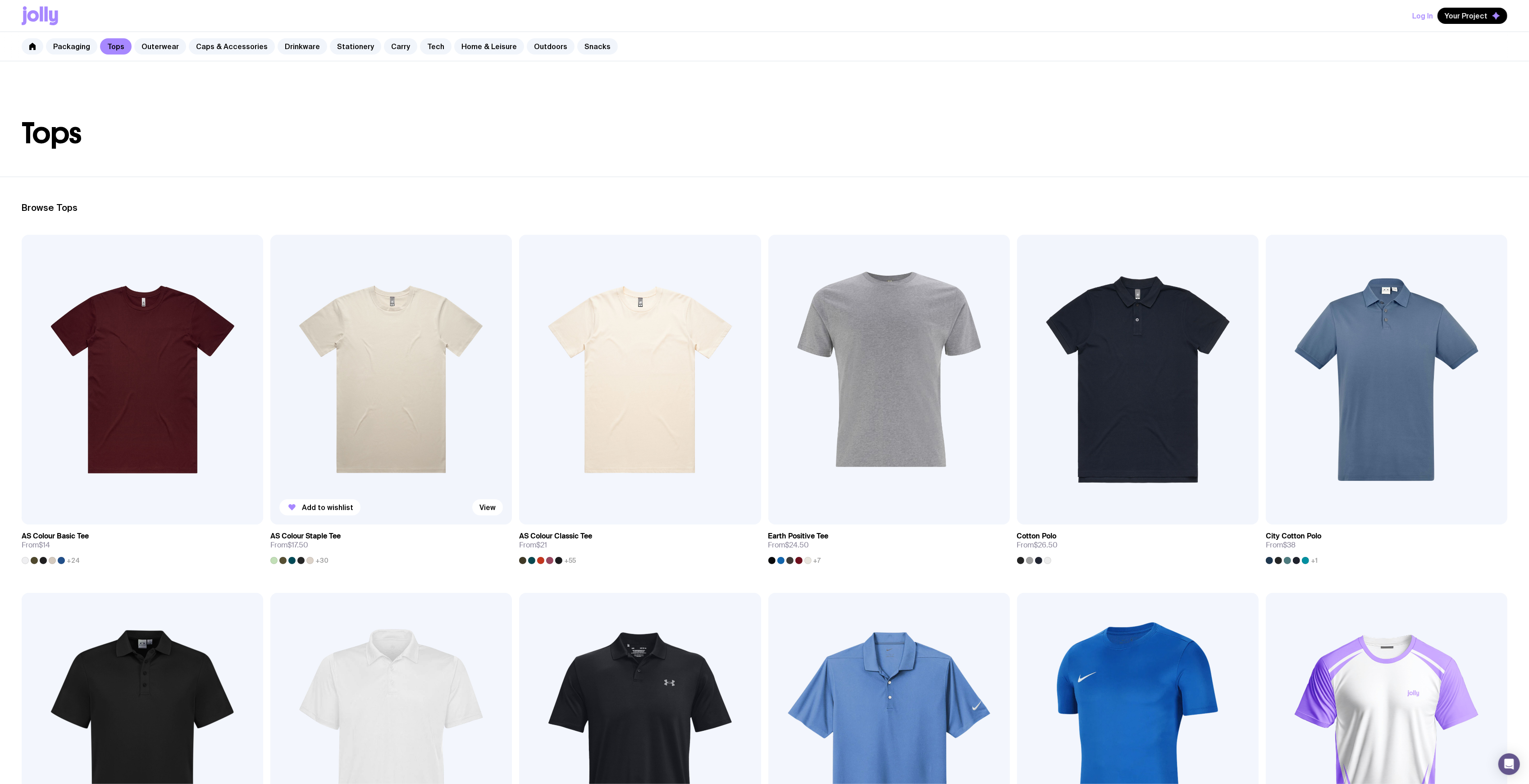
click at [426, 372] on img at bounding box center [391, 379] width 241 height 289
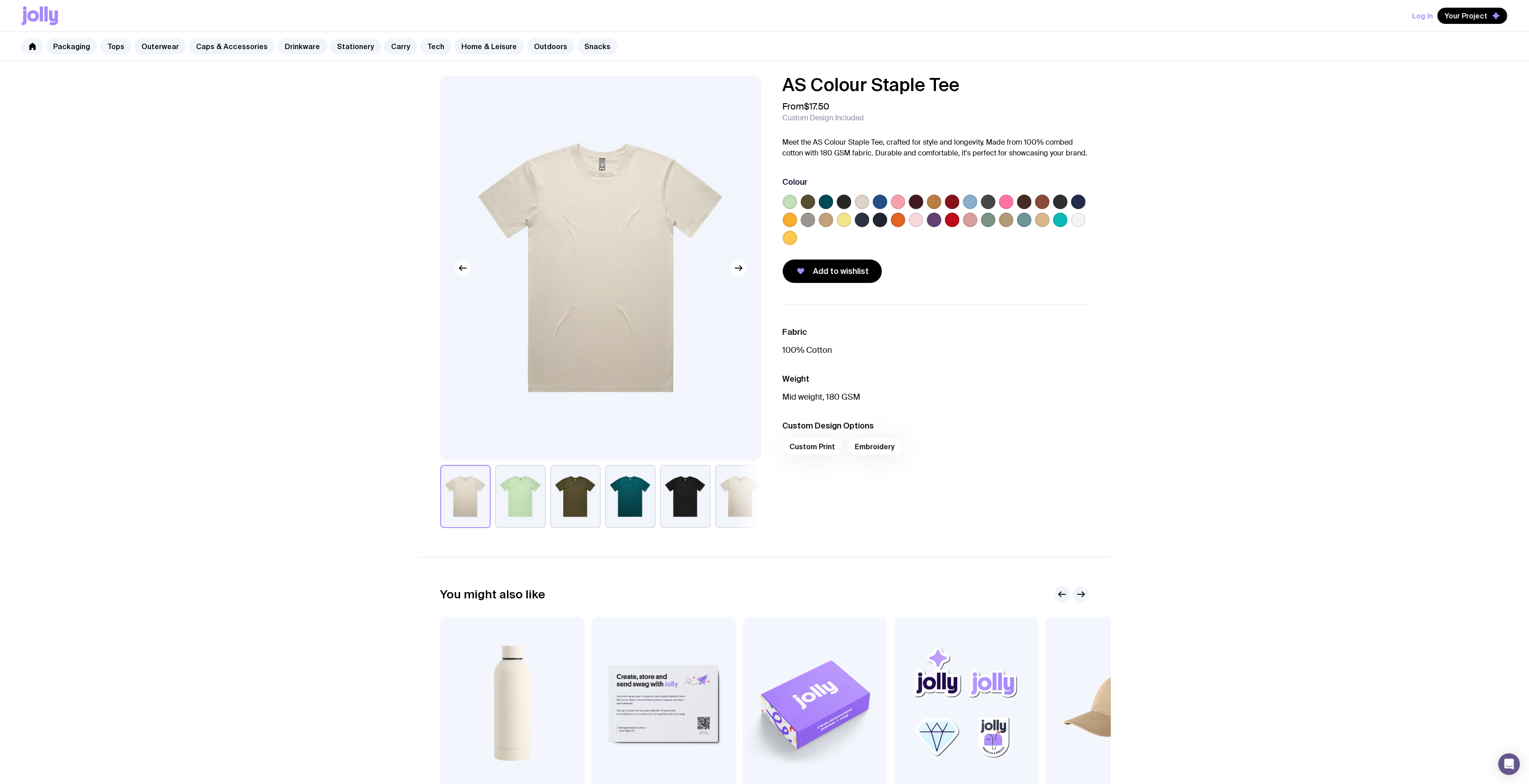
click at [873, 202] on label at bounding box center [880, 201] width 15 height 15
click at [0, 0] on input "radio" at bounding box center [0, 0] width 0 height 0
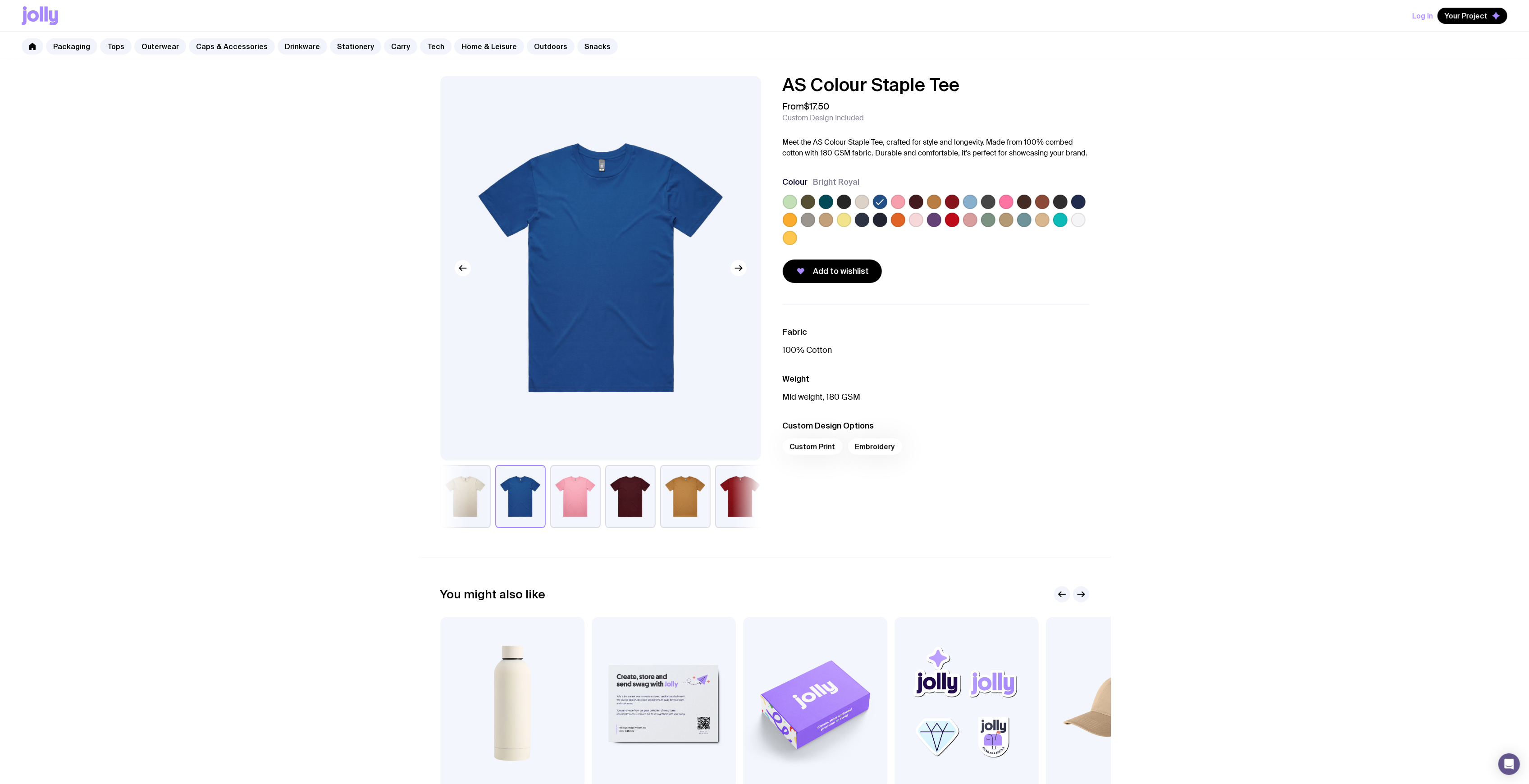
click at [882, 219] on label at bounding box center [880, 220] width 15 height 15
click at [0, 0] on input "radio" at bounding box center [0, 0] width 0 height 0
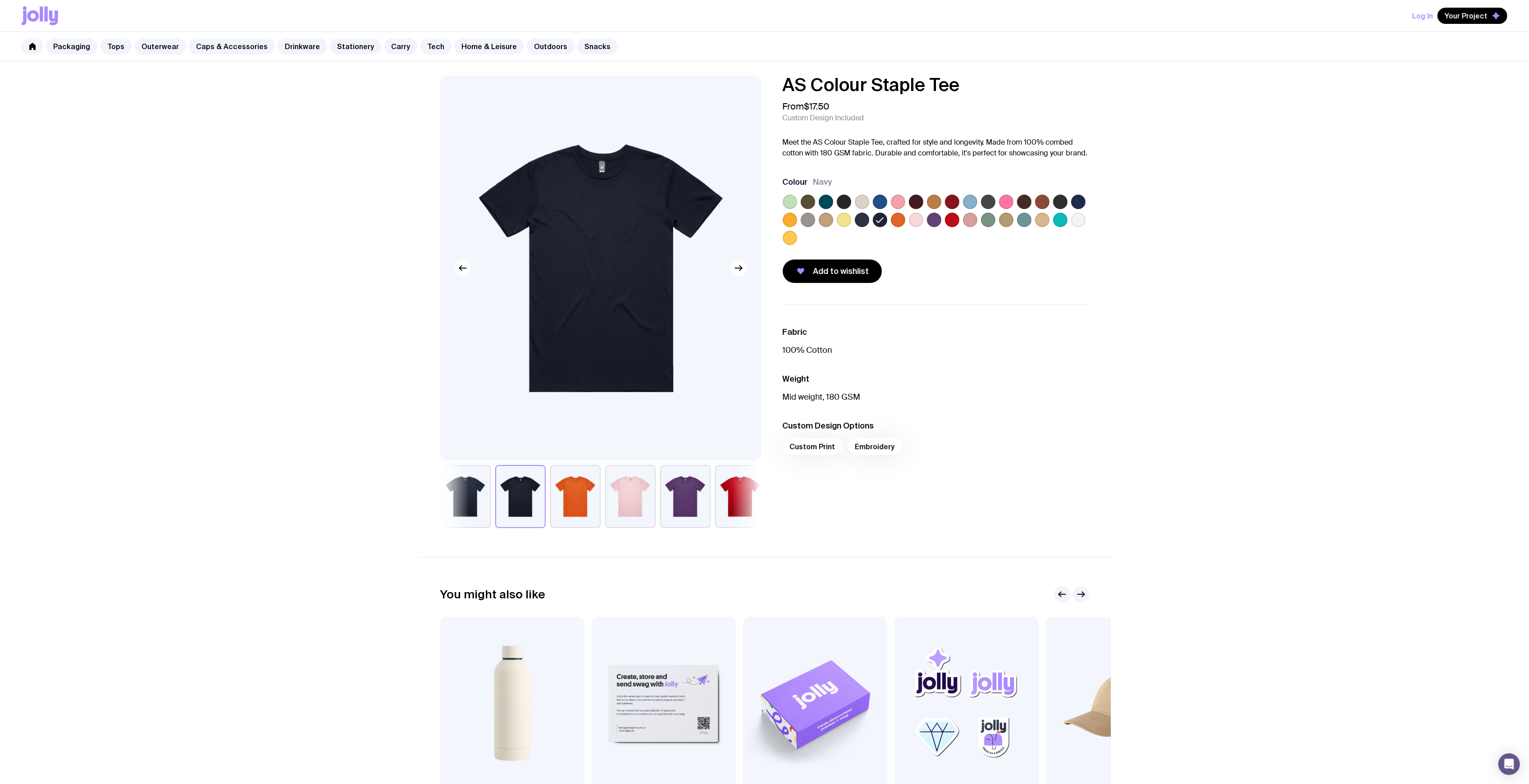
click at [981, 265] on div "Add to wishlist" at bounding box center [936, 272] width 306 height 23
click at [277, 94] on div "AS Colour Staple Tee From $17.50 Custom Design Included Meet the AS Colour Stap…" at bounding box center [764, 467] width 1529 height 811
click at [279, 53] on link "Drinkware" at bounding box center [302, 46] width 50 height 17
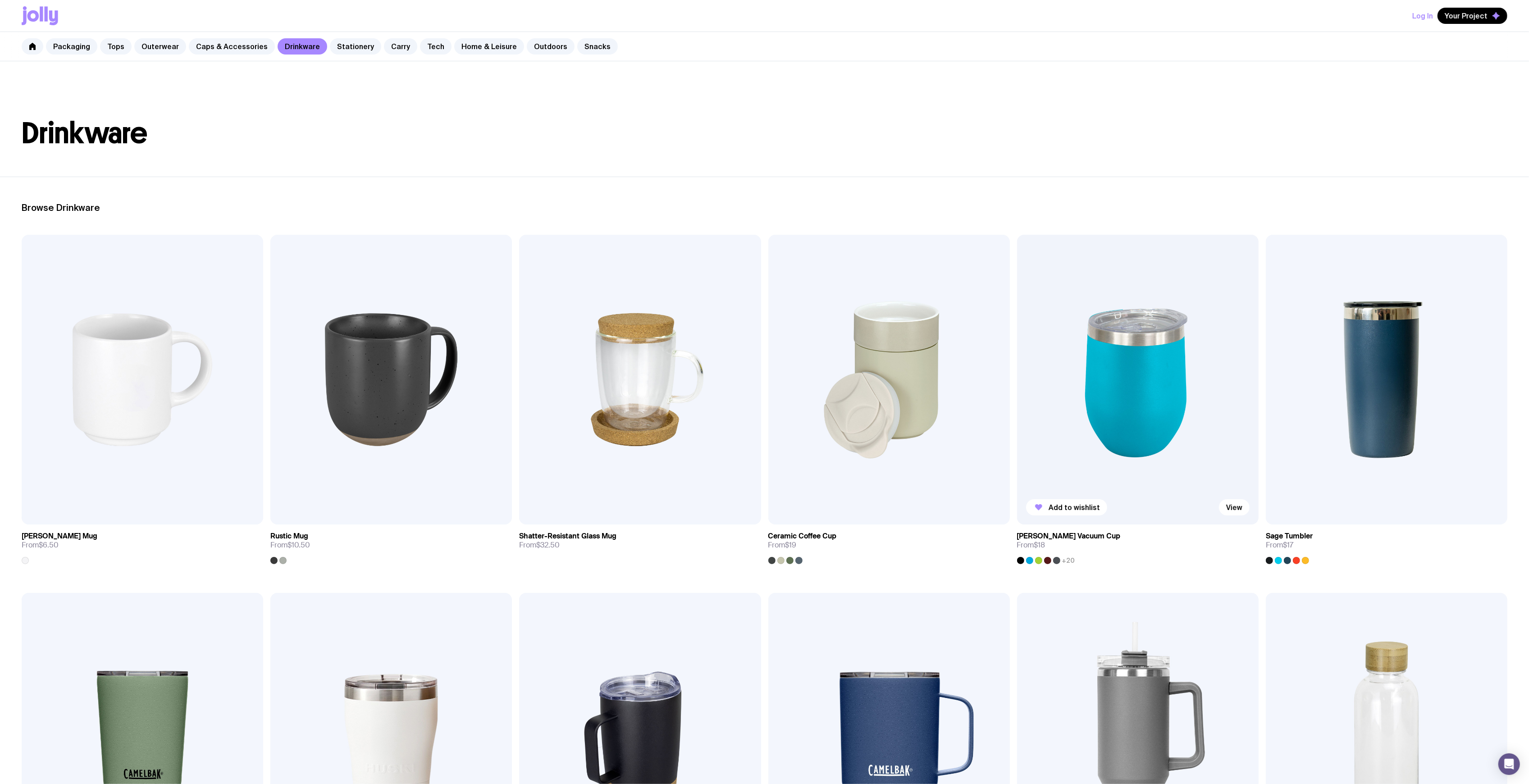
click at [1154, 363] on img at bounding box center [1137, 379] width 241 height 289
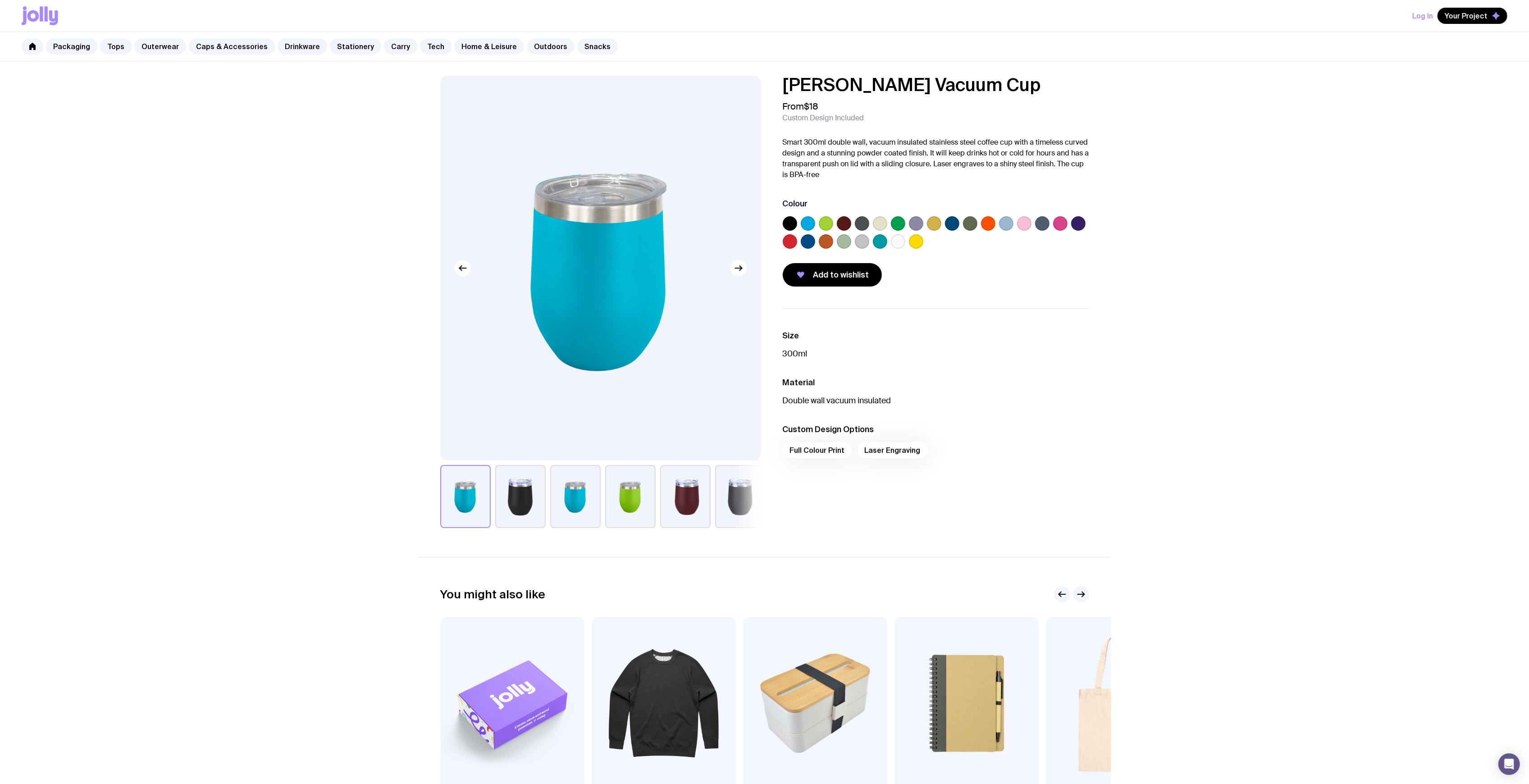
click at [898, 248] on div at bounding box center [936, 234] width 306 height 36
click at [900, 239] on label at bounding box center [897, 241] width 15 height 15
click at [0, 0] on input "radio" at bounding box center [0, 0] width 0 height 0
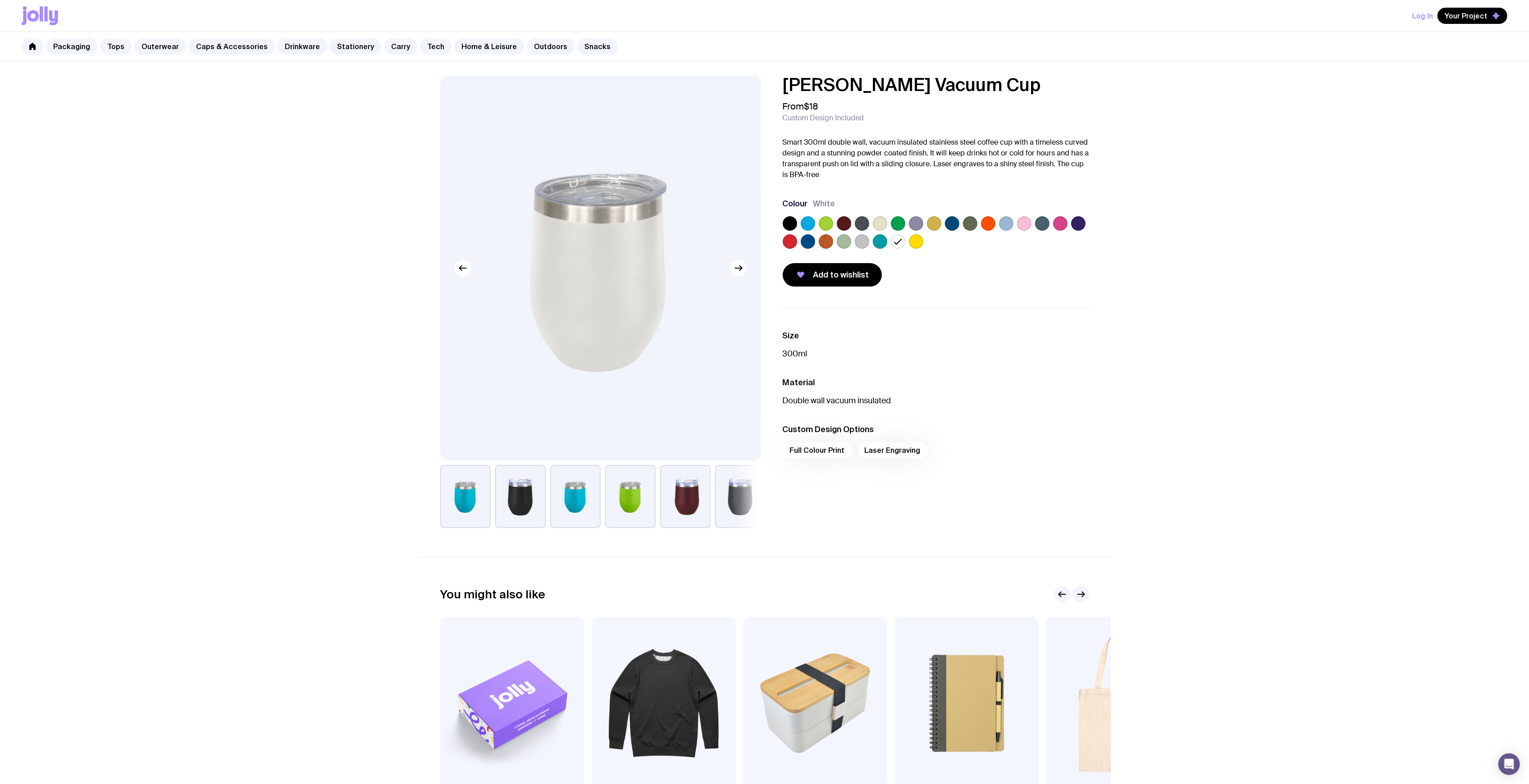
click at [1104, 306] on div "Luna Vacuum Cup From $18 Custom Design Included Smart 300ml double wall, vacuum…" at bounding box center [764, 301] width 692 height 453
click at [945, 398] on p "Double wall vacuum insulated" at bounding box center [936, 400] width 306 height 11
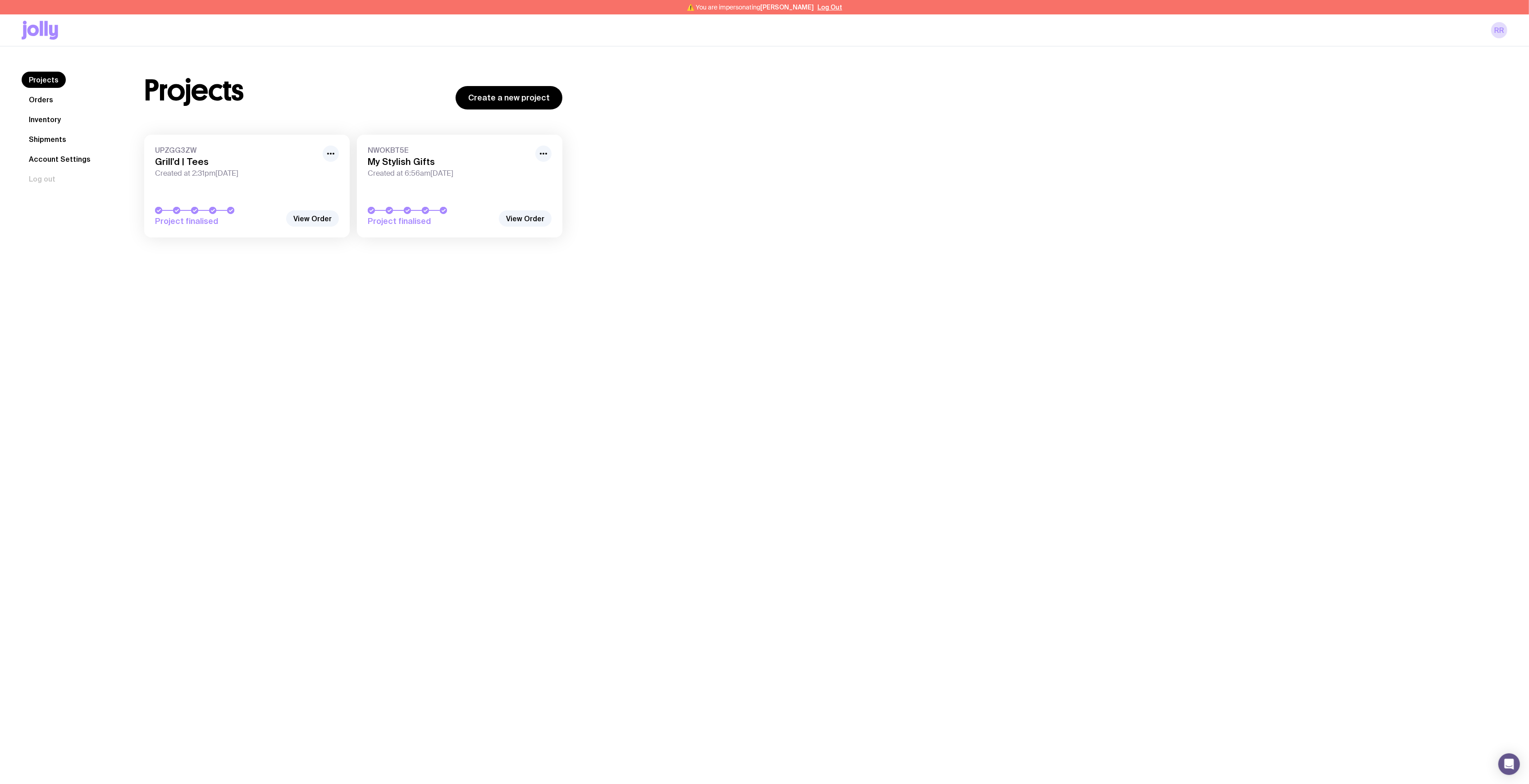
click at [213, 171] on span "Created at 2:31pm, Fri 8th Aug 2025" at bounding box center [237, 173] width 162 height 9
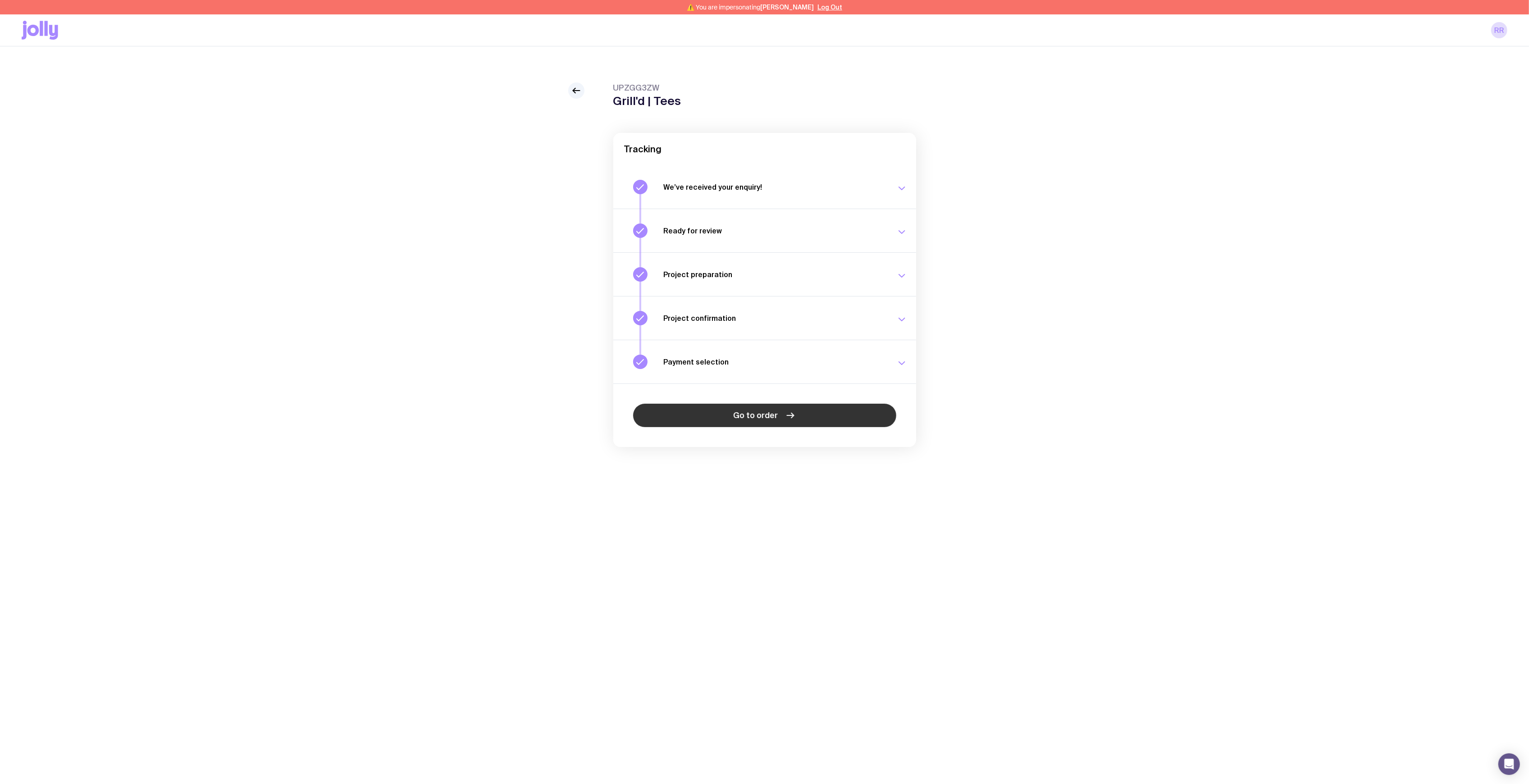
click at [791, 406] on link "Go to order" at bounding box center [764, 415] width 263 height 23
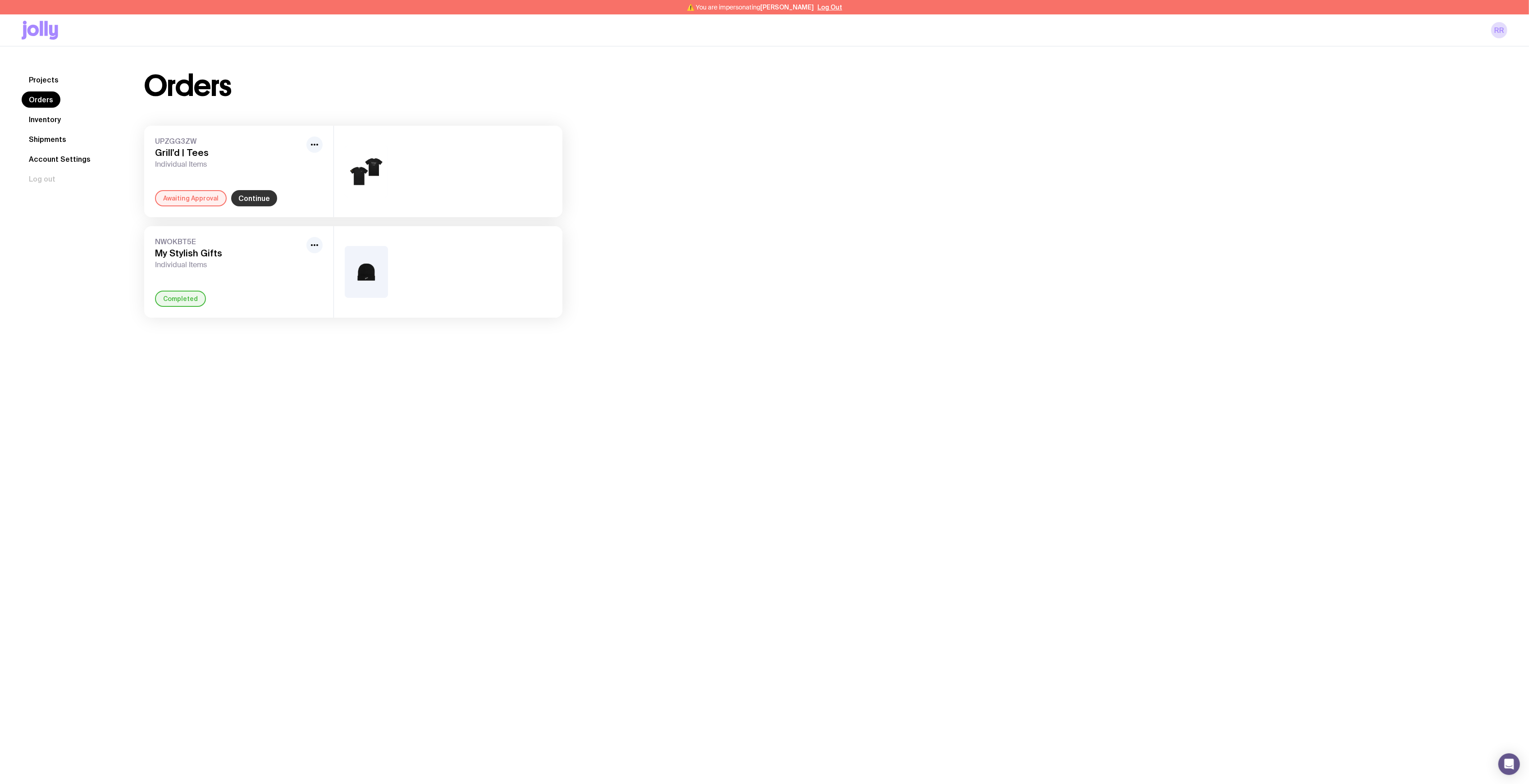
click at [237, 198] on link "Continue" at bounding box center [253, 198] width 46 height 17
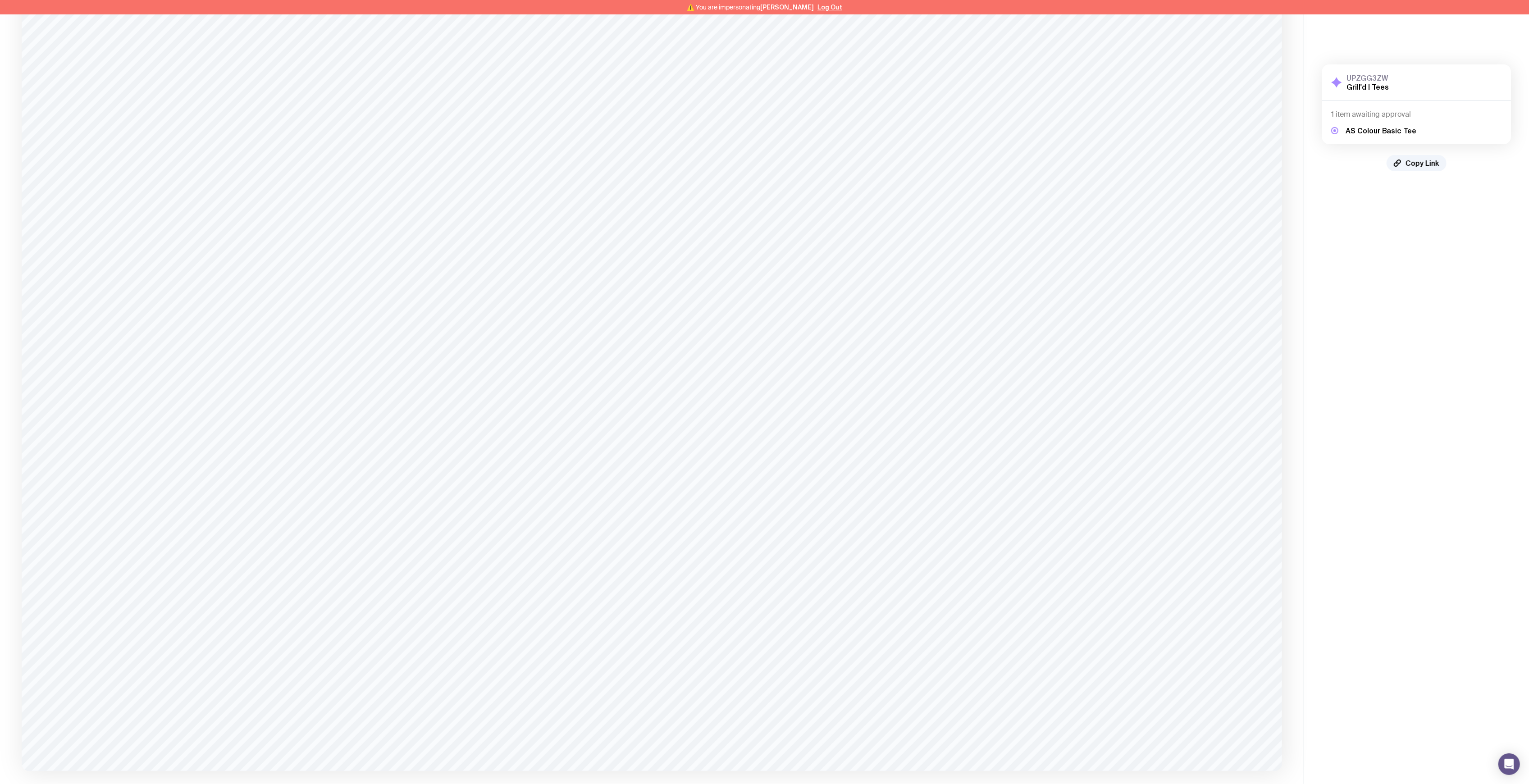
scroll to position [246, 0]
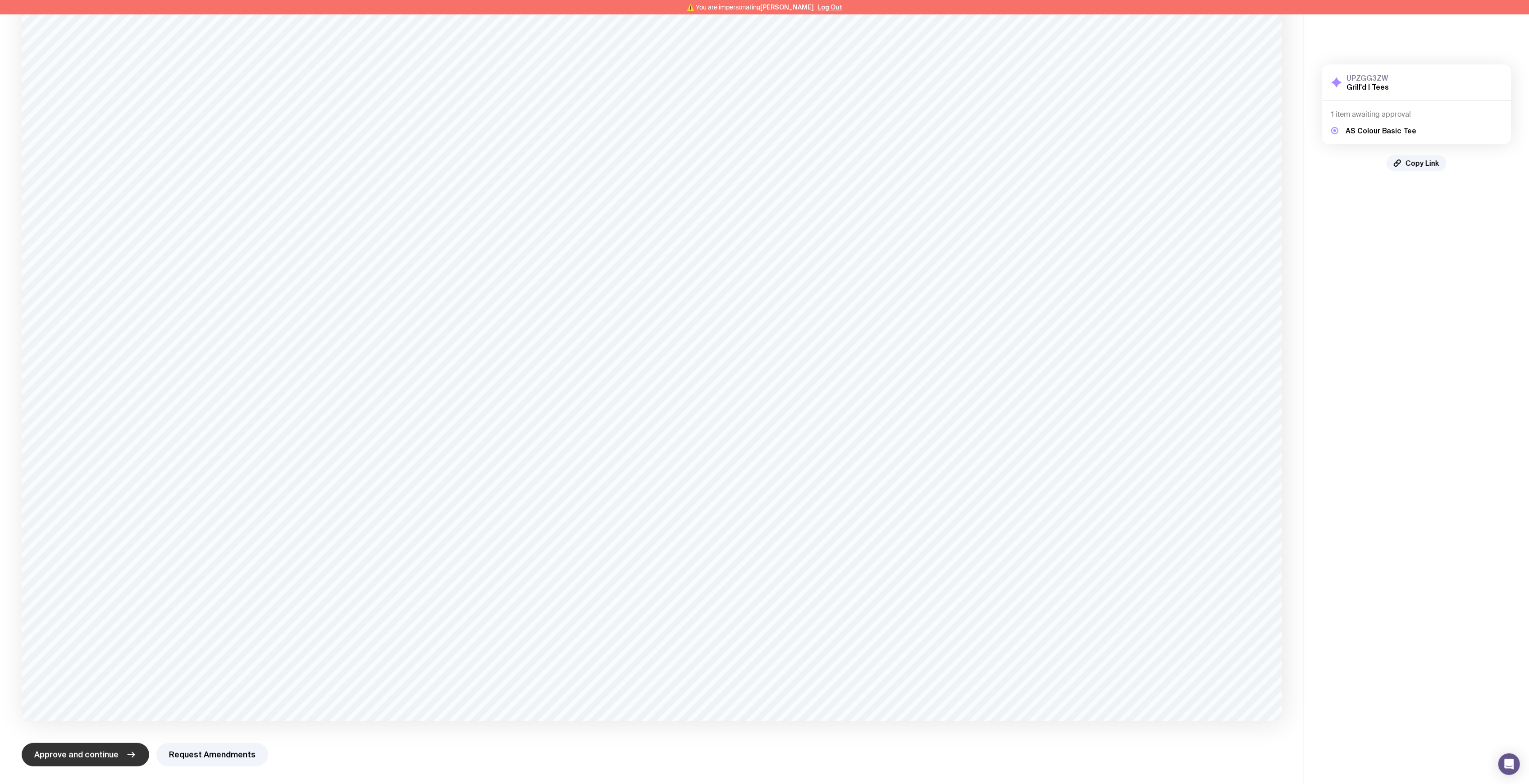
click at [123, 765] on button "Approve and continue" at bounding box center [85, 755] width 127 height 23
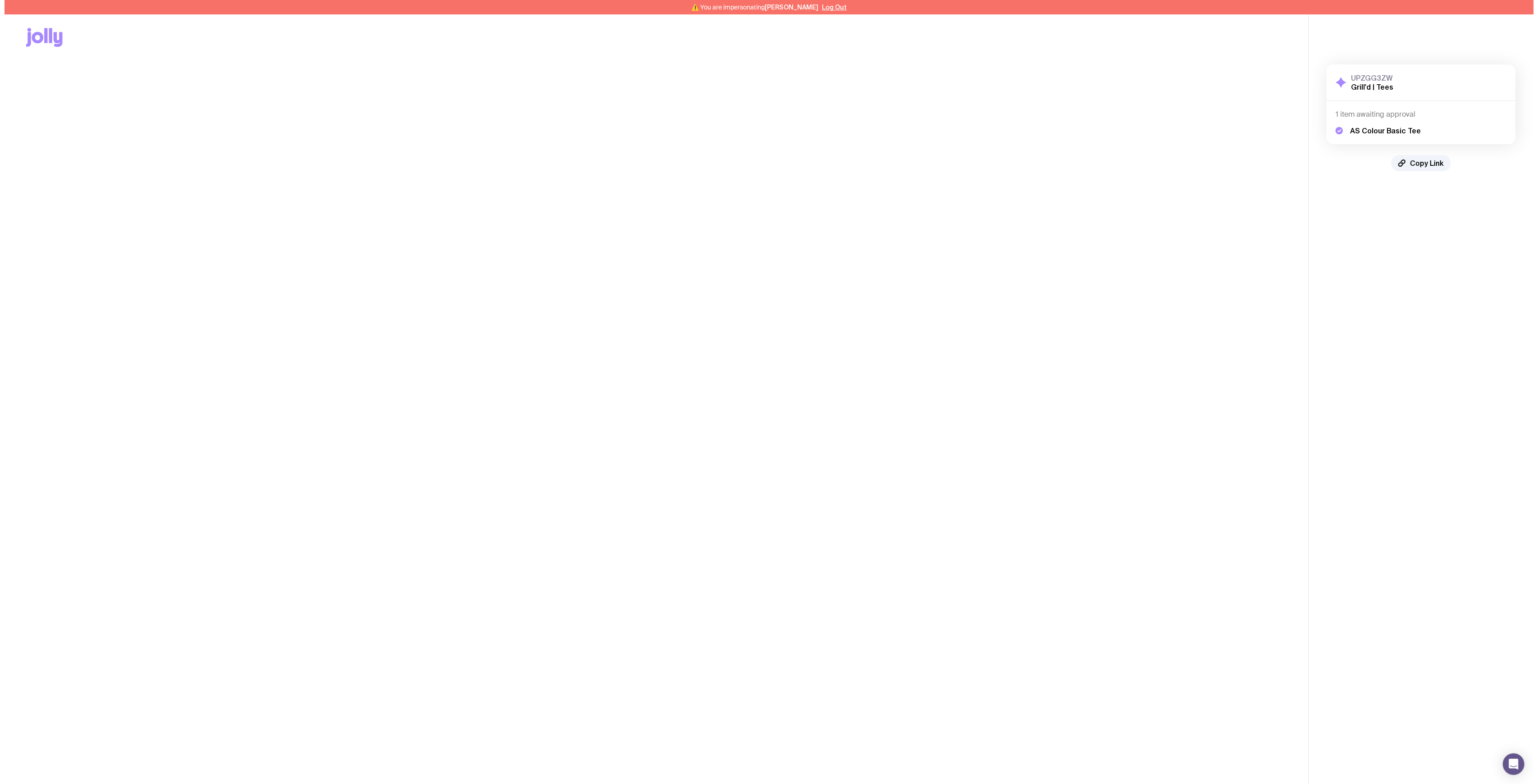
scroll to position [0, 0]
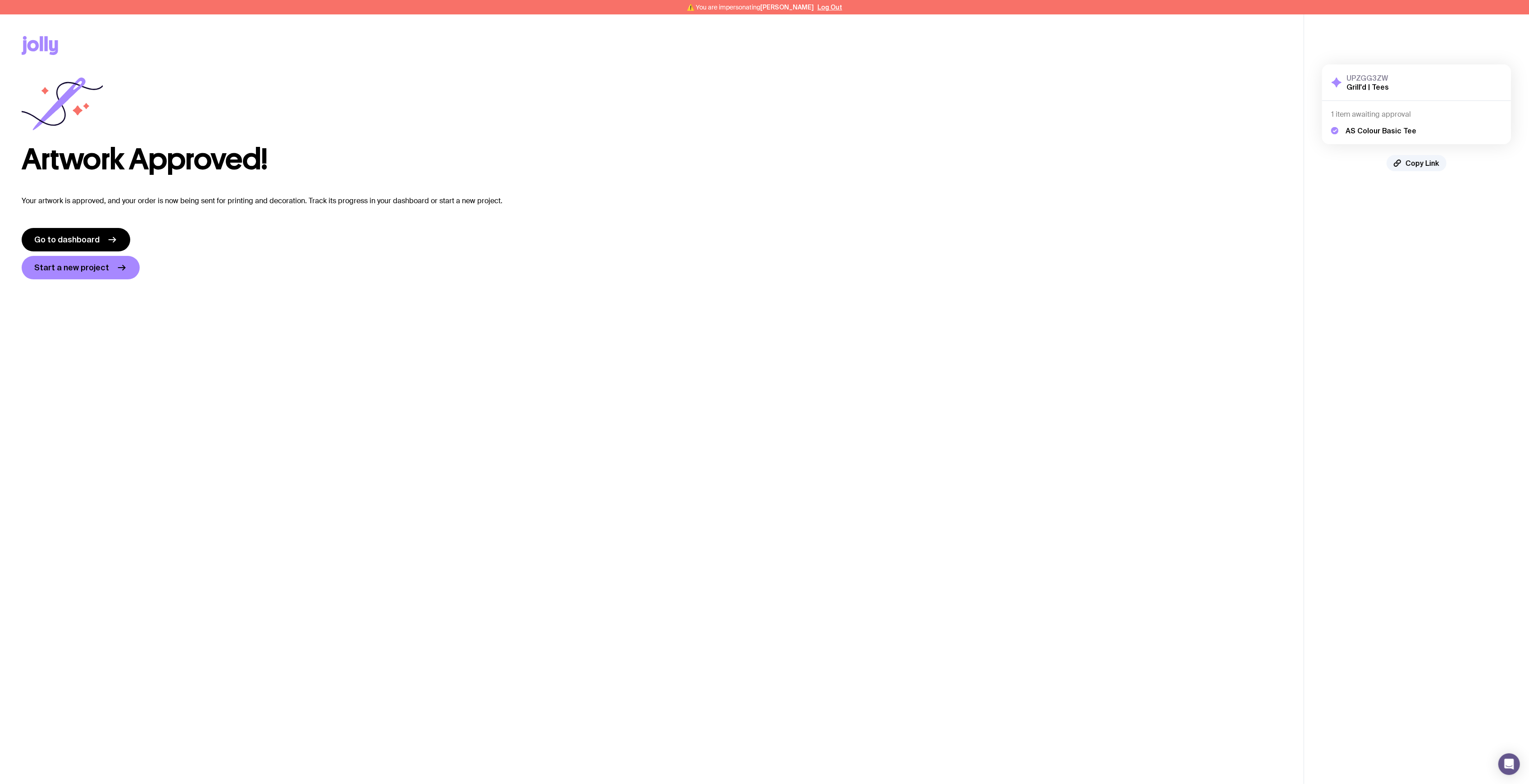
click at [838, 237] on div "Go to dashboard Start a new project" at bounding box center [651, 253] width 1260 height 52
click at [830, 4] on button "Log Out" at bounding box center [829, 7] width 24 height 7
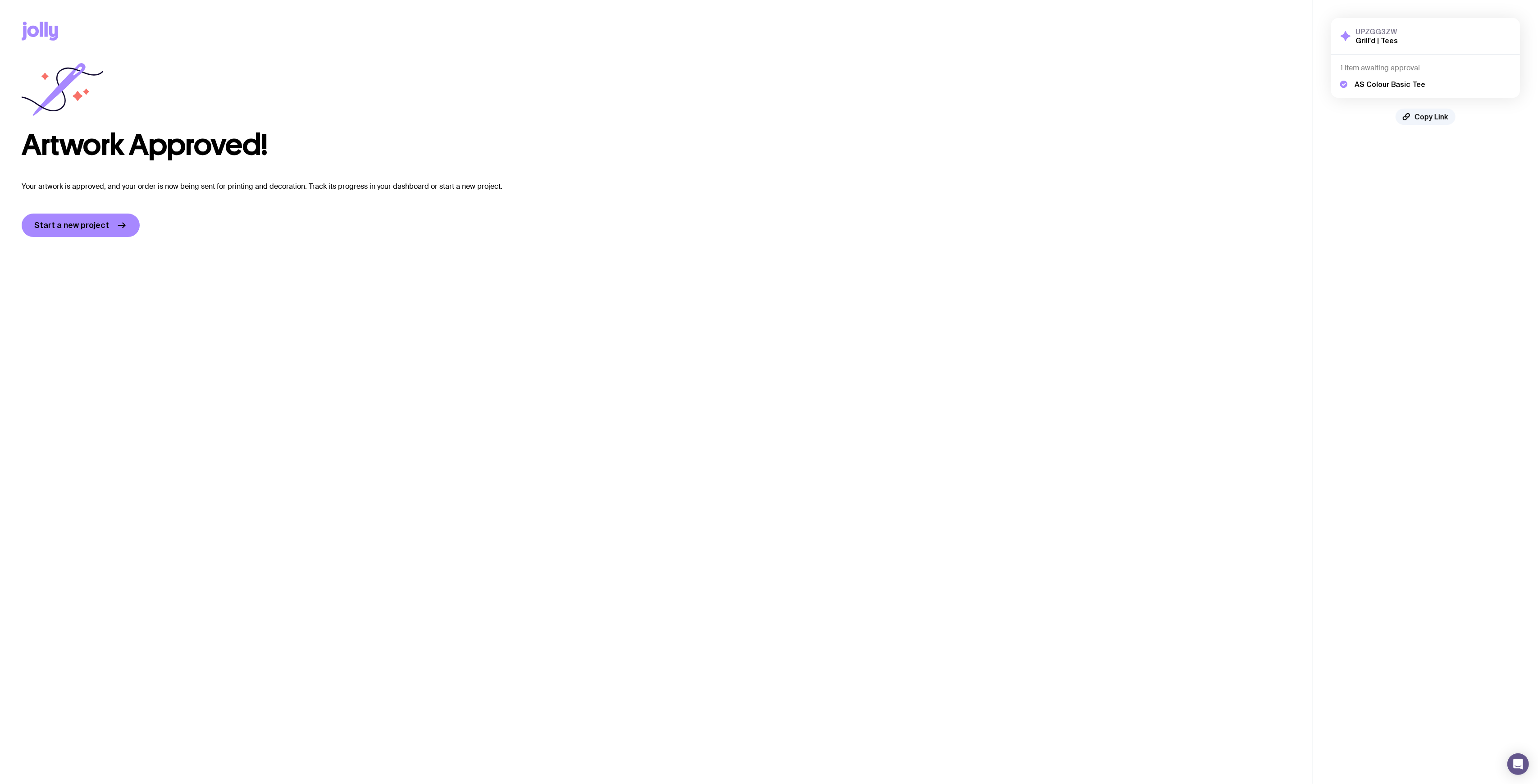
click at [867, 121] on div "Artwork Approved!" at bounding box center [656, 111] width 1269 height 98
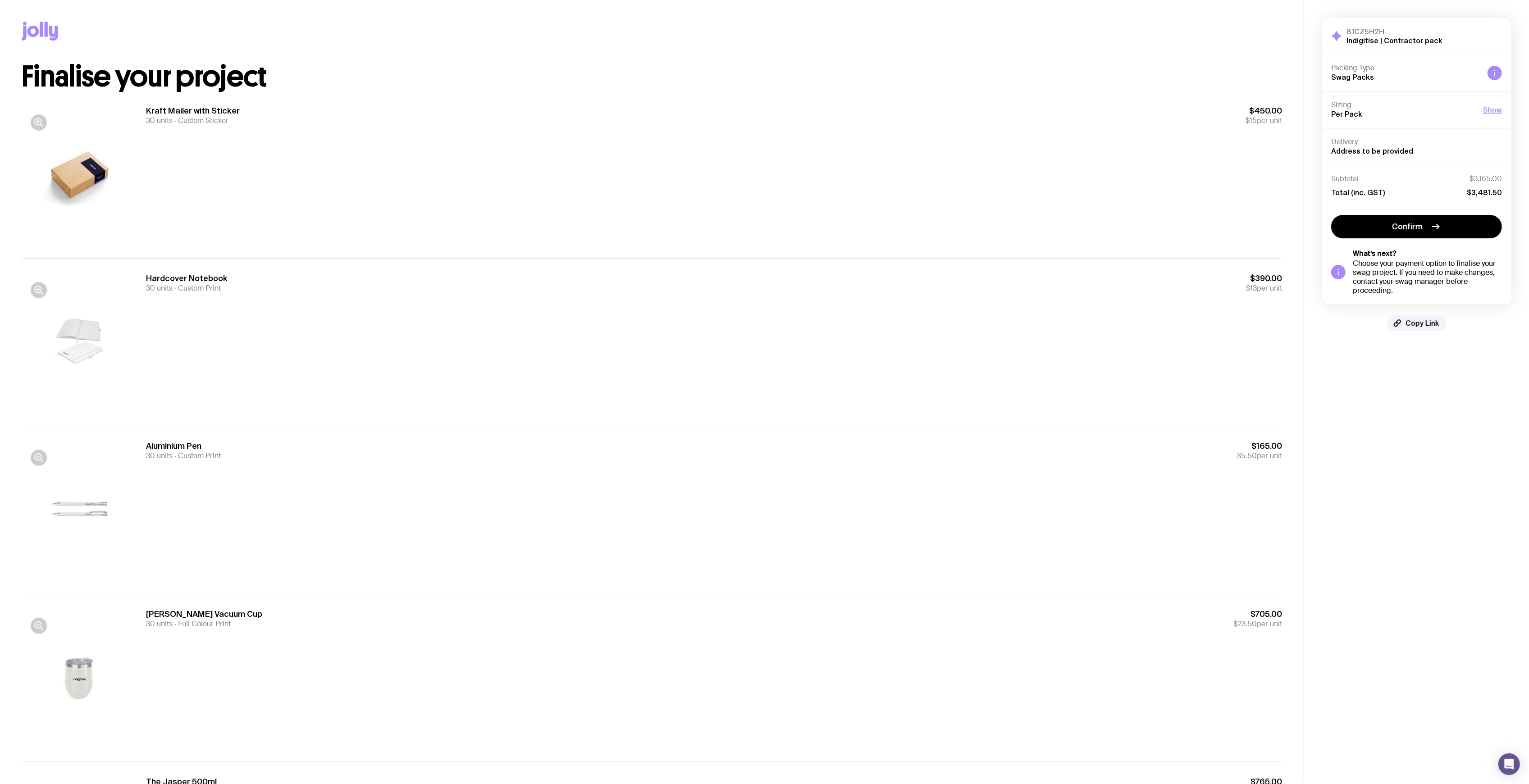
click at [685, 184] on div "Kraft Mailer with Sticker 30 units Custom Sticker $450.00 $15 per unit" at bounding box center [714, 175] width 1136 height 139
click at [403, 166] on div "Kraft Mailer with Sticker 30 units Custom Sticker $450.00 $15 per unit" at bounding box center [714, 175] width 1136 height 139
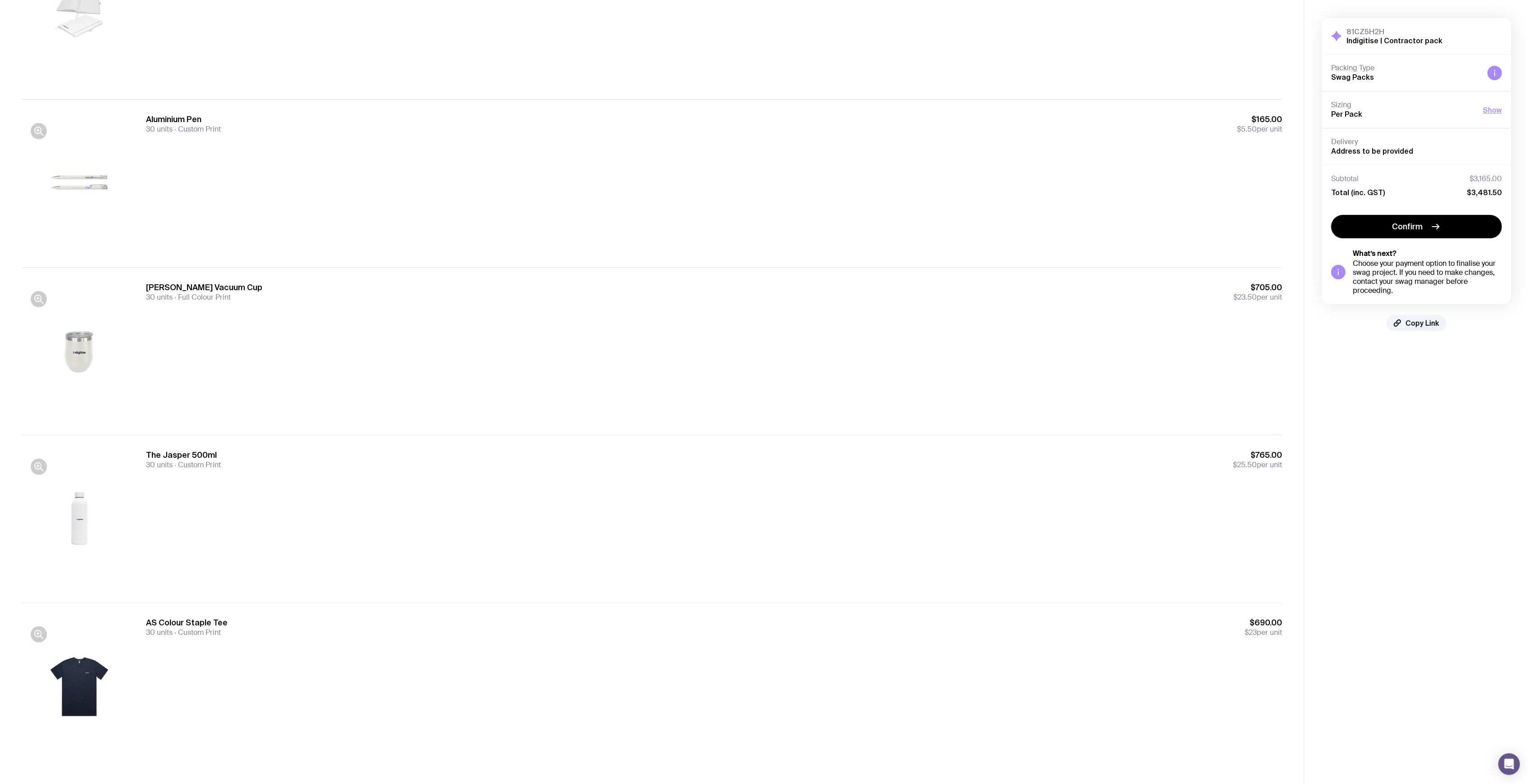
scroll to position [331, 0]
click at [397, 228] on div "Aluminium Pen 30 units Custom Print $165.00 $5.50 per unit" at bounding box center [714, 179] width 1136 height 139
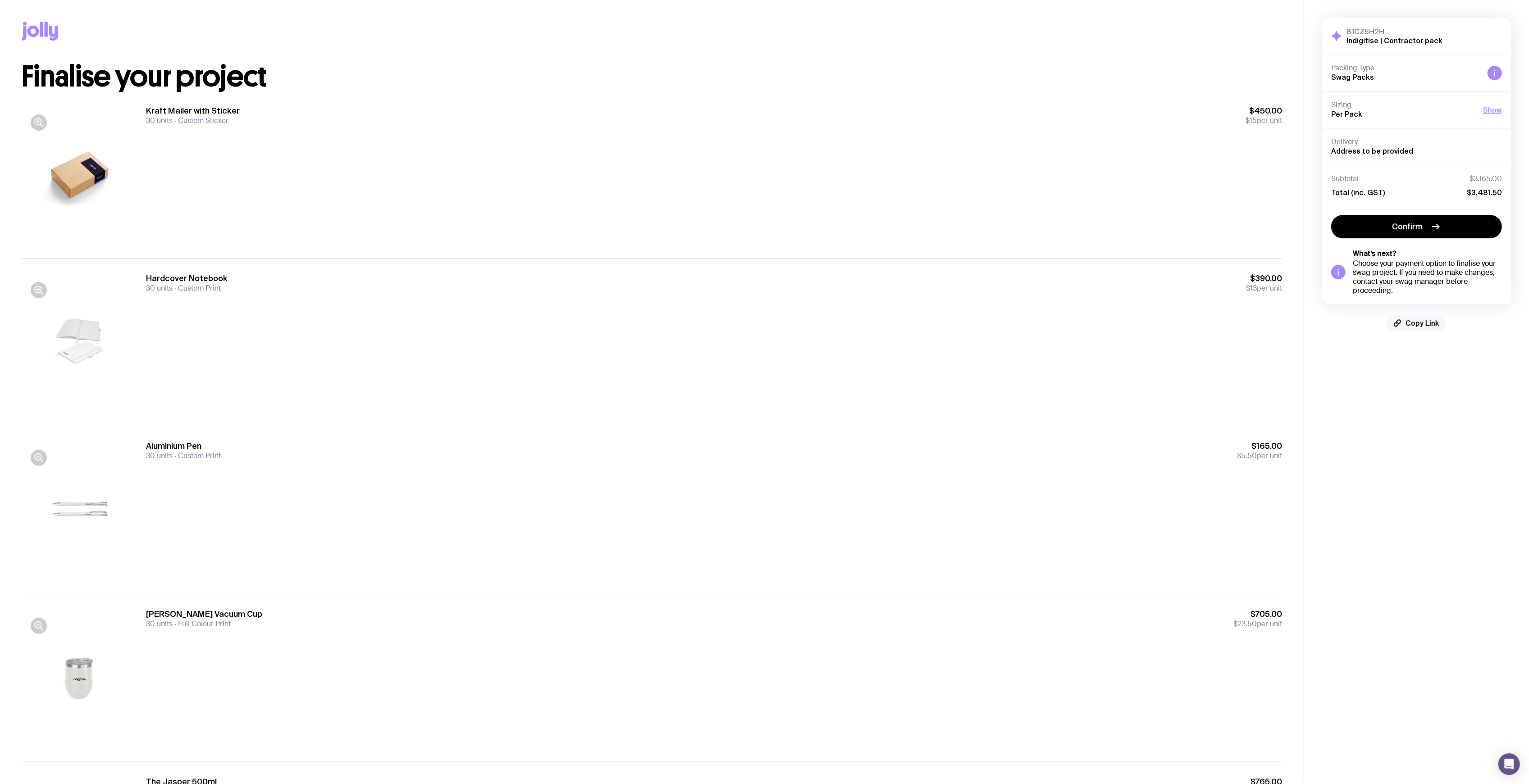
click at [1429, 323] on span "Copy Link" at bounding box center [1422, 323] width 34 height 9
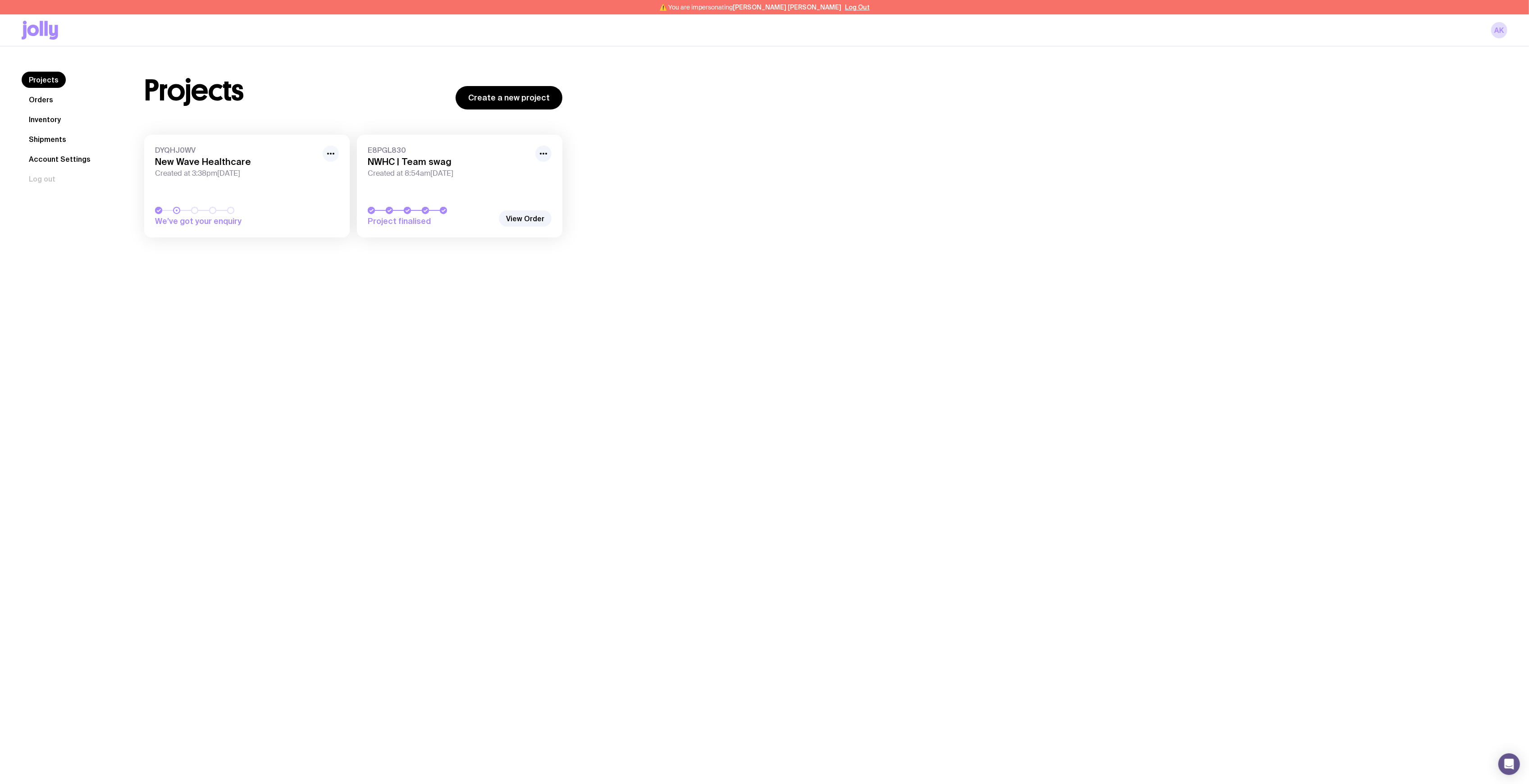
click at [329, 152] on icon "button" at bounding box center [330, 153] width 11 height 11
click at [311, 174] on button "Rename" at bounding box center [310, 173] width 43 height 9
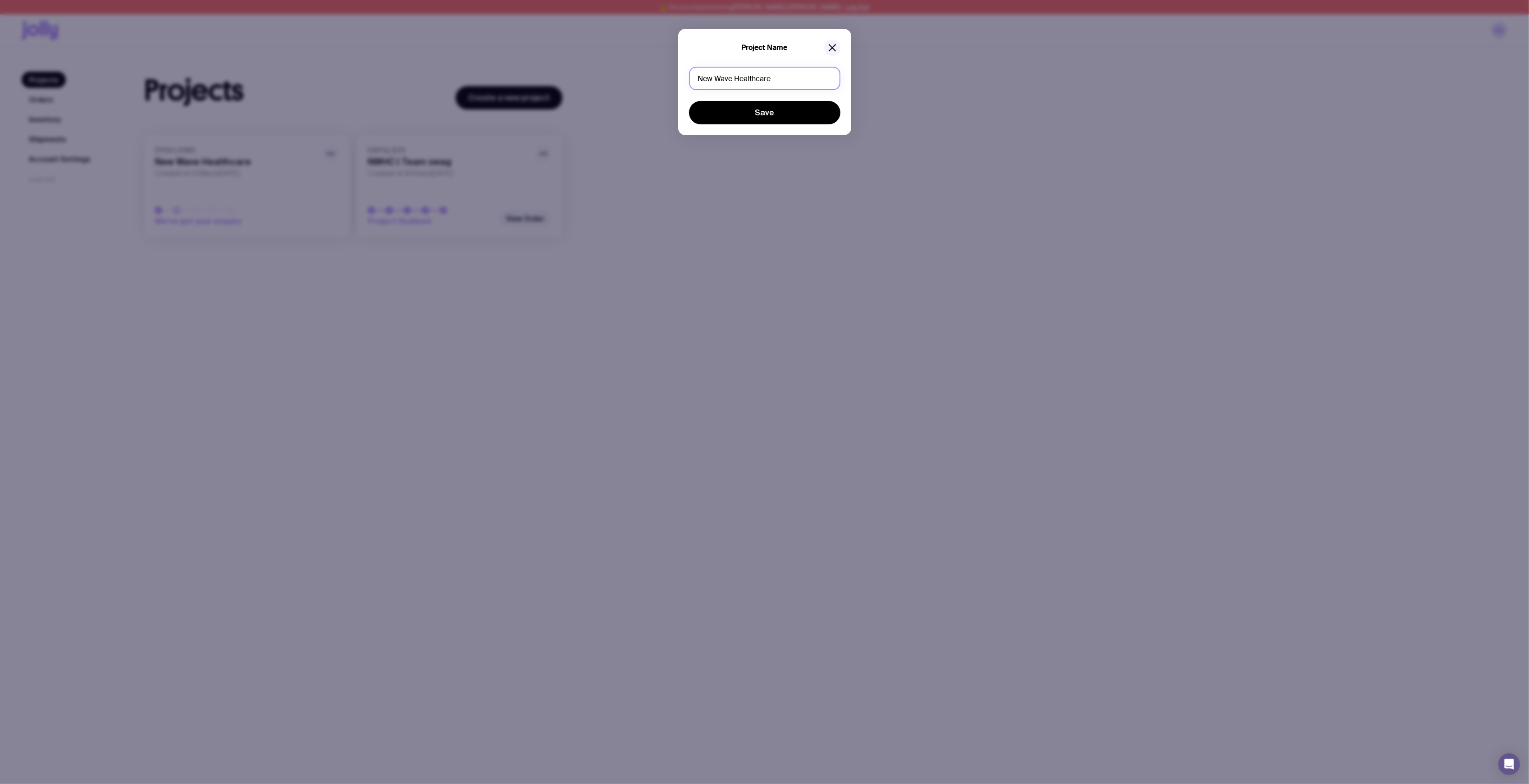
drag, startPoint x: 796, startPoint y: 75, endPoint x: 649, endPoint y: 71, distance: 147.1
click at [647, 67] on div "Project Name New Wave Healthcare Save" at bounding box center [764, 392] width 1529 height 784
click at [689, 101] on button "Save" at bounding box center [764, 112] width 152 height 23
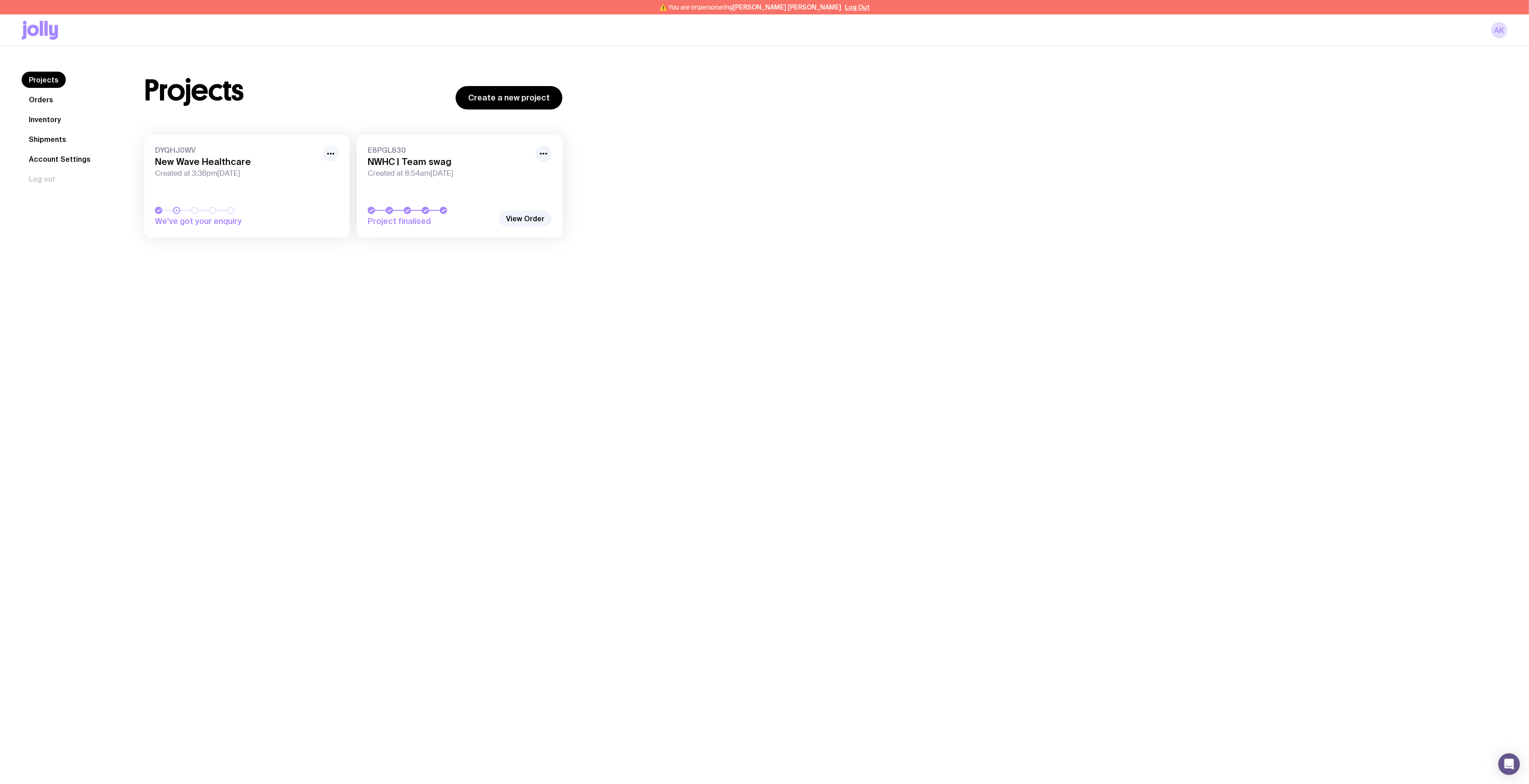
click at [329, 155] on icon "button" at bounding box center [330, 153] width 11 height 11
click at [324, 171] on button "Rename" at bounding box center [310, 173] width 43 height 9
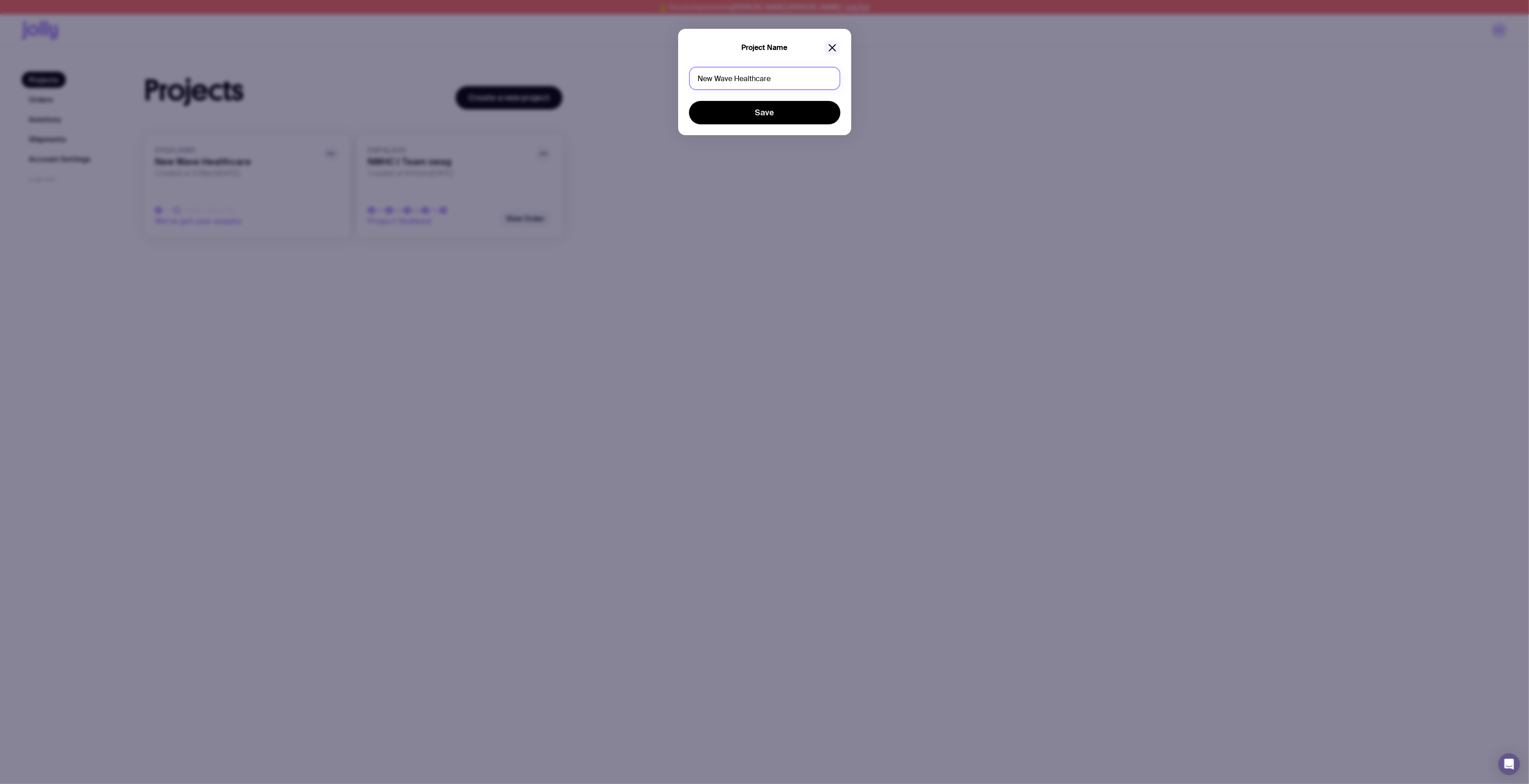
drag, startPoint x: 783, startPoint y: 87, endPoint x: 547, endPoint y: 73, distance: 236.4
click at [547, 73] on div "Project Name New Wave Healthcare Save" at bounding box center [764, 392] width 1529 height 784
type input "NWHC | Swag extras"
click at [738, 116] on button "Save" at bounding box center [764, 112] width 152 height 23
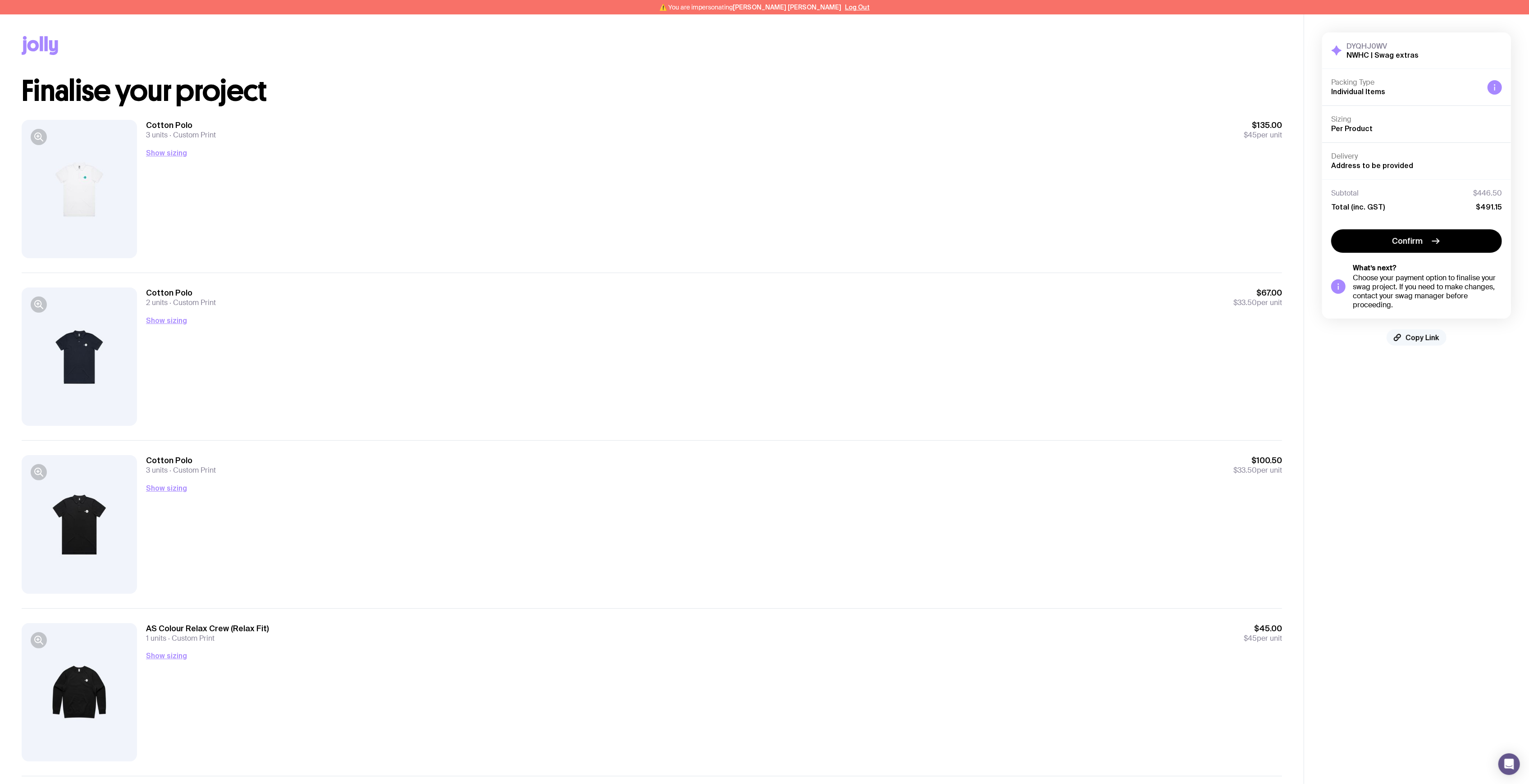
click at [1432, 335] on span "Copy Link" at bounding box center [1422, 337] width 34 height 9
click at [1442, 388] on aside "DYQHJ0WV NWHC | Swag extras Hide Details Packing Type Individual Items Sizing P…" at bounding box center [1417, 488] width 225 height 947
click at [382, 356] on div "Cotton Polo 2 units Custom Print $67.00 $33.50 per unit Show sizing Men’s / Uni…" at bounding box center [714, 357] width 1136 height 139
click at [1420, 337] on span "Copy Link" at bounding box center [1422, 337] width 34 height 9
click at [845, 9] on button "Log Out" at bounding box center [856, 7] width 24 height 7
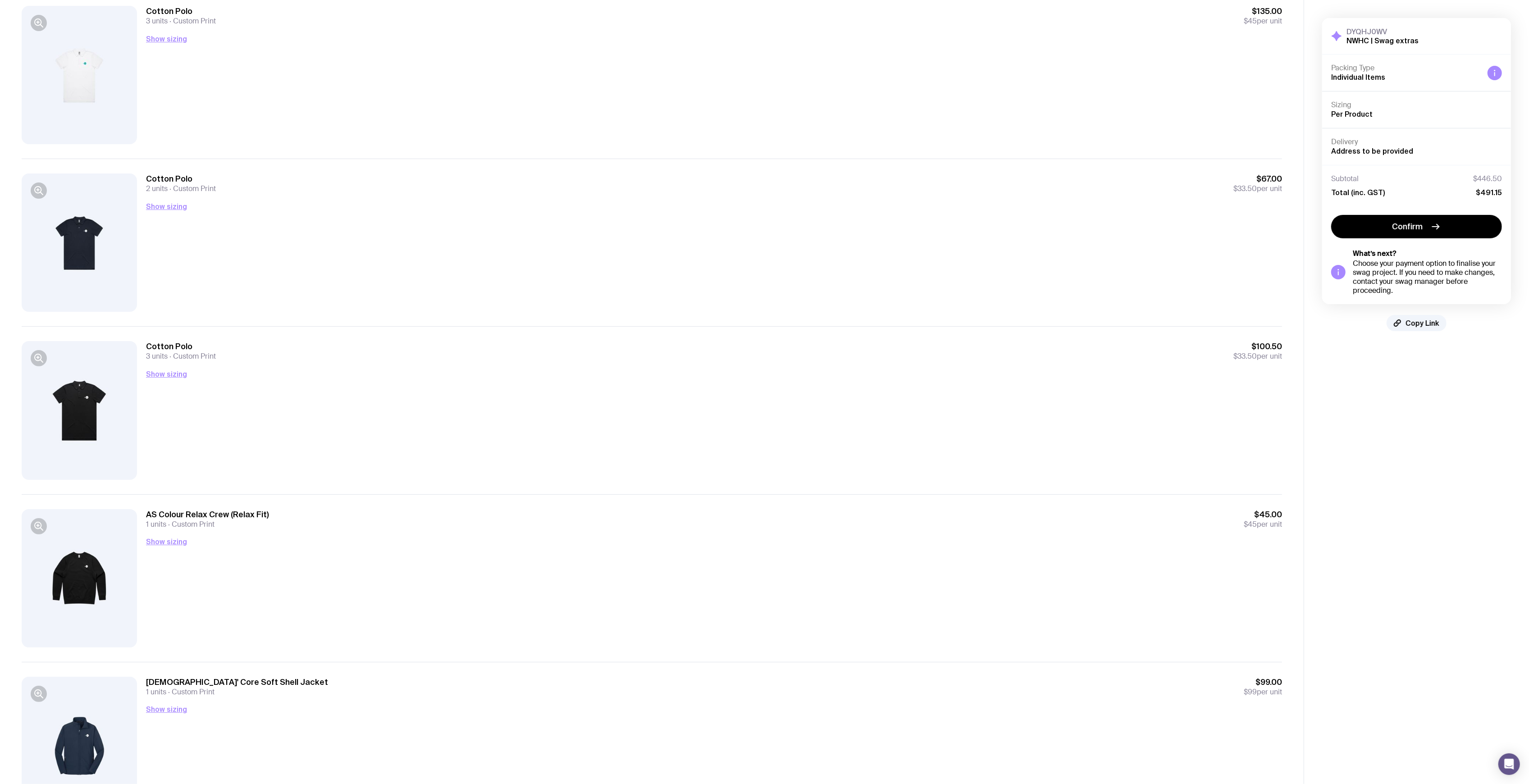
scroll to position [163, 0]
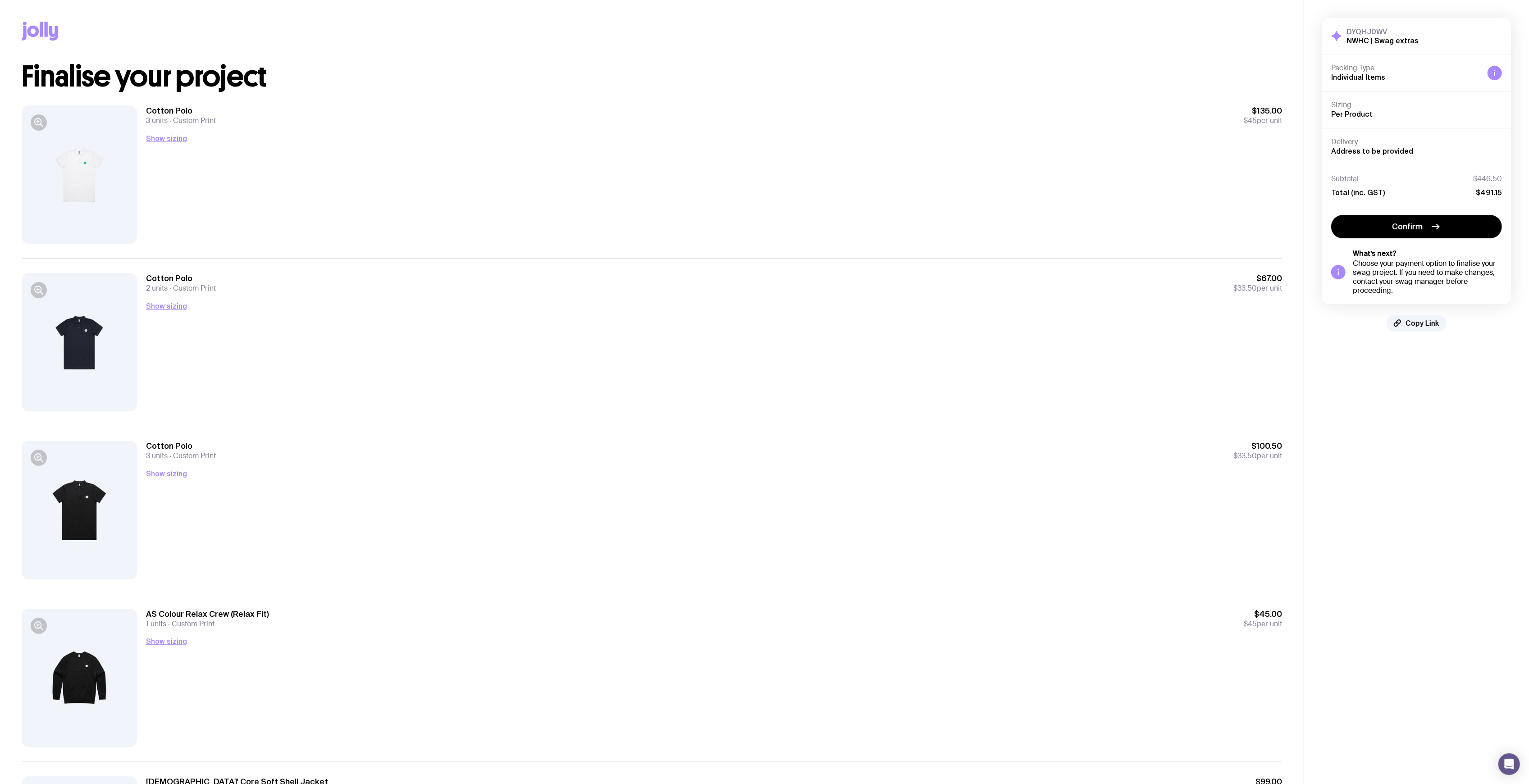
click at [713, 87] on h1 "Finalise your project" at bounding box center [651, 77] width 1260 height 29
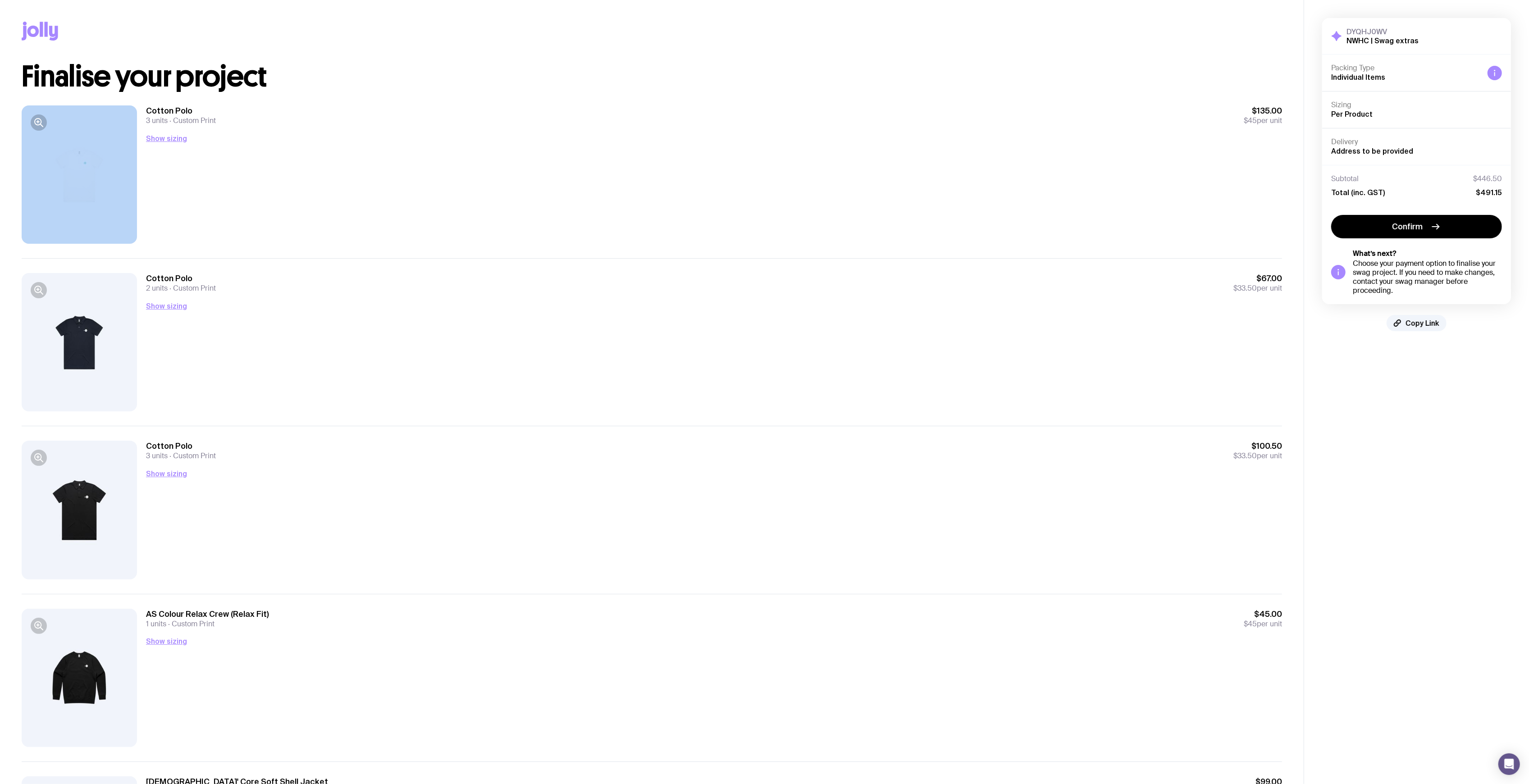
click at [713, 87] on h1 "Finalise your project" at bounding box center [651, 77] width 1260 height 29
